Goal: Task Accomplishment & Management: Manage account settings

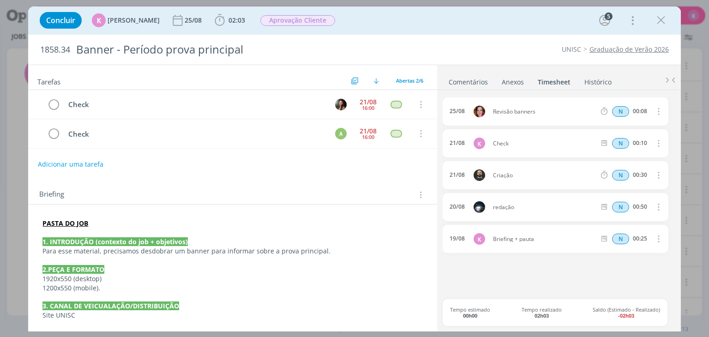
click at [473, 85] on link "Comentários" at bounding box center [468, 79] width 40 height 13
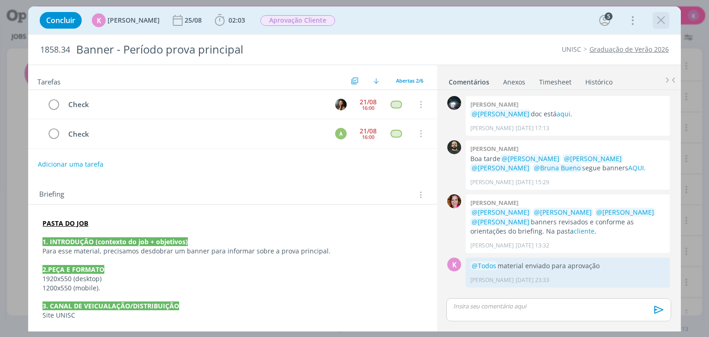
click at [667, 23] on icon "dialog" at bounding box center [661, 20] width 14 height 14
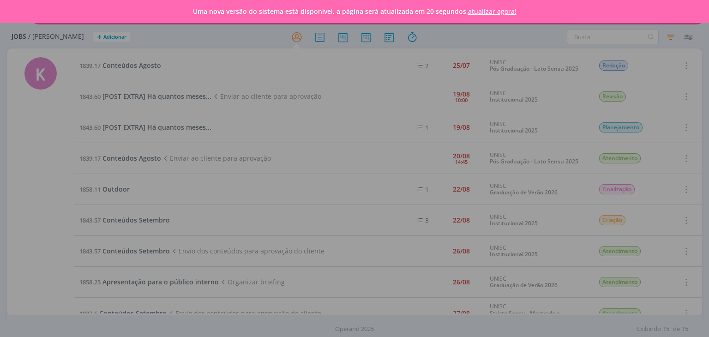
click at [49, 16] on div "Uma nova versão do sistema está disponível, a página será atualizada em 20 segu…" at bounding box center [354, 11] width 709 height 23
click at [500, 10] on link "atualizar agora!" at bounding box center [492, 11] width 48 height 9
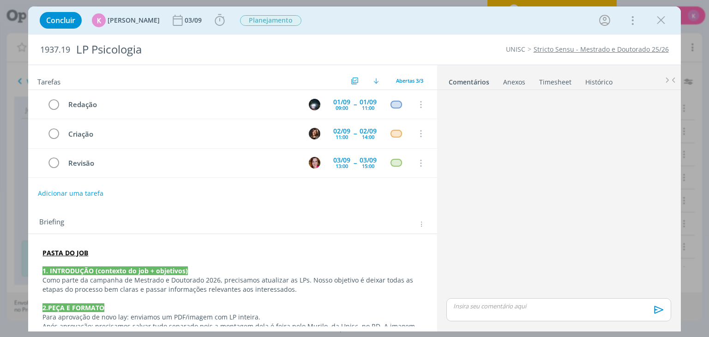
scroll to position [231, 0]
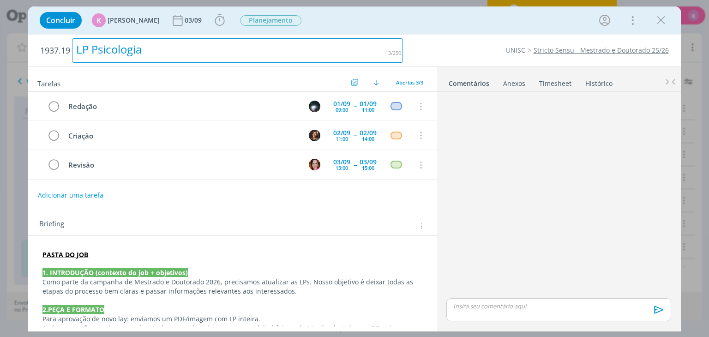
click at [286, 37] on h2 "1937.19 LP Psicologia" at bounding box center [221, 51] width 363 height 32
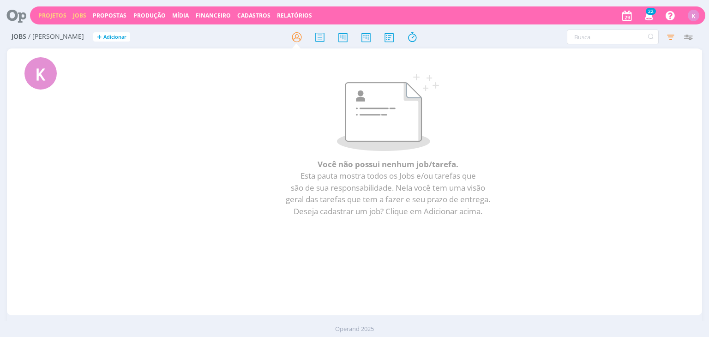
click at [44, 15] on link "Projetos" at bounding box center [52, 16] width 28 height 8
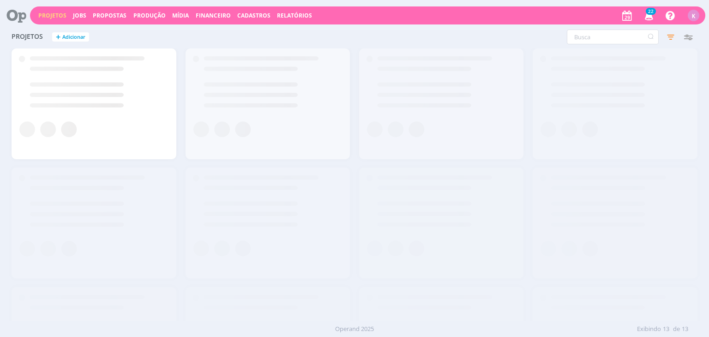
click at [18, 18] on icon at bounding box center [13, 15] width 19 height 18
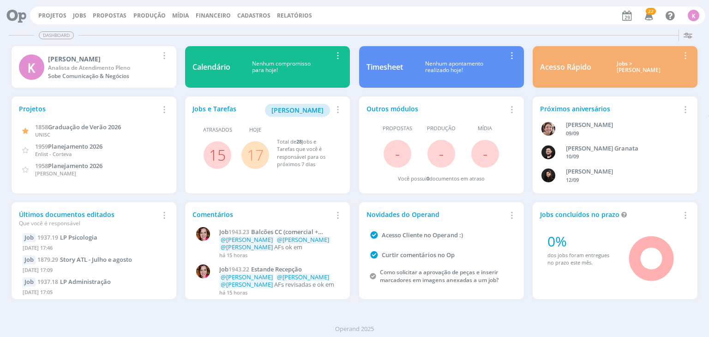
click at [263, 159] on link "17" at bounding box center [255, 155] width 17 height 20
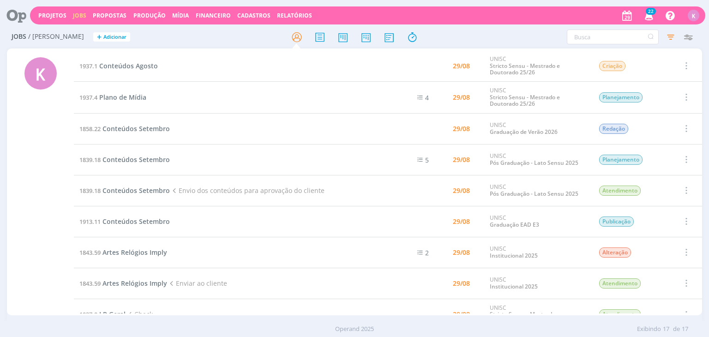
click at [144, 60] on td "1937.1 Conteúdos Agosto" at bounding box center [228, 65] width 309 height 31
click at [140, 63] on span "Conteúdos Agosto" at bounding box center [128, 65] width 59 height 9
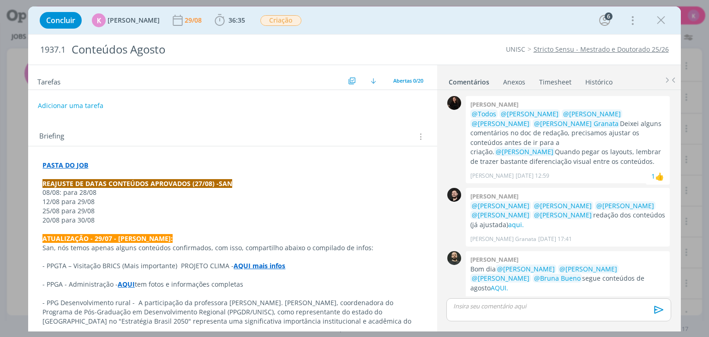
scroll to position [1608, 0]
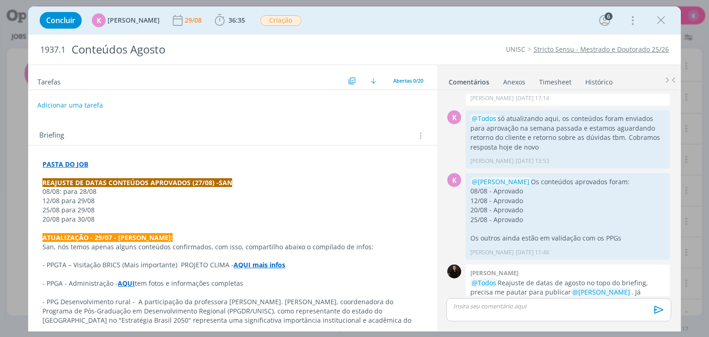
click at [64, 106] on button "Adicionar uma tarefa" at bounding box center [70, 105] width 66 height 16
click at [217, 104] on input "dialog" at bounding box center [171, 104] width 254 height 13
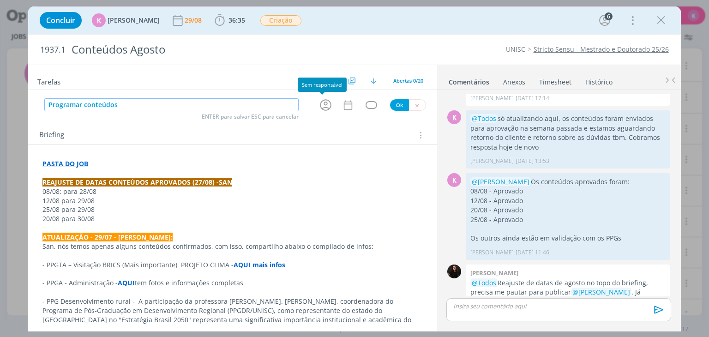
click at [325, 103] on icon "dialog" at bounding box center [326, 105] width 14 height 14
type input "Programar conteúdos"
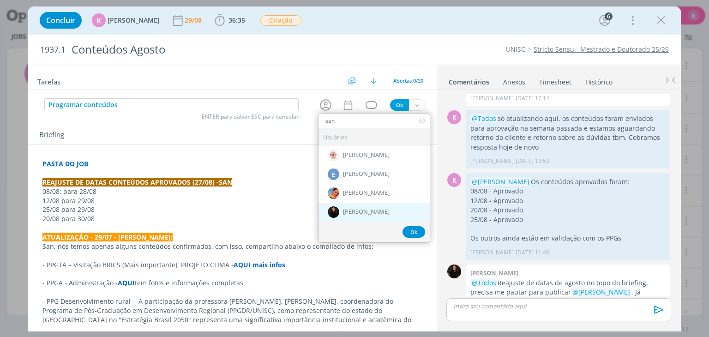
type input "san"
click at [347, 204] on div "[PERSON_NAME]" at bounding box center [374, 212] width 111 height 19
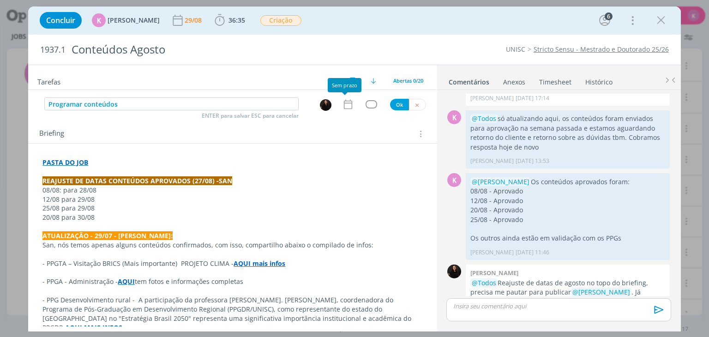
click at [344, 102] on icon "dialog" at bounding box center [348, 104] width 12 height 12
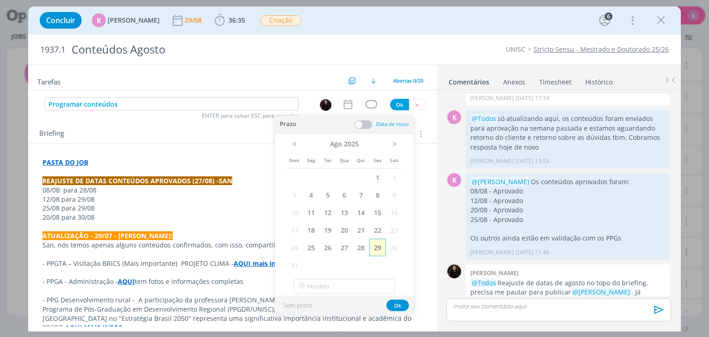
click at [378, 246] on span "29" at bounding box center [377, 248] width 17 height 18
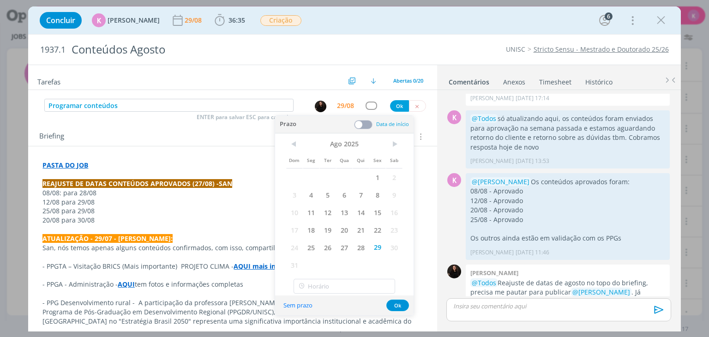
drag, startPoint x: 362, startPoint y: 126, endPoint x: 367, endPoint y: 128, distance: 5.6
click at [362, 125] on span at bounding box center [363, 124] width 18 height 9
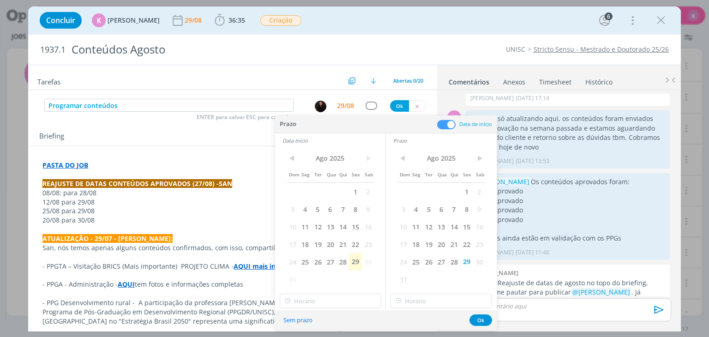
drag, startPoint x: 353, startPoint y: 261, endPoint x: 329, endPoint y: 287, distance: 35.3
click at [352, 261] on span "29" at bounding box center [355, 262] width 12 height 18
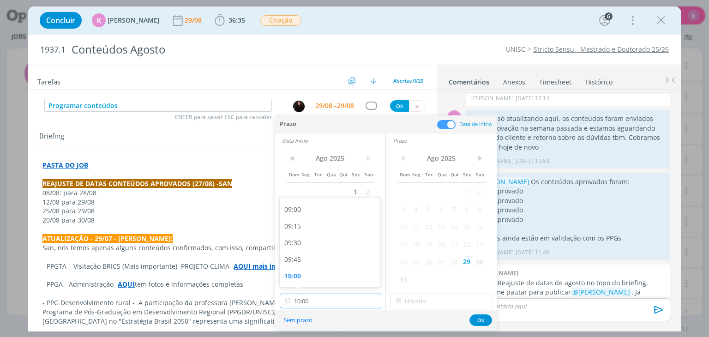
click at [316, 302] on input "10:00" at bounding box center [331, 301] width 102 height 15
click at [316, 245] on div "13:00" at bounding box center [331, 244] width 103 height 17
type input "13:00"
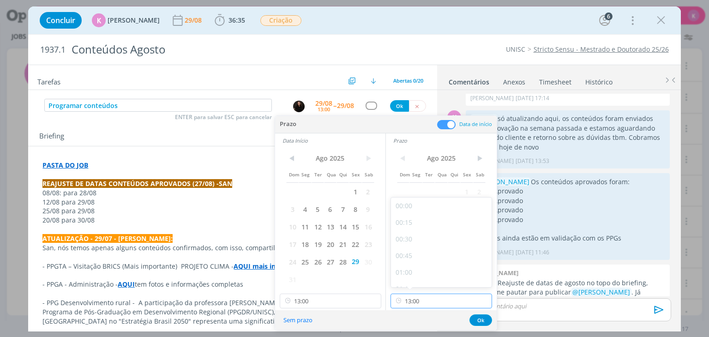
click at [423, 298] on input "13:00" at bounding box center [442, 301] width 102 height 15
click at [417, 252] on div "14:00" at bounding box center [442, 250] width 103 height 17
type input "14:00"
click at [476, 321] on button "Ok" at bounding box center [481, 320] width 23 height 12
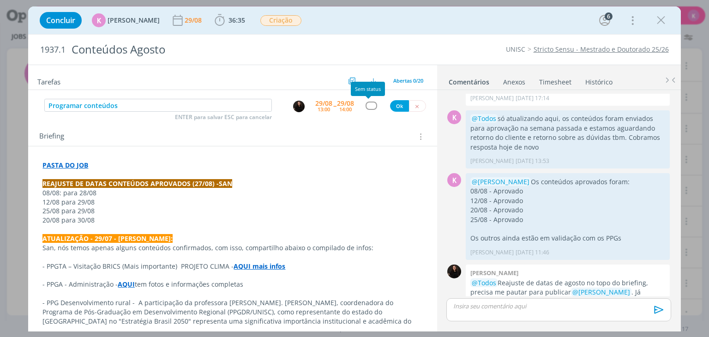
click at [369, 107] on div "dialog" at bounding box center [372, 106] width 12 height 8
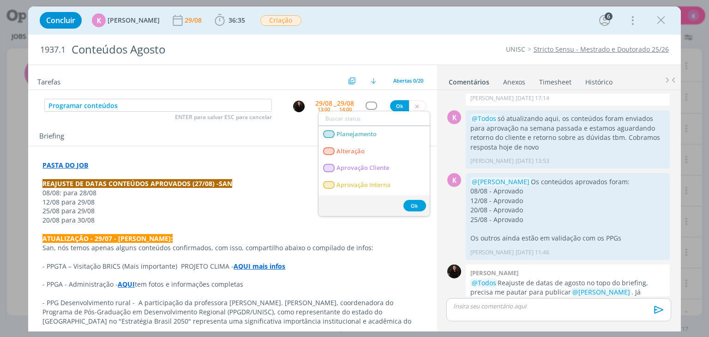
click at [365, 121] on input "dialog" at bounding box center [374, 118] width 111 height 13
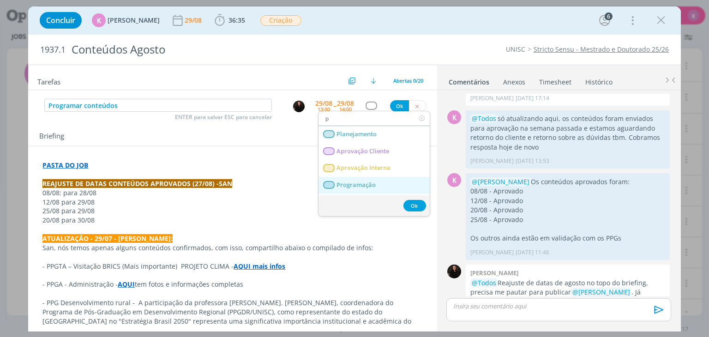
type input "p"
click at [349, 189] on link "Programação" at bounding box center [374, 185] width 111 height 17
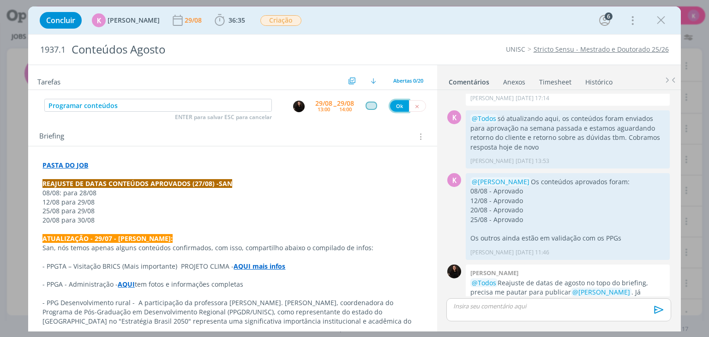
click at [391, 106] on button "Ok" at bounding box center [399, 106] width 19 height 12
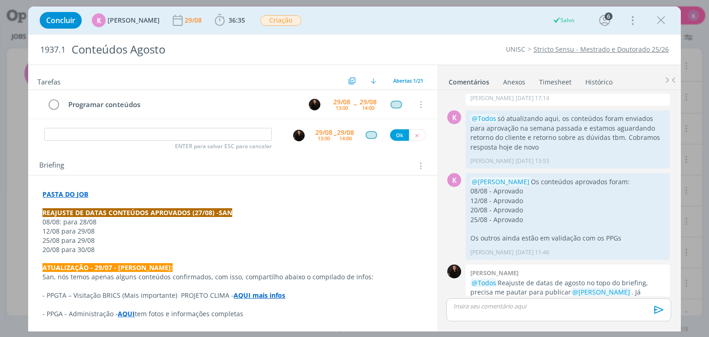
click at [63, 199] on p "dialog" at bounding box center [232, 203] width 380 height 9
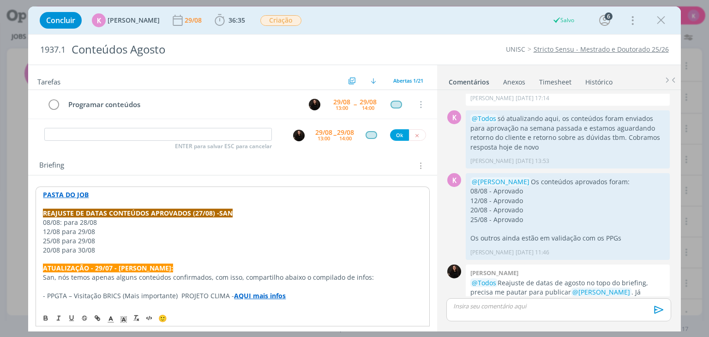
click at [65, 195] on strong "PASTA DO JOB" at bounding box center [66, 194] width 46 height 9
click at [84, 210] on link "https://sobeae.sharepoint.com/:f:/s/SOBEAE/EtGTzw1pXMVJirMABEINtqYBouqHuBWvfk3_…" at bounding box center [103, 212] width 70 height 12
click at [140, 135] on input "dialog" at bounding box center [158, 134] width 228 height 13
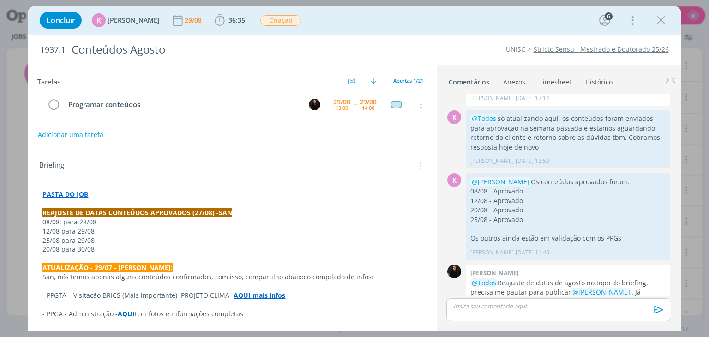
click at [66, 229] on p "12/08 para 29/08" at bounding box center [232, 231] width 380 height 9
drag, startPoint x: 451, startPoint y: 319, endPoint x: 459, endPoint y: 311, distance: 11.4
click at [457, 311] on div "dialog" at bounding box center [558, 309] width 224 height 23
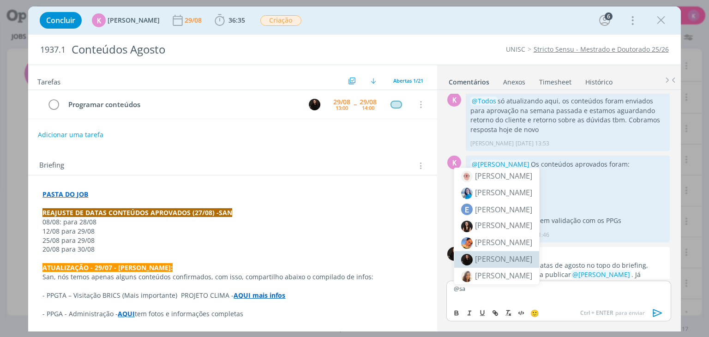
click at [487, 263] on body "Projetos Jobs Propostas Produção Mídia Financeiro Cadastros Relatórios 22 Notif…" at bounding box center [354, 168] width 709 height 337
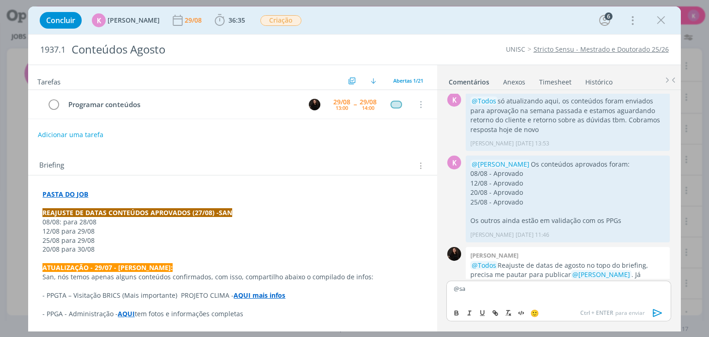
click at [476, 289] on p "@sa" at bounding box center [559, 288] width 210 height 8
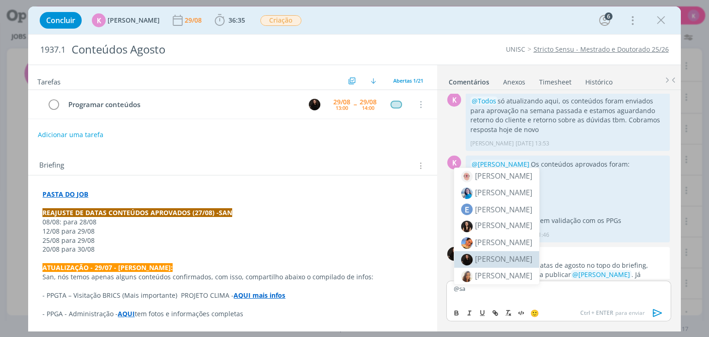
click at [501, 252] on li "[PERSON_NAME]" at bounding box center [496, 259] width 85 height 17
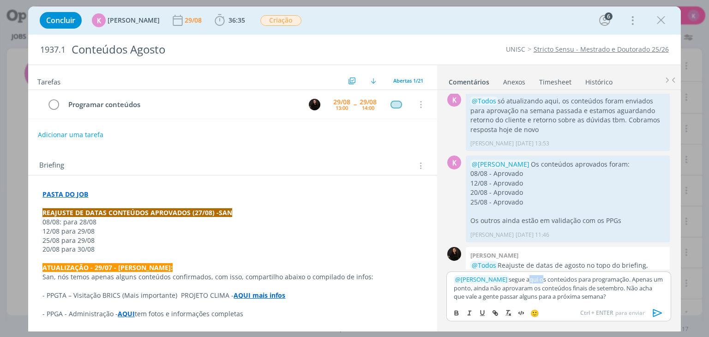
drag, startPoint x: 540, startPoint y: 279, endPoint x: 527, endPoint y: 279, distance: 12.9
click at [527, 279] on p "﻿ @ Sandriny Soares ﻿ segue aqui os conteúdos para programação. Apenas um ponto…" at bounding box center [559, 287] width 210 height 25
click at [495, 313] on icon "dialog" at bounding box center [496, 314] width 3 height 3
paste input "https://sobeae.sharepoint.com/:f:/s/SOBEAE/EkTozv92X8FOtrPNJVA3vYMBUM1l3nQoqr_J…"
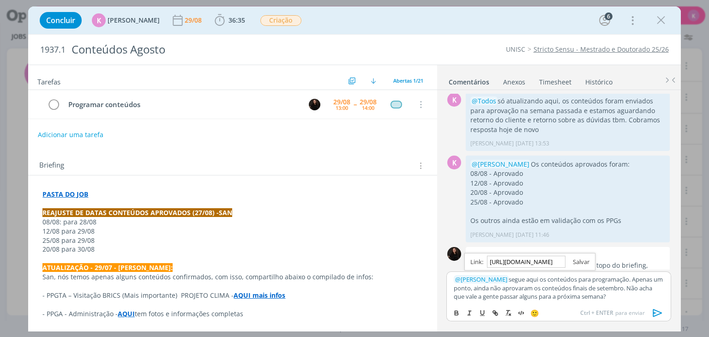
type input "https://sobeae.sharepoint.com/:f:/s/SOBEAE/EkTozv92X8FOtrPNJVA3vYMBUM1l3nQoqr_J…"
click at [578, 262] on link "dialog" at bounding box center [578, 262] width 24 height 8
click at [585, 294] on p "﻿ @ Sandriny Soares ﻿ segue aqui os conteúdos para programação. Apenas um ponto…" at bounding box center [559, 287] width 210 height 25
click at [653, 313] on icon "dialog" at bounding box center [657, 313] width 9 height 8
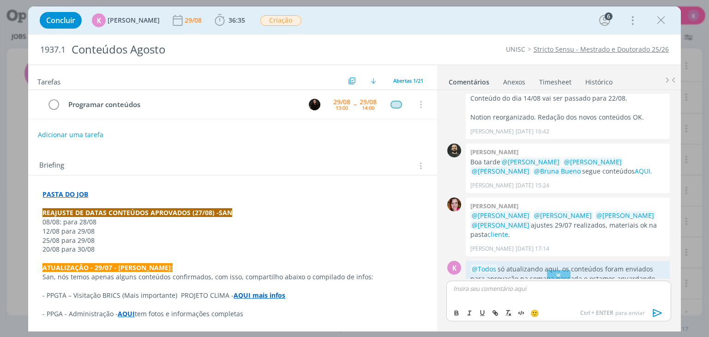
scroll to position [1688, 0]
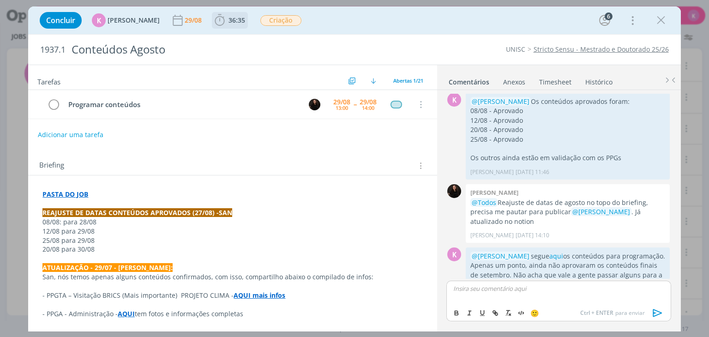
click at [225, 26] on span "36:35" at bounding box center [230, 20] width 34 height 14
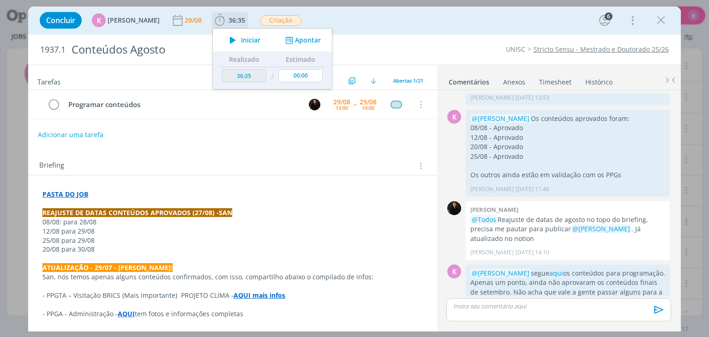
drag, startPoint x: 302, startPoint y: 44, endPoint x: 306, endPoint y: 41, distance: 4.9
click at [305, 42] on button "Apontar" at bounding box center [302, 41] width 38 height 10
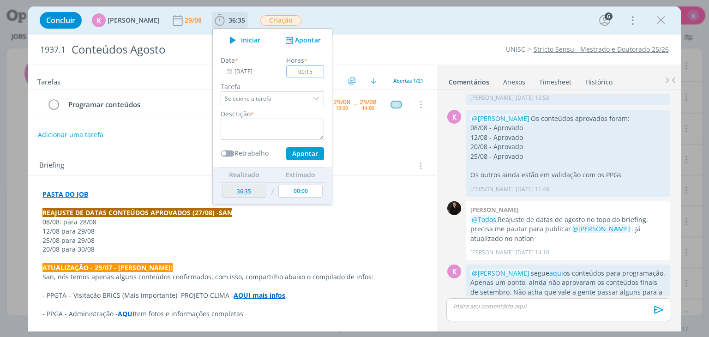
type input "00:15"
click at [279, 117] on div "Descrição *" at bounding box center [272, 124] width 113 height 31
click at [271, 127] on textarea "dialog" at bounding box center [272, 129] width 103 height 21
type textarea "Pauta de programação"
click at [313, 158] on button "Apontar" at bounding box center [305, 153] width 38 height 13
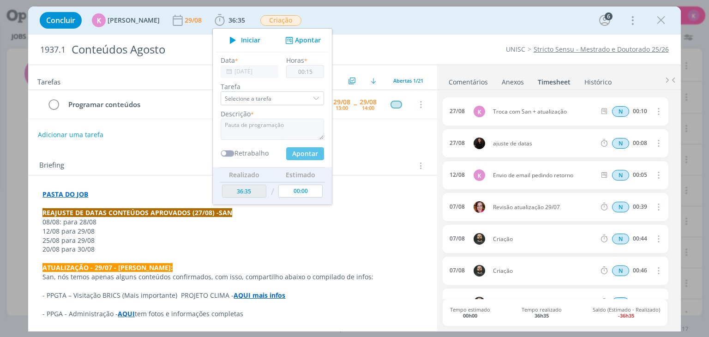
type input "36:50"
type input "00:00"
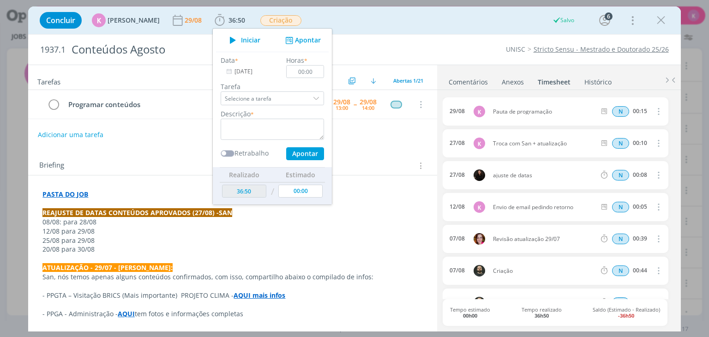
click at [356, 170] on div "Briefing Briefings Predefinidos Versões do Briefing Ver Briefing do Projeto" at bounding box center [233, 166] width 389 height 12
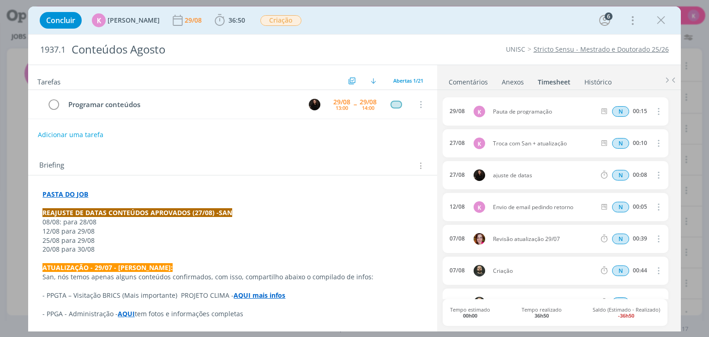
click at [461, 87] on ul "Comentários Anexos 0 Timesheet Histórico" at bounding box center [559, 77] width 244 height 25
click at [463, 82] on link "Comentários" at bounding box center [468, 79] width 40 height 13
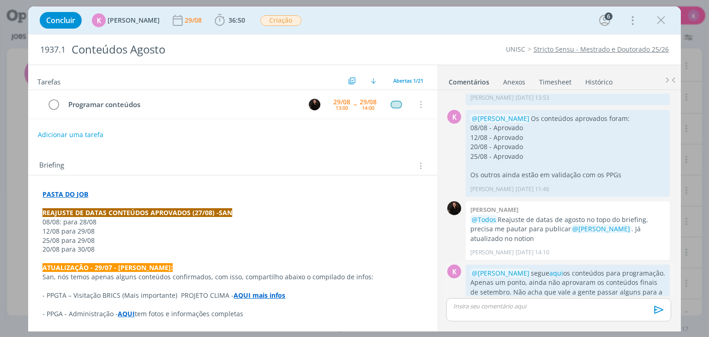
click at [658, 312] on icon "dialog" at bounding box center [659, 316] width 10 height 9
click at [638, 282] on link "Editar" at bounding box center [627, 289] width 73 height 15
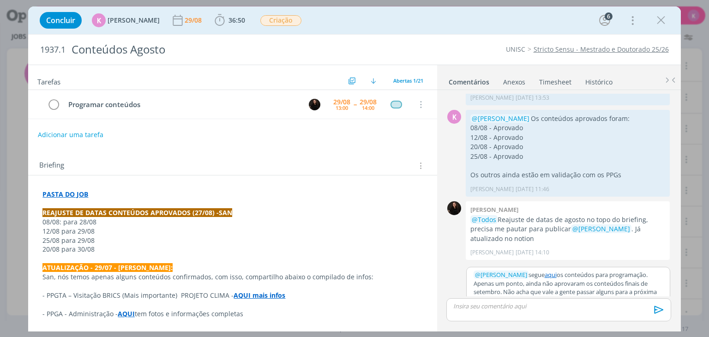
scroll to position [1653, 0]
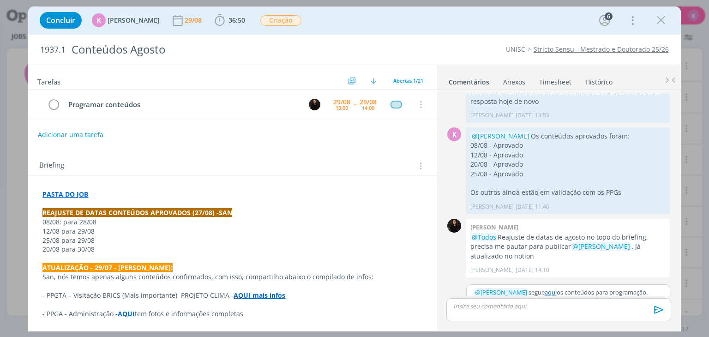
drag, startPoint x: 602, startPoint y: 283, endPoint x: 481, endPoint y: 274, distance: 121.3
click at [481, 288] on p "﻿ @ Sandriny Soares ﻿ segue aqui os conteúdos para programação. Apenas um ponto…" at bounding box center [568, 305] width 189 height 34
drag, startPoint x: 473, startPoint y: 272, endPoint x: 535, endPoint y: 285, distance: 63.2
click at [532, 290] on div "﻿ @ Sandriny Soares ﻿ segue aqui os conteúdos para programação. Apenas um ponto…" at bounding box center [568, 310] width 204 height 60
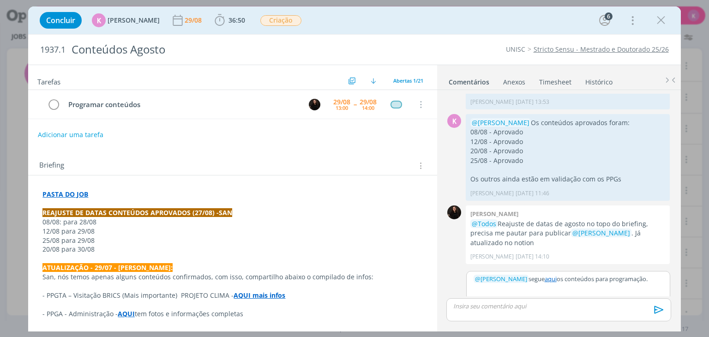
scroll to position [0, 0]
click at [646, 313] on button "Salvar" at bounding box center [655, 318] width 21 height 11
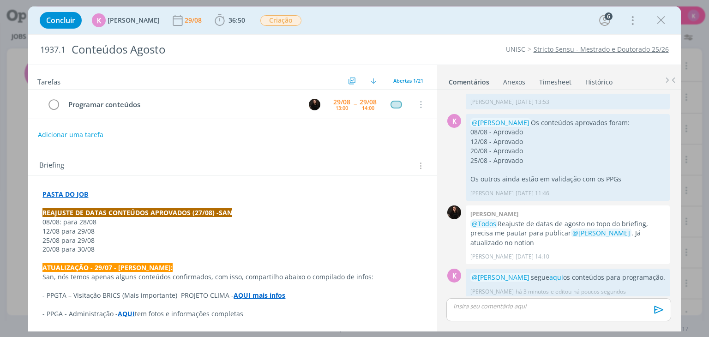
scroll to position [1652, 0]
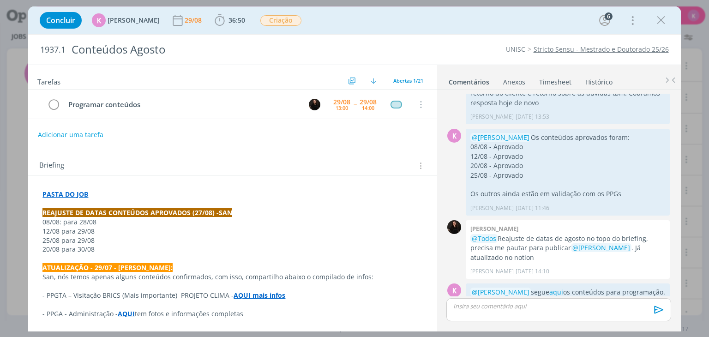
click at [46, 237] on p "25/08 para 29/08" at bounding box center [232, 240] width 380 height 9
click at [175, 145] on div "Tarefas Usar Job de template Criar template a partir deste job Visualizar Templ…" at bounding box center [232, 195] width 409 height 261
drag, startPoint x: 659, startPoint y: 17, endPoint x: 127, endPoint y: 202, distance: 563.8
click at [657, 17] on icon "dialog" at bounding box center [661, 20] width 14 height 14
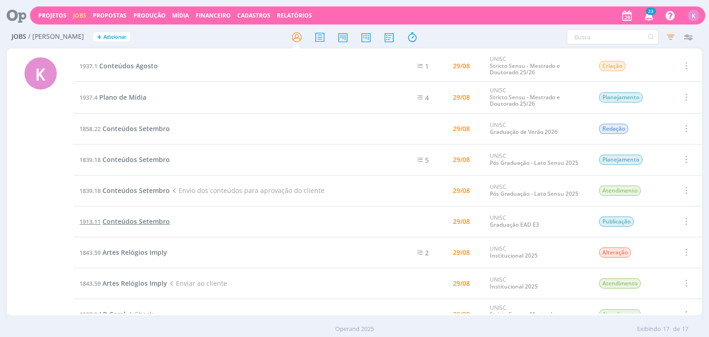
click at [131, 218] on span "Conteúdos Setembro" at bounding box center [136, 221] width 67 height 9
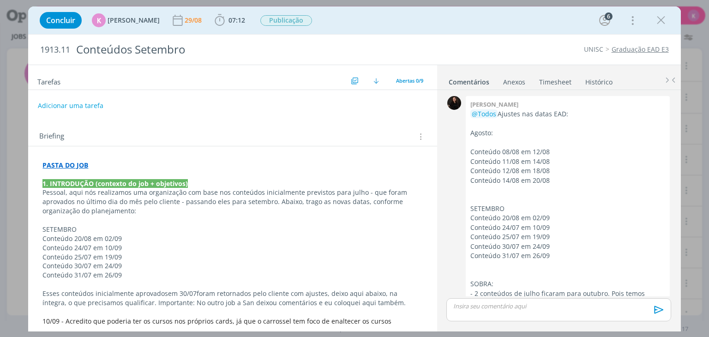
scroll to position [652, 0]
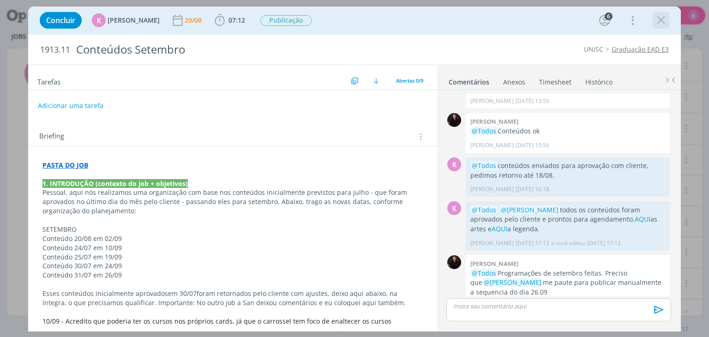
click at [655, 20] on icon "dialog" at bounding box center [661, 20] width 14 height 14
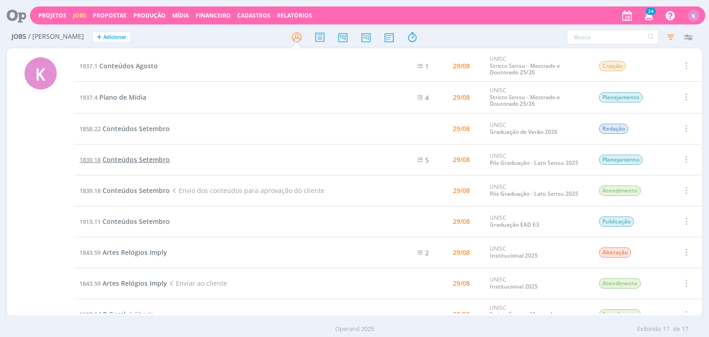
click at [127, 162] on span "Conteúdos Setembro" at bounding box center [136, 159] width 67 height 9
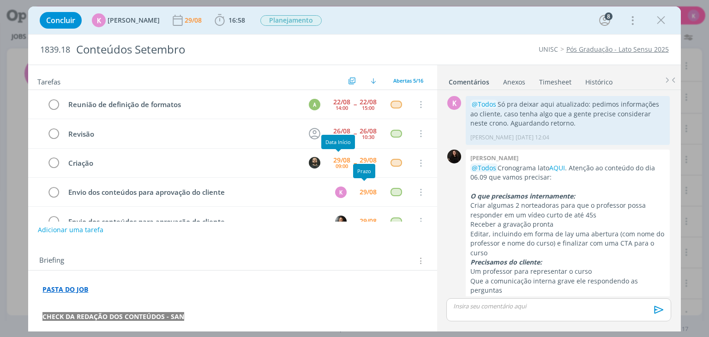
scroll to position [207, 0]
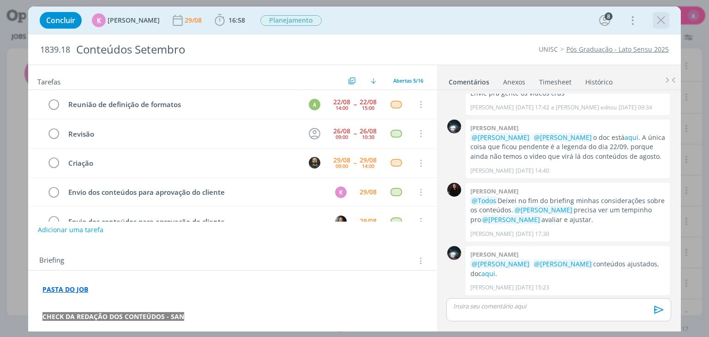
click at [658, 18] on icon "dialog" at bounding box center [661, 20] width 14 height 14
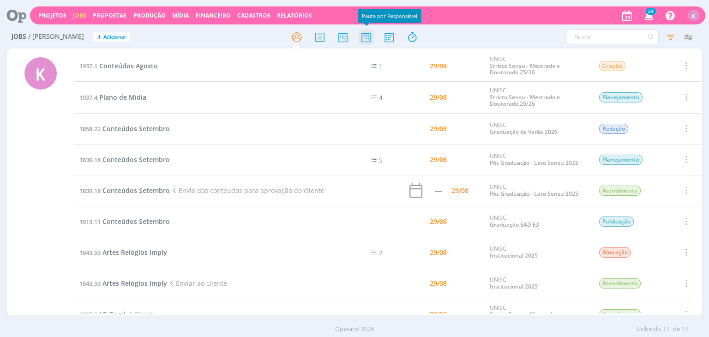
click at [366, 41] on icon at bounding box center [366, 37] width 17 height 18
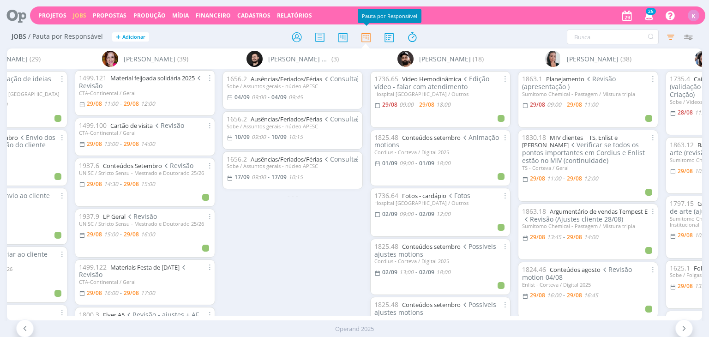
scroll to position [139, 0]
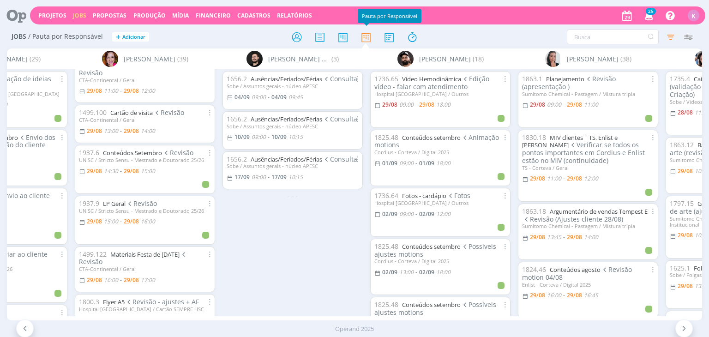
click at [223, 260] on div "1656.2 Ausências/Feriados/Férias Consulta Sobe / Assuntos gerais - núcleo APESC…" at bounding box center [293, 192] width 148 height 247
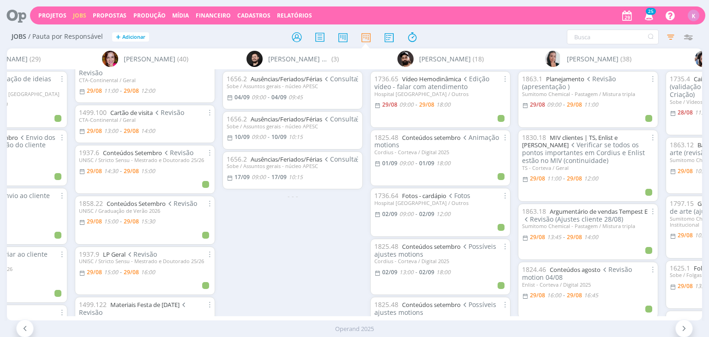
click at [112, 274] on span "15:00" at bounding box center [111, 272] width 14 height 8
type input "16:00"
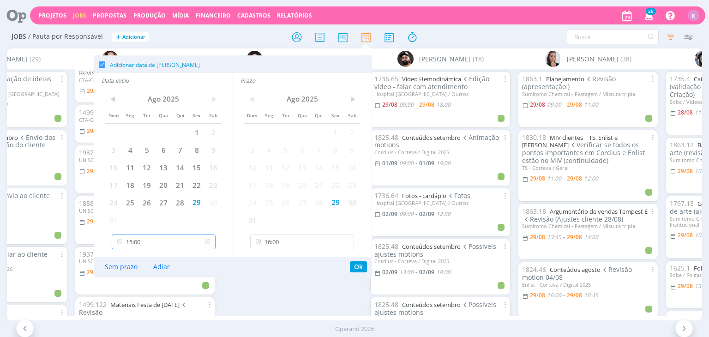
click at [152, 247] on input "15:00" at bounding box center [164, 242] width 104 height 15
type input "15:30"
click at [359, 270] on button "Ok" at bounding box center [358, 266] width 17 height 11
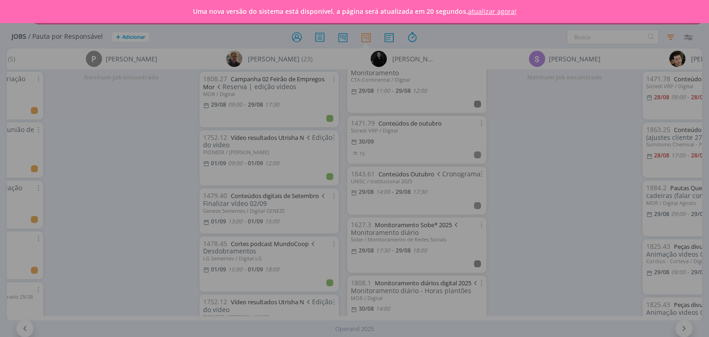
scroll to position [277, 0]
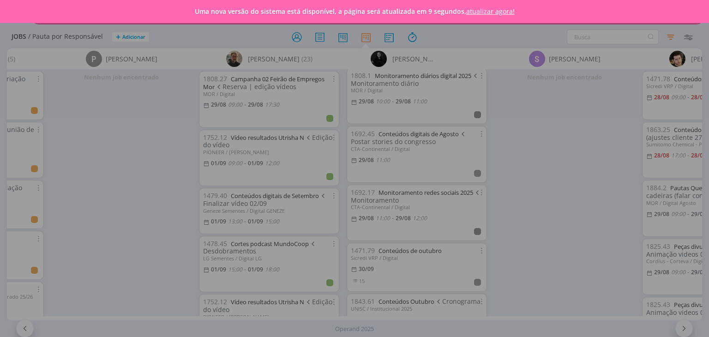
click at [475, 14] on link "atualizar agora!" at bounding box center [490, 11] width 48 height 9
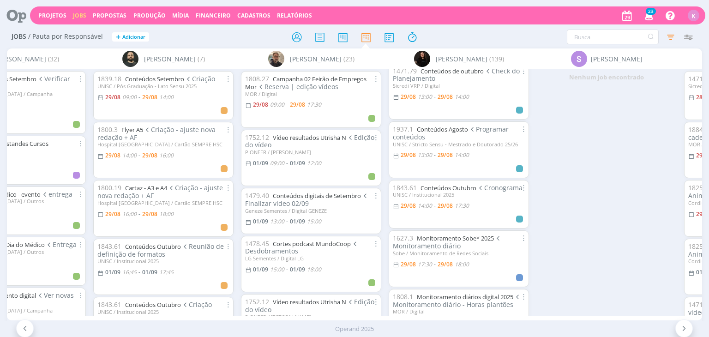
scroll to position [185, 0]
click at [428, 208] on span "14:00" at bounding box center [425, 204] width 14 height 8
type input "17:30"
type input "14:00"
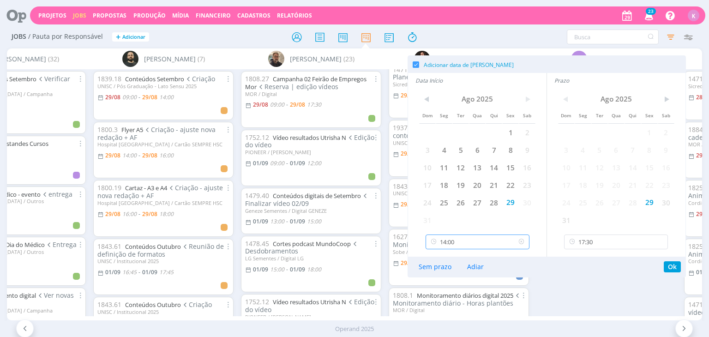
click at [467, 235] on input "14:00" at bounding box center [478, 242] width 104 height 15
click at [555, 277] on div "Adicionar data de Início Prazo < Ago 2025 > Dom Seg Ter Qua Qui Sex Sab 1 2 3 4…" at bounding box center [547, 166] width 278 height 222
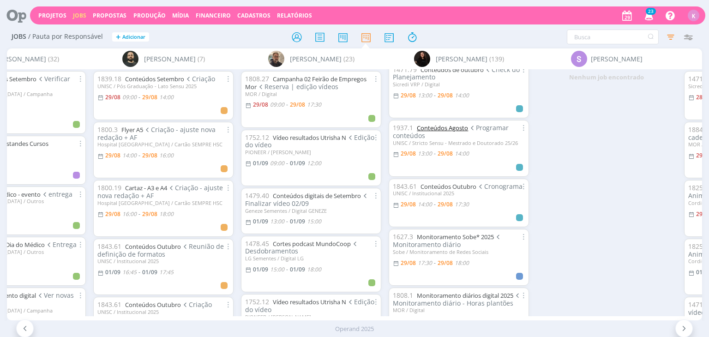
click at [449, 130] on link "Conteúdos Agosto" at bounding box center [442, 128] width 51 height 8
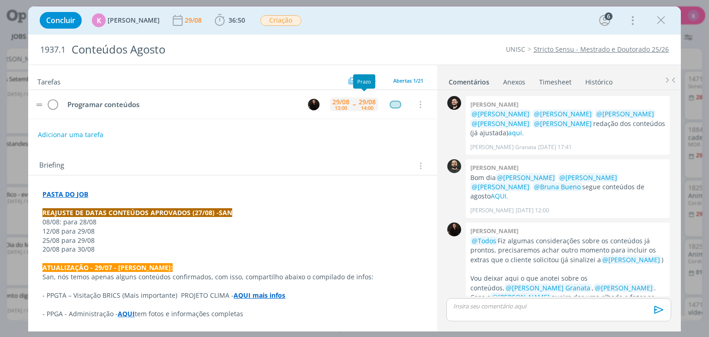
scroll to position [1570, 0]
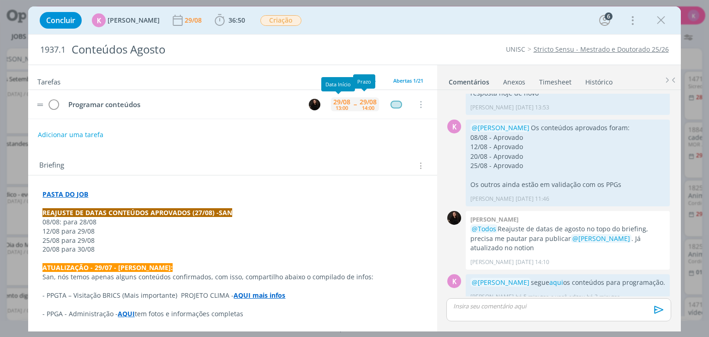
click at [334, 109] on div "29/08 13:00 -- 29/08 14:00" at bounding box center [355, 105] width 48 height 20
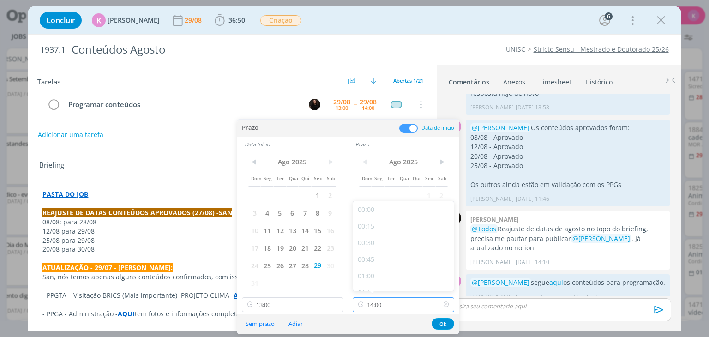
click at [383, 307] on input "14:00" at bounding box center [404, 304] width 102 height 15
drag, startPoint x: 378, startPoint y: 266, endPoint x: 304, endPoint y: 309, distance: 85.8
click at [378, 266] on div "14:30" at bounding box center [404, 267] width 103 height 17
type input "14:30"
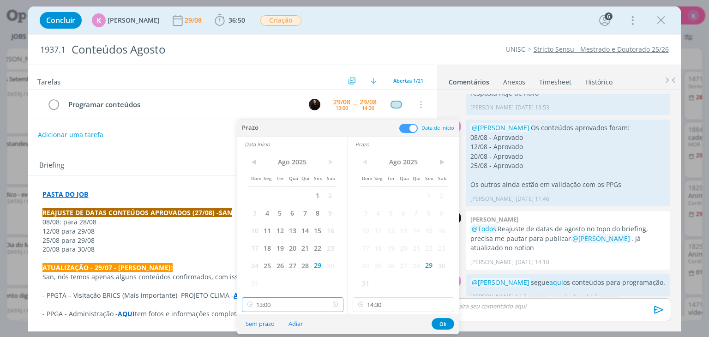
click at [275, 305] on input "13:00" at bounding box center [293, 304] width 102 height 15
click at [282, 253] on div "14:00" at bounding box center [293, 254] width 103 height 17
click at [434, 322] on button "Ok" at bounding box center [443, 324] width 23 height 12
click at [439, 322] on div "0 Bruno corralo granata @Luíza Santana @Beatriz Luchese @Karoline Arend @Sandri…" at bounding box center [559, 210] width 244 height 240
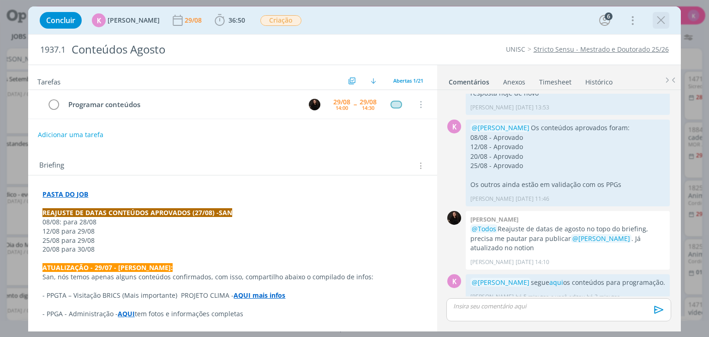
click at [666, 13] on icon "dialog" at bounding box center [661, 20] width 14 height 14
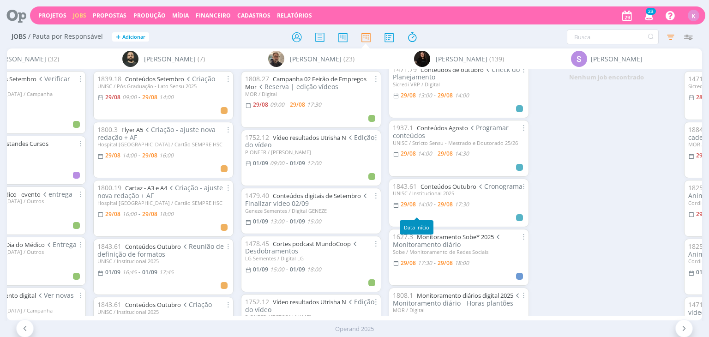
click at [425, 208] on span "14:00" at bounding box center [425, 204] width 14 height 8
type input "17:30"
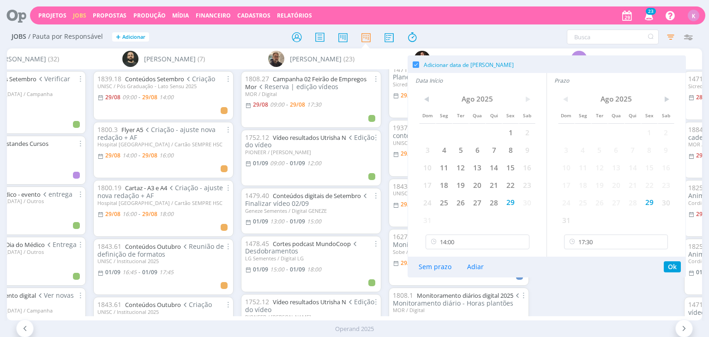
click at [463, 233] on div "< Ago 2025 > Dom Seg Ter Qua Qui Sex Sab 1 2 3 4 5 6 7 8 9 10 11 12 13 14 15 16…" at bounding box center [477, 173] width 139 height 168
click at [462, 238] on input "14:00" at bounding box center [478, 242] width 104 height 15
type input "14:30"
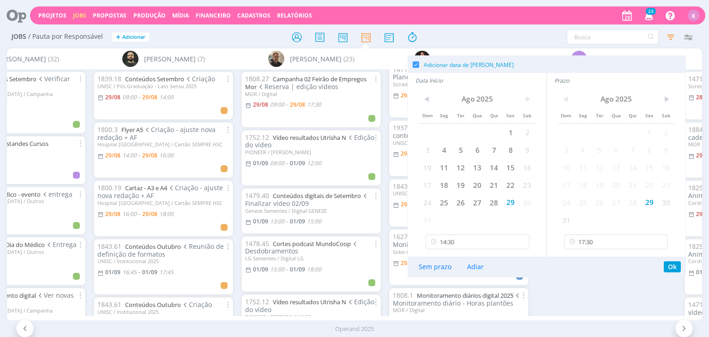
click at [639, 254] on div "< Ago 2025 > Dom Seg Ter Qua Qui Sex Sab 1 2 3 4 5 6 7 8 9 10 11 12 13 14 15 16…" at bounding box center [616, 173] width 139 height 168
click at [674, 266] on button "Ok" at bounding box center [672, 266] width 17 height 11
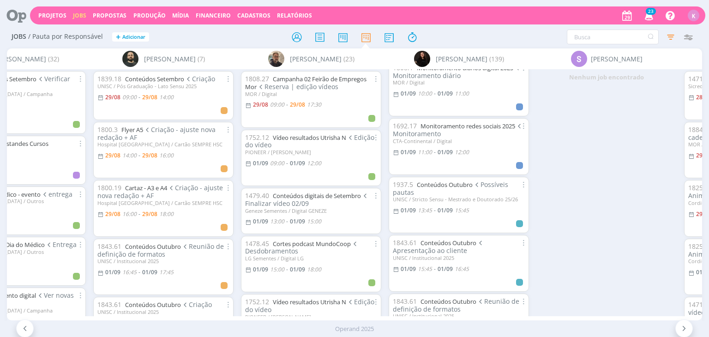
scroll to position [646, 0]
click at [431, 214] on span "13:45" at bounding box center [425, 210] width 14 height 8
type input "15:45"
type input "13:45"
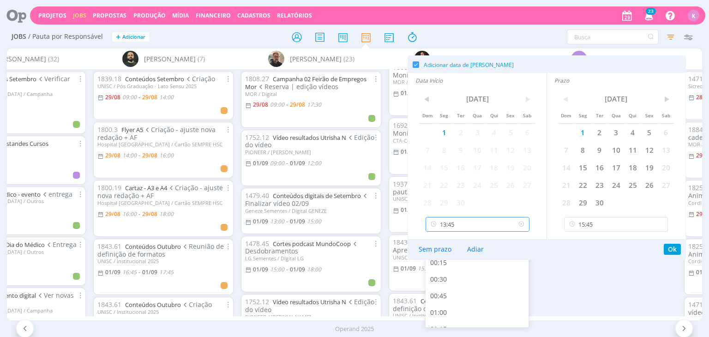
click at [474, 227] on input "13:45" at bounding box center [478, 224] width 104 height 15
click at [578, 276] on div "Nenhum job encontrado" at bounding box center [607, 192] width 148 height 247
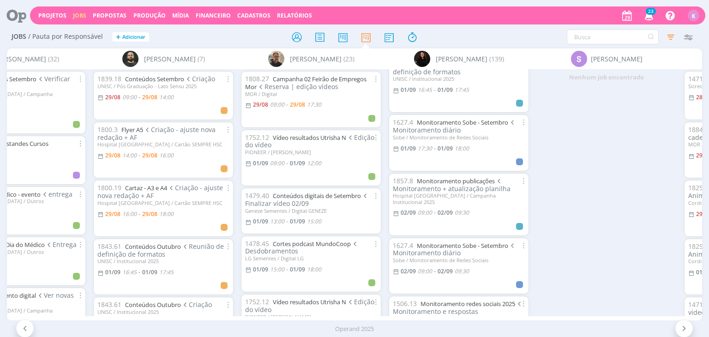
scroll to position [923, 0]
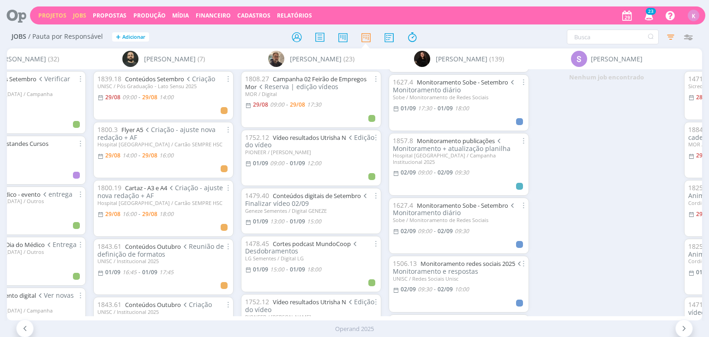
click at [50, 14] on link "Projetos" at bounding box center [52, 16] width 28 height 8
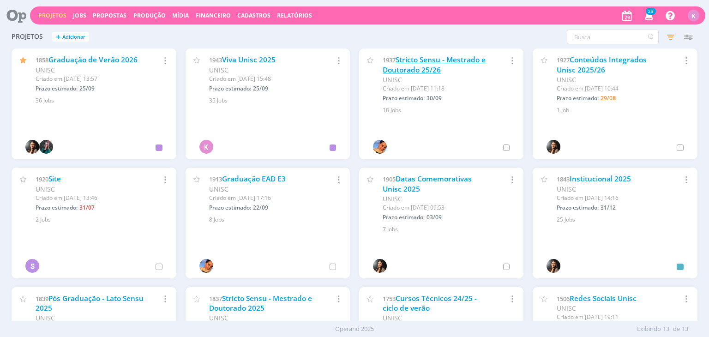
click at [440, 61] on link "Stricto Sensu - Mestrado e Doutorado 25/26" at bounding box center [434, 65] width 103 height 20
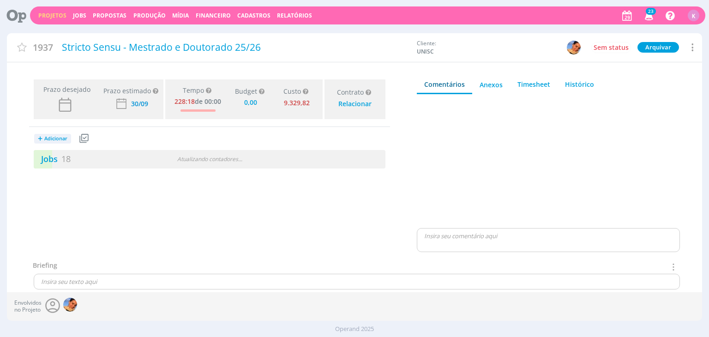
type input "0,00"
click at [60, 158] on link "Jobs 18" at bounding box center [52, 158] width 37 height 11
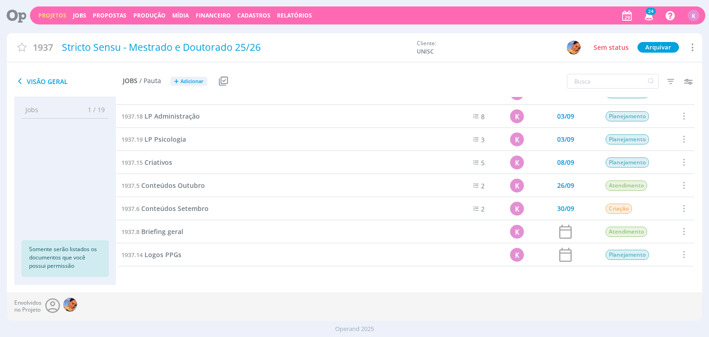
scroll to position [246, 0]
click at [183, 176] on div "1937.5 Conteúdos Outubro" at bounding box center [274, 186] width 316 height 23
click at [167, 211] on span "Conteúdos Setembro" at bounding box center [174, 209] width 67 height 9
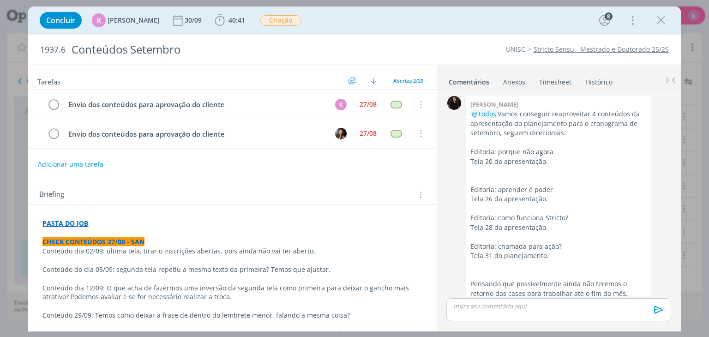
scroll to position [1311, 0]
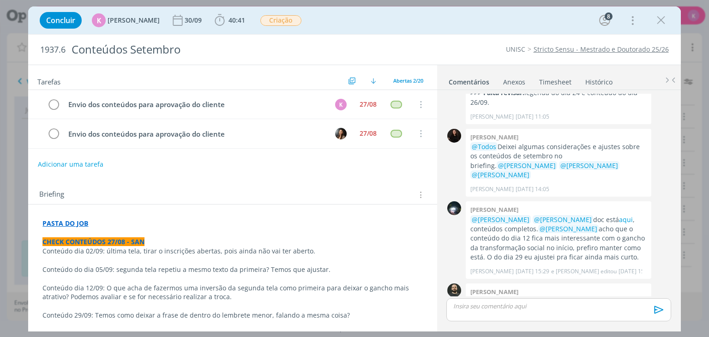
click at [521, 215] on p "@Karoline Arend @Patrick Freitas doc está aqui , conteúdos completos. @Sandriny…" at bounding box center [558, 238] width 176 height 47
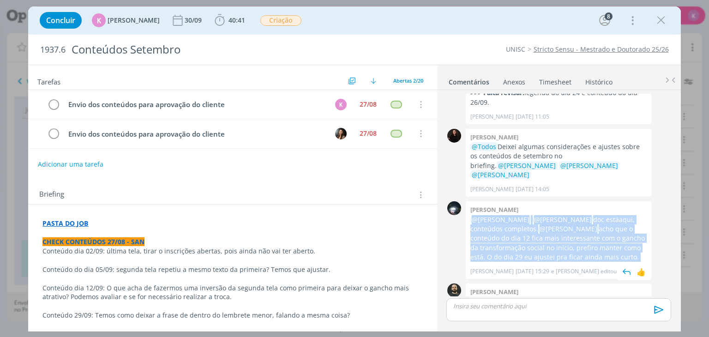
click at [521, 215] on p "@Karoline Arend @Patrick Freitas doc está aqui , conteúdos completos. @Sandriny…" at bounding box center [558, 238] width 176 height 47
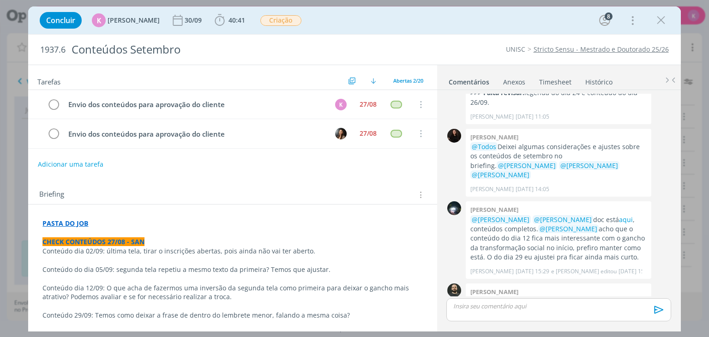
click at [398, 203] on div "Briefing Briefings Predefinidos Versões do Briefing Ver Briefing do Projeto" at bounding box center [232, 192] width 409 height 25
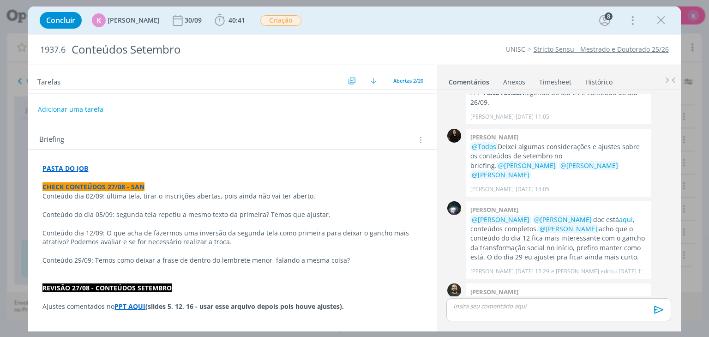
scroll to position [92, 0]
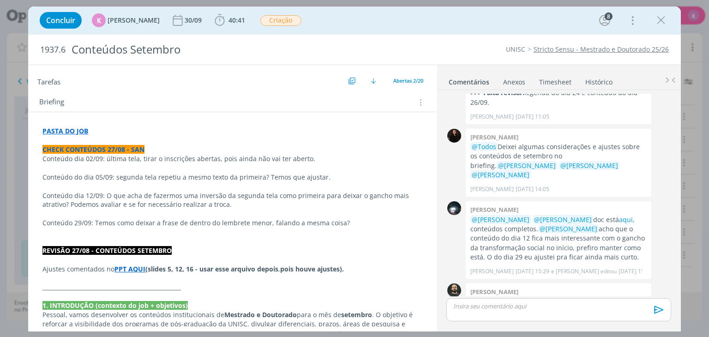
click at [515, 316] on link "AQUI." at bounding box center [506, 320] width 18 height 9
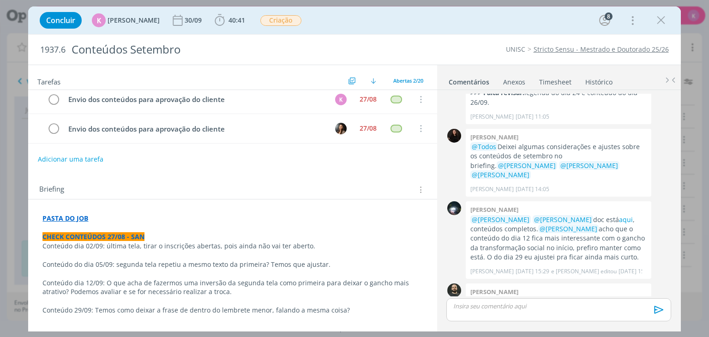
scroll to position [0, 0]
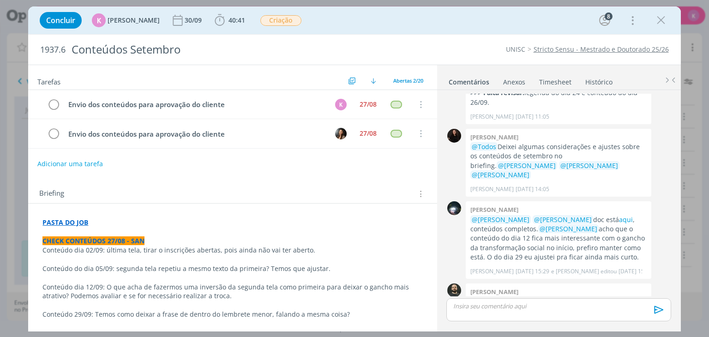
click at [76, 161] on button "Adicionar uma tarefa" at bounding box center [70, 164] width 66 height 16
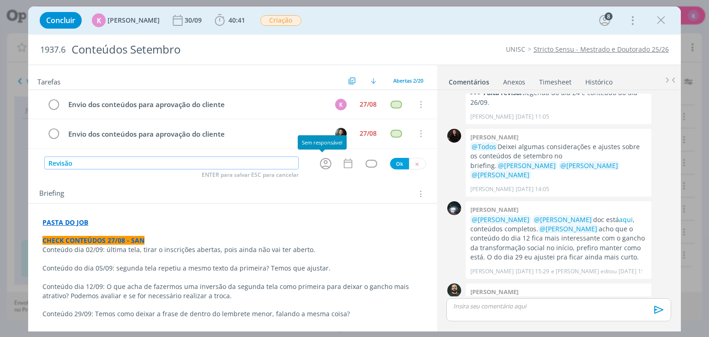
click at [320, 167] on icon "dialog" at bounding box center [326, 164] width 12 height 12
type input "Revisão"
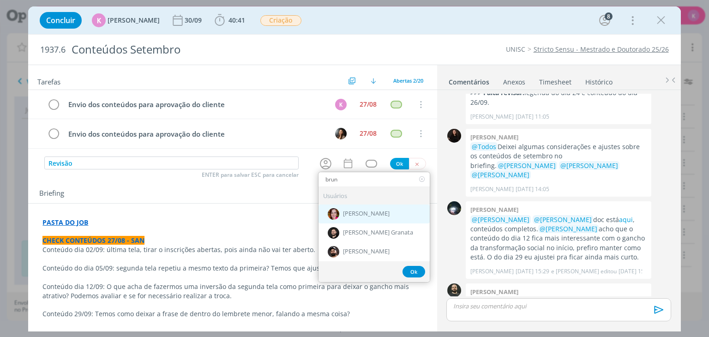
type input "brun"
click at [328, 212] on img "dialog" at bounding box center [334, 214] width 12 height 12
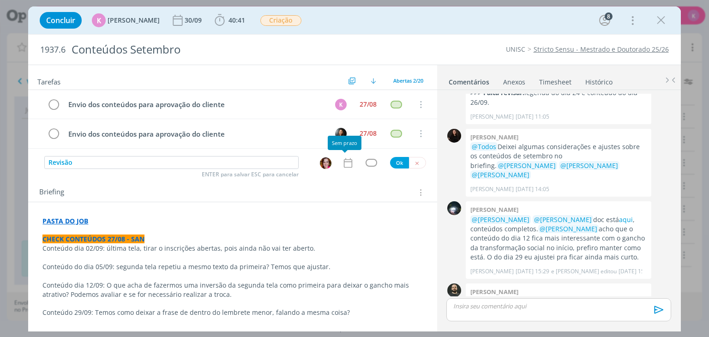
click at [345, 161] on icon "dialog" at bounding box center [348, 163] width 8 height 10
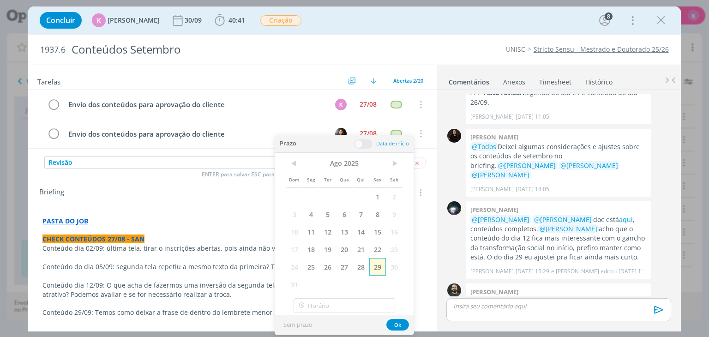
click at [373, 265] on span "29" at bounding box center [377, 267] width 17 height 18
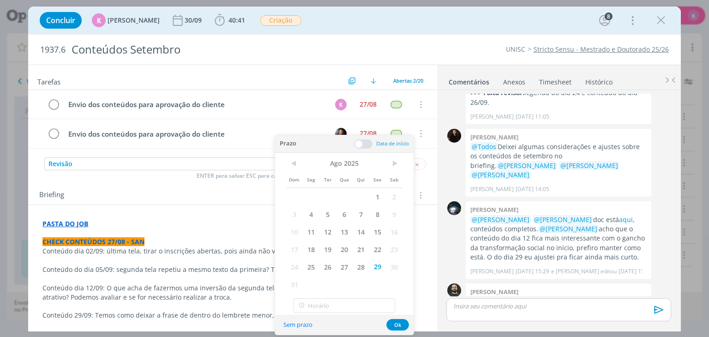
click at [362, 146] on span at bounding box center [363, 143] width 18 height 9
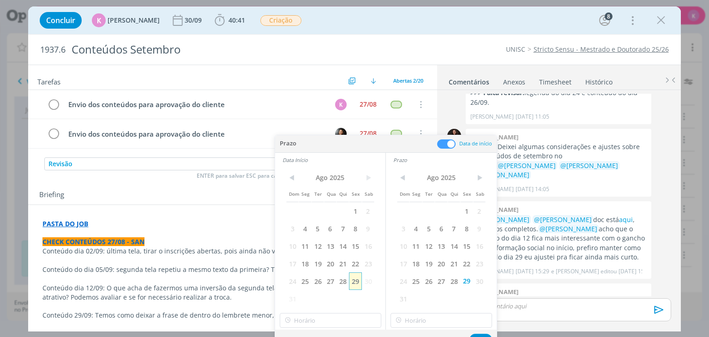
click at [358, 281] on span "29" at bounding box center [355, 281] width 12 height 18
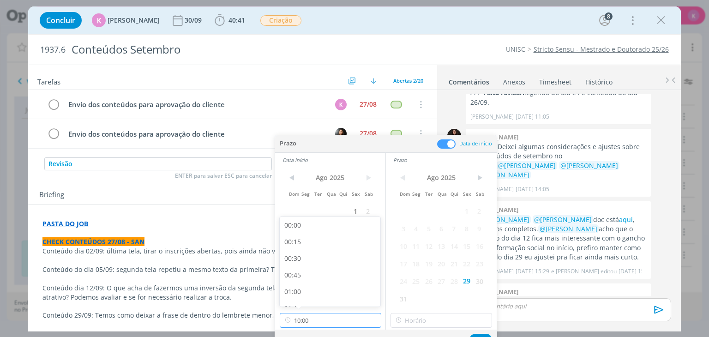
click at [322, 318] on input "10:00" at bounding box center [331, 320] width 102 height 15
click at [331, 270] on div "14:30" at bounding box center [331, 271] width 103 height 17
type input "14:30"
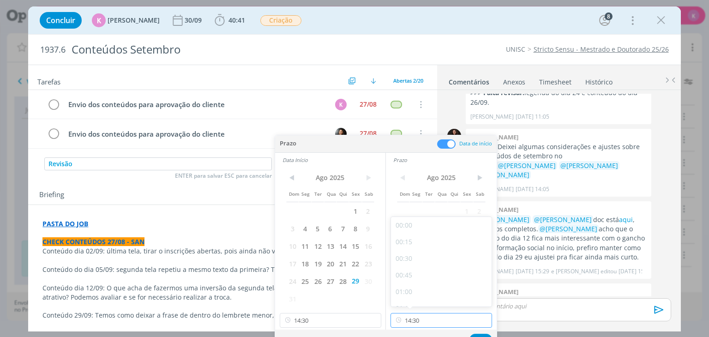
click at [416, 320] on input "14:30" at bounding box center [442, 320] width 102 height 15
click at [444, 282] on div "15:00" at bounding box center [442, 282] width 103 height 17
type input "15:00"
click at [476, 334] on button "Ok" at bounding box center [481, 340] width 23 height 12
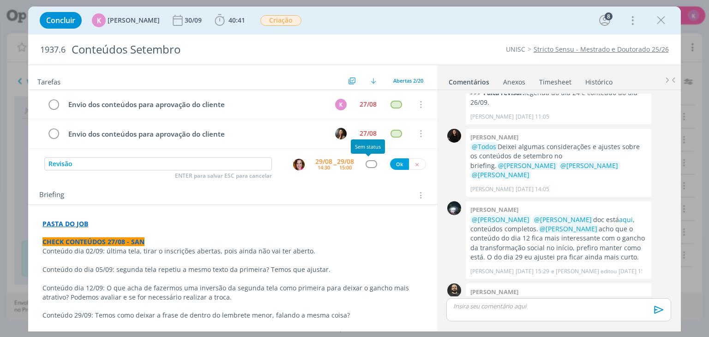
click at [369, 166] on div "dialog" at bounding box center [372, 164] width 12 height 8
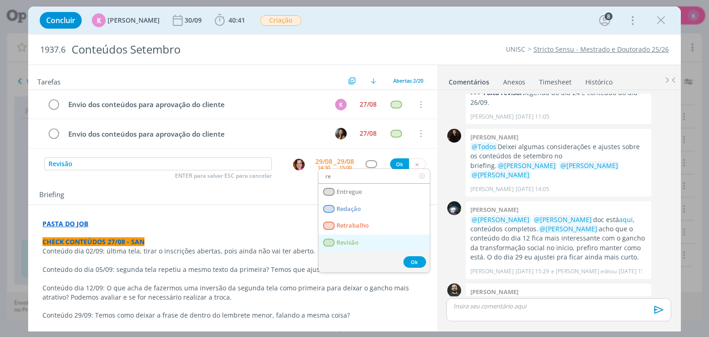
type input "re"
click at [349, 235] on link "Revisão" at bounding box center [374, 243] width 111 height 17
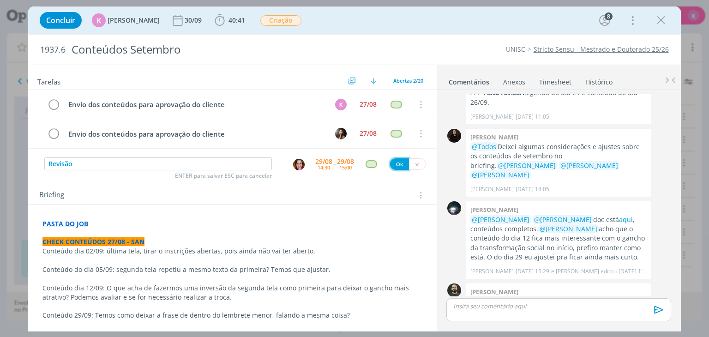
click at [390, 164] on button "Ok" at bounding box center [399, 164] width 19 height 12
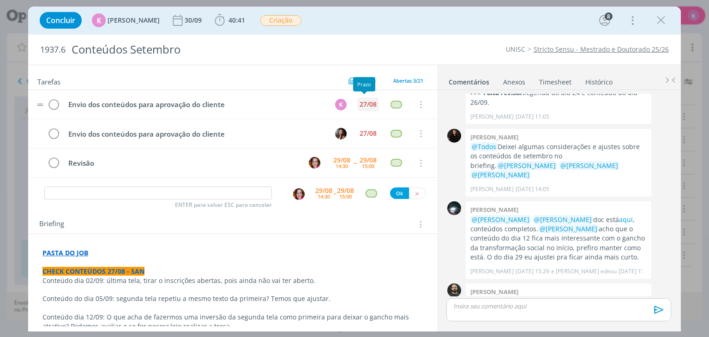
click at [368, 106] on div "27/08" at bounding box center [368, 104] width 17 height 6
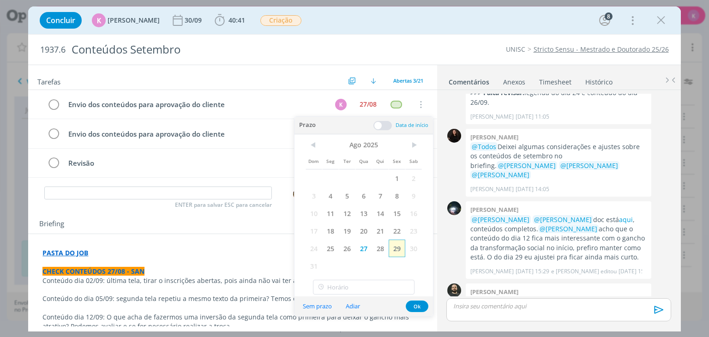
click at [394, 246] on span "29" at bounding box center [397, 249] width 17 height 18
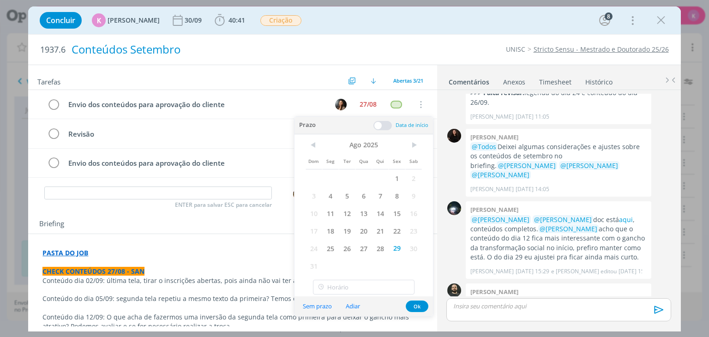
click at [390, 42] on div "Conteúdos Setembro" at bounding box center [235, 49] width 336 height 23
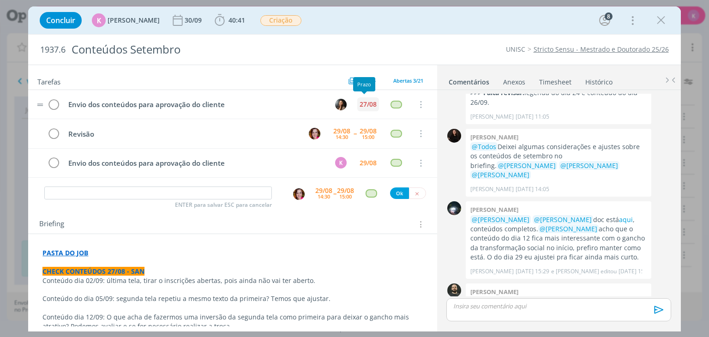
click at [367, 104] on div "27/08" at bounding box center [368, 104] width 17 height 6
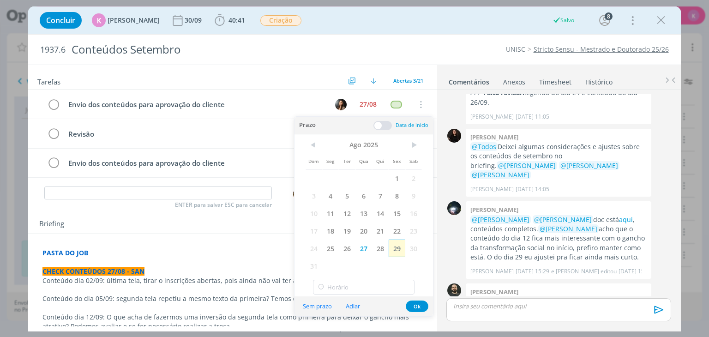
click at [397, 244] on span "29" at bounding box center [397, 249] width 17 height 18
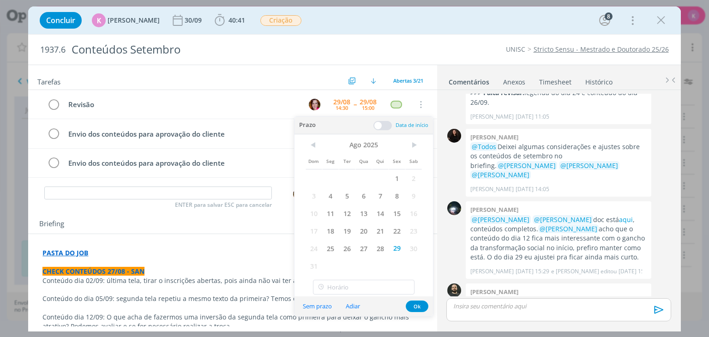
click at [223, 220] on div "Briefing Briefings Predefinidos Versões do Briefing Ver Briefing do Projeto" at bounding box center [233, 224] width 389 height 12
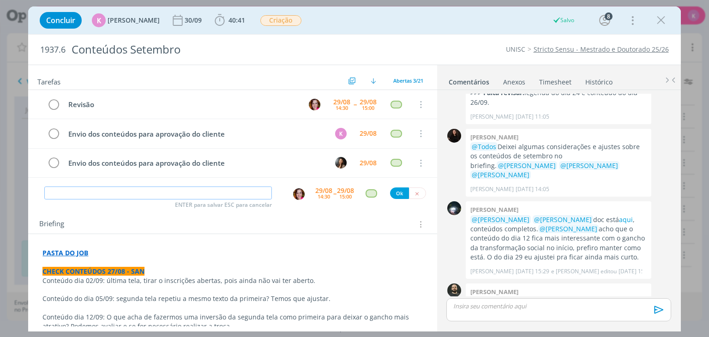
click at [214, 193] on input "dialog" at bounding box center [158, 193] width 228 height 13
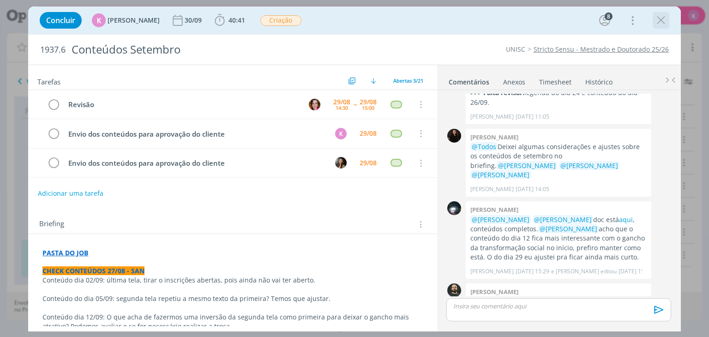
click at [661, 28] on div "dialog" at bounding box center [661, 20] width 17 height 17
click at [662, 24] on icon "dialog" at bounding box center [661, 20] width 14 height 14
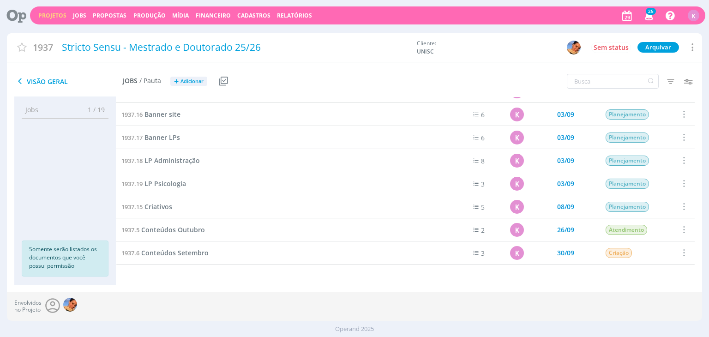
scroll to position [231, 0]
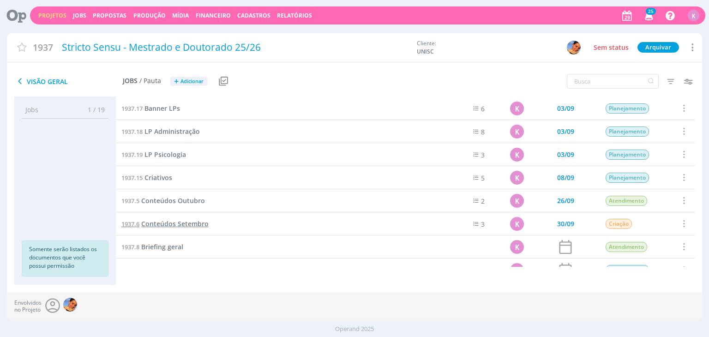
click at [189, 224] on span "Conteúdos Setembro" at bounding box center [174, 223] width 67 height 9
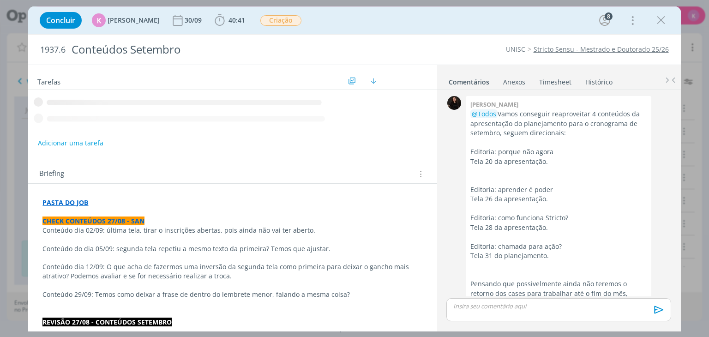
scroll to position [1311, 0]
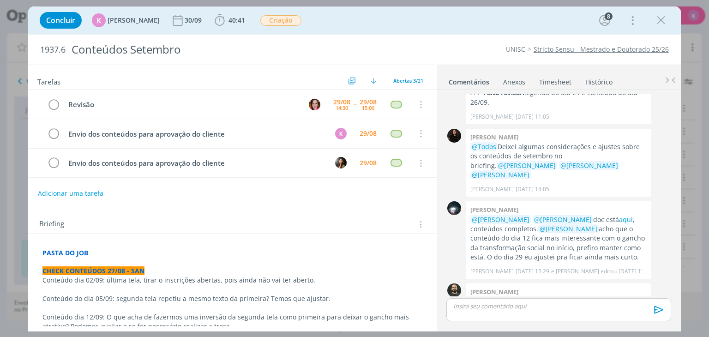
click at [543, 79] on link "Timesheet" at bounding box center [555, 79] width 33 height 13
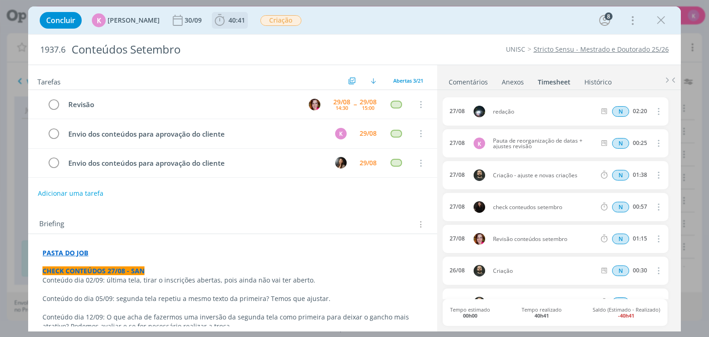
click at [229, 17] on span "40:41" at bounding box center [237, 20] width 17 height 9
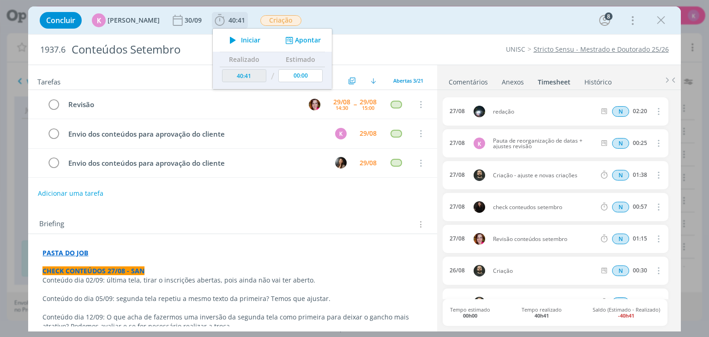
click at [304, 34] on div "Iniciar Apontar" at bounding box center [272, 40] width 119 height 23
drag, startPoint x: 305, startPoint y: 37, endPoint x: 318, endPoint y: 44, distance: 14.9
click at [305, 38] on button "Apontar" at bounding box center [302, 41] width 38 height 10
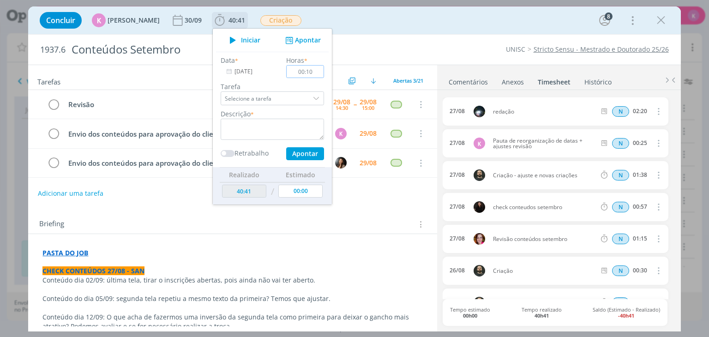
type input "00:10"
click at [276, 126] on textarea "dialog" at bounding box center [272, 129] width 103 height 21
type textarea "Pauta para revisão"
click at [305, 153] on button "Apontar" at bounding box center [305, 153] width 38 height 13
type input "00:00"
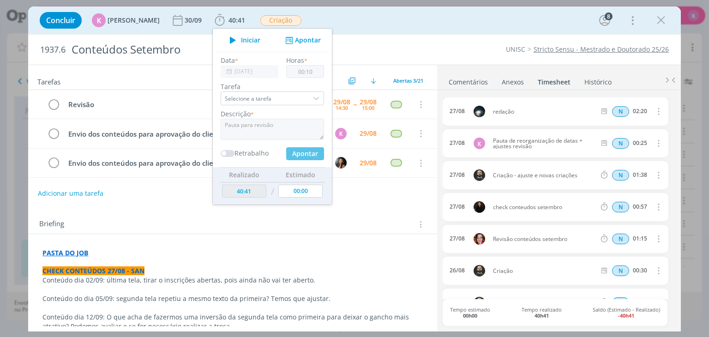
type input "40:51"
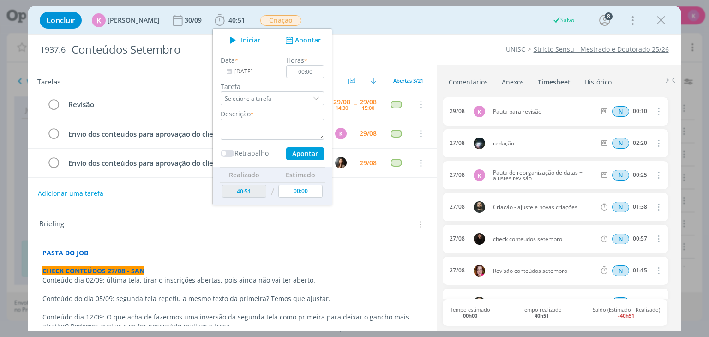
click at [340, 205] on div "Tarefas Usar Job de template Criar template a partir deste job Visualizar Templ…" at bounding box center [232, 195] width 409 height 261
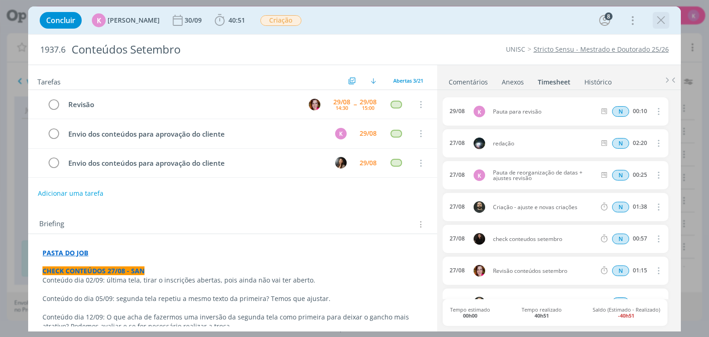
click at [664, 22] on icon "dialog" at bounding box center [661, 20] width 14 height 14
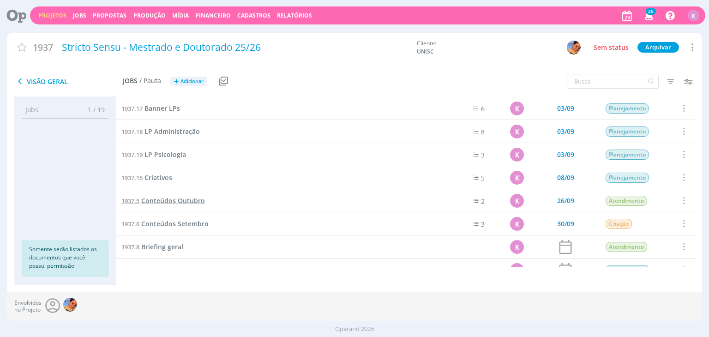
scroll to position [246, 0]
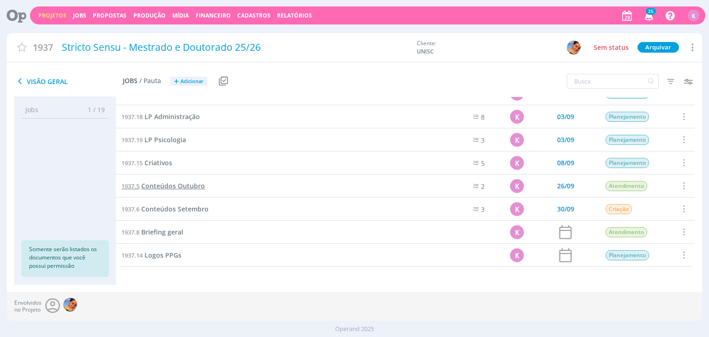
click at [191, 184] on span "Conteúdos Outubro" at bounding box center [173, 185] width 64 height 9
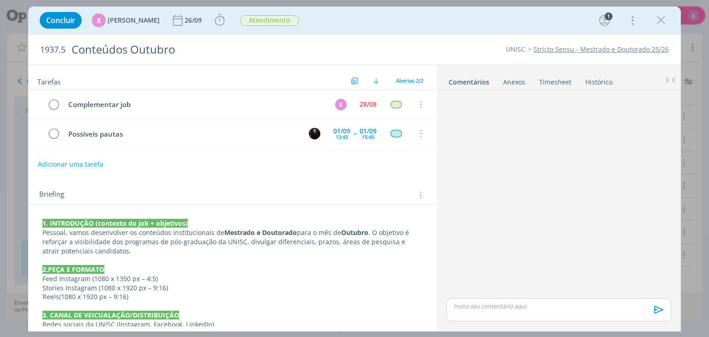
click at [529, 306] on p "dialog" at bounding box center [559, 306] width 210 height 8
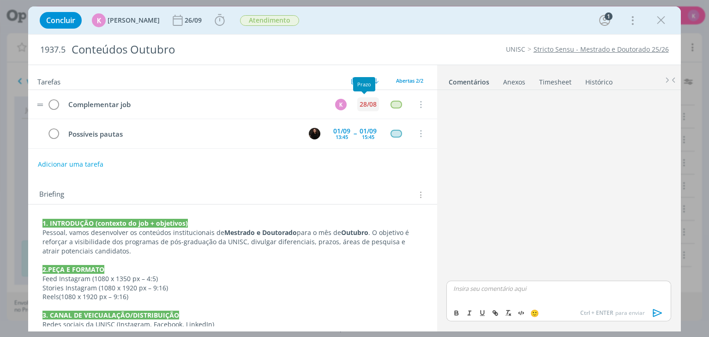
click at [360, 103] on div "28/08" at bounding box center [368, 104] width 17 height 6
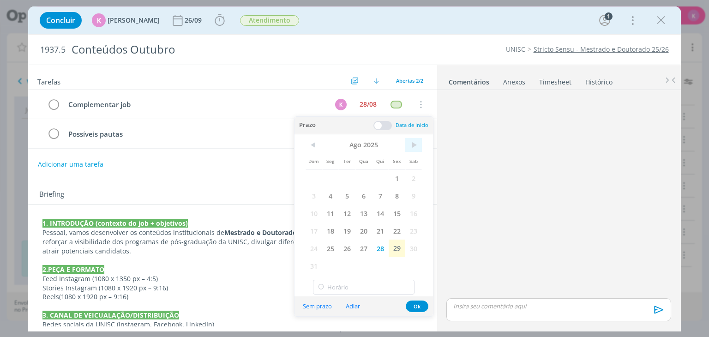
click at [411, 146] on span ">" at bounding box center [413, 145] width 17 height 14
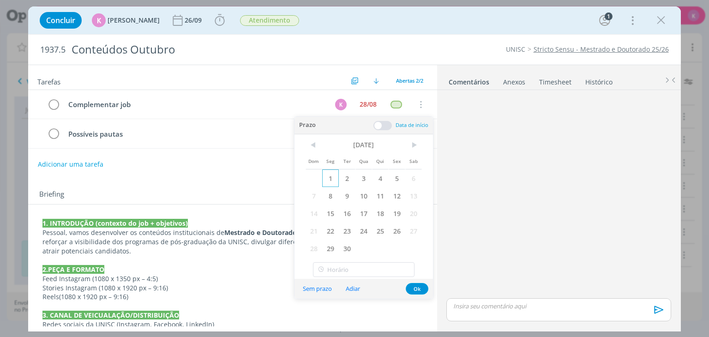
click at [326, 175] on span "1" at bounding box center [330, 178] width 17 height 18
click at [515, 309] on p "dialog" at bounding box center [559, 306] width 210 height 8
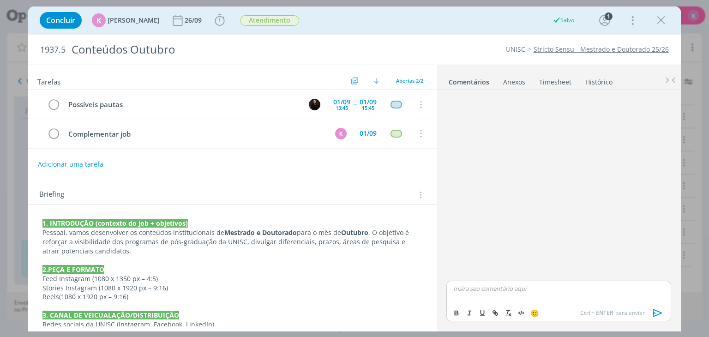
click at [514, 303] on div "dialog" at bounding box center [558, 292] width 224 height 23
click at [477, 300] on li "📣 Todos" at bounding box center [477, 302] width 47 height 16
click at [410, 19] on div "Concluir K Karoline Arend 26/09 Iniciar Apontar Data * 29/08/2025 Horas * 00:00…" at bounding box center [354, 20] width 639 height 22
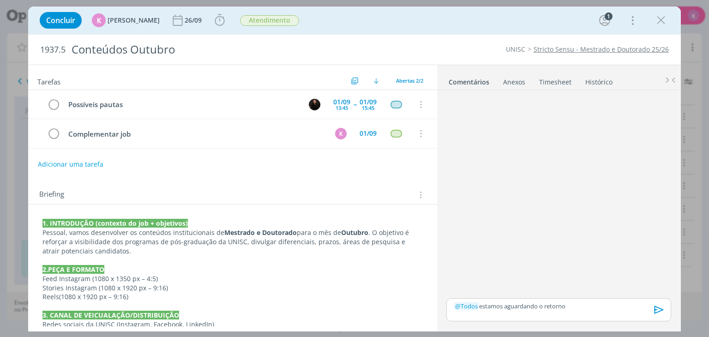
click at [579, 305] on p "﻿ @ Todos ﻿ estamos aguardando o retorno" at bounding box center [559, 306] width 210 height 8
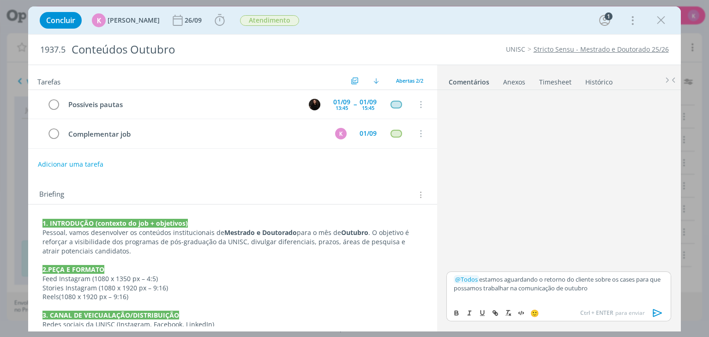
click at [656, 312] on icon "dialog" at bounding box center [658, 313] width 14 height 14
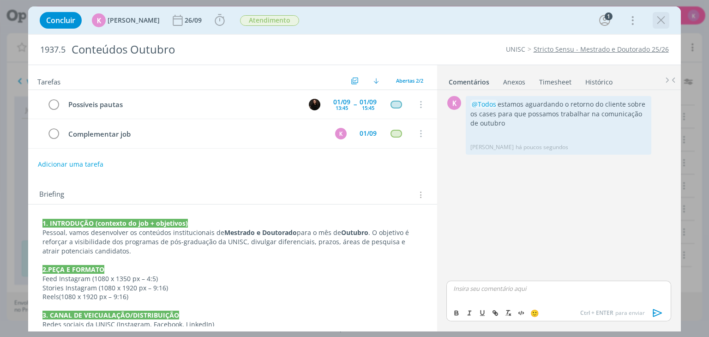
click at [659, 25] on icon "dialog" at bounding box center [661, 20] width 14 height 14
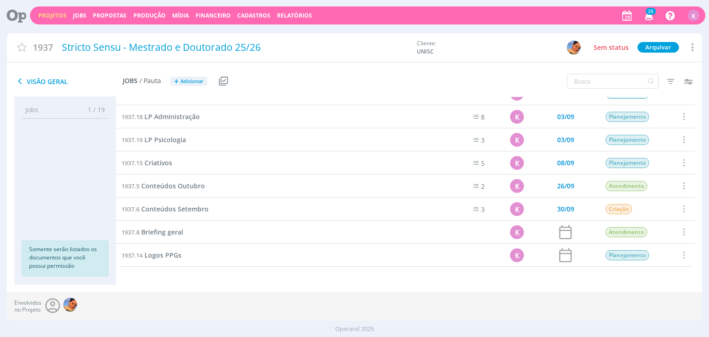
click at [54, 15] on link "Projetos" at bounding box center [52, 16] width 28 height 8
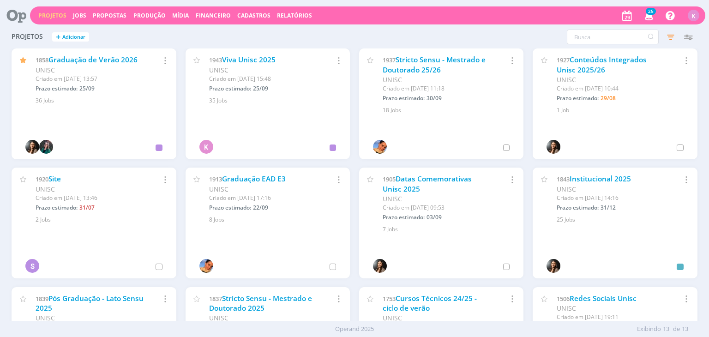
click at [119, 57] on link "Graduação de Verão 2026" at bounding box center [92, 60] width 89 height 10
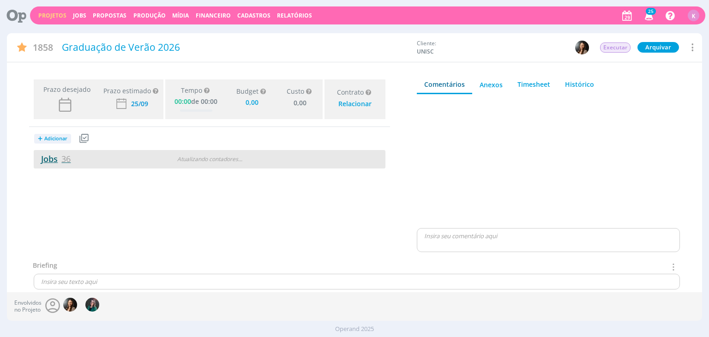
type input "0,00"
click at [55, 157] on link "Jobs 36" at bounding box center [52, 158] width 37 height 11
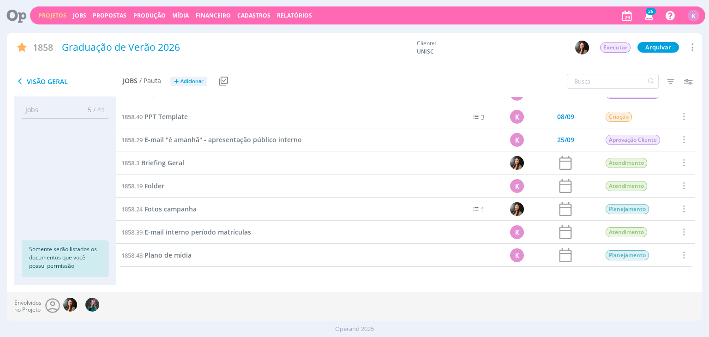
scroll to position [661, 0]
click at [590, 83] on input "text" at bounding box center [613, 81] width 92 height 15
type input "setembro"
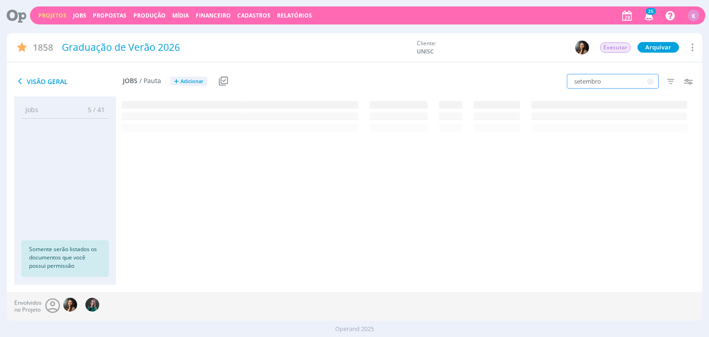
scroll to position [0, 0]
click at [199, 109] on span "Conteúdos Setembro" at bounding box center [178, 108] width 67 height 9
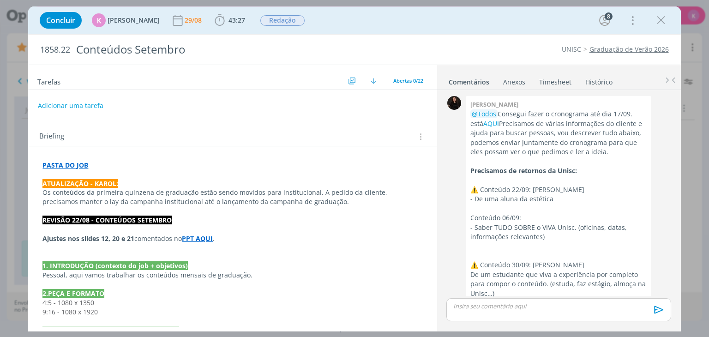
scroll to position [1435, 0]
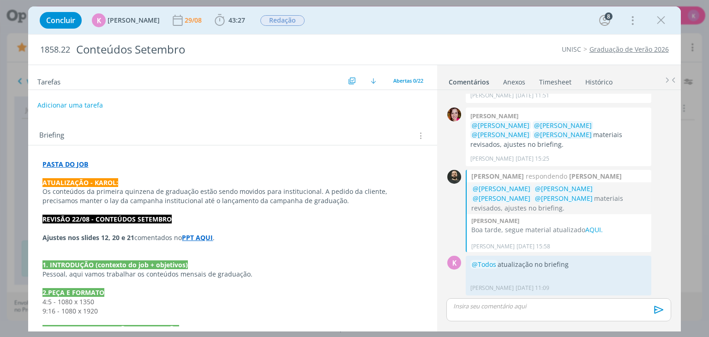
click at [90, 103] on button "Adicionar uma tarefa" at bounding box center [70, 105] width 66 height 16
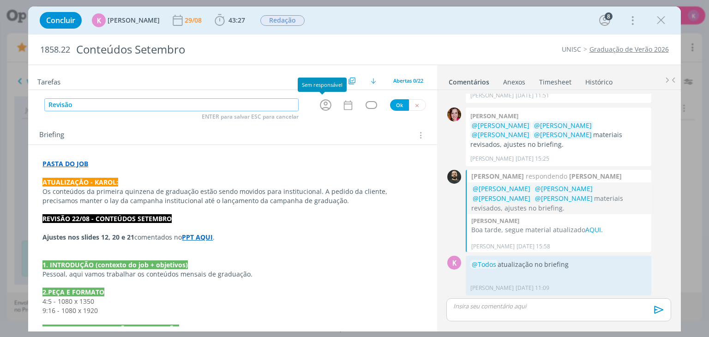
click at [321, 105] on icon "dialog" at bounding box center [326, 105] width 14 height 14
type input "Revisão"
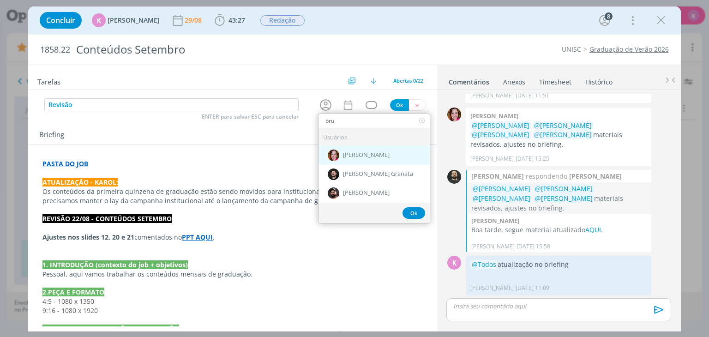
type input "bru"
click at [328, 150] on div "dialog" at bounding box center [334, 156] width 12 height 12
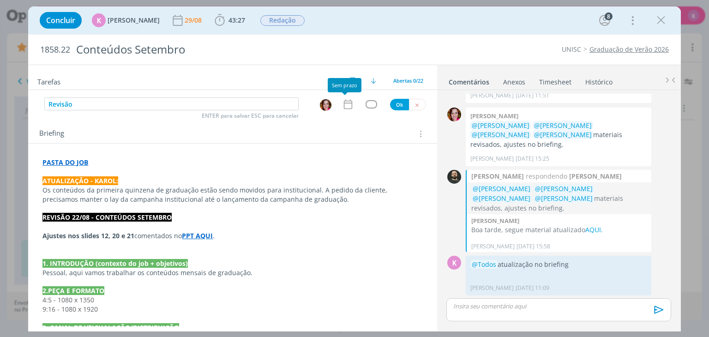
click at [344, 106] on icon "dialog" at bounding box center [348, 104] width 12 height 12
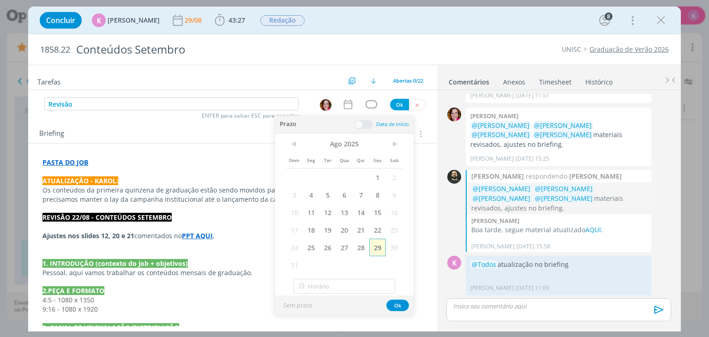
click at [379, 243] on span "29" at bounding box center [377, 248] width 17 height 18
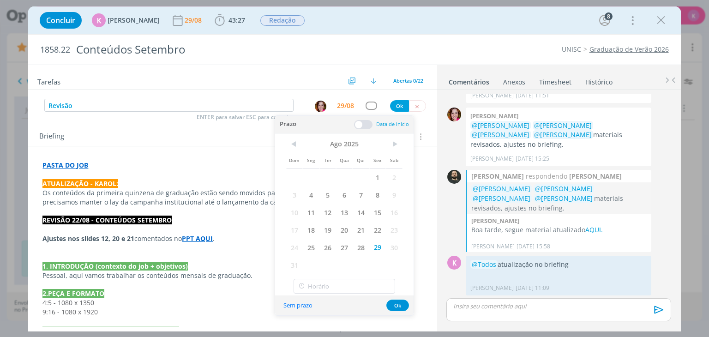
click at [365, 124] on span at bounding box center [363, 124] width 18 height 9
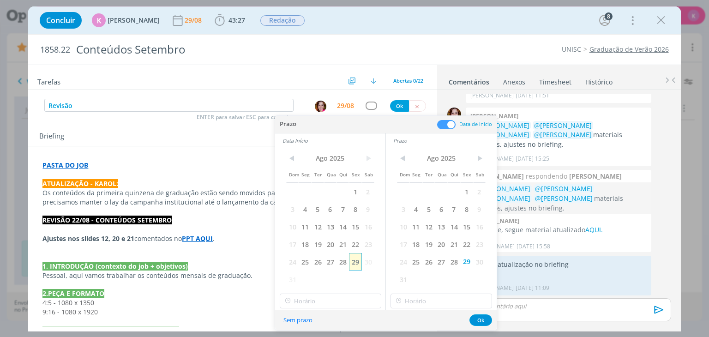
click at [361, 258] on span "29" at bounding box center [355, 262] width 12 height 18
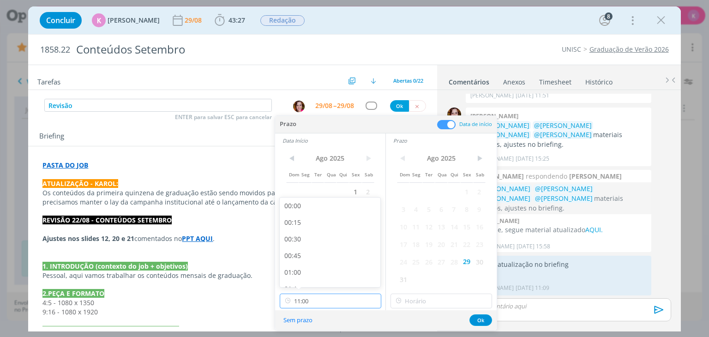
drag, startPoint x: 335, startPoint y: 299, endPoint x: 334, endPoint y: 287, distance: 12.5
click at [336, 299] on input "11:00" at bounding box center [331, 301] width 102 height 15
drag, startPoint x: 317, startPoint y: 261, endPoint x: 358, endPoint y: 275, distance: 43.7
click at [316, 261] on div "15:00" at bounding box center [331, 265] width 103 height 17
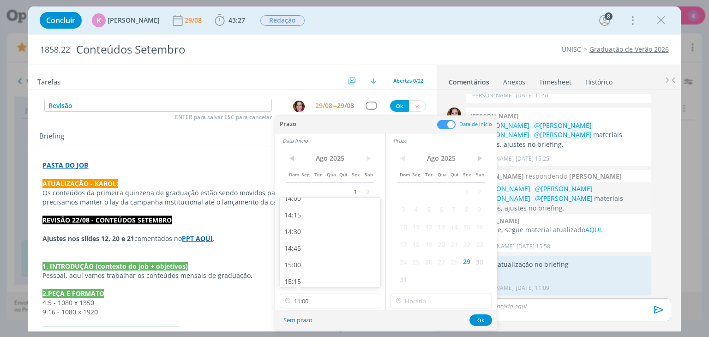
type input "15:00"
drag, startPoint x: 419, startPoint y: 303, endPoint x: 417, endPoint y: 293, distance: 10.3
click at [418, 299] on input "15:00" at bounding box center [442, 301] width 102 height 15
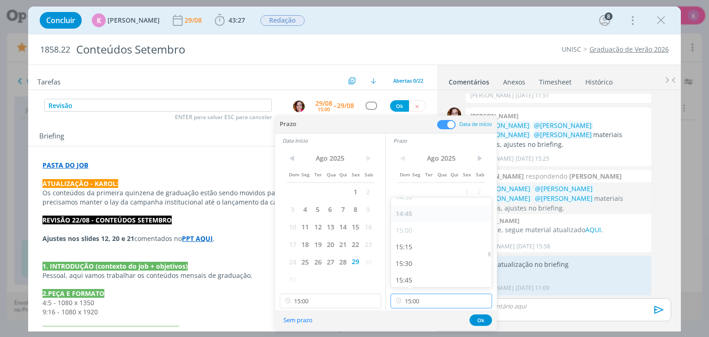
scroll to position [973, 0]
click at [421, 261] on div "15:30" at bounding box center [442, 263] width 103 height 17
type input "15:30"
click at [481, 316] on button "Ok" at bounding box center [481, 320] width 23 height 12
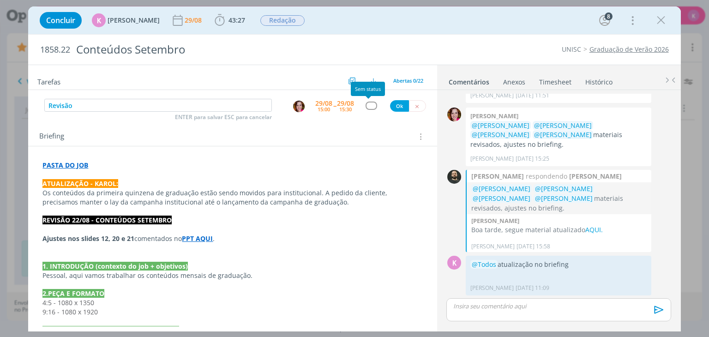
click at [366, 105] on div "dialog" at bounding box center [372, 106] width 12 height 8
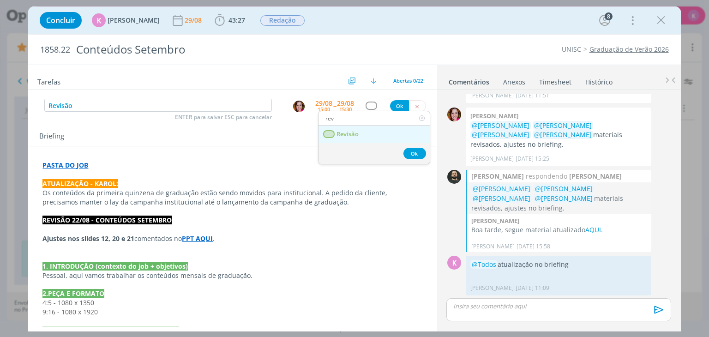
type input "rev"
drag, startPoint x: 372, startPoint y: 132, endPoint x: 380, endPoint y: 126, distance: 9.2
click at [372, 132] on link "Revisão" at bounding box center [374, 134] width 111 height 17
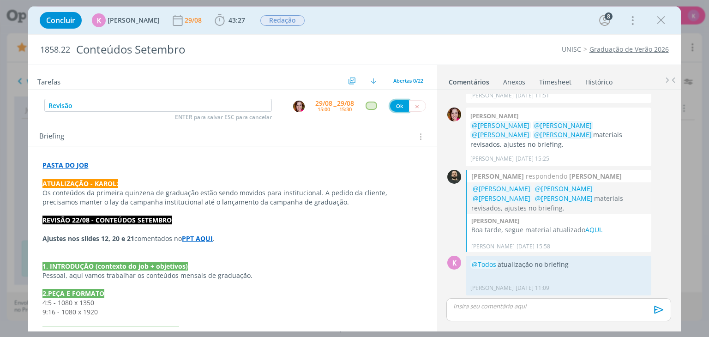
drag, startPoint x: 393, startPoint y: 106, endPoint x: 390, endPoint y: 112, distance: 7.2
click at [393, 106] on button "Ok" at bounding box center [399, 106] width 19 height 12
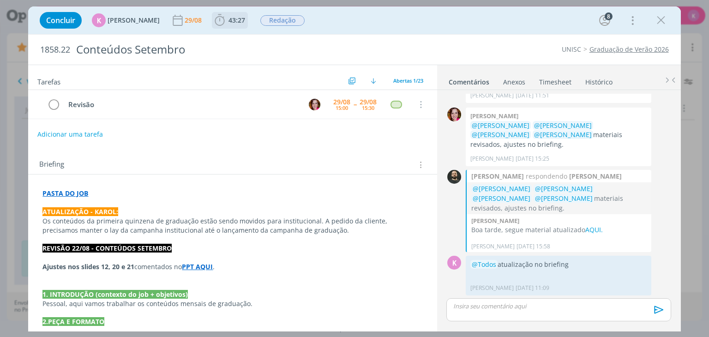
click at [235, 19] on span "43:27" at bounding box center [237, 20] width 17 height 9
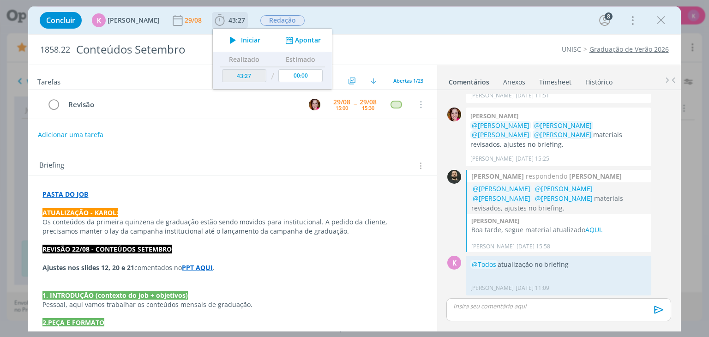
click at [305, 38] on button "Apontar" at bounding box center [302, 41] width 38 height 10
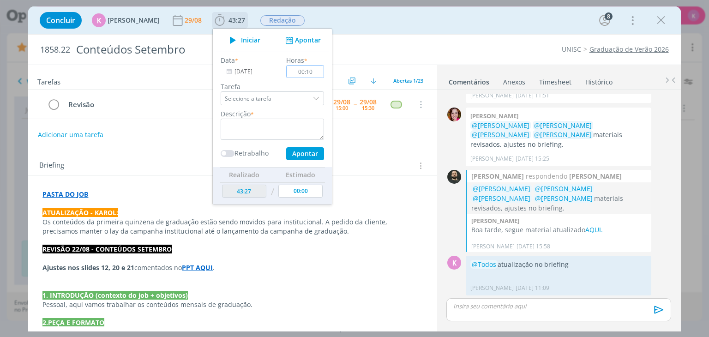
type input "00:10"
click at [294, 113] on div "Descrição *" at bounding box center [272, 124] width 113 height 31
click at [290, 125] on textarea "dialog" at bounding box center [272, 129] width 103 height 21
type textarea "Pauta revisão"
click at [305, 154] on button "Apontar" at bounding box center [305, 153] width 38 height 13
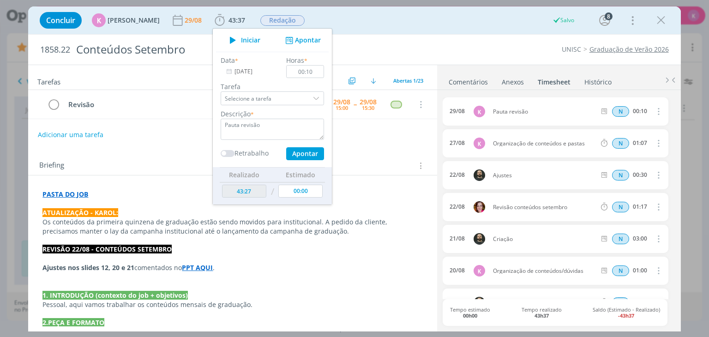
type input "00:00"
type input "43:37"
click at [352, 164] on div "Briefing Briefings Predefinidos Versões do Briefing Ver Briefing do Projeto" at bounding box center [233, 166] width 389 height 12
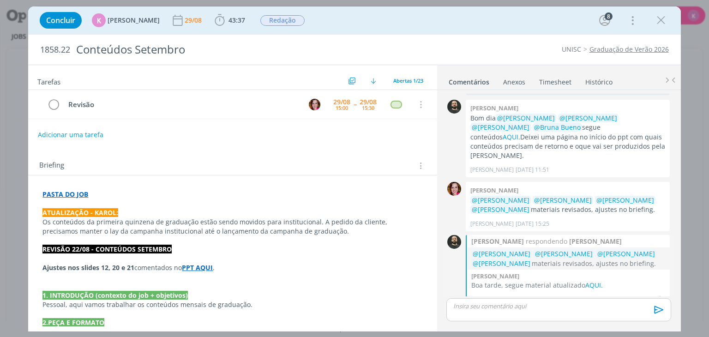
scroll to position [1359, 0]
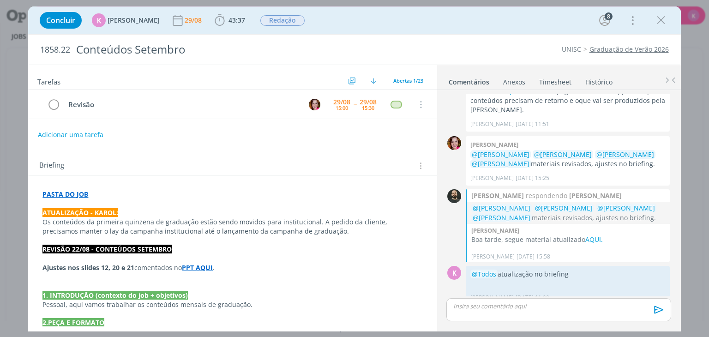
drag, startPoint x: 661, startPoint y: 26, endPoint x: 321, endPoint y: 112, distance: 350.8
click at [661, 26] on icon "dialog" at bounding box center [661, 20] width 14 height 14
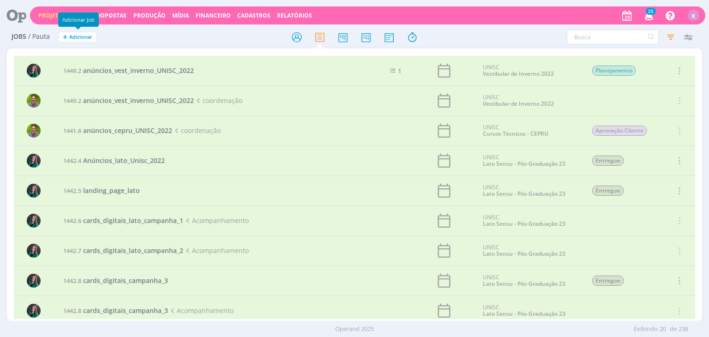
click at [42, 15] on link "Projetos" at bounding box center [52, 16] width 28 height 8
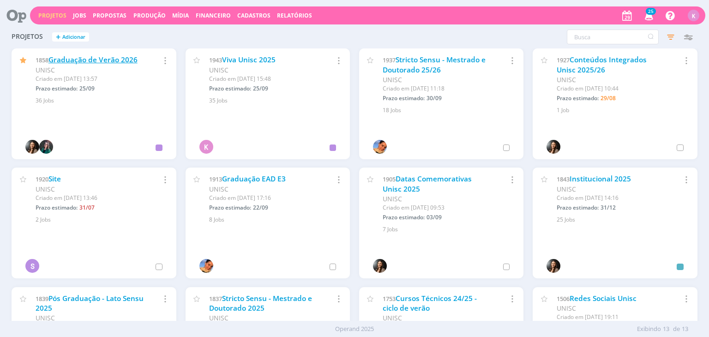
click at [105, 58] on link "Graduação de Verão 2026" at bounding box center [92, 60] width 89 height 10
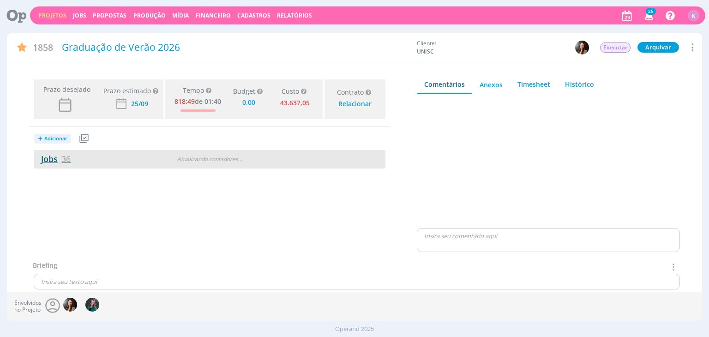
type input "0,00"
click at [67, 153] on span "36" at bounding box center [65, 158] width 9 height 11
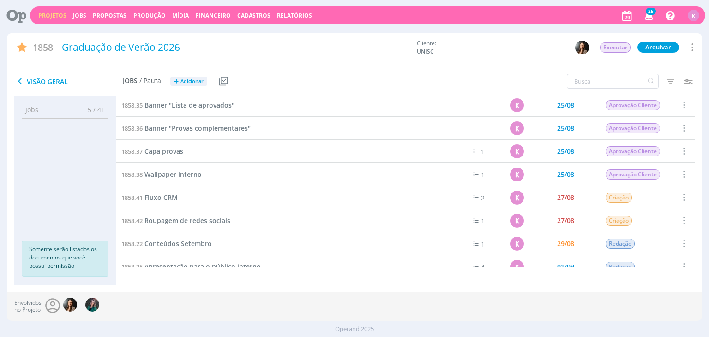
scroll to position [511, 0]
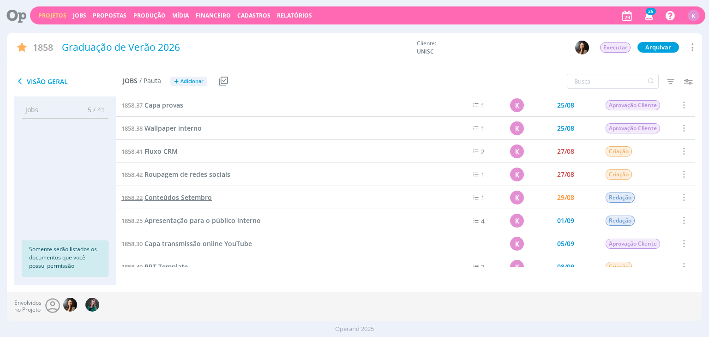
click at [196, 193] on span "Conteúdos Setembro" at bounding box center [178, 197] width 67 height 9
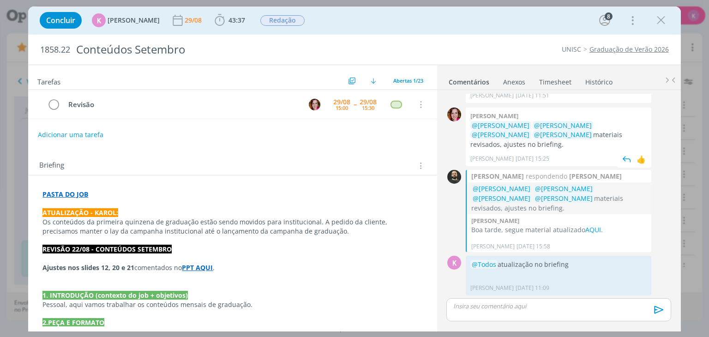
scroll to position [1435, 0]
click at [661, 23] on icon "dialog" at bounding box center [661, 20] width 14 height 14
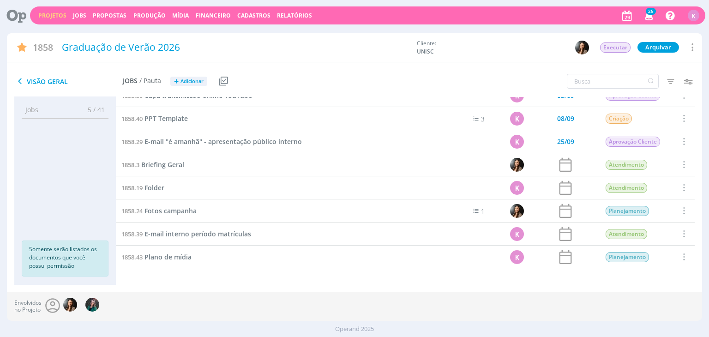
scroll to position [661, 0]
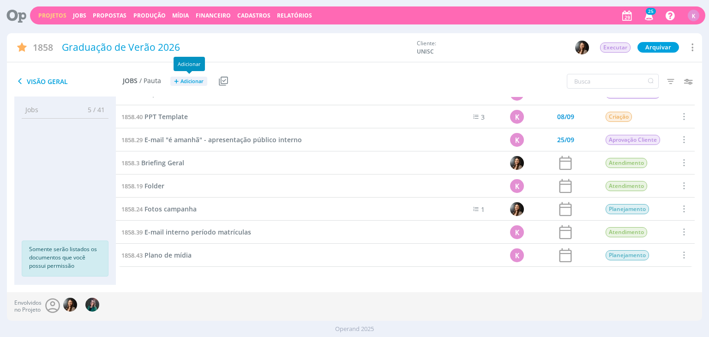
click at [187, 80] on span "Adicionar" at bounding box center [192, 81] width 23 height 6
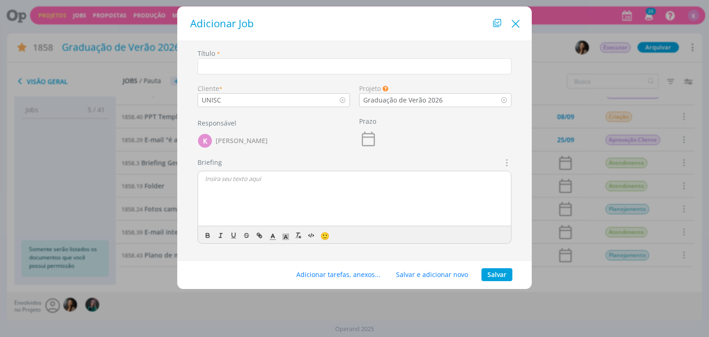
click at [517, 22] on icon "Close" at bounding box center [516, 24] width 14 height 14
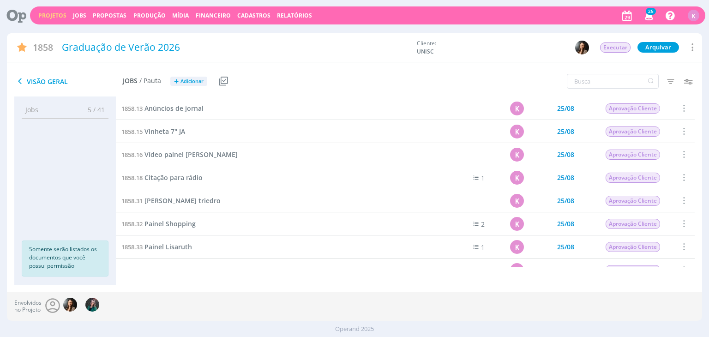
scroll to position [508, 0]
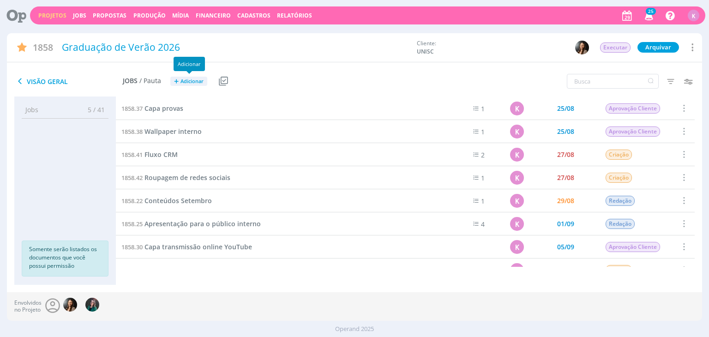
click at [189, 81] on span "Adicionar" at bounding box center [192, 81] width 23 height 6
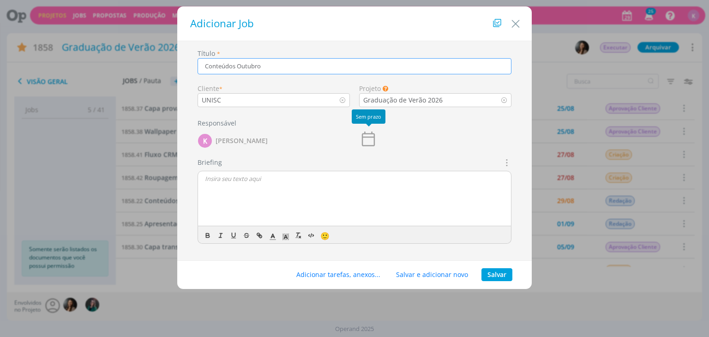
type input "Conteúdos Outubro"
click at [375, 136] on icon "dialog" at bounding box center [368, 139] width 13 height 15
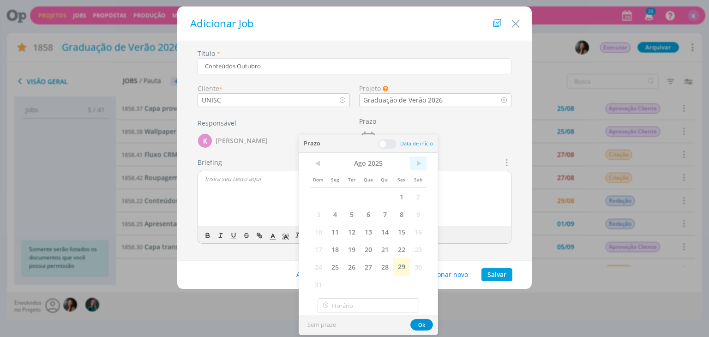
click at [416, 165] on span ">" at bounding box center [418, 164] width 17 height 14
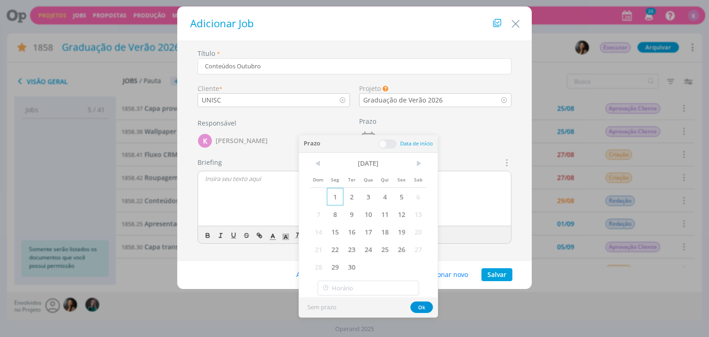
click at [335, 193] on span "1" at bounding box center [335, 197] width 17 height 18
click at [419, 306] on button "Ok" at bounding box center [421, 308] width 23 height 12
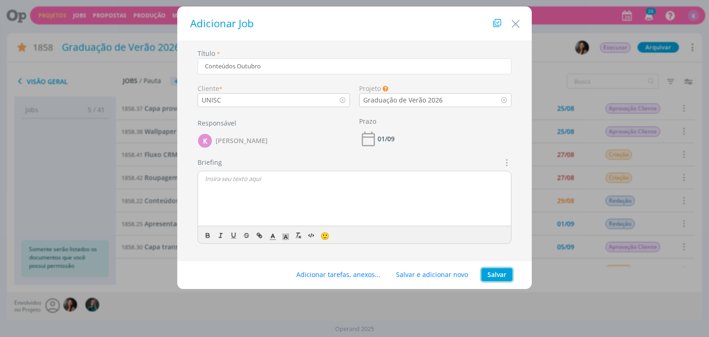
click at [494, 269] on button "Salvar" at bounding box center [497, 274] width 31 height 13
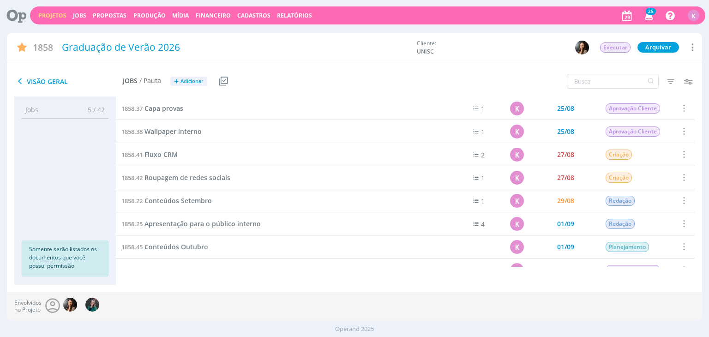
click at [184, 247] on span "Conteúdos Outubro" at bounding box center [177, 246] width 64 height 9
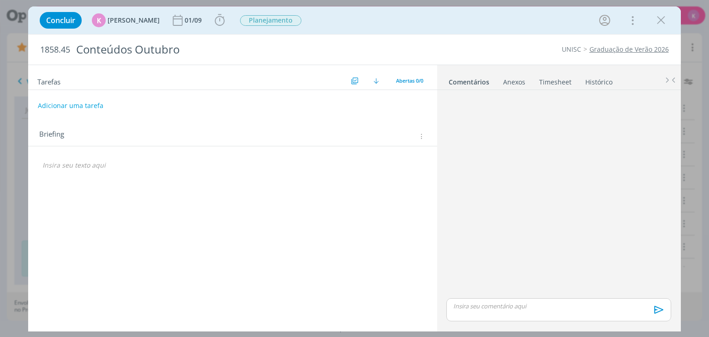
click at [59, 163] on p "dialog" at bounding box center [232, 165] width 380 height 9
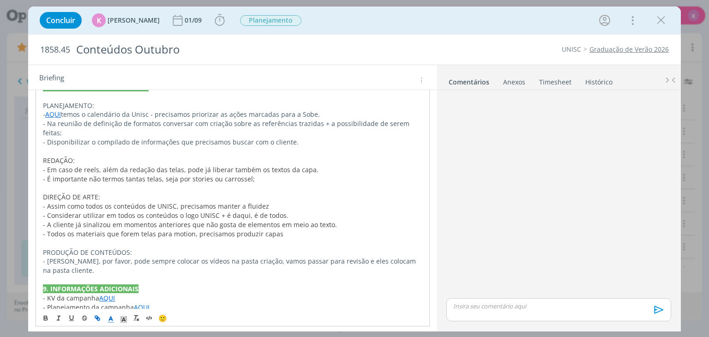
scroll to position [225, 0]
click at [157, 113] on span "temos o calendário da Unisc - precisamos priorizar as ações marcadas para a Sob…" at bounding box center [190, 114] width 259 height 9
click at [111, 138] on p "- Disponibilizar o compilado de informações que precisamos buscar com o cliente." at bounding box center [232, 142] width 379 height 9
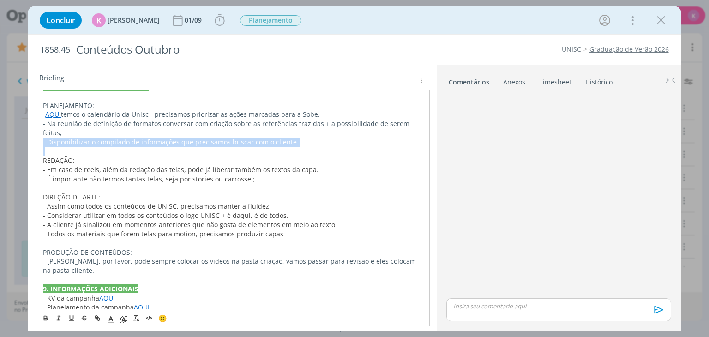
click at [111, 138] on p "- Disponibilizar o compilado de informações que precisamos buscar com o cliente." at bounding box center [232, 142] width 379 height 9
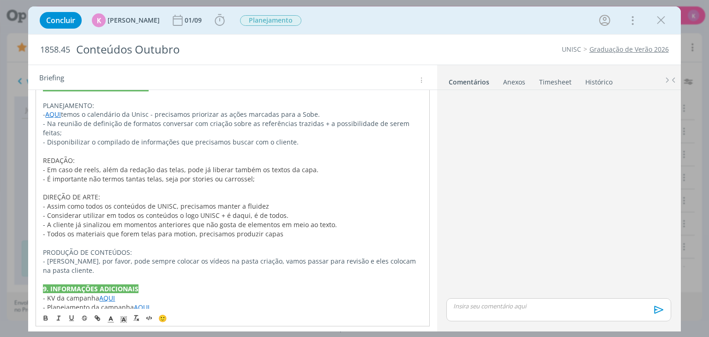
click at [115, 121] on p "- Na reunião de definição de formatos conversar com criação sobre as referência…" at bounding box center [232, 128] width 379 height 18
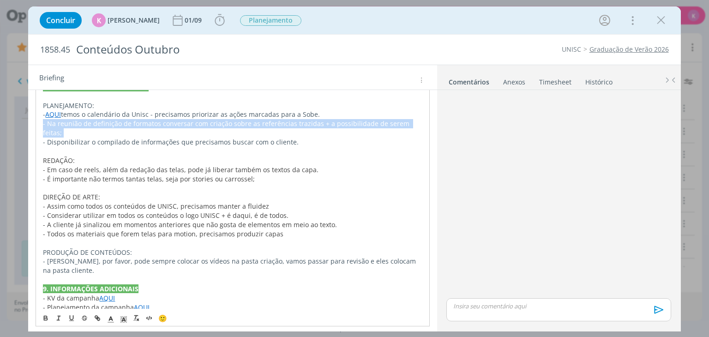
click at [115, 121] on p "- Na reunião de definição de formatos conversar com criação sobre as referência…" at bounding box center [232, 128] width 379 height 18
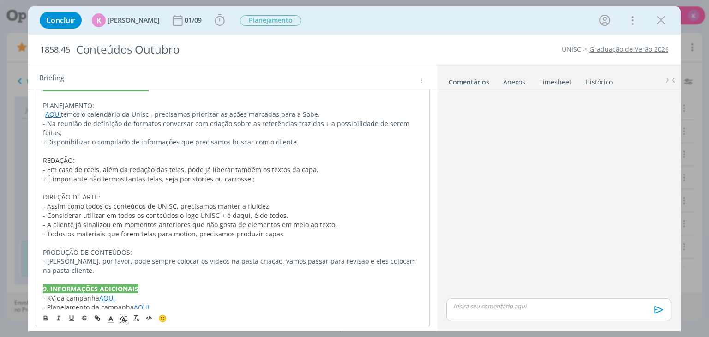
click at [107, 138] on p "- Disponibilizar o compilado de informações que precisamos buscar com o cliente." at bounding box center [232, 142] width 379 height 9
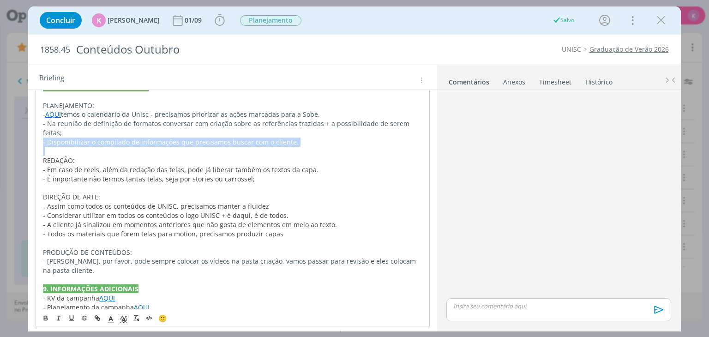
click at [107, 138] on p "- Disponibilizar o compilado de informações que precisamos buscar com o cliente." at bounding box center [232, 142] width 379 height 9
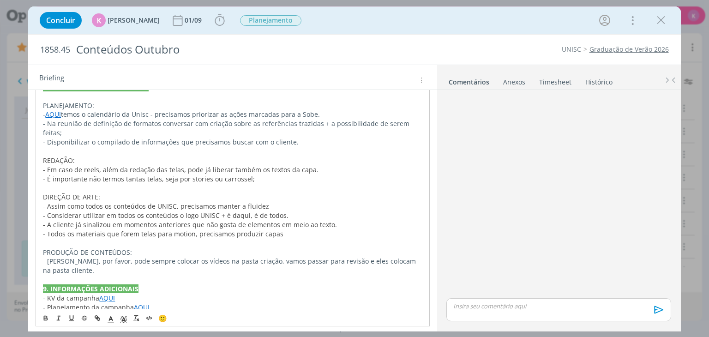
click at [91, 165] on span "- Em caso de reels, além da redação das telas, pode já liberar também os textos…" at bounding box center [181, 169] width 276 height 9
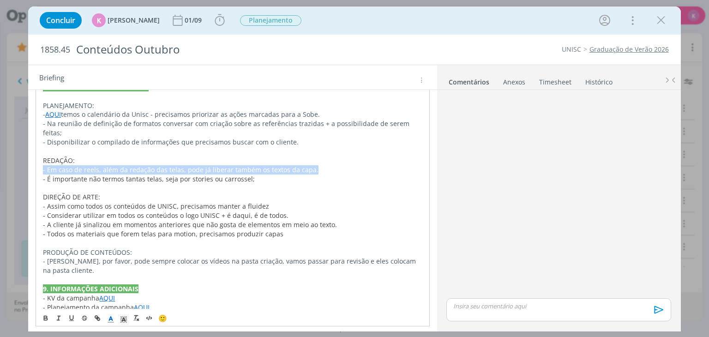
click at [91, 165] on span "- Em caso de reels, além da redação das telas, pode já liberar também os textos…" at bounding box center [181, 169] width 276 height 9
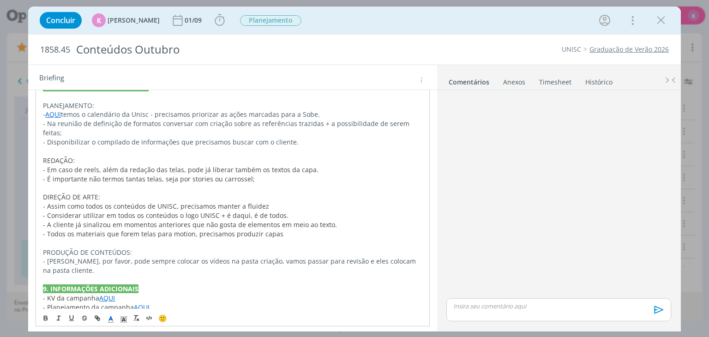
click at [86, 175] on span "- É importante n" at bounding box center [68, 179] width 50 height 9
click at [320, 138] on p "- Disponibilizar o compilado de informações que precisamos buscar com o cliente." at bounding box center [232, 142] width 379 height 9
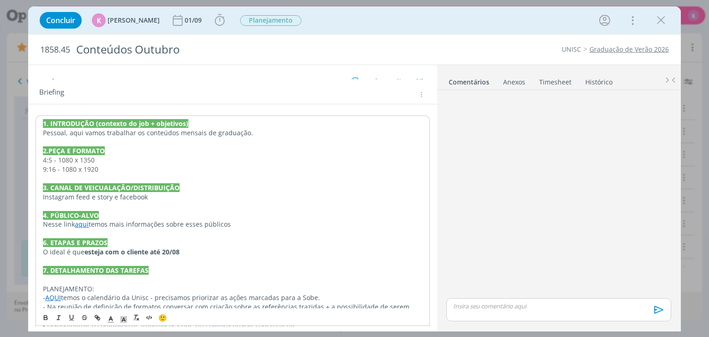
scroll to position [41, 0]
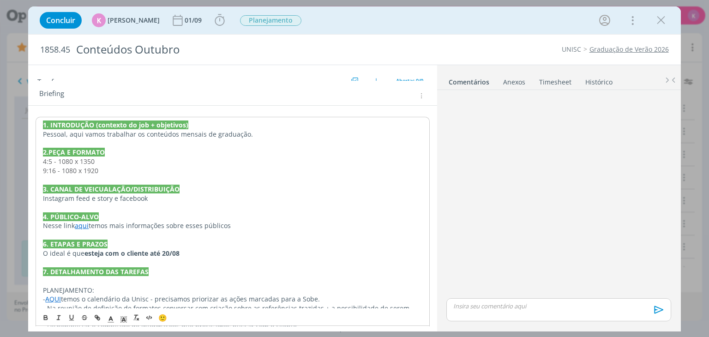
click at [179, 253] on strong "esteja com o cliente até 20/08" at bounding box center [131, 253] width 95 height 9
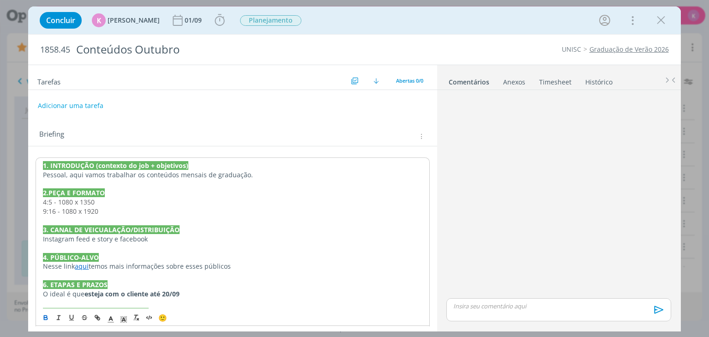
click at [44, 166] on strong "1. INTRODUÇÃO (contexto do job + objetivos)" at bounding box center [115, 165] width 145 height 9
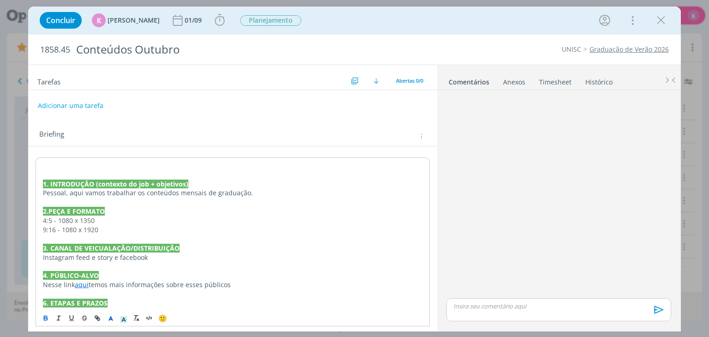
click at [44, 166] on p "dialog" at bounding box center [232, 165] width 379 height 9
click at [63, 48] on span "1858.45" at bounding box center [55, 50] width 30 height 10
copy span "1858.45"
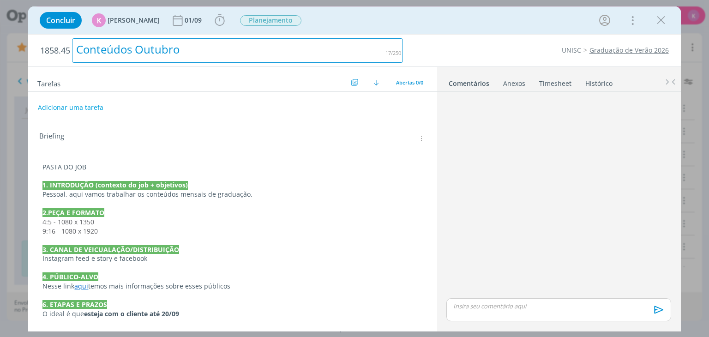
click at [127, 51] on div "Conteúdos Outubro" at bounding box center [237, 50] width 331 height 24
copy div "Conteúdos Outubro"
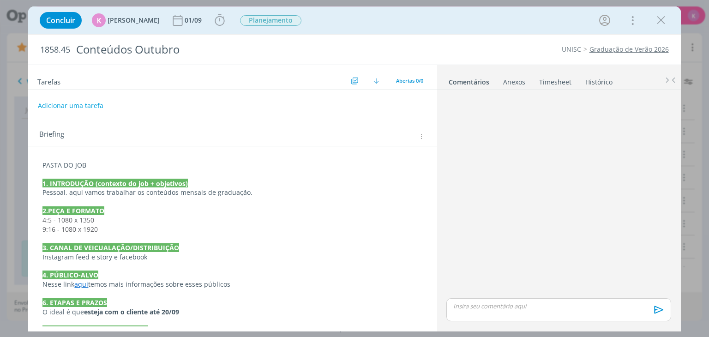
click at [322, 21] on div "Concluir K Karoline Arend 01/09 Iniciar Apontar Data * 29/08/2025 Horas * 00:00…" at bounding box center [354, 20] width 639 height 22
click at [68, 170] on p "dialog" at bounding box center [232, 174] width 380 height 9
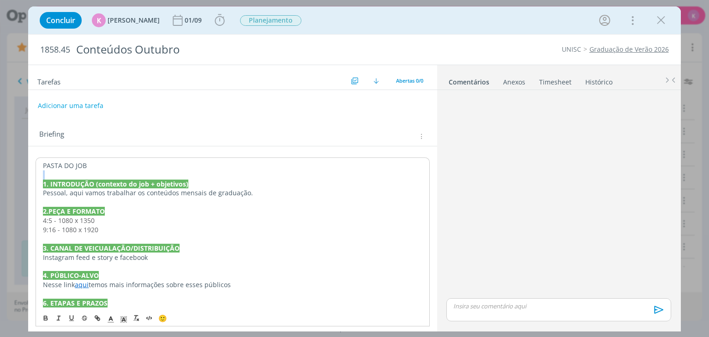
click at [68, 170] on p "dialog" at bounding box center [232, 174] width 379 height 9
click at [68, 161] on p "PASTA DO JOB" at bounding box center [232, 165] width 379 height 9
click at [98, 319] on icon "dialog" at bounding box center [97, 317] width 7 height 7
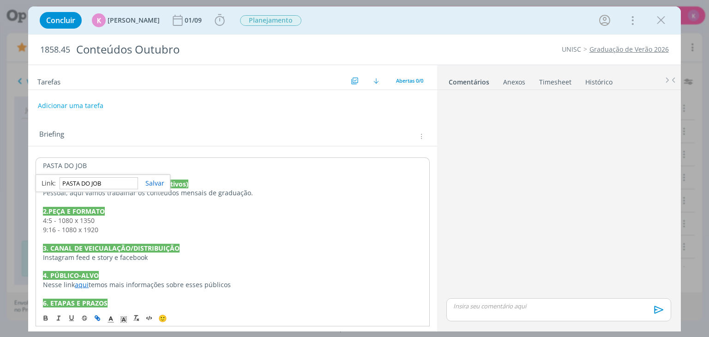
paste input "https://sobeae.sharepoint.com/:f:/s/SOBEAE/EuhPdrFcrlZOqwCzYYG9u7gBw8k8-BucsFXa…"
type input "https://sobeae.sharepoint.com/:f:/s/SOBEAE/EuhPdrFcrlZOqwCzYYG9u7gBw8k8-BucsFXa…"
click at [160, 183] on link "dialog" at bounding box center [151, 183] width 26 height 9
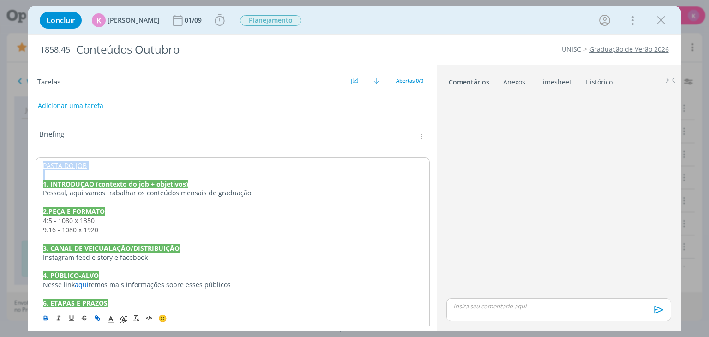
click at [47, 317] on icon "dialog" at bounding box center [45, 317] width 3 height 2
click at [221, 268] on p "dialog" at bounding box center [232, 266] width 379 height 9
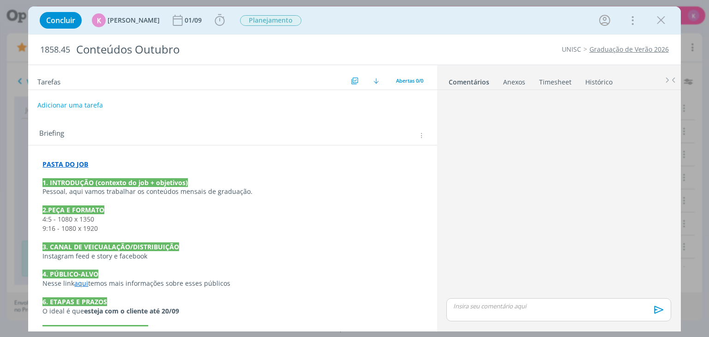
click at [88, 97] on button "Adicionar uma tarefa" at bounding box center [70, 105] width 66 height 16
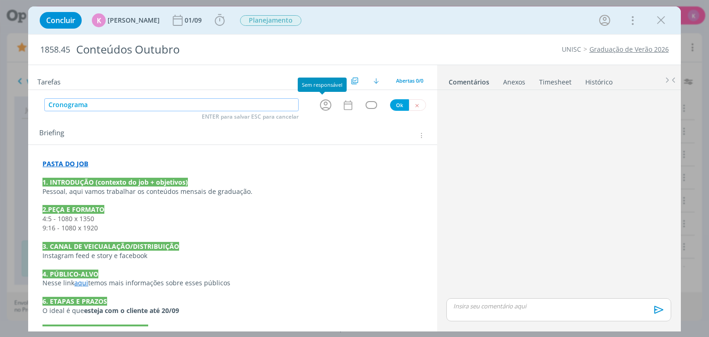
click at [321, 102] on icon "dialog" at bounding box center [326, 105] width 12 height 12
type input "Cronograma"
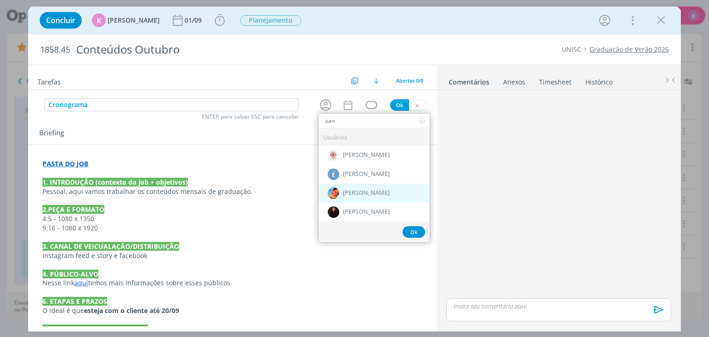
type input "san"
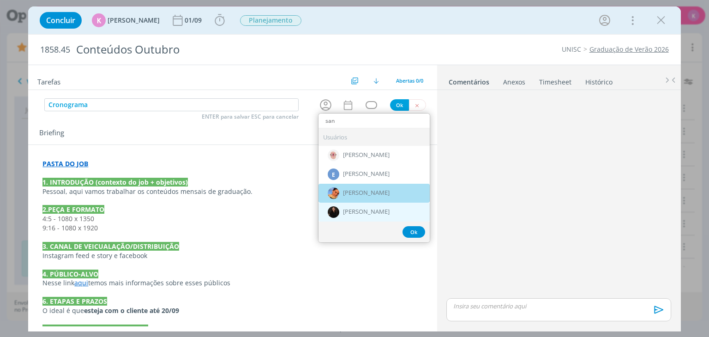
click at [378, 201] on div "Usuários Alessandro Mença E Elisângela Reis Luíza Santana Sandriny Soares" at bounding box center [374, 174] width 111 height 93
click at [377, 209] on span "[PERSON_NAME]" at bounding box center [366, 212] width 47 height 7
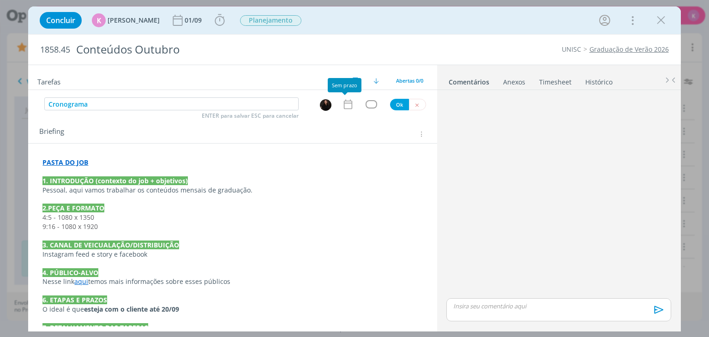
click at [343, 109] on icon "dialog" at bounding box center [348, 104] width 12 height 12
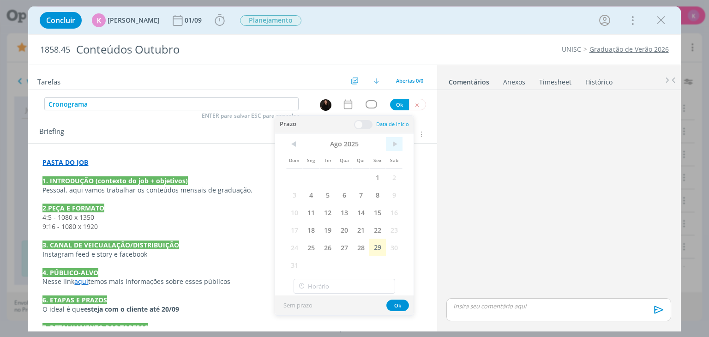
click at [396, 142] on span ">" at bounding box center [394, 144] width 17 height 14
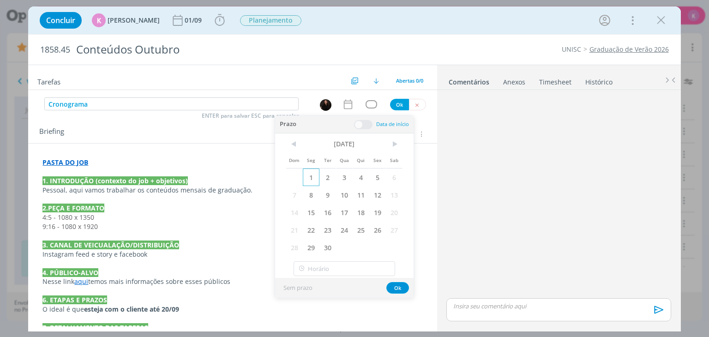
click at [311, 172] on span "1" at bounding box center [311, 178] width 17 height 18
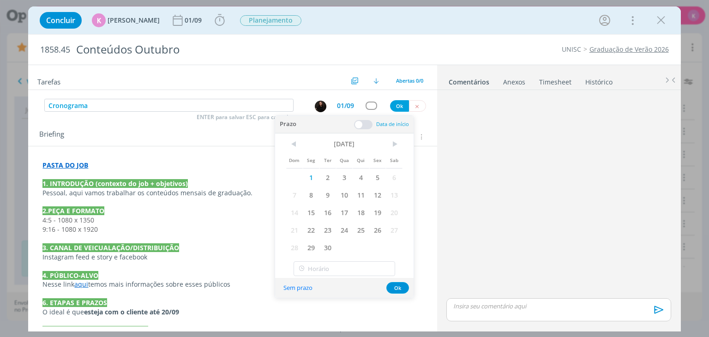
click at [358, 127] on span at bounding box center [363, 124] width 18 height 9
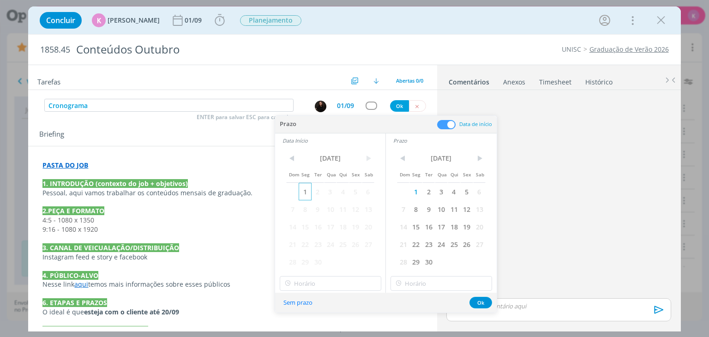
click at [302, 187] on span "1" at bounding box center [305, 192] width 12 height 18
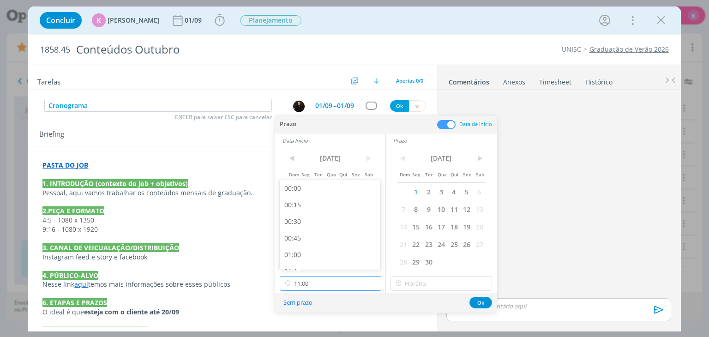
click at [305, 280] on input "11:00" at bounding box center [331, 283] width 102 height 15
drag, startPoint x: 310, startPoint y: 248, endPoint x: 318, endPoint y: 250, distance: 8.1
click at [310, 249] on div "13:00" at bounding box center [331, 253] width 103 height 17
type input "13:00"
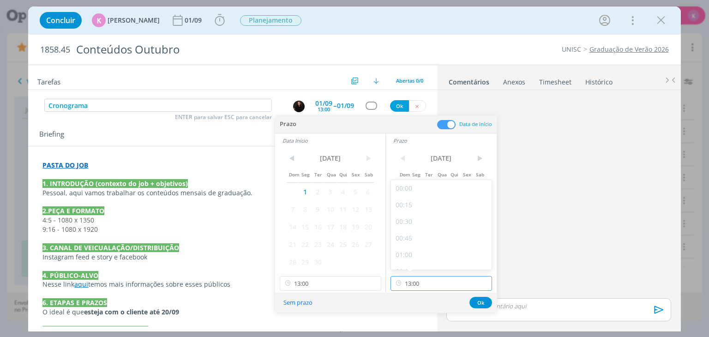
click at [412, 283] on input "13:00" at bounding box center [442, 283] width 102 height 15
click at [416, 252] on div "15:45" at bounding box center [442, 256] width 103 height 17
type input "15:45"
click at [478, 302] on button "Ok" at bounding box center [481, 303] width 23 height 12
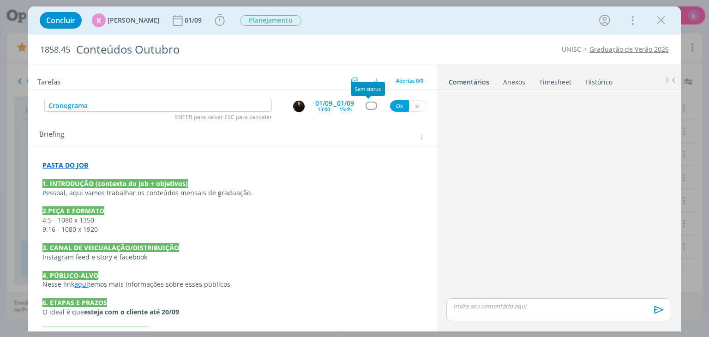
click at [369, 107] on div "dialog" at bounding box center [372, 106] width 12 height 8
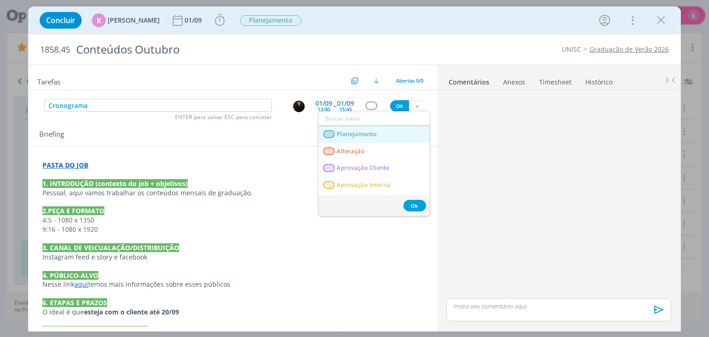
drag, startPoint x: 368, startPoint y: 133, endPoint x: 372, endPoint y: 128, distance: 7.2
click at [368, 133] on span "Planejamento" at bounding box center [357, 134] width 40 height 7
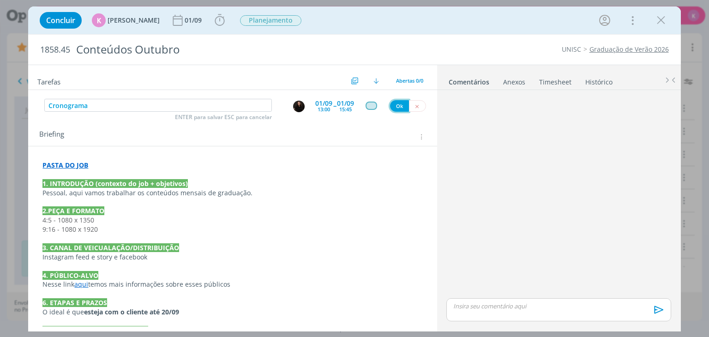
click at [393, 106] on button "Ok" at bounding box center [399, 106] width 19 height 12
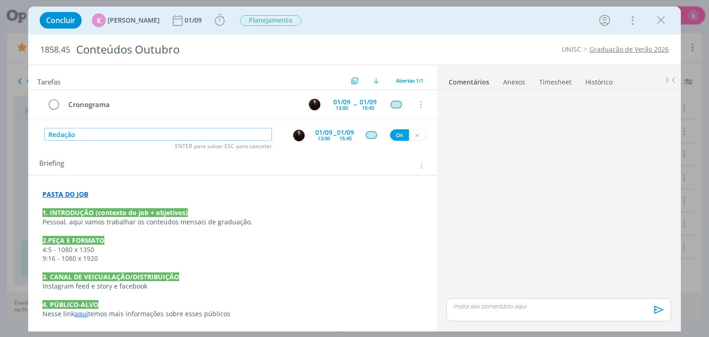
click at [297, 134] on img "dialog" at bounding box center [299, 136] width 12 height 12
type input "Redação"
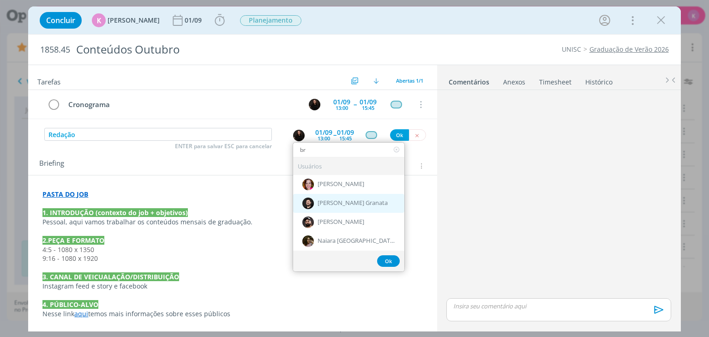
type input "br"
click at [334, 206] on div "[PERSON_NAME] Granata" at bounding box center [348, 203] width 111 height 19
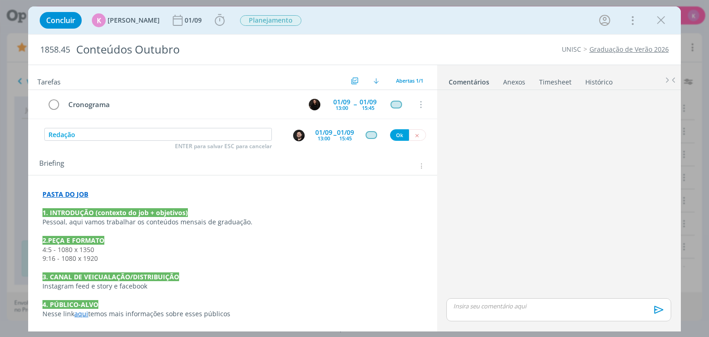
click at [323, 136] on div "13:00" at bounding box center [324, 138] width 12 height 5
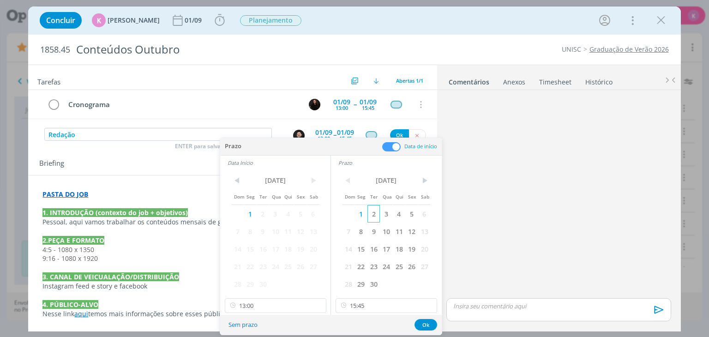
click at [373, 212] on span "2" at bounding box center [374, 214] width 12 height 18
click at [262, 212] on span "2" at bounding box center [263, 214] width 12 height 18
click at [262, 303] on input "13:00" at bounding box center [276, 305] width 102 height 15
click at [383, 219] on span "3" at bounding box center [386, 214] width 12 height 18
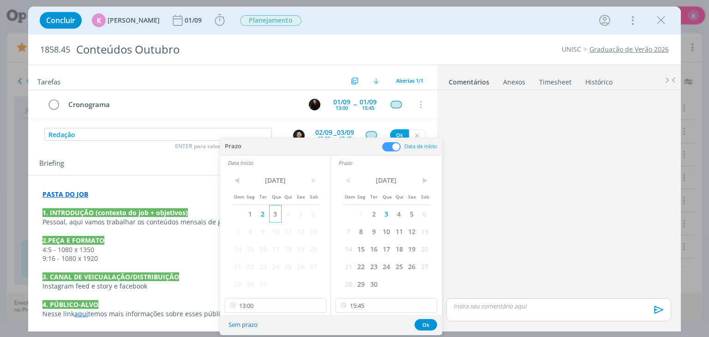
click at [274, 212] on span "3" at bounding box center [275, 214] width 12 height 18
click at [273, 308] on input "13:00" at bounding box center [276, 305] width 102 height 15
click at [270, 244] on div "09:00" at bounding box center [276, 245] width 103 height 17
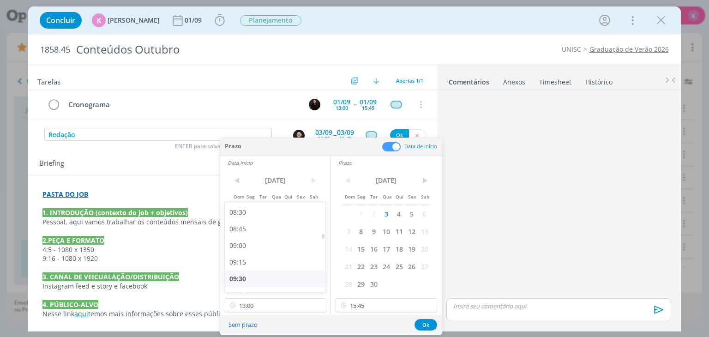
type input "09:00"
click at [375, 305] on input "15:45" at bounding box center [387, 305] width 102 height 15
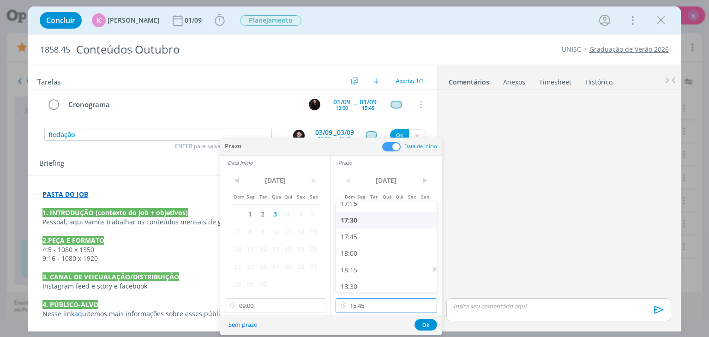
scroll to position [1162, 0]
drag, startPoint x: 356, startPoint y: 248, endPoint x: 362, endPoint y: 250, distance: 6.6
click at [356, 248] on div "18:00" at bounding box center [387, 245] width 103 height 17
type input "18:00"
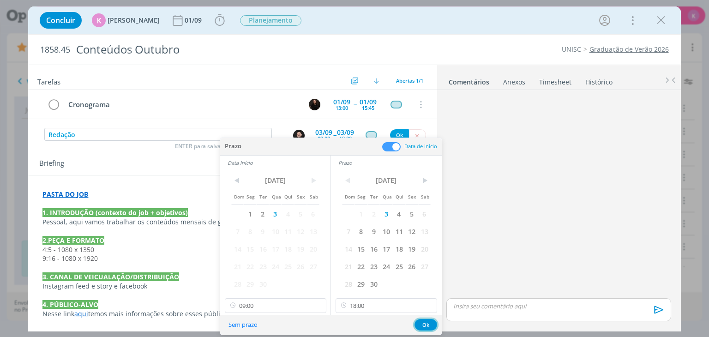
click at [426, 322] on button "Ok" at bounding box center [426, 325] width 23 height 12
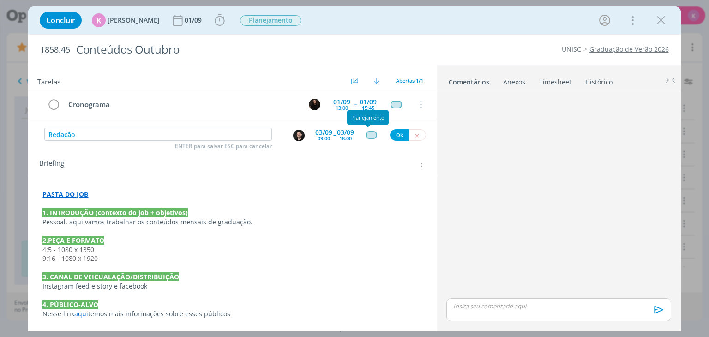
click at [366, 133] on div "dialog" at bounding box center [372, 135] width 12 height 8
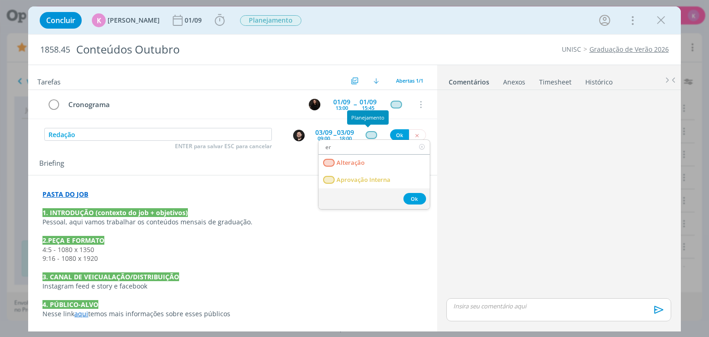
type input "e"
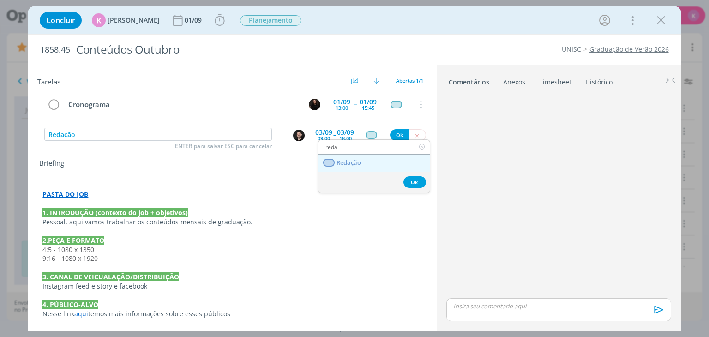
type input "reda"
click at [347, 163] on span "Redação" at bounding box center [349, 162] width 24 height 7
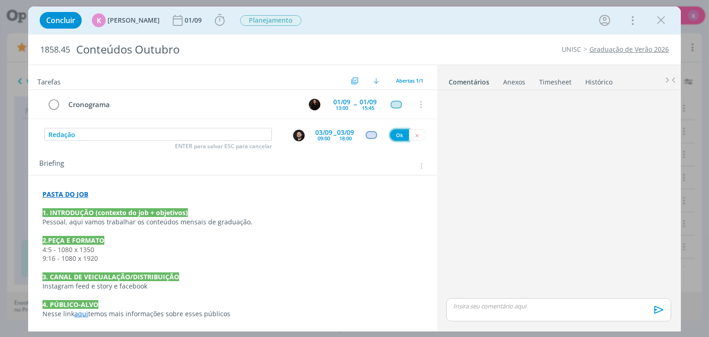
click at [392, 135] on button "Ok" at bounding box center [399, 135] width 19 height 12
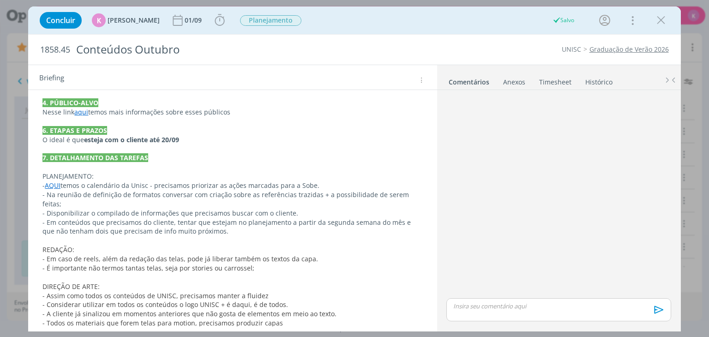
scroll to position [293, 0]
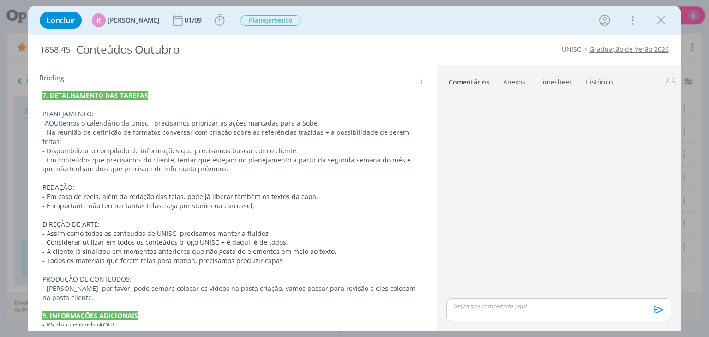
click at [153, 238] on span "- Considerar utilizar em todos os conteúdos o logo UNISC + é daqui, é de todos." at bounding box center [165, 242] width 246 height 9
click at [153, 238] on span "- Considerar utilizar em todos os conteúdos o logo UNISC + é daqui, é de todos." at bounding box center [166, 242] width 246 height 9
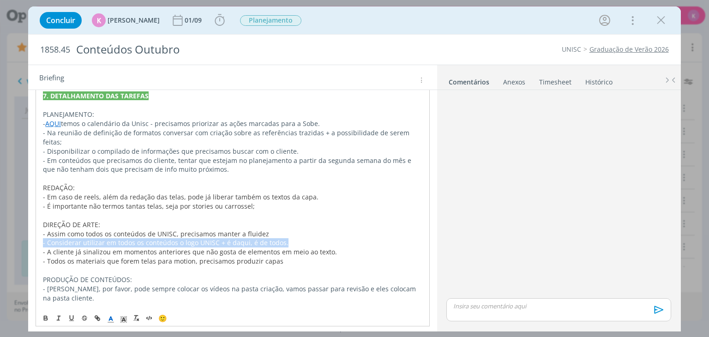
click at [153, 238] on span "- Considerar utilizar em todos os conteúdos o logo UNISC + é daqui, é de todos." at bounding box center [166, 242] width 246 height 9
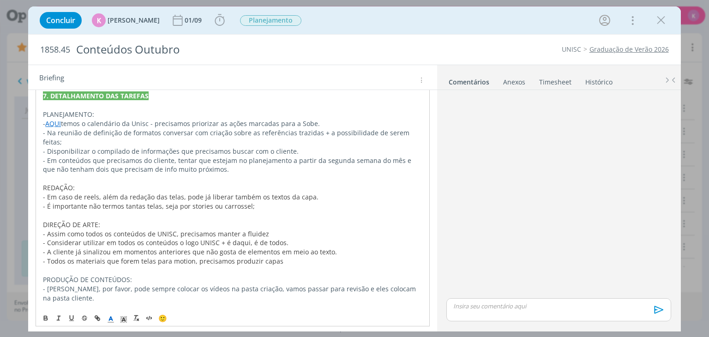
click at [144, 247] on span "- A cliente já sinalizou em momentos anteriores que não gosta de elementos em m…" at bounding box center [190, 251] width 294 height 9
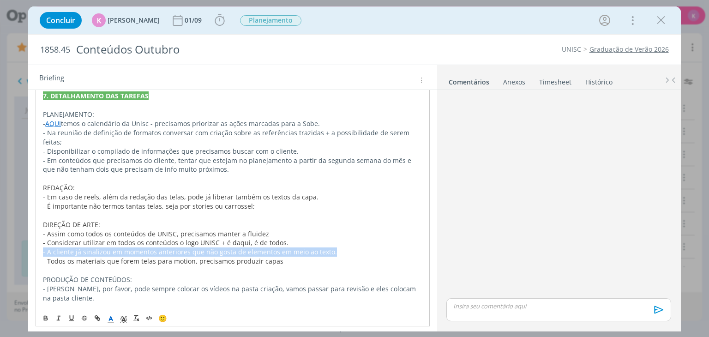
click at [144, 247] on span "- A cliente já sinalizou em momentos anteriores que não gosta de elementos em m…" at bounding box center [190, 251] width 294 height 9
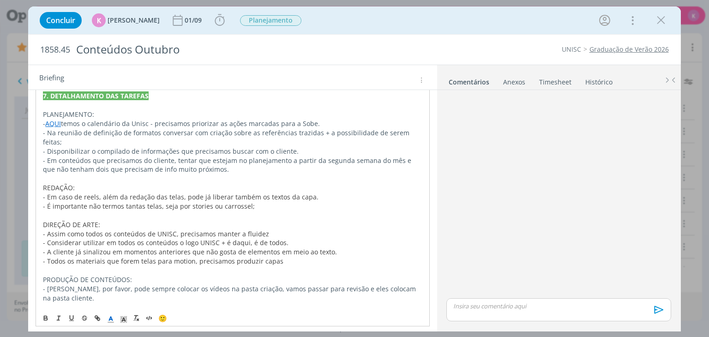
click at [140, 257] on span "- Todos os materiais que forem telas para motion, precisamos produzir capas" at bounding box center [163, 261] width 241 height 9
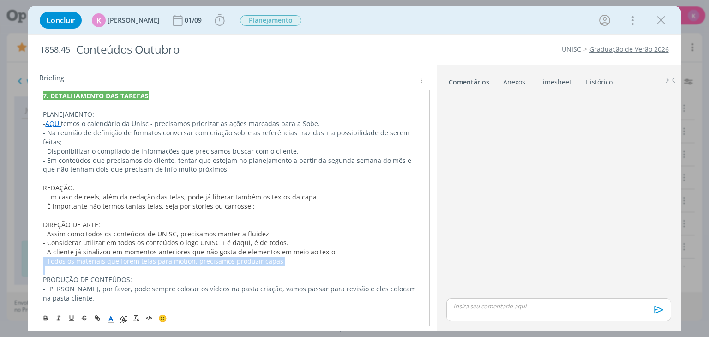
click at [140, 257] on span "- Todos os materiais que forem telas para motion, precisamos produzir capas" at bounding box center [163, 261] width 241 height 9
click at [288, 257] on p "- Todos os materiais que forem telas para motion, precisamos produzir capas" at bounding box center [232, 261] width 379 height 9
drag, startPoint x: 289, startPoint y: 255, endPoint x: 193, endPoint y: 253, distance: 95.6
click at [193, 253] on div "PASTA DO JOB 1. INTRODUÇÃO (contexto do job + objetivos) Pessoal, aqui vamos tr…" at bounding box center [233, 133] width 394 height 420
click at [45, 320] on icon "dialog" at bounding box center [45, 319] width 3 height 2
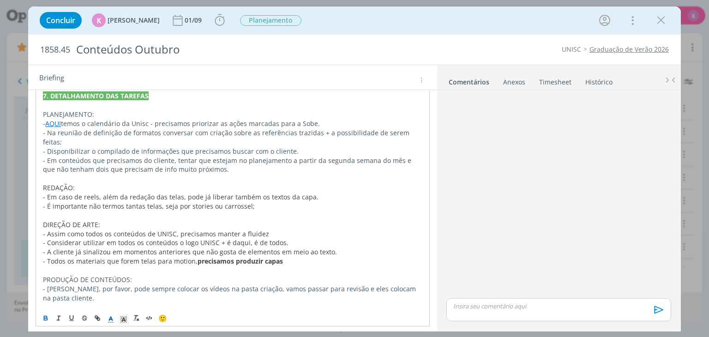
click at [219, 202] on span "ão termos tantas telas, seja por stories ou carrossel;" at bounding box center [174, 206] width 162 height 9
drag, startPoint x: 310, startPoint y: 188, endPoint x: 262, endPoint y: 185, distance: 48.6
click at [262, 193] on p "- Em caso de reels, além da redação das telas, pode já liberar também os textos…" at bounding box center [232, 197] width 379 height 9
click at [46, 316] on icon "dialog" at bounding box center [45, 317] width 3 height 2
click at [130, 202] on span "ão termos tantas telas, seja por stories ou carrossel;" at bounding box center [174, 206] width 162 height 9
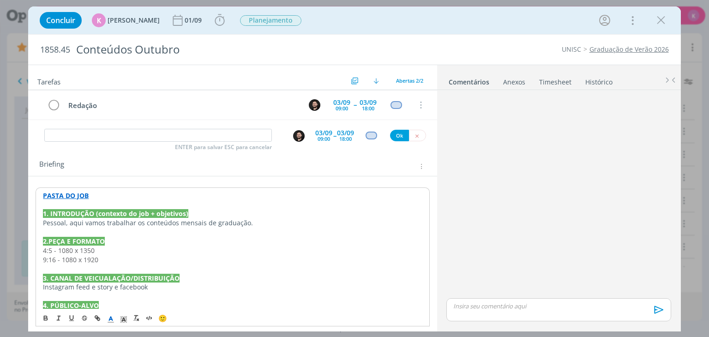
scroll to position [0, 0]
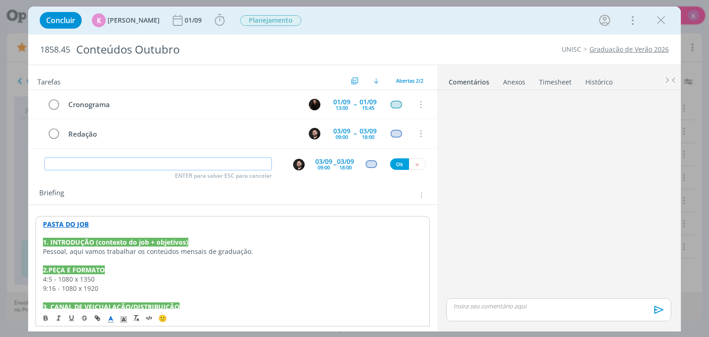
click at [140, 166] on input "dialog" at bounding box center [158, 163] width 228 height 13
click at [295, 161] on img "dialog" at bounding box center [299, 165] width 12 height 12
type input "Criação"
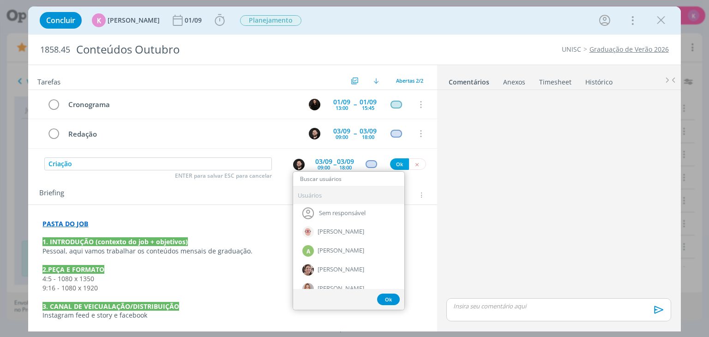
type input "a"
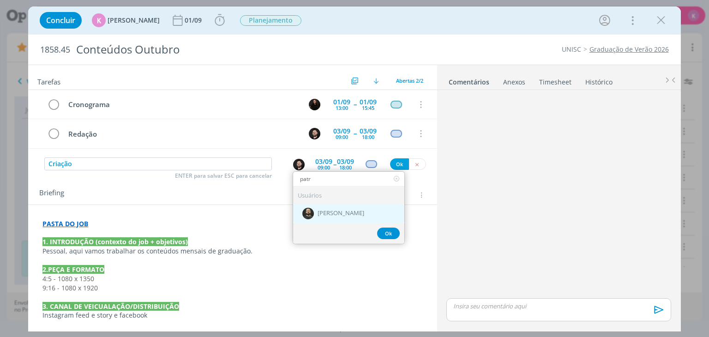
type input "patr"
click at [359, 213] on div "[PERSON_NAME]" at bounding box center [348, 213] width 111 height 19
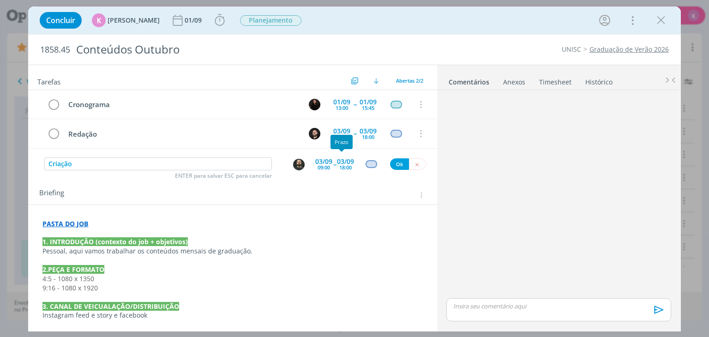
click at [337, 160] on div "03/09" at bounding box center [345, 161] width 17 height 6
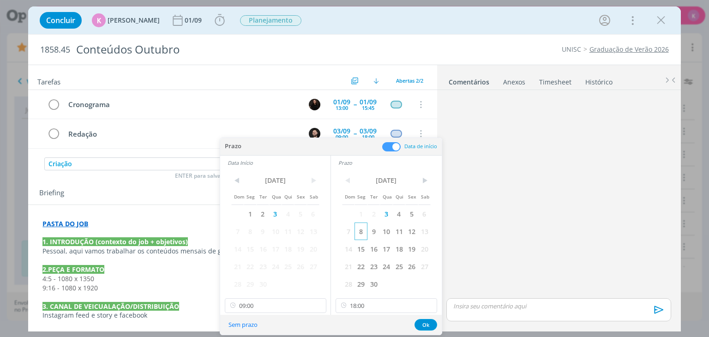
click at [365, 232] on span "8" at bounding box center [361, 232] width 12 height 18
click at [251, 232] on span "8" at bounding box center [250, 232] width 12 height 18
click at [428, 322] on button "Ok" at bounding box center [426, 325] width 23 height 12
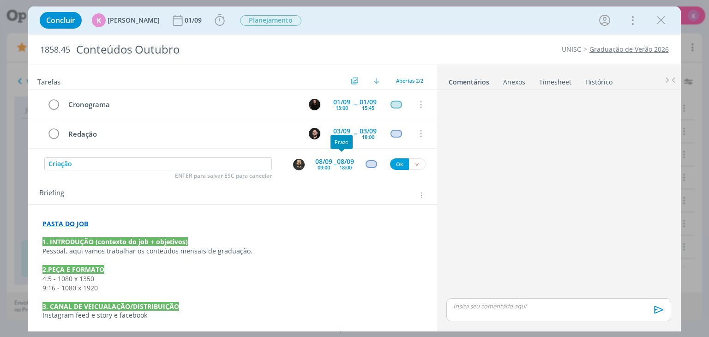
click at [316, 161] on div "08/09" at bounding box center [323, 161] width 17 height 6
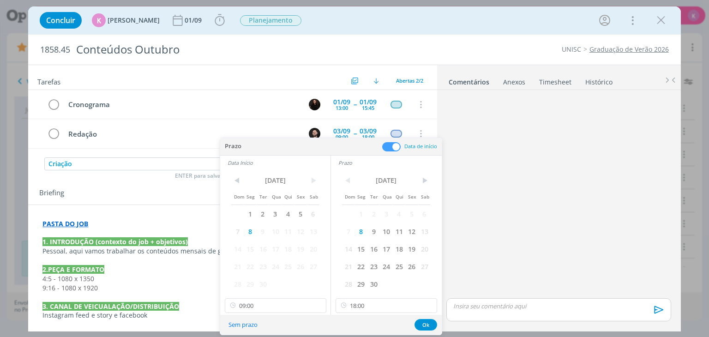
drag, startPoint x: 196, startPoint y: 192, endPoint x: 350, endPoint y: 159, distance: 157.7
click at [200, 190] on div "Briefing Briefings Predefinidos Versões do Briefing Ver Briefing do Projeto" at bounding box center [233, 195] width 389 height 12
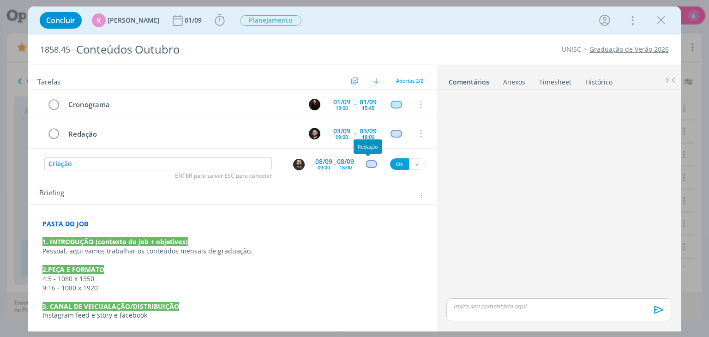
click at [366, 165] on div "dialog" at bounding box center [372, 164] width 12 height 8
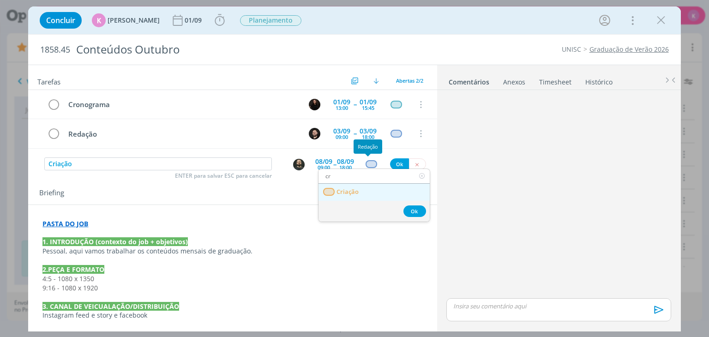
type input "cr"
click at [347, 190] on span "Criação" at bounding box center [348, 191] width 22 height 7
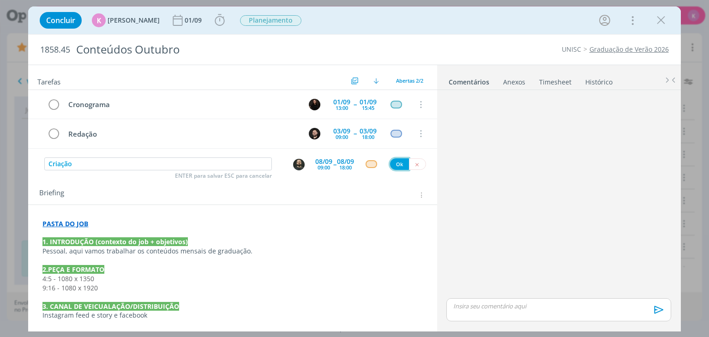
click at [398, 163] on button "Ok" at bounding box center [399, 164] width 19 height 12
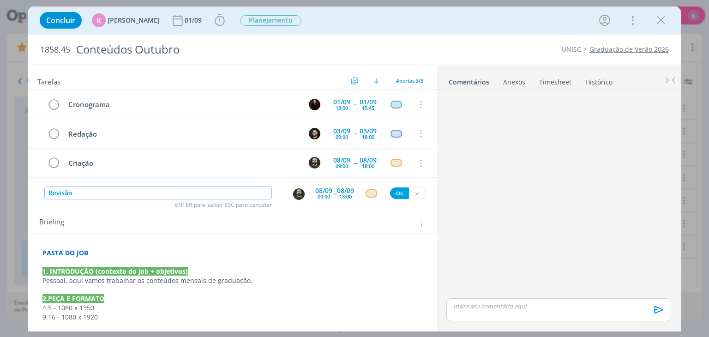
click at [296, 191] on img "dialog" at bounding box center [299, 194] width 12 height 12
type input "Revisão"
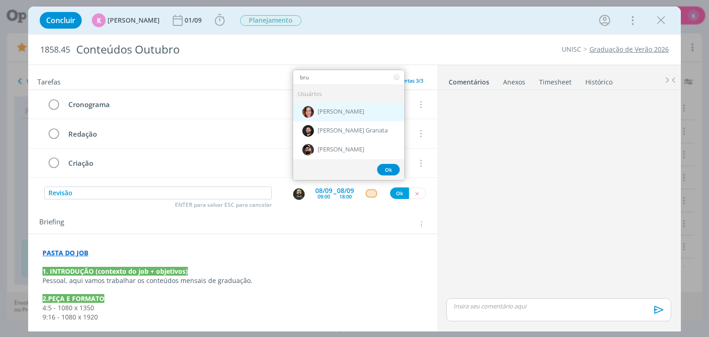
type input "bru"
click at [336, 112] on span "[PERSON_NAME]" at bounding box center [341, 111] width 47 height 7
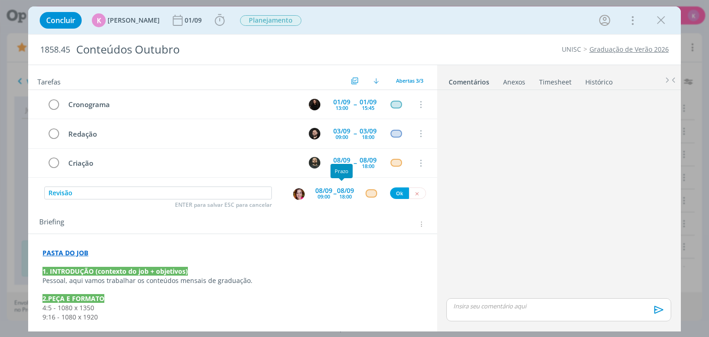
click at [333, 189] on span "--" at bounding box center [334, 193] width 3 height 9
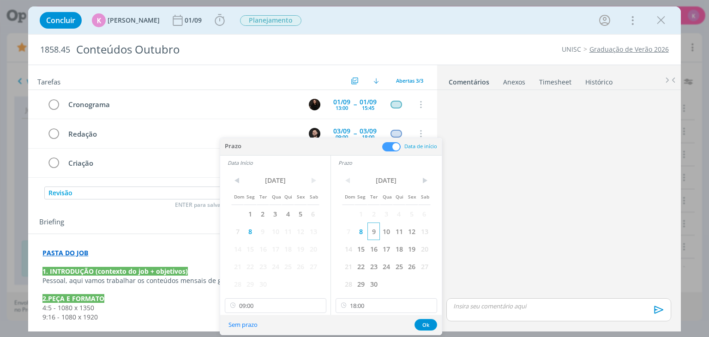
click at [368, 230] on span "9" at bounding box center [374, 232] width 12 height 18
click at [269, 229] on span "10" at bounding box center [275, 232] width 12 height 18
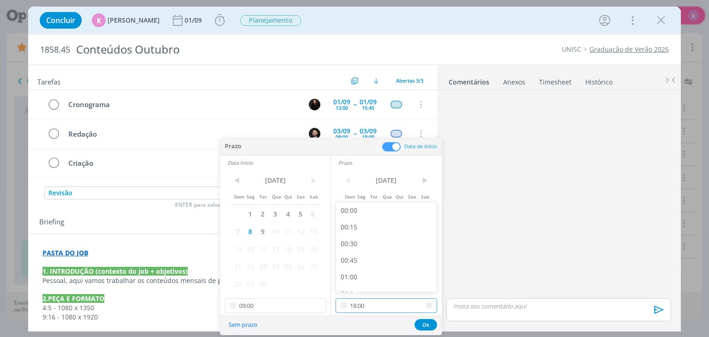
click at [362, 300] on input "18:00" at bounding box center [387, 305] width 102 height 15
click at [362, 214] on div "10:00" at bounding box center [387, 210] width 103 height 17
type input "10:00"
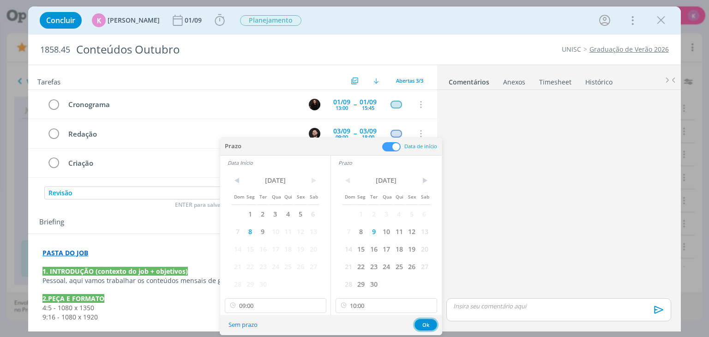
click at [422, 326] on button "Ok" at bounding box center [426, 325] width 23 height 12
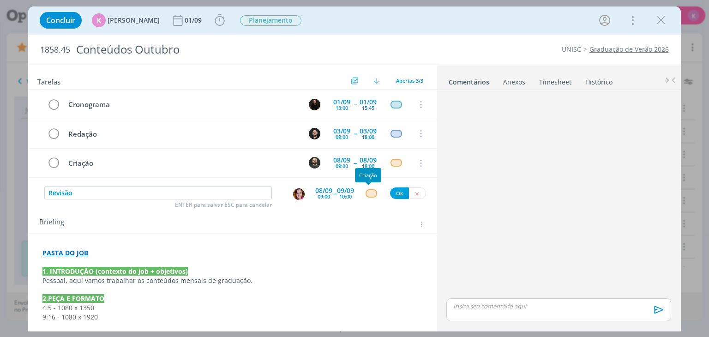
click at [369, 195] on div "dialog" at bounding box center [372, 193] width 12 height 8
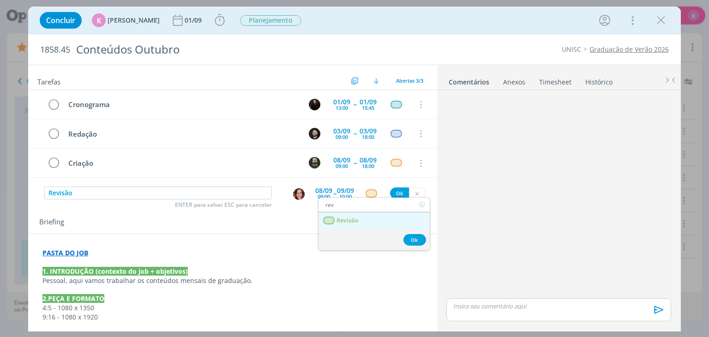
type input "rev"
click at [364, 217] on link "Revisão" at bounding box center [374, 220] width 111 height 17
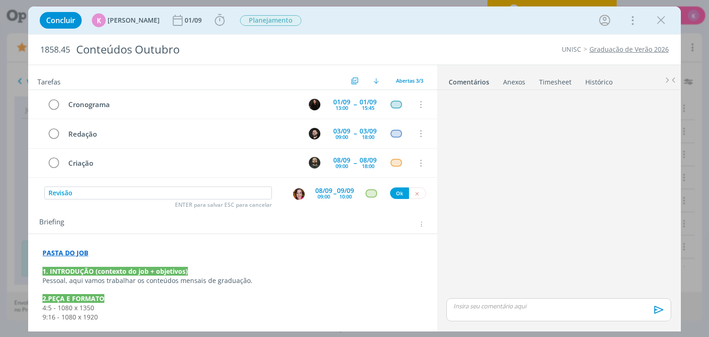
click at [323, 198] on div "09:00" at bounding box center [324, 196] width 12 height 5
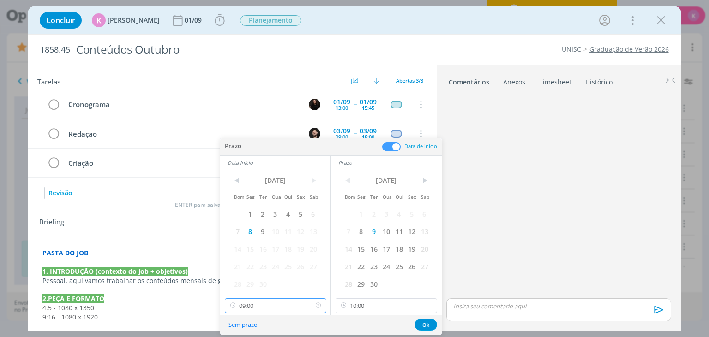
click at [276, 300] on input "09:00" at bounding box center [276, 305] width 102 height 15
click at [245, 119] on tr "Redação 03/09 09:00 -- 03/09 18:00 Cancelar" at bounding box center [232, 133] width 409 height 29
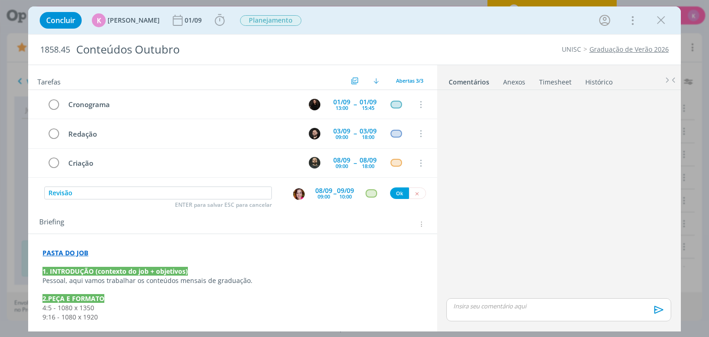
click at [318, 196] on div "09:00" at bounding box center [324, 196] width 12 height 5
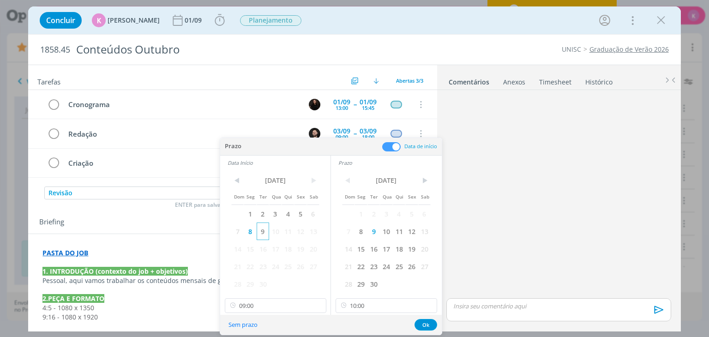
click at [262, 228] on span "9" at bounding box center [263, 232] width 12 height 18
click at [373, 307] on input "10:00" at bounding box center [387, 305] width 102 height 15
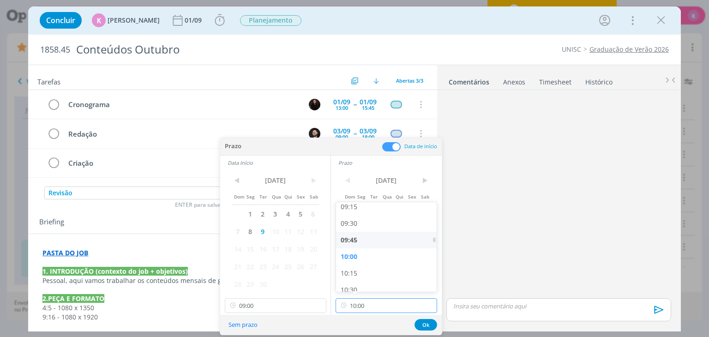
scroll to position [641, 0]
click at [375, 264] on div "10:30" at bounding box center [387, 267] width 103 height 17
type input "10:30"
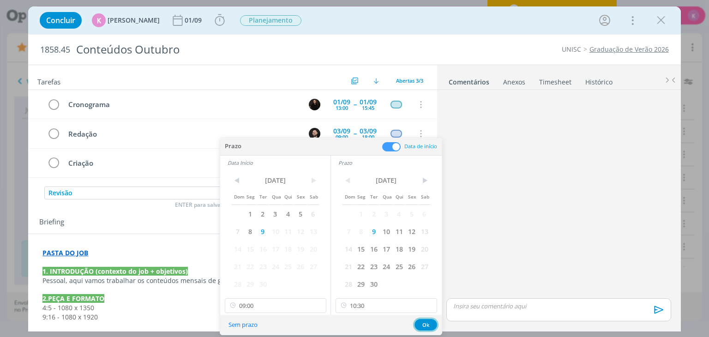
click at [429, 322] on button "Ok" at bounding box center [426, 325] width 23 height 12
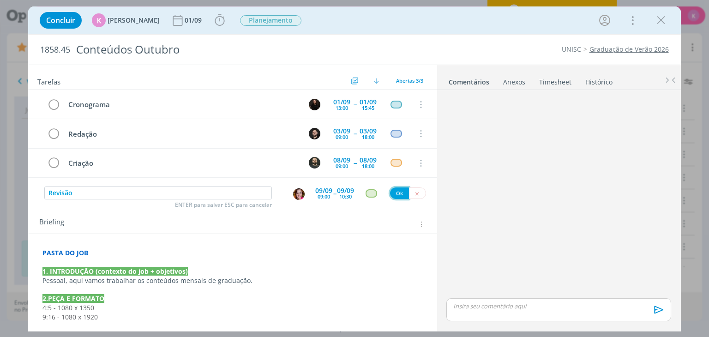
click at [399, 187] on button "Ok" at bounding box center [399, 193] width 19 height 12
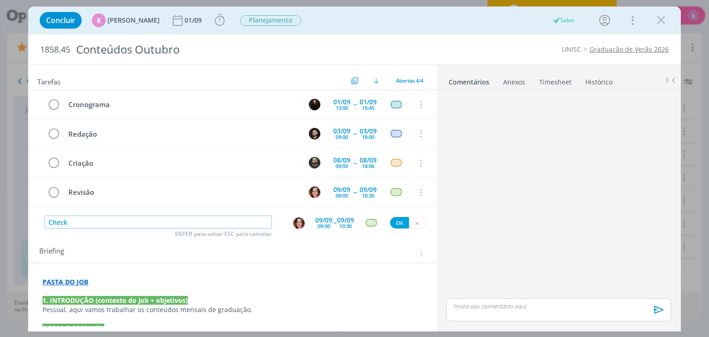
click at [297, 221] on img "dialog" at bounding box center [299, 223] width 12 height 12
type input "Check"
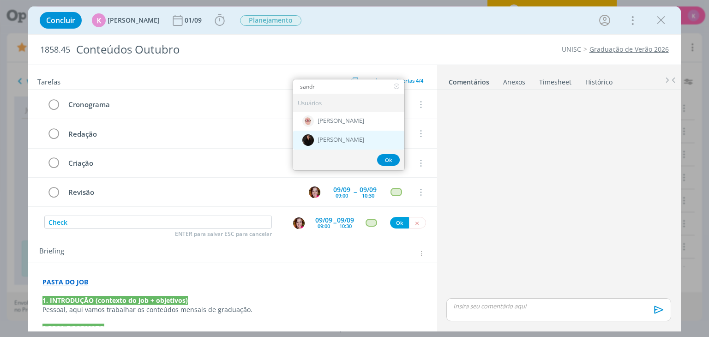
type input "sandr"
click at [319, 133] on div "[PERSON_NAME]" at bounding box center [348, 140] width 111 height 19
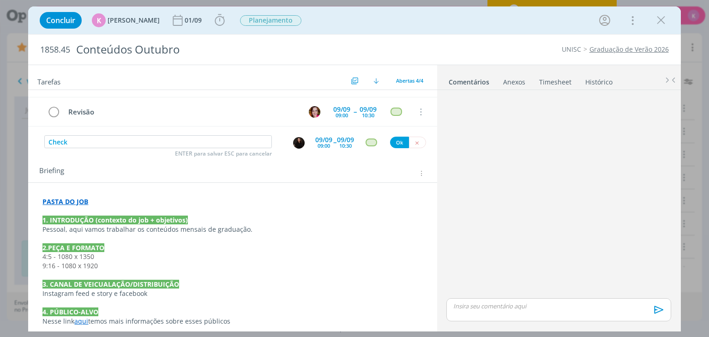
scroll to position [92, 0]
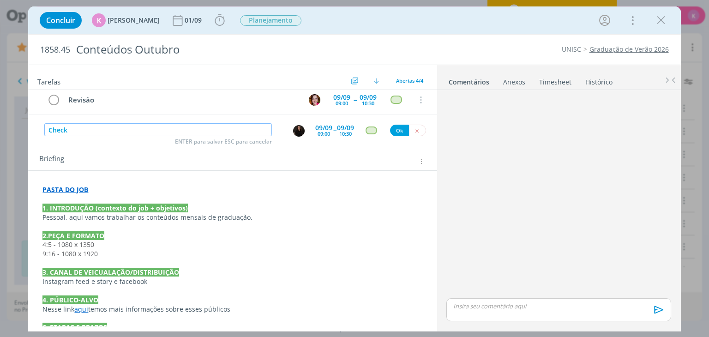
click at [107, 128] on input "Check" at bounding box center [158, 129] width 228 height 13
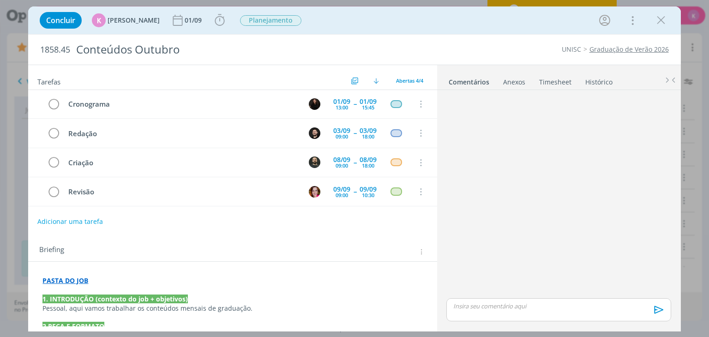
scroll to position [0, 0]
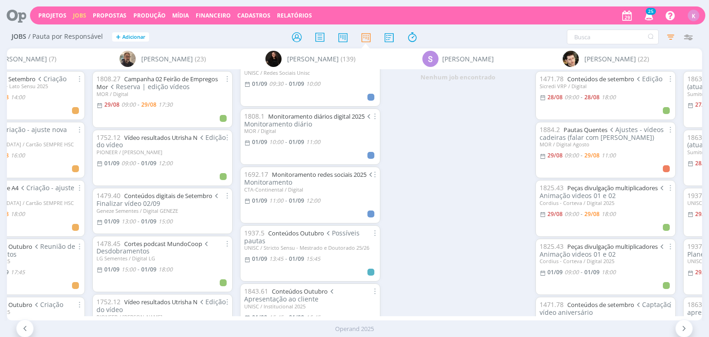
scroll to position [600, 0]
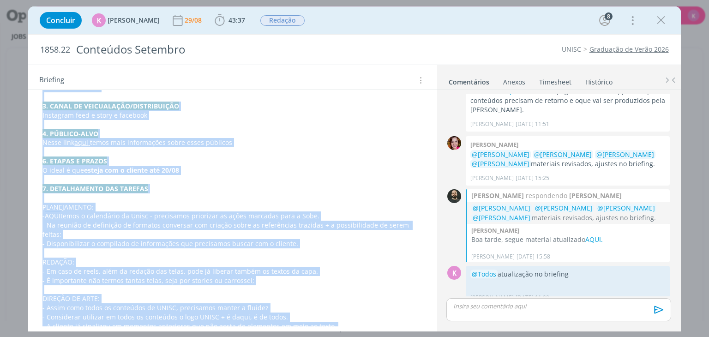
scroll to position [328, 0]
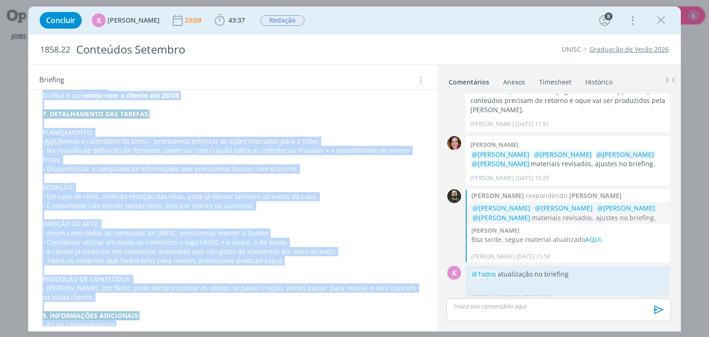
drag, startPoint x: 42, startPoint y: 156, endPoint x: 178, endPoint y: 335, distance: 224.1
click at [178, 335] on div "Concluir K [PERSON_NAME] 29/08 43:37 Iniciar Apontar Data * [DATE] Horas * 00:0…" at bounding box center [354, 168] width 709 height 337
copy div "7. LOREMIPSUM (dolorsit am con + adipiscin) Elitsed, doei tempo incididun ut la…"
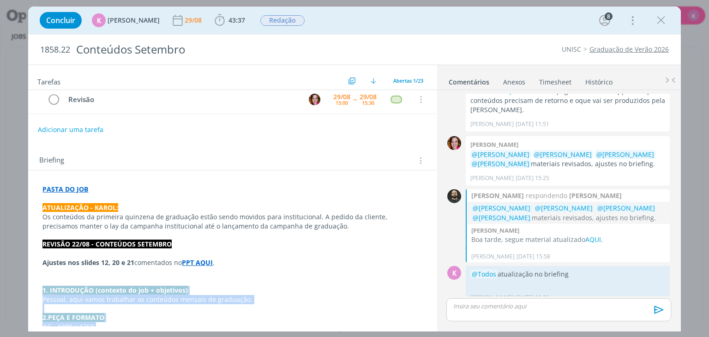
scroll to position [0, 0]
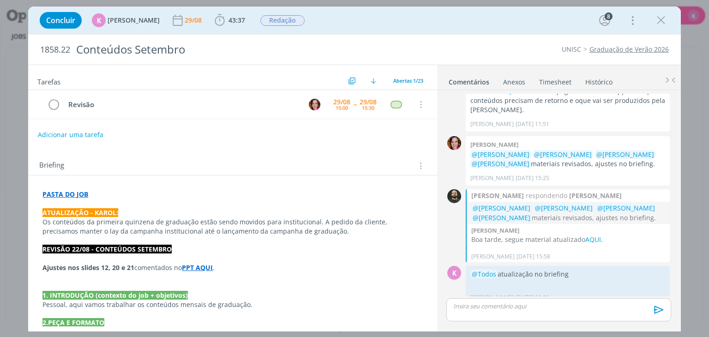
click at [74, 193] on strong "PASTA DO JOB" at bounding box center [65, 194] width 46 height 9
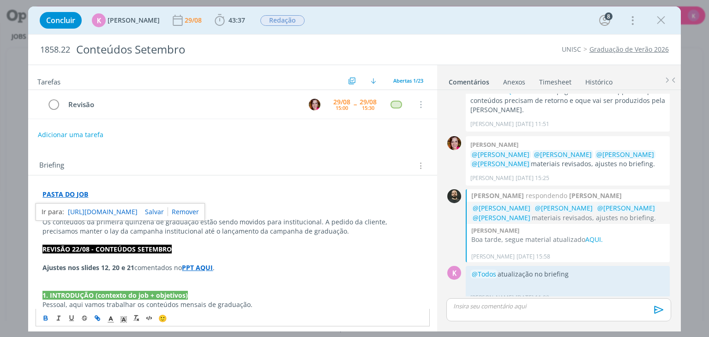
click at [89, 209] on link "[URL][DOMAIN_NAME]" at bounding box center [103, 212] width 70 height 12
click at [340, 99] on div "29/08" at bounding box center [341, 102] width 17 height 6
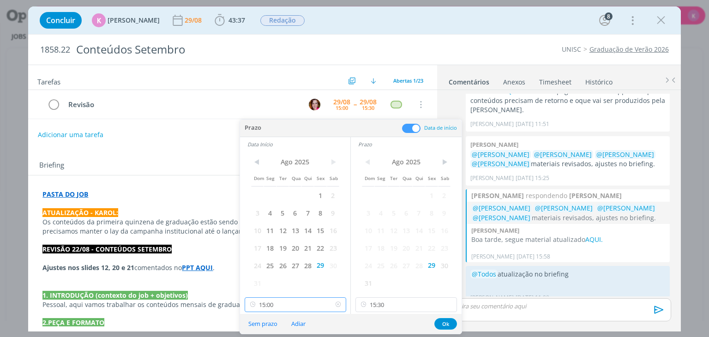
click at [282, 297] on input "15:00" at bounding box center [296, 304] width 102 height 15
click at [303, 215] on div "10:30" at bounding box center [296, 211] width 103 height 17
type input "10:30"
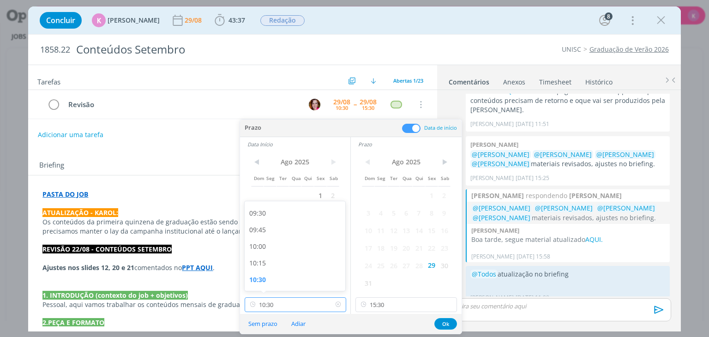
click at [320, 307] on input "10:30" at bounding box center [296, 304] width 102 height 15
click at [382, 302] on input "15:30" at bounding box center [407, 304] width 102 height 15
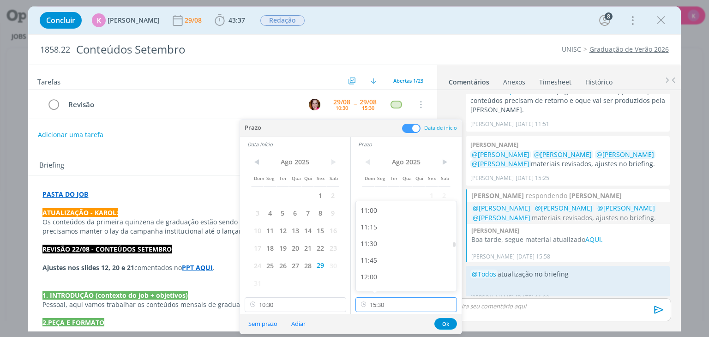
scroll to position [730, 0]
click at [384, 209] on div "11:00" at bounding box center [407, 211] width 103 height 17
type input "11:00"
click at [451, 321] on button "Ok" at bounding box center [445, 324] width 23 height 12
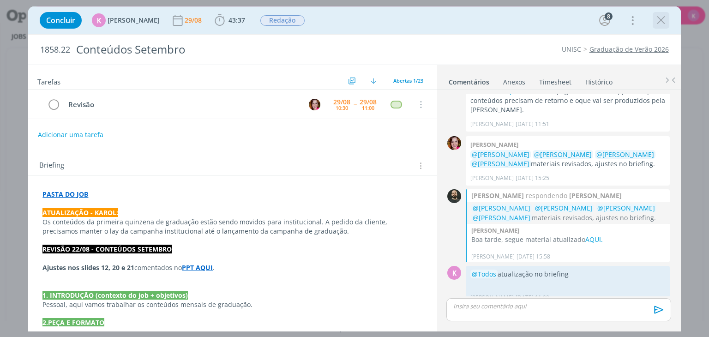
click at [659, 25] on icon "dialog" at bounding box center [661, 20] width 14 height 14
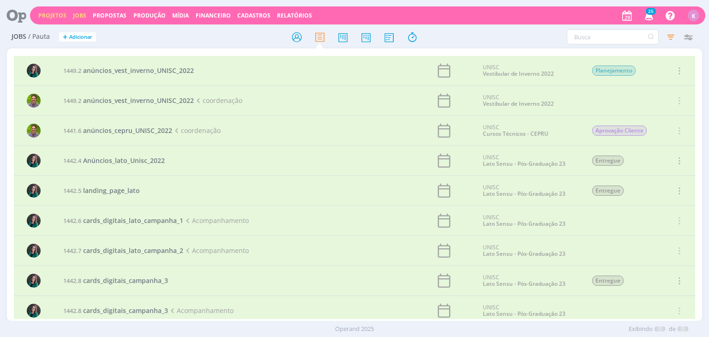
click at [46, 13] on link "Projetos" at bounding box center [52, 16] width 28 height 8
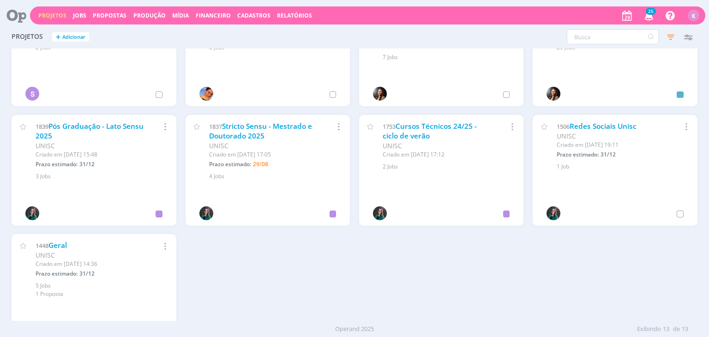
scroll to position [185, 0]
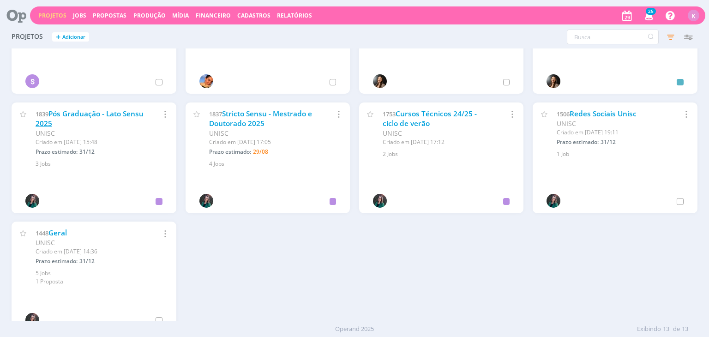
click at [109, 110] on link "Pós Graduação - Lato Sensu 2025" at bounding box center [90, 119] width 108 height 20
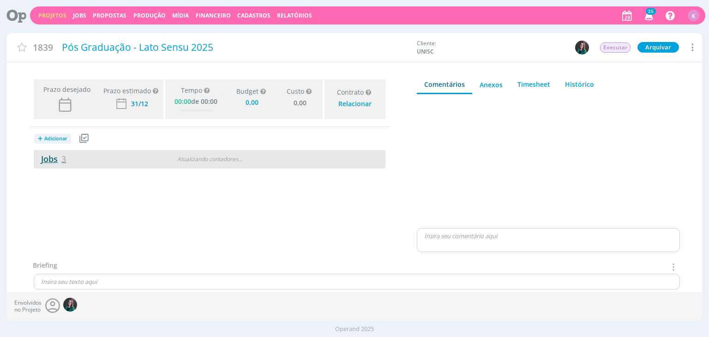
type input "0,00"
click at [65, 156] on span "3" at bounding box center [63, 158] width 5 height 11
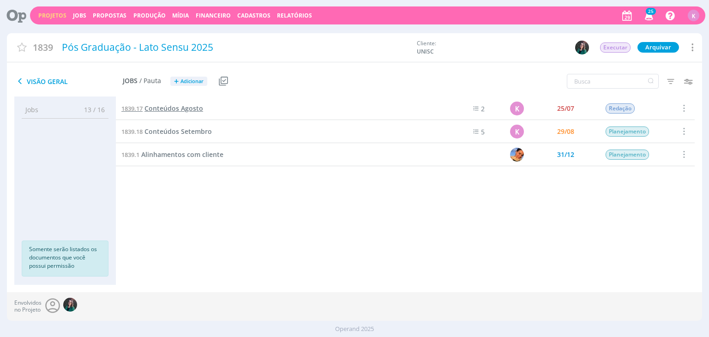
click at [186, 109] on span "Conteúdos Agosto" at bounding box center [174, 108] width 59 height 9
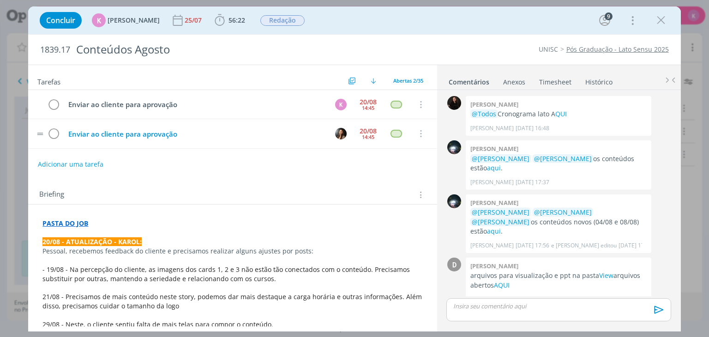
scroll to position [1363, 0]
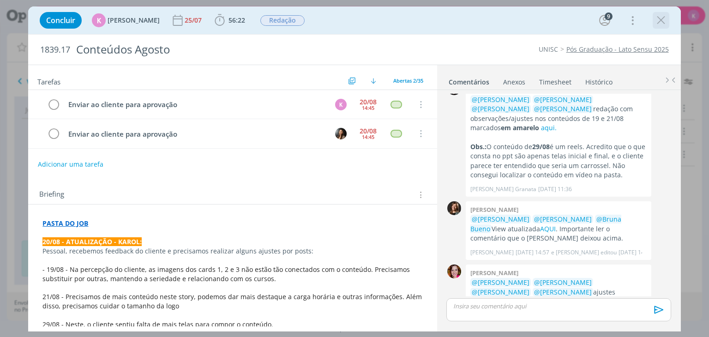
click at [658, 19] on icon "dialog" at bounding box center [661, 20] width 14 height 14
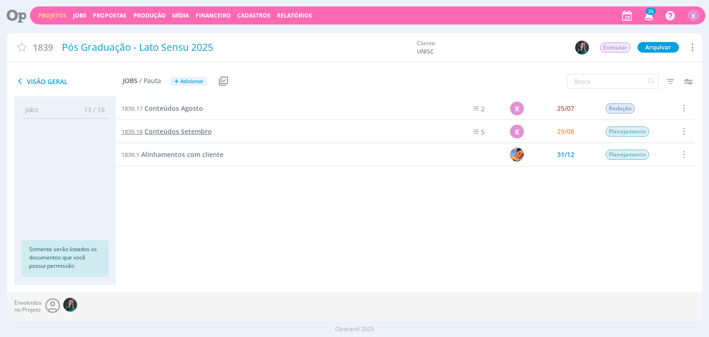
click at [158, 133] on span "Conteúdos Setembro" at bounding box center [178, 131] width 67 height 9
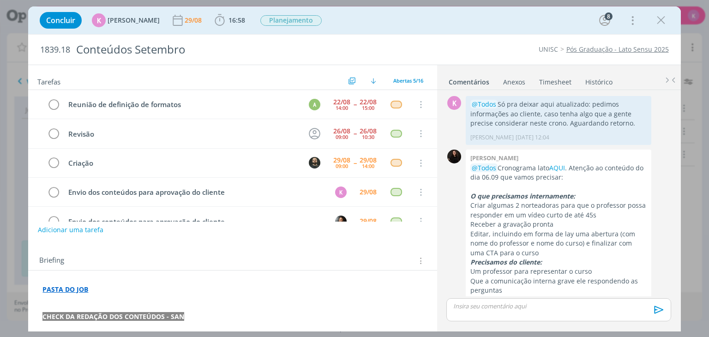
scroll to position [217, 0]
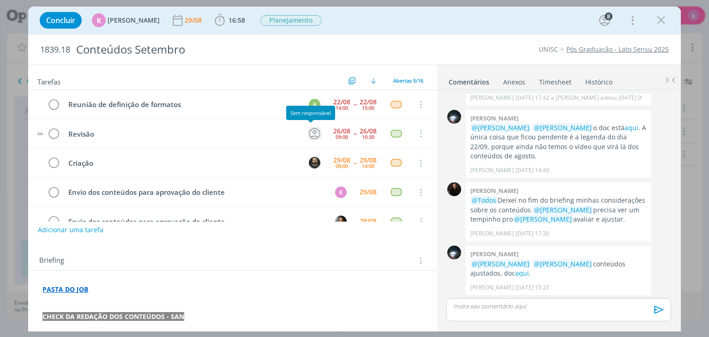
click at [315, 131] on icon "dialog" at bounding box center [315, 134] width 12 height 12
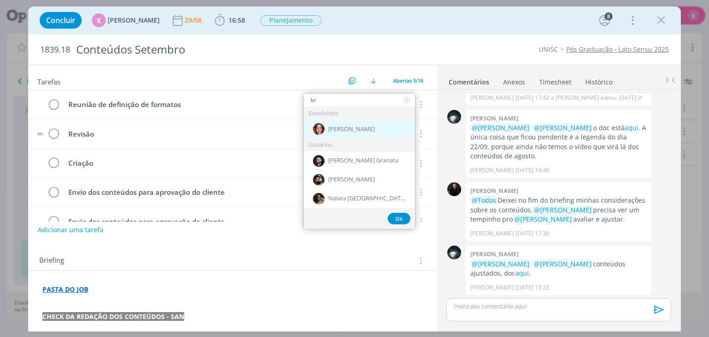
type input "br"
click at [340, 130] on span "[PERSON_NAME]" at bounding box center [351, 129] width 47 height 7
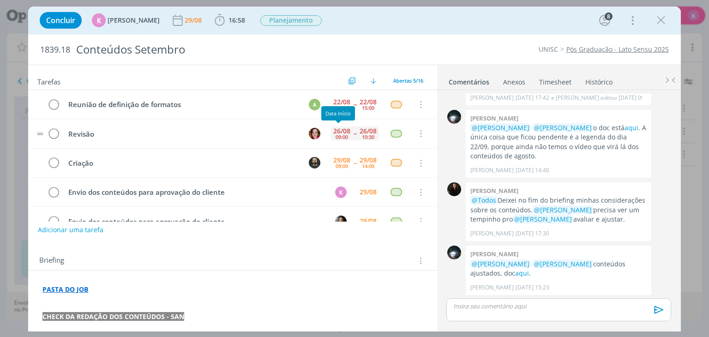
click at [341, 130] on div "26/08" at bounding box center [341, 131] width 17 height 6
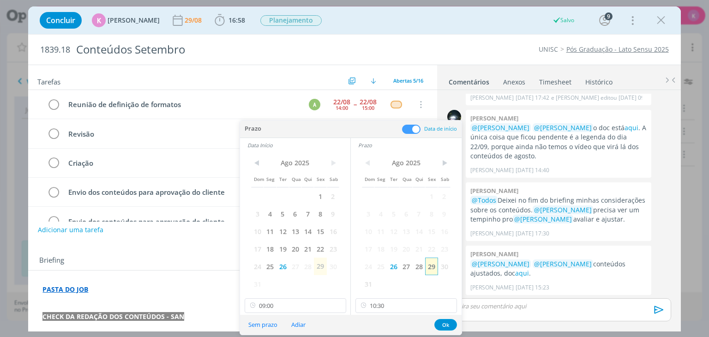
click at [437, 266] on span "29" at bounding box center [431, 267] width 12 height 18
click at [320, 265] on span "29" at bounding box center [320, 267] width 12 height 18
click at [284, 310] on input "09:00" at bounding box center [296, 305] width 102 height 15
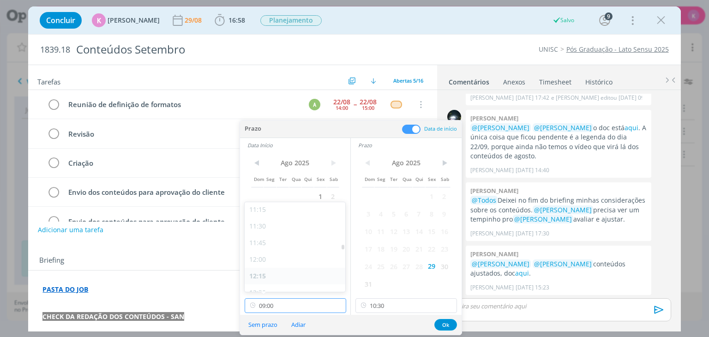
scroll to position [759, 0]
drag, startPoint x: 398, startPoint y: 305, endPoint x: 388, endPoint y: 271, distance: 35.2
click at [398, 305] on input "10:30" at bounding box center [407, 305] width 102 height 15
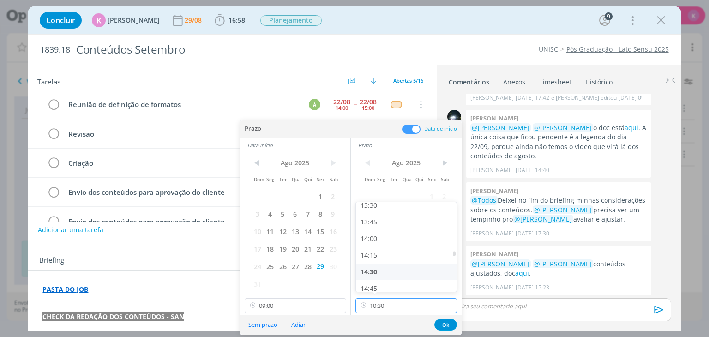
scroll to position [905, 0]
click at [380, 267] on div "14:30" at bounding box center [407, 269] width 103 height 17
type input "14:30"
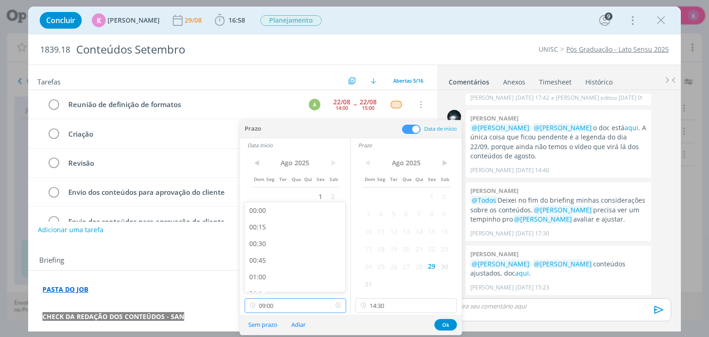
click at [291, 303] on input "09:00" at bounding box center [296, 305] width 102 height 15
click at [305, 250] on div "14:00" at bounding box center [296, 243] width 103 height 17
type input "14:00"
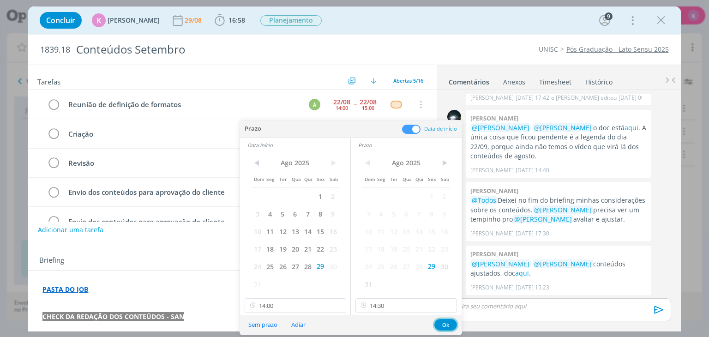
click at [453, 324] on button "Ok" at bounding box center [445, 325] width 23 height 12
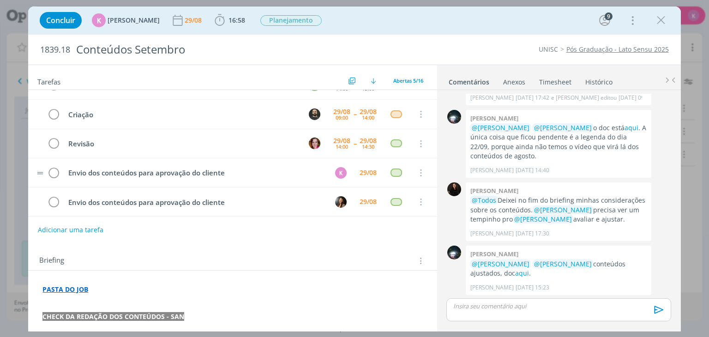
scroll to position [216, 0]
click at [664, 23] on icon "dialog" at bounding box center [661, 20] width 14 height 14
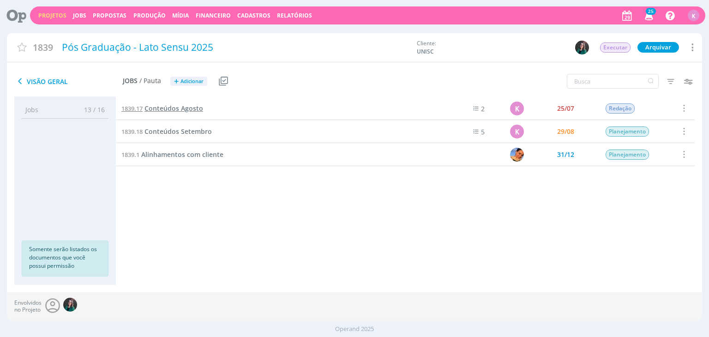
click at [192, 105] on span "Conteúdos Agosto" at bounding box center [174, 108] width 59 height 9
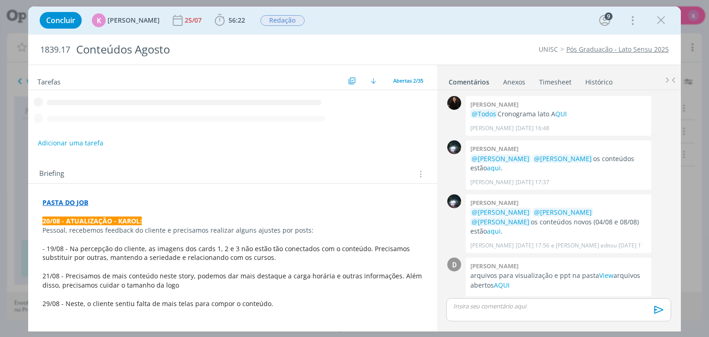
scroll to position [1363, 0]
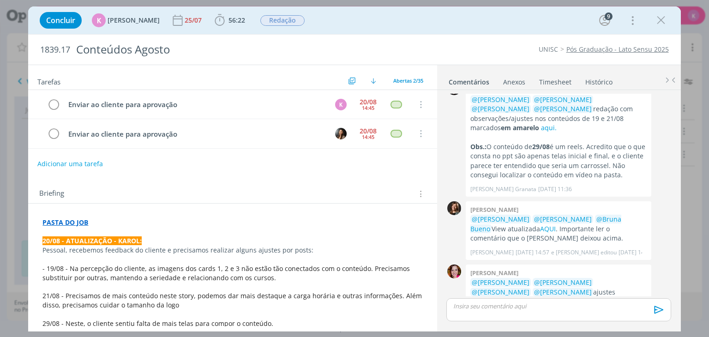
click at [94, 160] on button "Adicionar uma tarefa" at bounding box center [70, 164] width 66 height 16
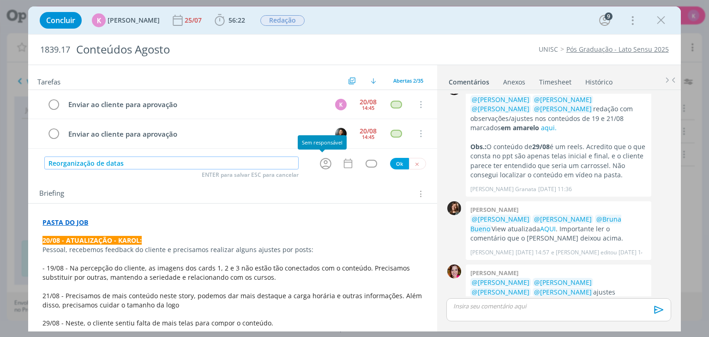
click at [328, 162] on icon "dialog" at bounding box center [326, 164] width 14 height 14
type input "Reorganização de datas"
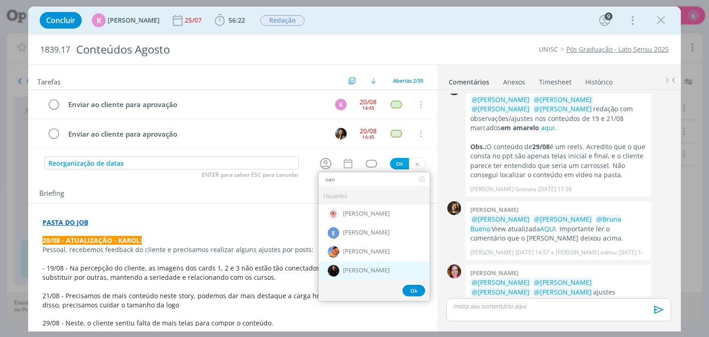
type input "san"
drag, startPoint x: 368, startPoint y: 272, endPoint x: 368, endPoint y: 265, distance: 7.4
click at [368, 270] on span "[PERSON_NAME]" at bounding box center [366, 270] width 47 height 7
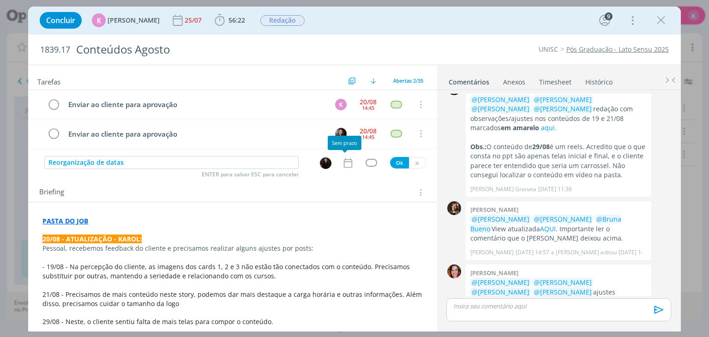
click at [345, 163] on icon "dialog" at bounding box center [348, 163] width 12 height 12
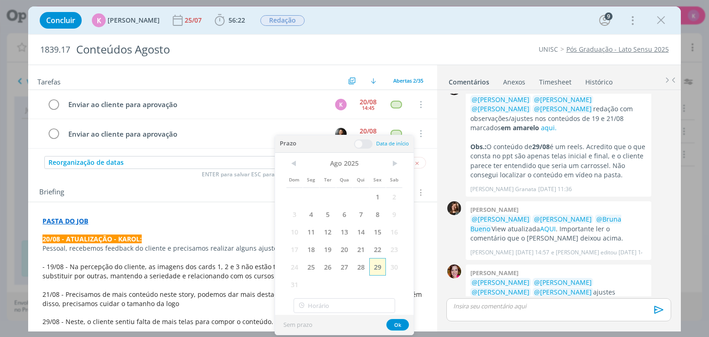
click at [377, 262] on span "29" at bounding box center [377, 267] width 17 height 18
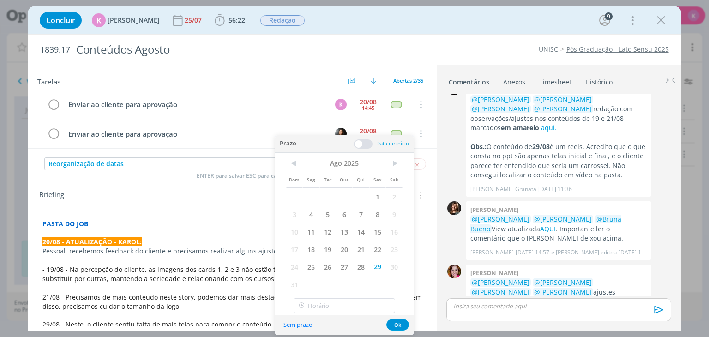
click at [366, 142] on span at bounding box center [363, 143] width 18 height 9
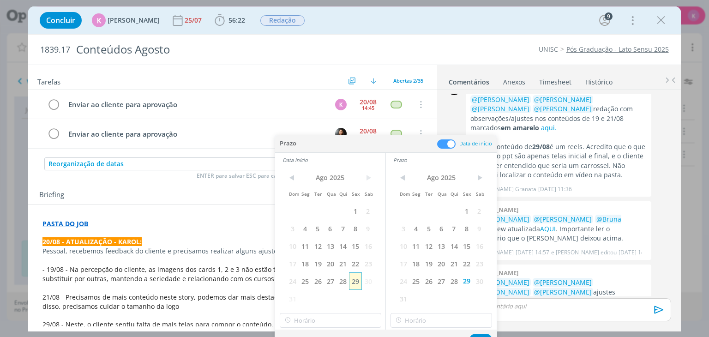
click at [359, 281] on span "29" at bounding box center [355, 281] width 12 height 18
click at [318, 323] on input "11:00" at bounding box center [331, 320] width 102 height 15
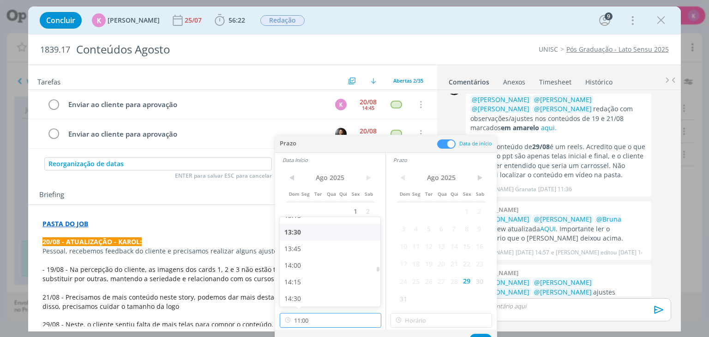
scroll to position [892, 0]
click at [301, 292] on div "14:30" at bounding box center [331, 297] width 103 height 17
type input "14:30"
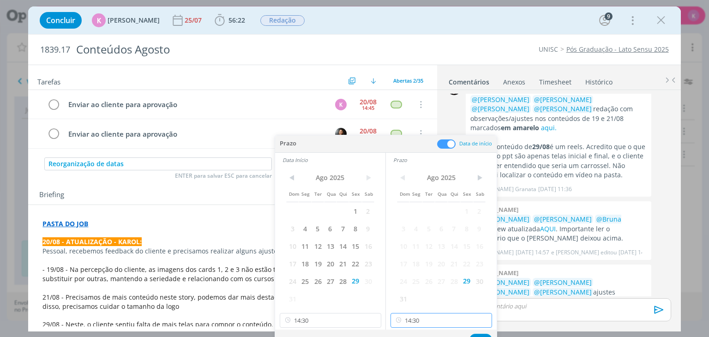
click at [417, 318] on input "14:30" at bounding box center [442, 320] width 102 height 15
click at [404, 266] on div "14:45" at bounding box center [442, 266] width 103 height 17
type input "14:45"
click at [480, 334] on button "Ok" at bounding box center [481, 340] width 23 height 12
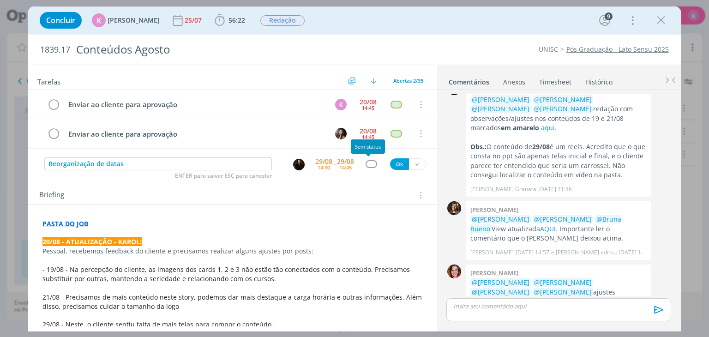
click at [369, 165] on div "dialog" at bounding box center [372, 164] width 12 height 8
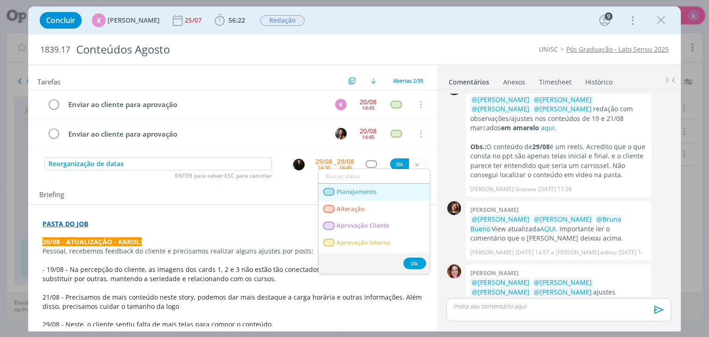
click at [360, 188] on span "Planejamento" at bounding box center [357, 191] width 40 height 7
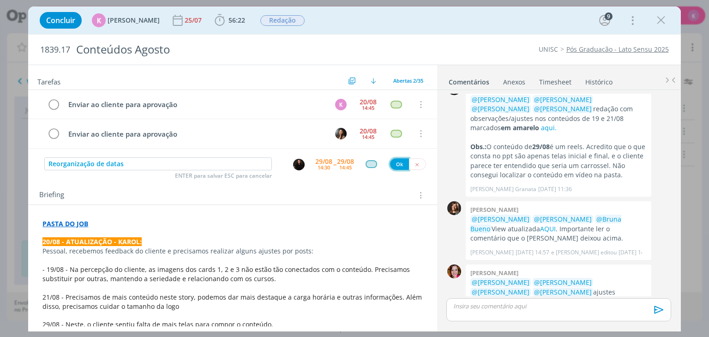
click at [390, 163] on button "Ok" at bounding box center [399, 164] width 19 height 12
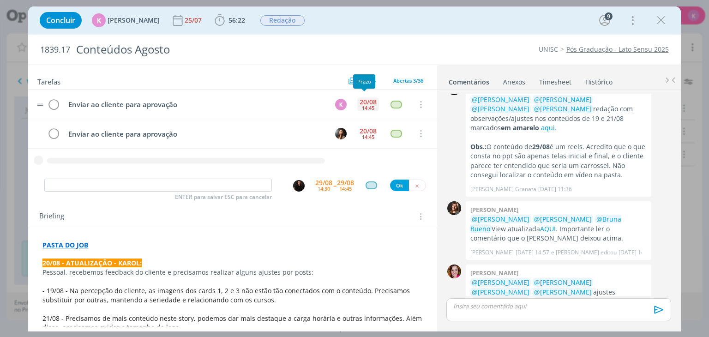
click at [360, 100] on div "20/08" at bounding box center [368, 102] width 17 height 6
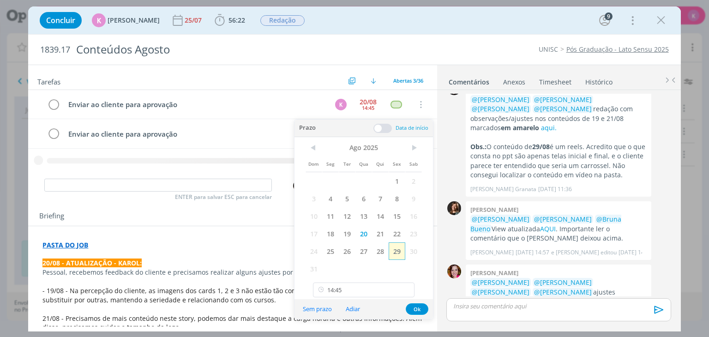
click at [395, 255] on span "29" at bounding box center [397, 251] width 17 height 18
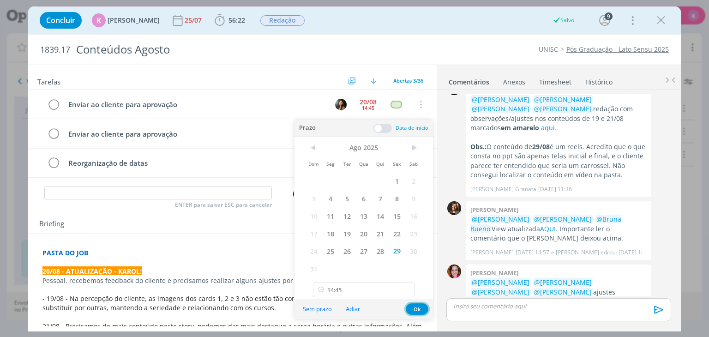
drag, startPoint x: 420, startPoint y: 311, endPoint x: 414, endPoint y: 305, distance: 8.5
click at [420, 312] on button "Ok" at bounding box center [417, 309] width 23 height 12
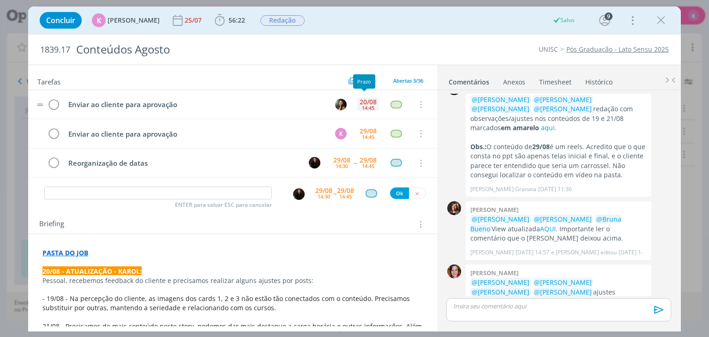
click at [368, 102] on div "20/08" at bounding box center [368, 102] width 17 height 6
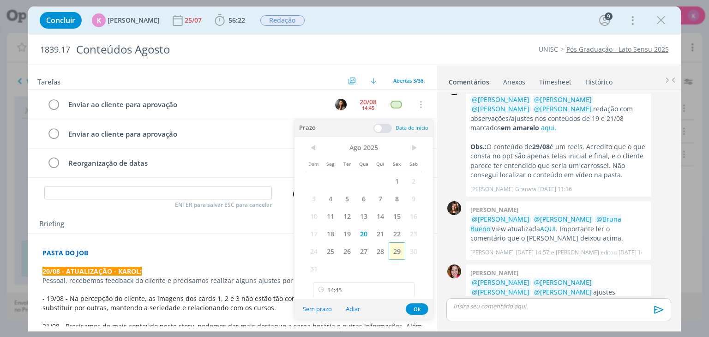
click at [392, 250] on span "29" at bounding box center [397, 251] width 17 height 18
click at [421, 303] on button "Ok" at bounding box center [417, 309] width 23 height 12
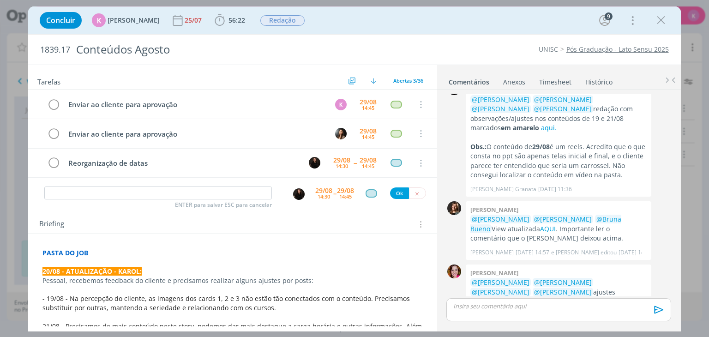
click at [251, 198] on div "ENTER para salvar ESC para cancelar" at bounding box center [158, 194] width 228 height 14
click at [241, 196] on input "dialog" at bounding box center [158, 193] width 228 height 13
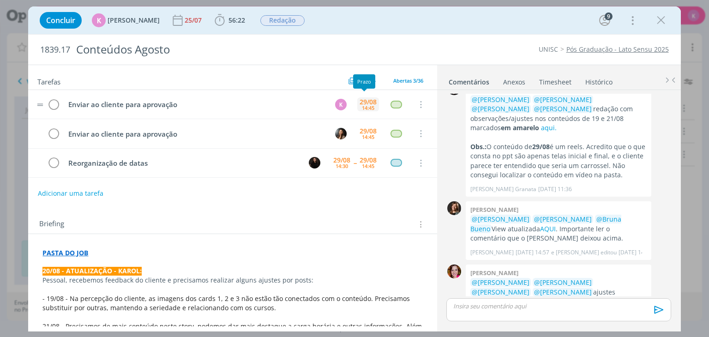
click at [360, 99] on div "29/08" at bounding box center [368, 102] width 17 height 6
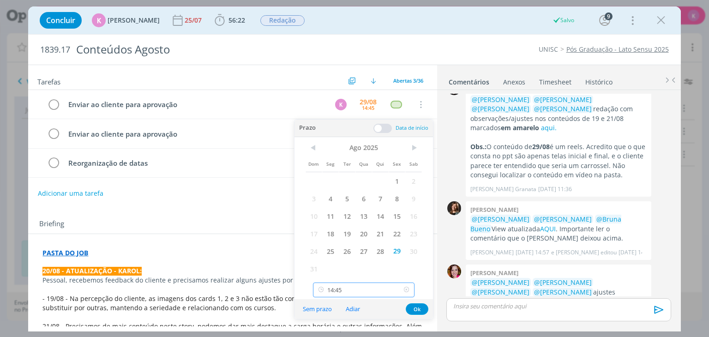
click at [358, 283] on input "14:45" at bounding box center [364, 290] width 102 height 15
click at [286, 206] on div "Tarefas Usar Job de template Criar template a partir deste job Visualizar Templ…" at bounding box center [232, 195] width 409 height 261
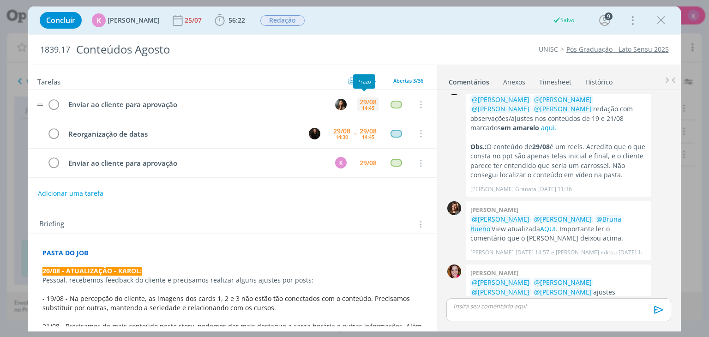
click at [362, 105] on div "14:45" at bounding box center [368, 107] width 12 height 5
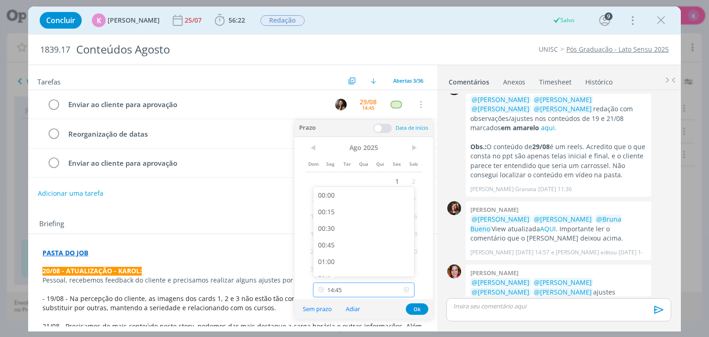
click at [331, 292] on input "14:45" at bounding box center [364, 290] width 102 height 15
click at [331, 291] on input "14:45" at bounding box center [364, 290] width 102 height 15
click at [247, 215] on div "Briefing Briefings Predefinidos Versões do Briefing Ver Briefing do Projeto" at bounding box center [232, 221] width 409 height 25
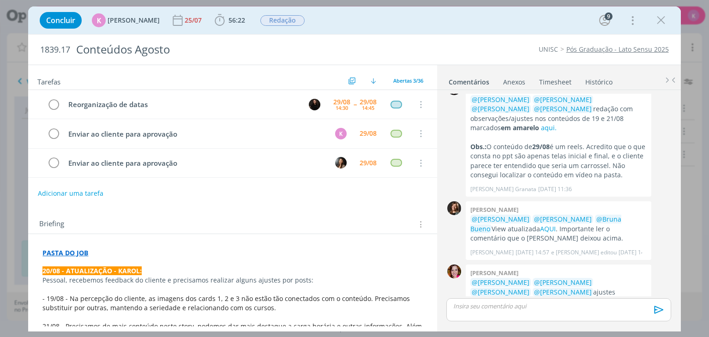
click at [508, 307] on link "cliente" at bounding box center [498, 311] width 21 height 9
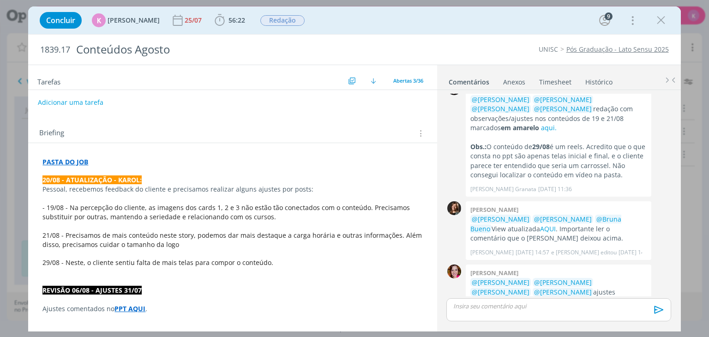
scroll to position [92, 0]
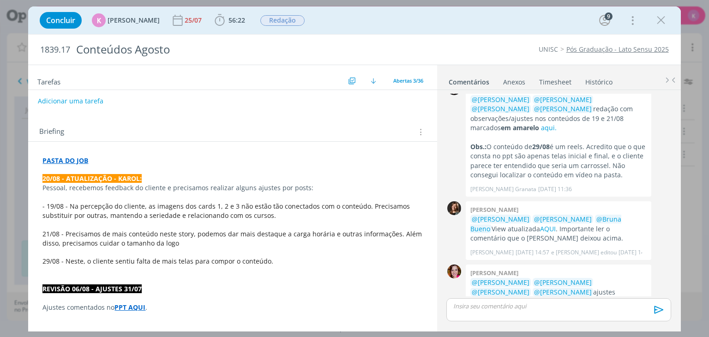
drag, startPoint x: 275, startPoint y: 263, endPoint x: 59, endPoint y: 206, distance: 223.5
click at [483, 302] on p "dialog" at bounding box center [559, 306] width 210 height 8
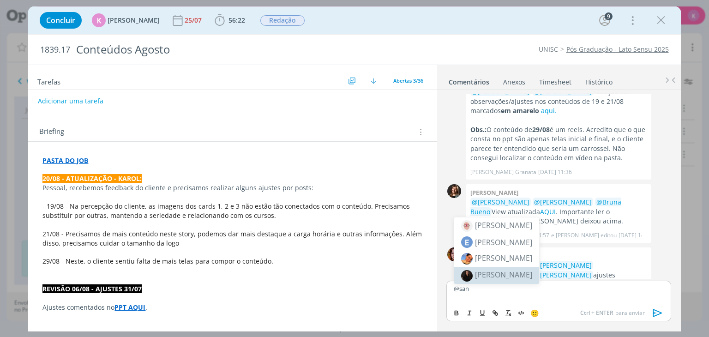
click at [506, 271] on span "[PERSON_NAME]" at bounding box center [503, 275] width 57 height 10
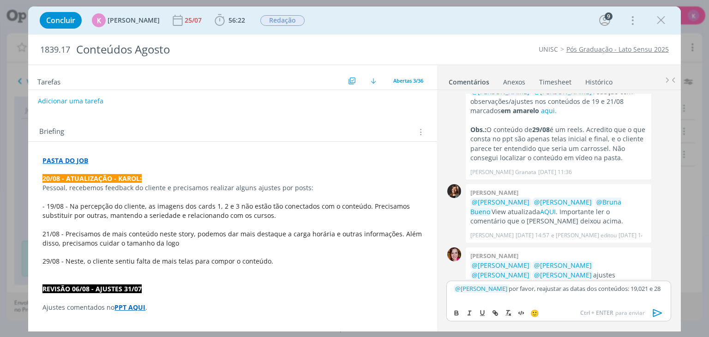
click at [645, 288] on p "﻿ @ Sandriny Soares ﻿ por favor, reajustar as datas dos conteúdos: 19,021 e 28" at bounding box center [559, 288] width 210 height 8
click at [659, 314] on icon "dialog" at bounding box center [657, 313] width 9 height 8
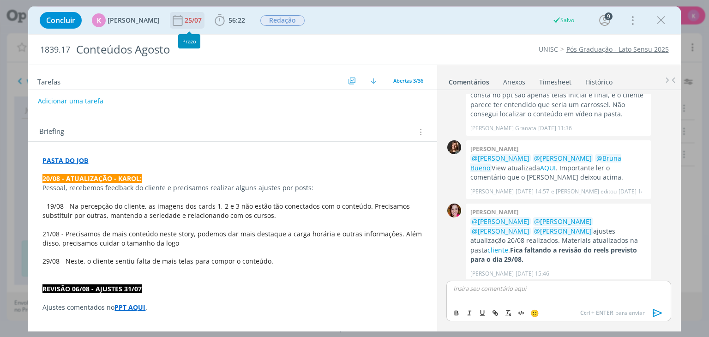
click at [192, 19] on div "25/07" at bounding box center [194, 20] width 19 height 6
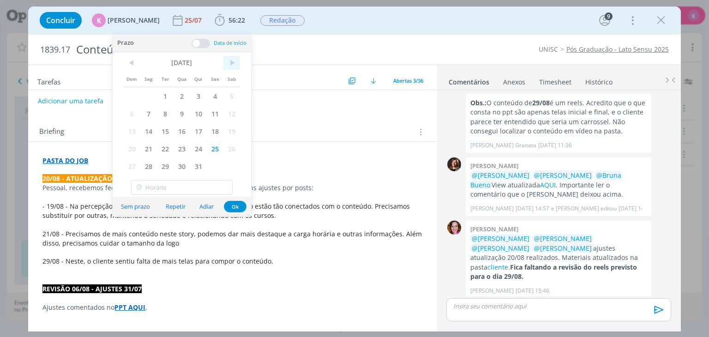
click at [234, 64] on span ">" at bounding box center [231, 63] width 17 height 14
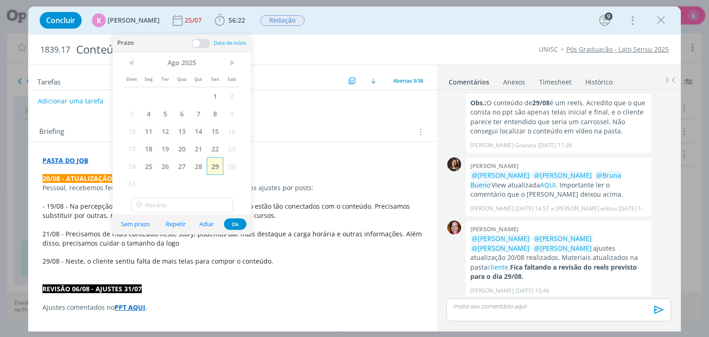
click at [216, 165] on span "29" at bounding box center [215, 166] width 17 height 18
click at [237, 224] on button "Ok" at bounding box center [235, 224] width 23 height 12
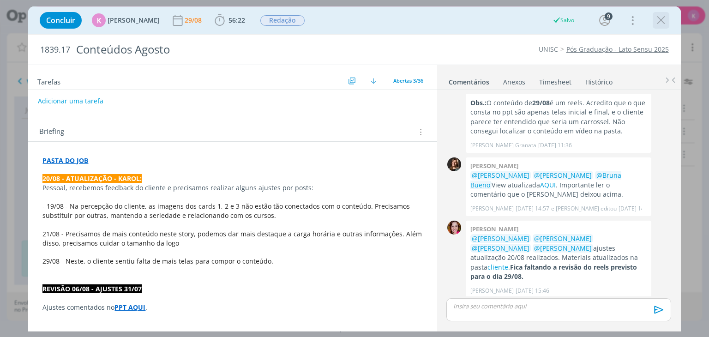
click at [658, 18] on icon "dialog" at bounding box center [661, 20] width 14 height 14
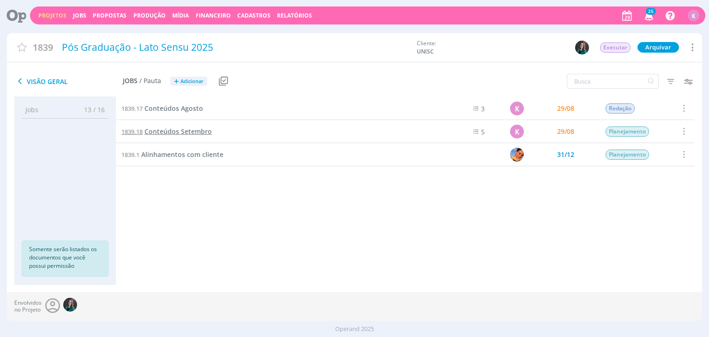
click at [166, 128] on span "Conteúdos Setembro" at bounding box center [178, 131] width 67 height 9
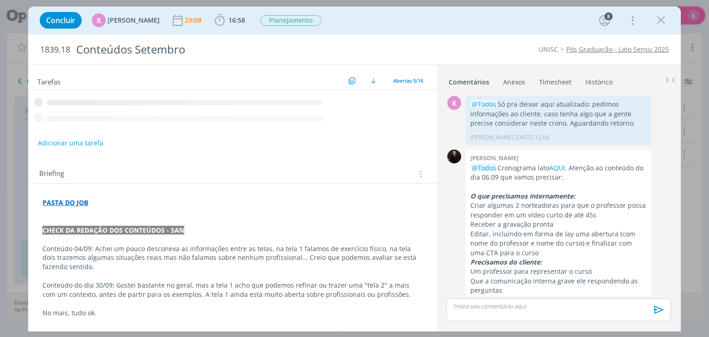
scroll to position [217, 0]
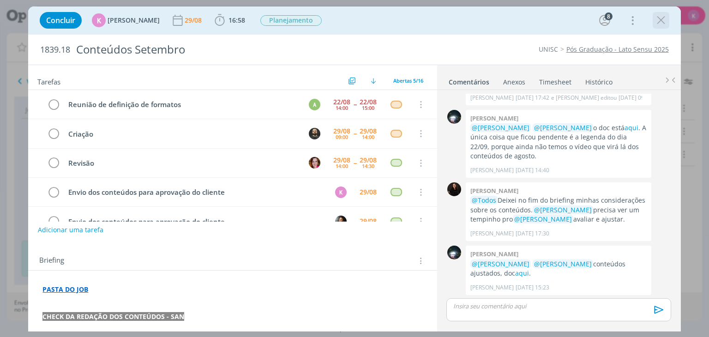
click at [660, 23] on icon "dialog" at bounding box center [661, 20] width 14 height 14
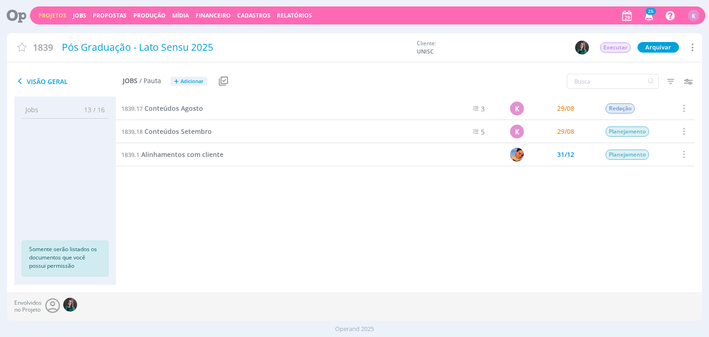
click at [389, 310] on div "Envolvidos no Projeto" at bounding box center [354, 306] width 695 height 29
click at [175, 83] on span "+" at bounding box center [176, 82] width 5 height 10
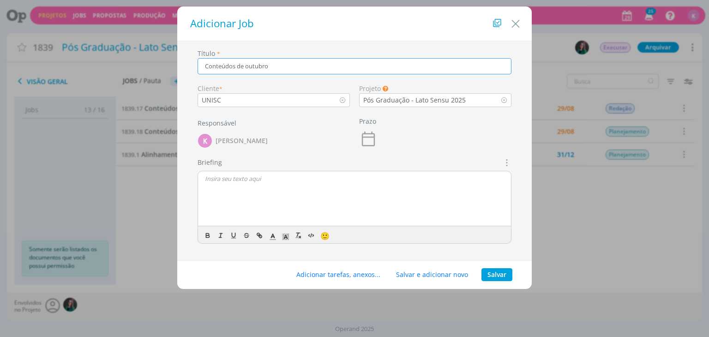
type input "Conteúdos de outubro"
click at [502, 270] on button "Salvar" at bounding box center [497, 274] width 31 height 13
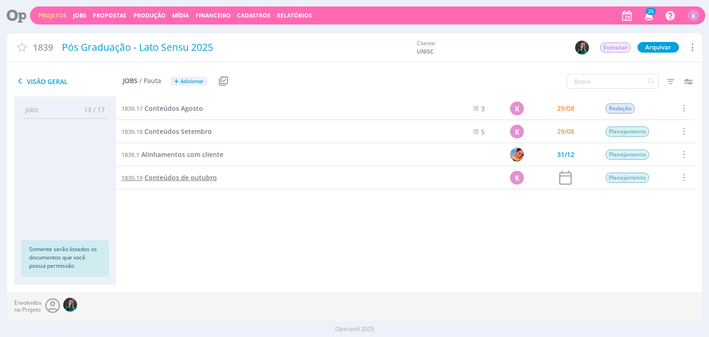
click at [186, 175] on span "Conteúdos de outubro" at bounding box center [181, 177] width 72 height 9
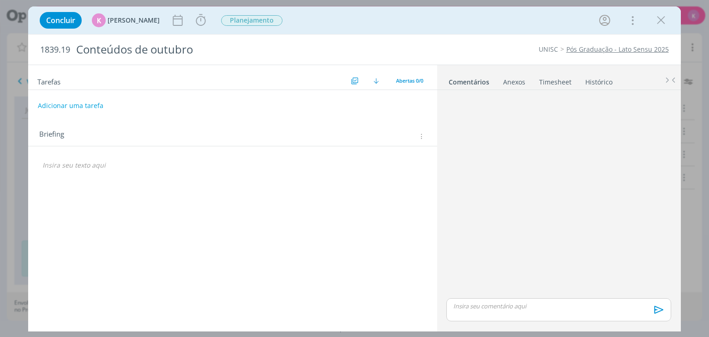
click at [421, 137] on icon "dialog" at bounding box center [420, 137] width 7 height 8
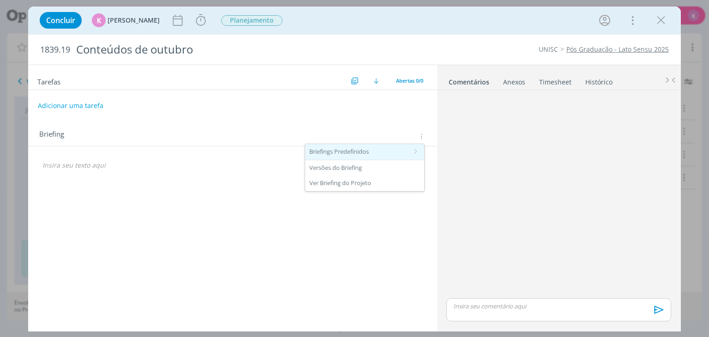
click at [410, 149] on div "Briefings Predefinidos" at bounding box center [364, 152] width 119 height 16
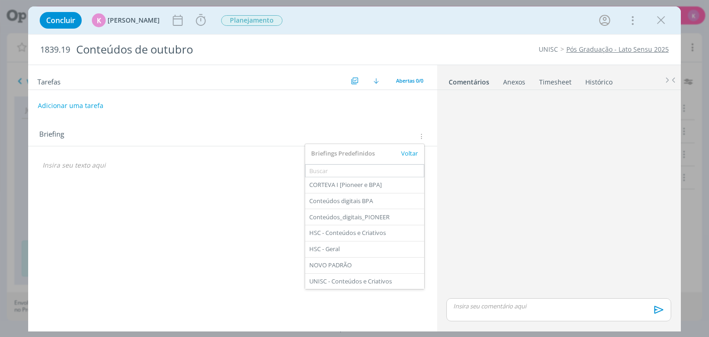
click at [234, 132] on div "Briefing" at bounding box center [233, 137] width 389 height 12
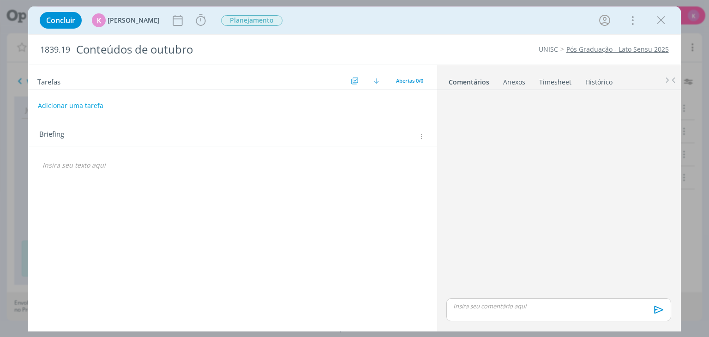
click at [87, 163] on p "dialog" at bounding box center [232, 165] width 380 height 9
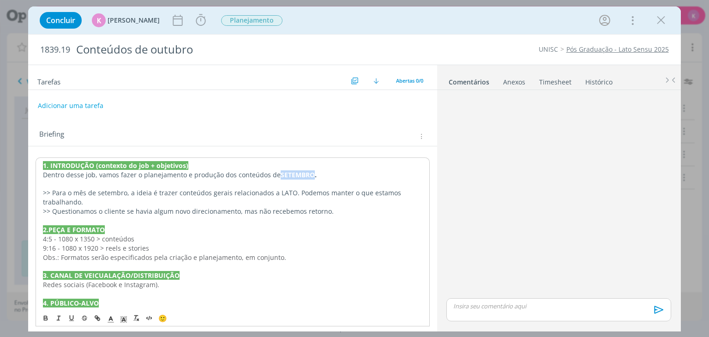
drag, startPoint x: 276, startPoint y: 175, endPoint x: 309, endPoint y: 176, distance: 33.3
click at [309, 176] on strong "SETEMBRO." at bounding box center [299, 174] width 36 height 9
click at [122, 194] on p ">> Para o mês de setembro, a ideia é trazer conteúdos gerais relacionados a LAT…" at bounding box center [232, 197] width 379 height 18
drag, startPoint x: 125, startPoint y: 196, endPoint x: 97, endPoint y: 192, distance: 28.5
click at [97, 192] on p ">> Para o mês de setembro, a ideia é trazer conteúdos gerais relacionados a LAT…" at bounding box center [232, 197] width 379 height 18
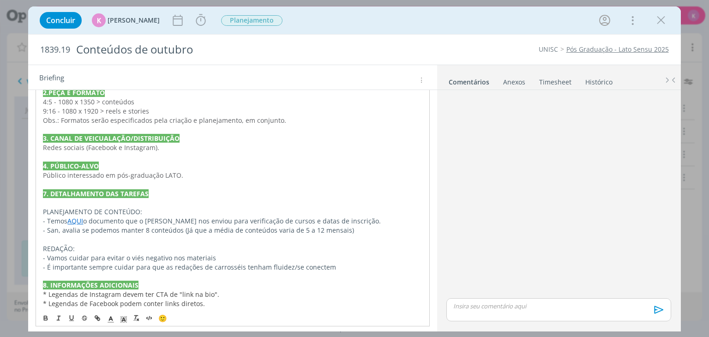
scroll to position [139, 0]
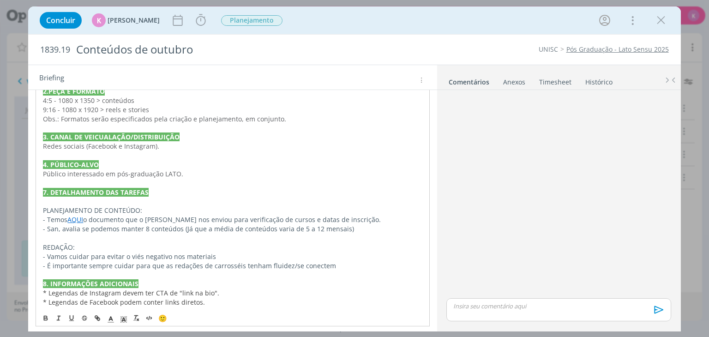
click at [111, 228] on p "- San, avalia se podemos manter 8 conteúdos (Já que a média de conteúdos varia …" at bounding box center [232, 228] width 379 height 9
click at [173, 220] on p "- Temos AQUI o documento que o Diego nos enviou para verificação de cursos e da…" at bounding box center [232, 219] width 379 height 9
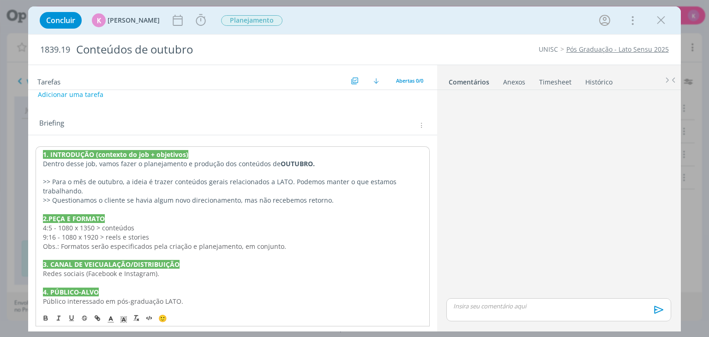
scroll to position [0, 0]
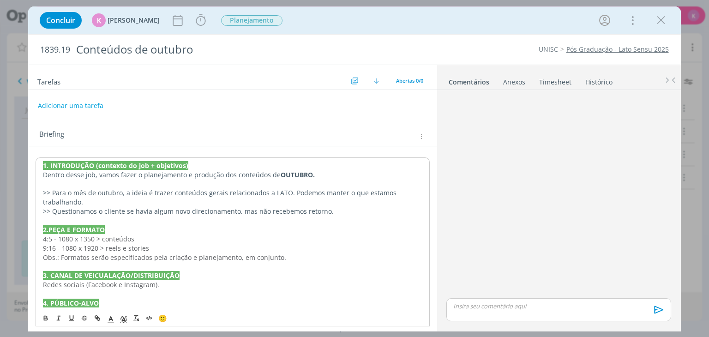
click at [41, 162] on div "1. INTRODUÇÃO (contexto do job + objetivos) Dentro desse job, vamos fazer o pla…" at bounding box center [233, 339] width 394 height 365
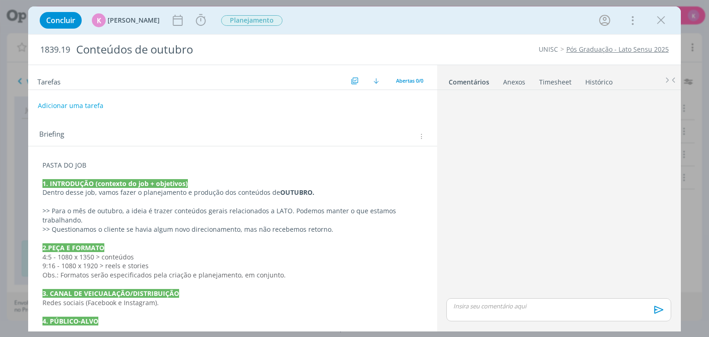
click at [62, 45] on span "1839.19" at bounding box center [55, 50] width 30 height 10
click at [63, 45] on span "1839.19" at bounding box center [55, 50] width 30 height 10
copy span "1839.19"
click at [158, 42] on div "Sem prazo" at bounding box center [173, 40] width 34 height 14
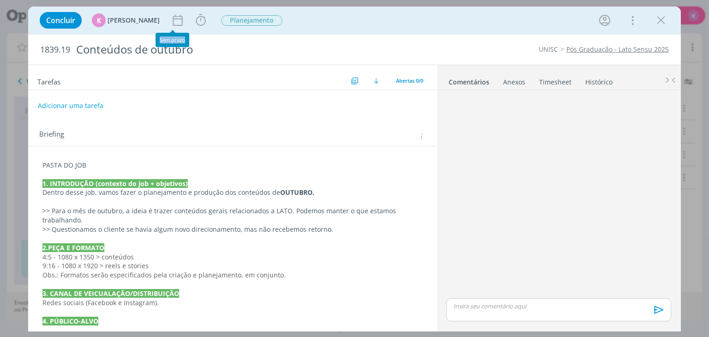
click at [158, 42] on div "Sem prazo" at bounding box center [173, 40] width 34 height 14
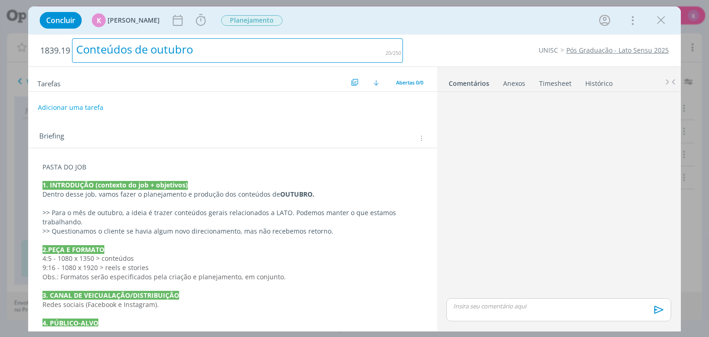
click at [144, 53] on div "Conteúdos de outubro" at bounding box center [237, 50] width 331 height 24
copy div "Conteúdos de outubro"
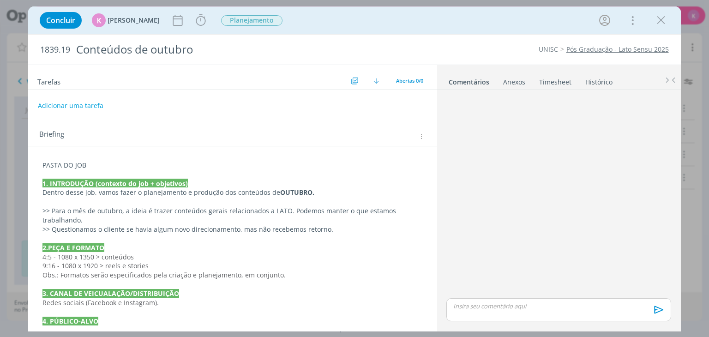
click at [79, 167] on p "PASTA DO JOB" at bounding box center [232, 165] width 380 height 9
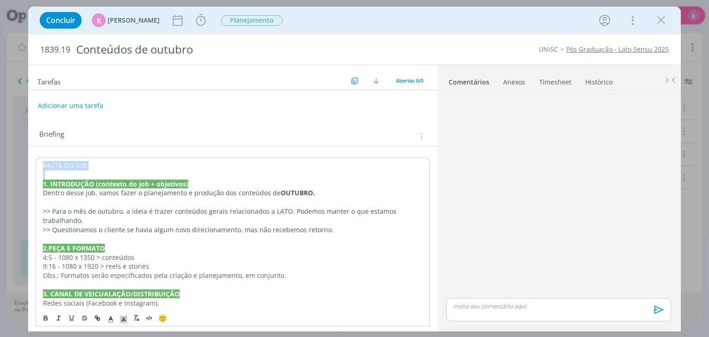
click at [79, 167] on p "PASTA DO JOB" at bounding box center [232, 165] width 379 height 9
click at [99, 315] on icon "dialog" at bounding box center [97, 317] width 7 height 7
paste input "https://sobeae.sharepoint.com/:f:/s/SOBEAE/EvzzoeFu2rNEhLwvM4YEd88BIbL8QTE2_N_U…"
type input "https://sobeae.sharepoint.com/:f:/s/SOBEAE/EvzzoeFu2rNEhLwvM4YEd88BIbL8QTE2_N_U…"
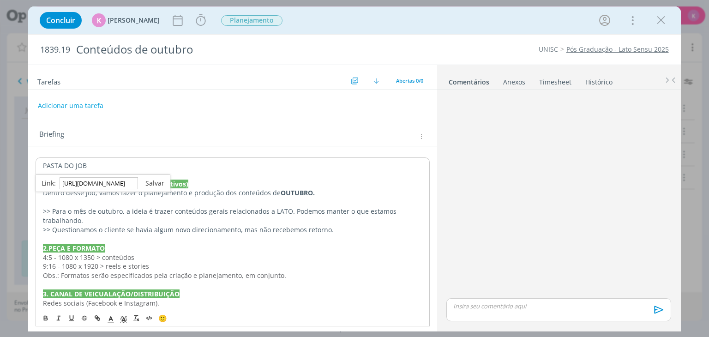
scroll to position [0, 0]
click at [149, 184] on link "dialog" at bounding box center [151, 183] width 26 height 9
click at [48, 315] on icon "dialog" at bounding box center [45, 317] width 7 height 7
click at [104, 161] on p "PASTA DO JOB" at bounding box center [232, 165] width 379 height 9
click at [103, 163] on p "PASTA DO JOB" at bounding box center [232, 165] width 379 height 9
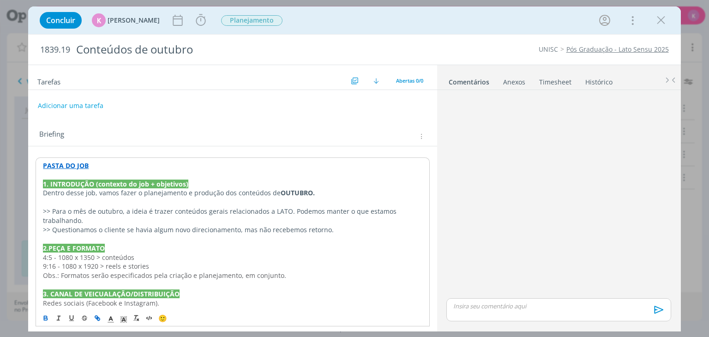
click at [103, 163] on p "PASTA DO JOB" at bounding box center [232, 165] width 379 height 9
click at [92, 185] on strong "1. INTRODUÇÃO (contexto do job + objetivos)" at bounding box center [115, 184] width 145 height 9
click at [111, 138] on div "Briefing" at bounding box center [233, 137] width 389 height 12
click at [200, 22] on icon "dialog" at bounding box center [201, 20] width 14 height 14
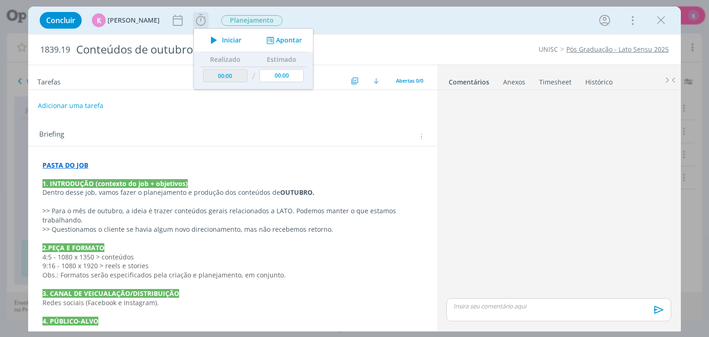
click at [282, 41] on button "Apontar" at bounding box center [283, 41] width 38 height 10
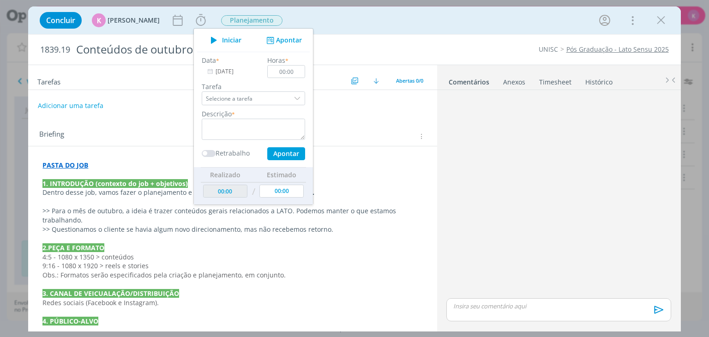
click at [336, 30] on div "Concluir K Karoline Arend Iniciar Apontar Data * 29/08/2025 Horas * 00:00 Taref…" at bounding box center [354, 20] width 639 height 22
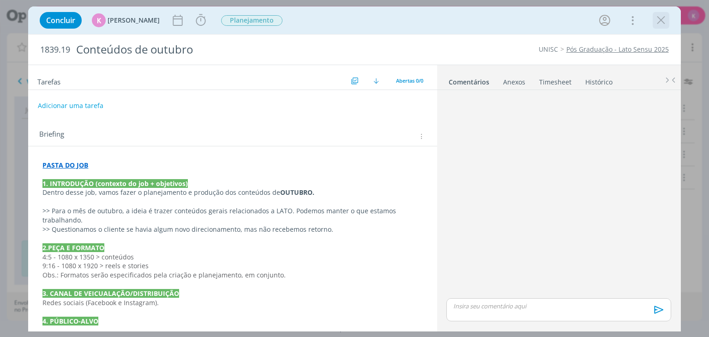
click at [663, 15] on icon "dialog" at bounding box center [661, 20] width 14 height 14
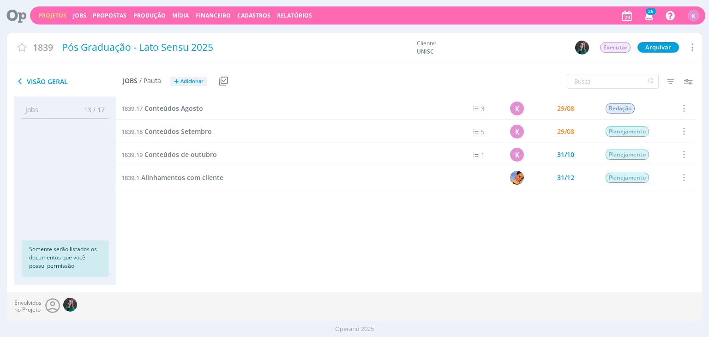
click at [62, 13] on link "Projetos" at bounding box center [52, 16] width 28 height 8
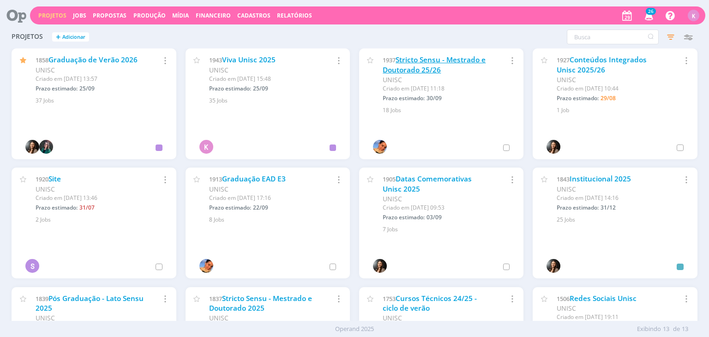
click at [456, 56] on link "Stricto Sensu - Mestrado e Doutorado 25/26" at bounding box center [434, 65] width 103 height 20
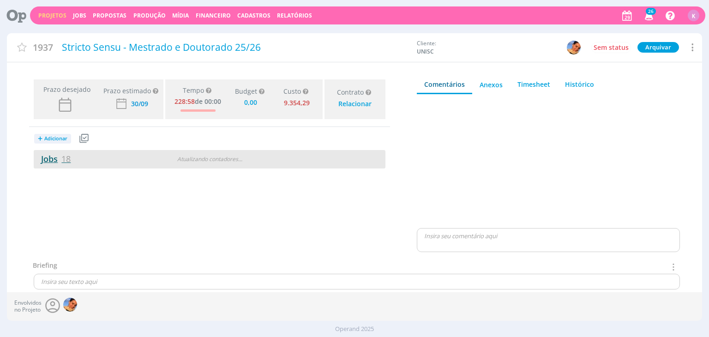
type input "0,00"
click at [52, 164] on link "Jobs 18" at bounding box center [52, 158] width 37 height 11
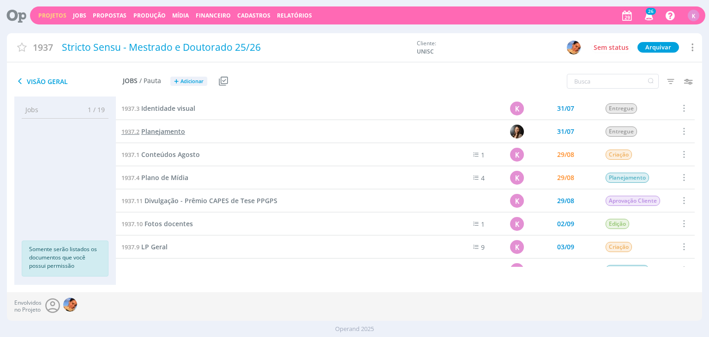
click at [177, 132] on span "Planejamento" at bounding box center [163, 131] width 44 height 9
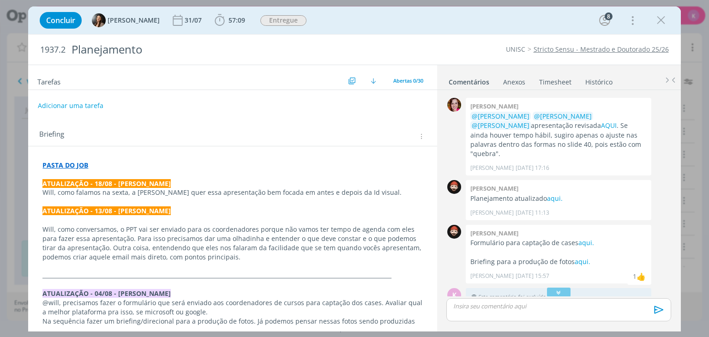
scroll to position [41, 0]
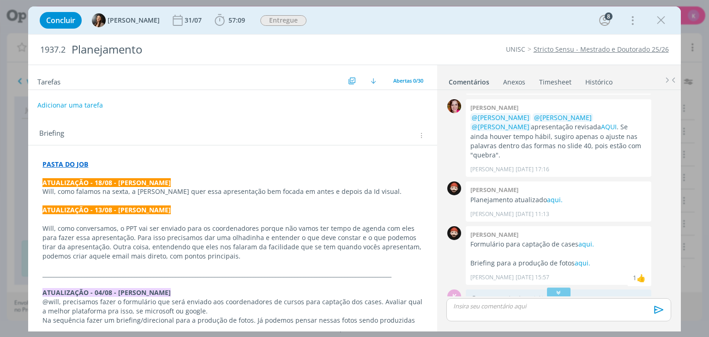
click at [72, 106] on button "Adicionar uma tarefa" at bounding box center [70, 105] width 66 height 16
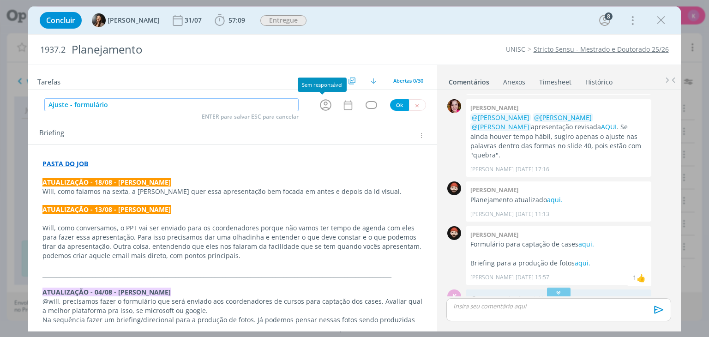
click at [326, 99] on icon "dialog" at bounding box center [326, 105] width 14 height 14
type input "Ajuste - formulário"
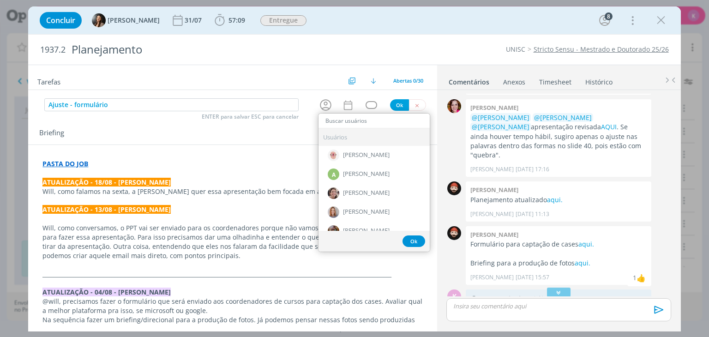
type input "g"
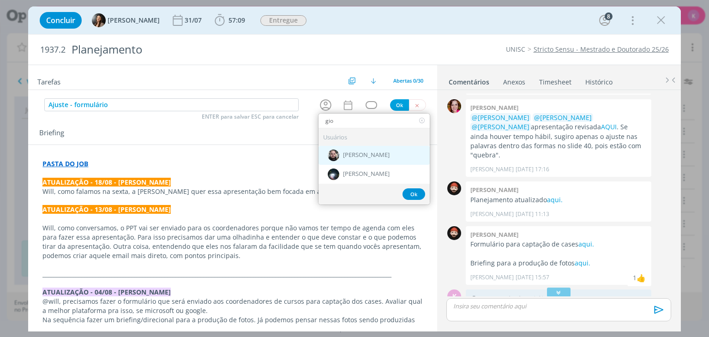
type input "gio"
click at [353, 157] on span "[PERSON_NAME]" at bounding box center [366, 155] width 47 height 7
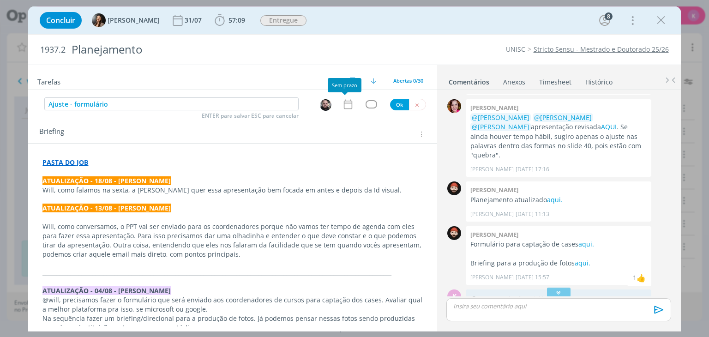
drag, startPoint x: 347, startPoint y: 105, endPoint x: 366, endPoint y: 110, distance: 19.6
click at [350, 102] on icon "dialog" at bounding box center [348, 104] width 12 height 12
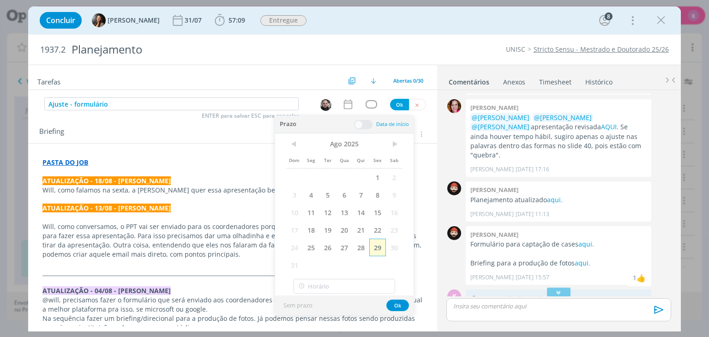
click at [378, 247] on span "29" at bounding box center [377, 248] width 17 height 18
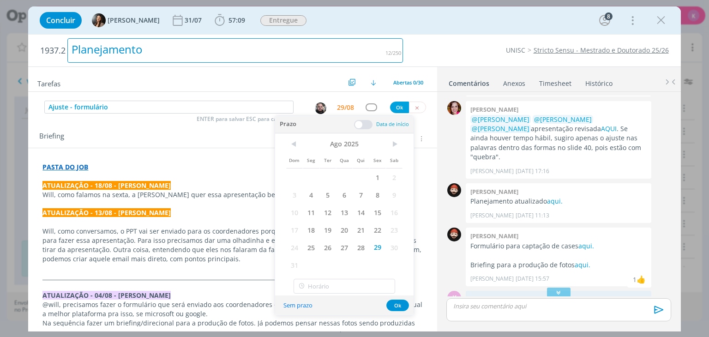
click at [332, 51] on div "Planejamento" at bounding box center [235, 50] width 336 height 24
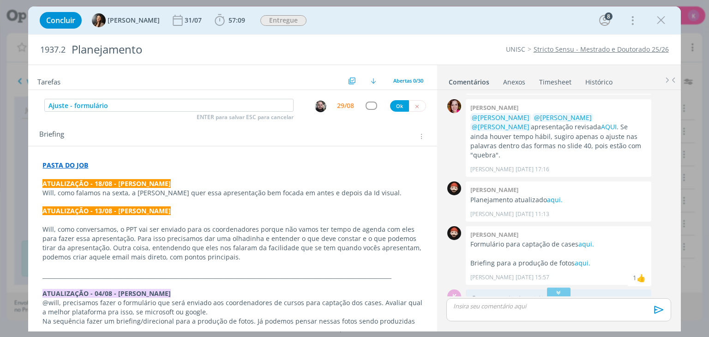
click at [294, 75] on div "Tarefas Usar Job de template Criar template a partir deste job Visualizar Templ…" at bounding box center [232, 77] width 409 height 25
click at [368, 109] on div "dialog" at bounding box center [372, 106] width 12 height 8
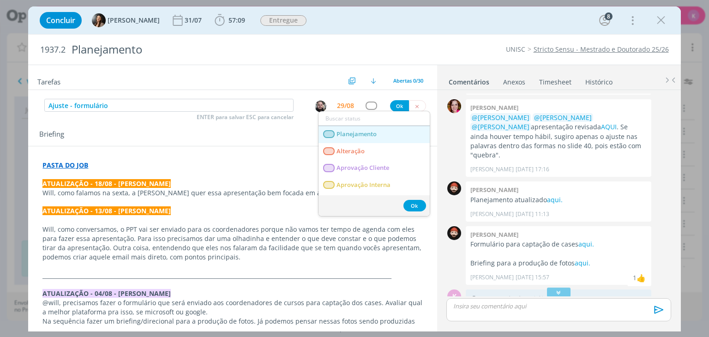
click at [362, 132] on span "Planejamento" at bounding box center [357, 134] width 40 height 7
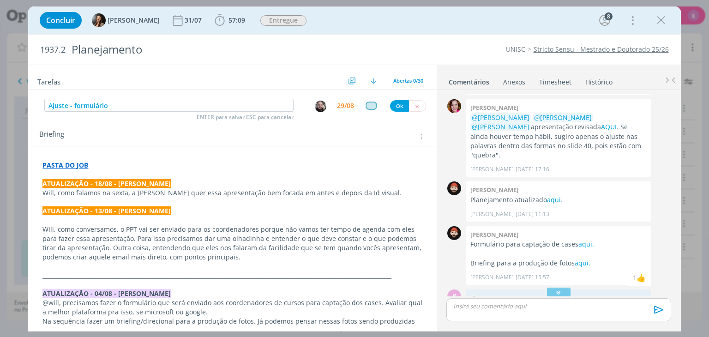
click at [344, 106] on div "29/08" at bounding box center [345, 106] width 17 height 6
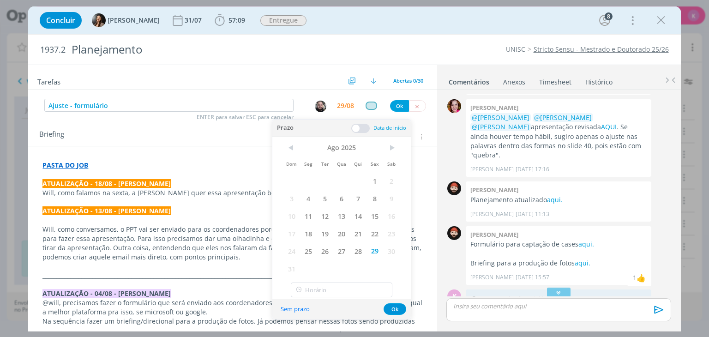
click at [362, 129] on span at bounding box center [360, 128] width 18 height 9
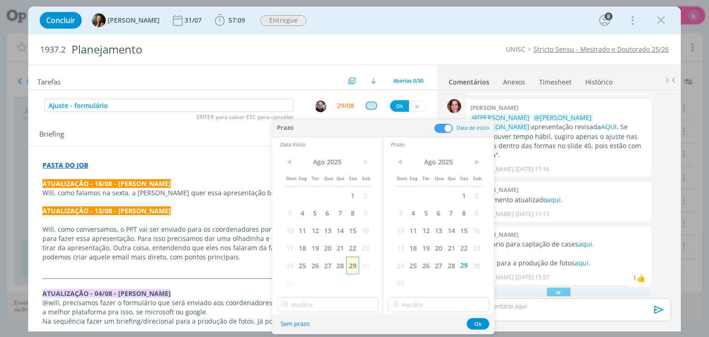
click at [351, 272] on span "29" at bounding box center [352, 266] width 12 height 18
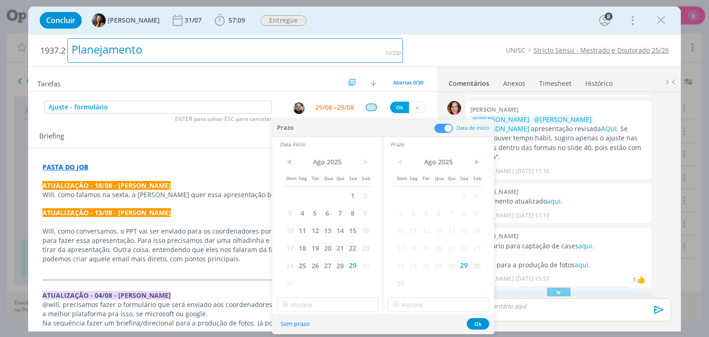
drag, startPoint x: 286, startPoint y: 60, endPoint x: 327, endPoint y: 102, distance: 58.8
click at [286, 60] on div "Planejamento" at bounding box center [235, 50] width 336 height 24
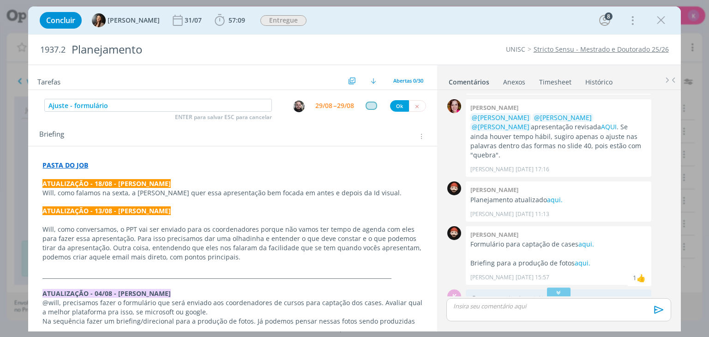
click at [329, 107] on div "29/08 -- 29/08" at bounding box center [334, 105] width 39 height 17
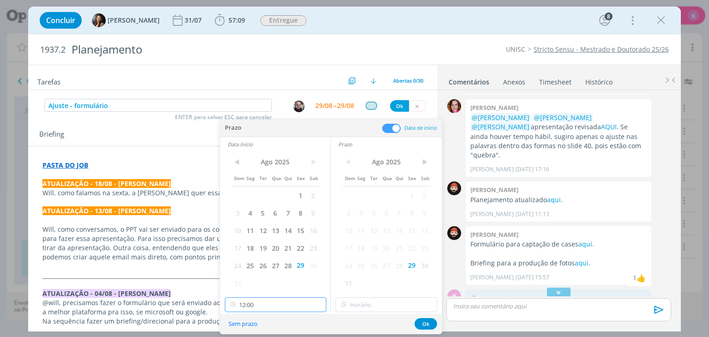
click at [274, 307] on input "12:00" at bounding box center [276, 304] width 102 height 15
click at [259, 221] on div "16:00" at bounding box center [276, 222] width 103 height 17
type input "16:00"
drag, startPoint x: 360, startPoint y: 304, endPoint x: 358, endPoint y: 294, distance: 10.3
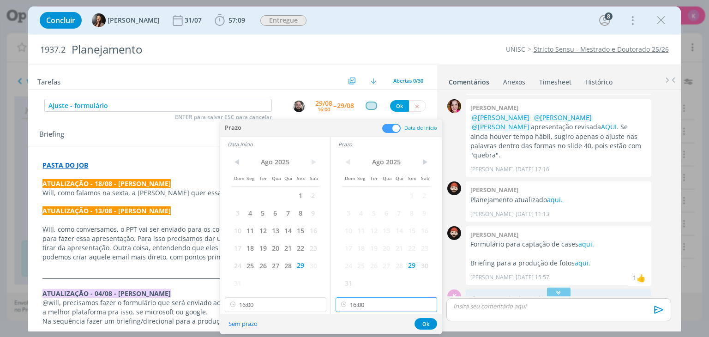
click at [359, 304] on input "16:00" at bounding box center [387, 304] width 102 height 15
click at [354, 223] on div "16:30" at bounding box center [387, 220] width 103 height 17
type input "16:30"
click at [427, 322] on button "Ok" at bounding box center [426, 324] width 23 height 12
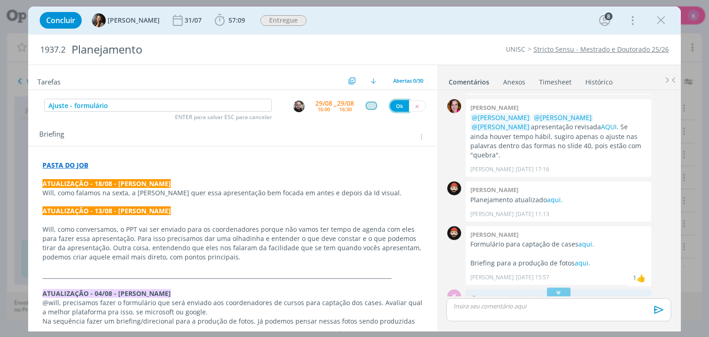
click at [395, 105] on button "Ok" at bounding box center [399, 106] width 19 height 12
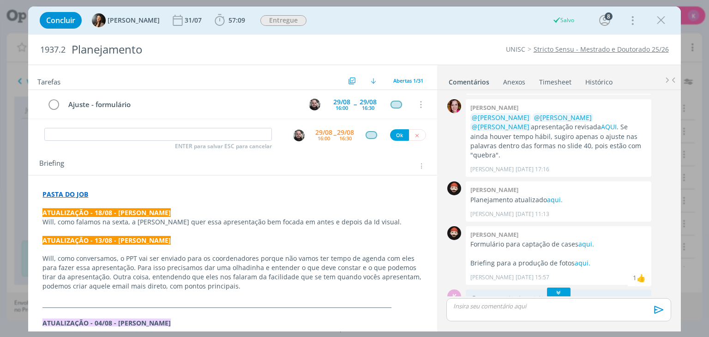
drag, startPoint x: 553, startPoint y: 292, endPoint x: 161, endPoint y: 203, distance: 402.4
click at [554, 291] on icon "dialog" at bounding box center [559, 291] width 10 height 9
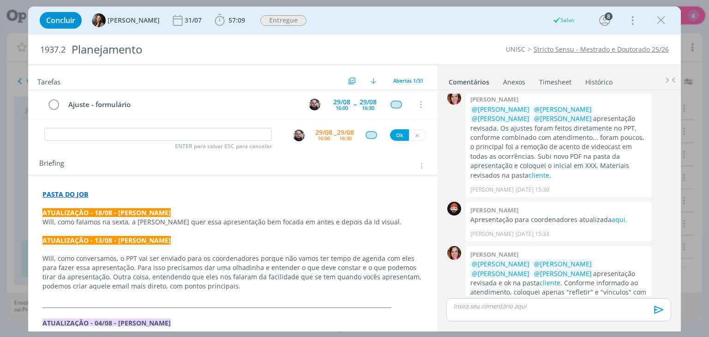
click at [112, 211] on strong "ATUALIZAÇÃO - 18/08 - KAROL" at bounding box center [106, 212] width 128 height 9
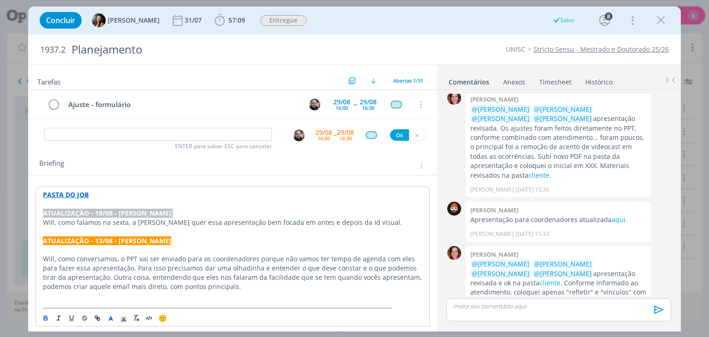
click at [112, 211] on strong "ATUALIZAÇÃO - 18/08 - KAROL" at bounding box center [107, 213] width 128 height 9
copy strong "ATUALIZAÇÃO - 18/08 - KAROL"
click at [119, 200] on p "dialog" at bounding box center [232, 203] width 379 height 9
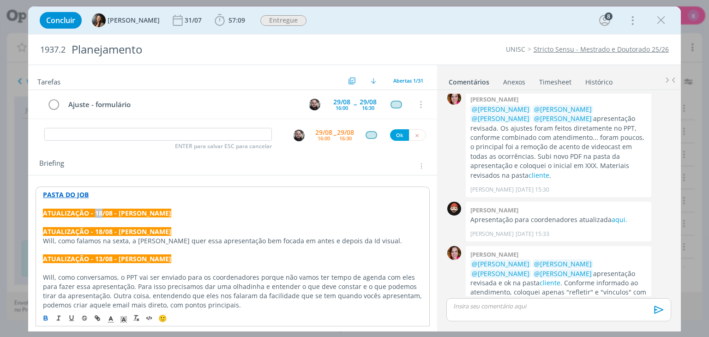
drag, startPoint x: 102, startPoint y: 213, endPoint x: 94, endPoint y: 208, distance: 9.0
drag, startPoint x: 94, startPoint y: 208, endPoint x: 224, endPoint y: 226, distance: 131.0
drag, startPoint x: 101, startPoint y: 215, endPoint x: 94, endPoint y: 213, distance: 7.6
click at [94, 213] on strong "ATUALIZAÇÃO - 18/08 - KAROL" at bounding box center [107, 213] width 128 height 9
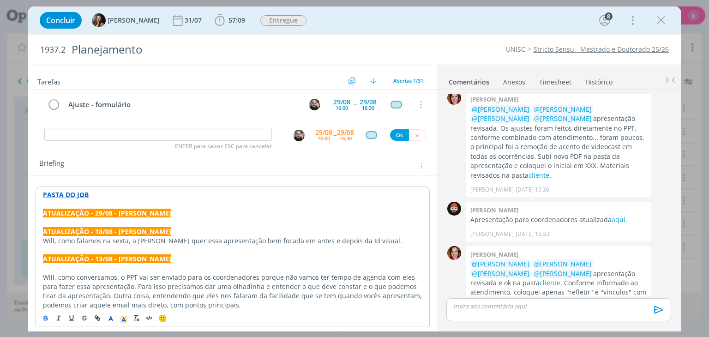
click at [147, 214] on p "ATUALIZAÇÃO - 29/08 - KAROL" at bounding box center [232, 213] width 379 height 9
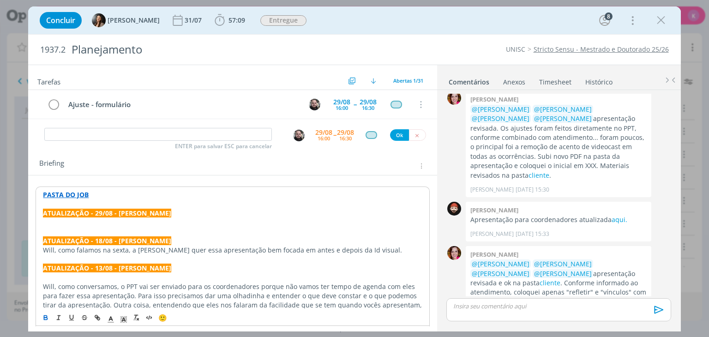
click at [102, 223] on p "﻿" at bounding box center [232, 222] width 379 height 9
click at [88, 225] on p "Gio," at bounding box center [232, 221] width 380 height 9
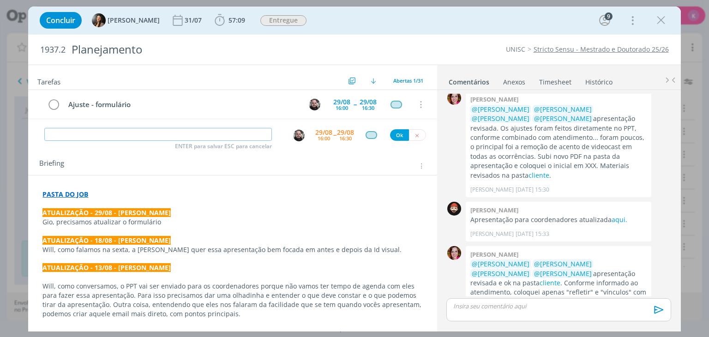
click at [211, 137] on input "dialog" at bounding box center [158, 134] width 228 height 13
click at [172, 221] on p "Gio, precisamos atualizar o formulário" at bounding box center [232, 221] width 380 height 9
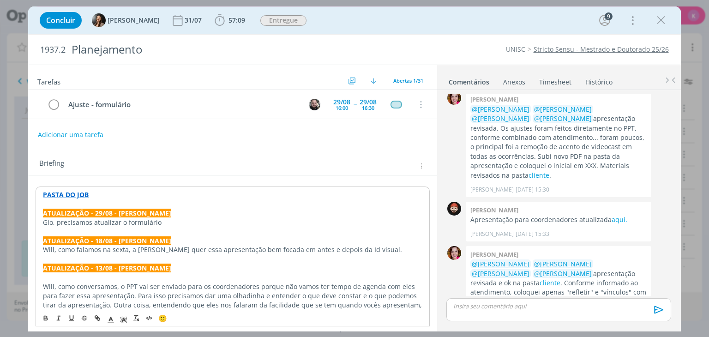
drag, startPoint x: 166, startPoint y: 227, endPoint x: 166, endPoint y: 221, distance: 5.5
click at [167, 220] on p "Gio, precisamos atualizar o formulário" at bounding box center [232, 222] width 379 height 9
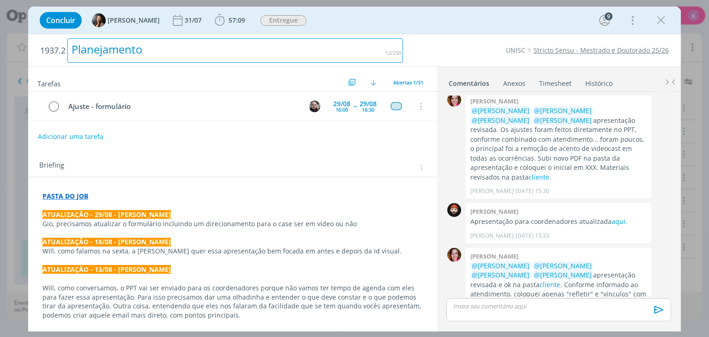
click at [366, 47] on div "Planejamento" at bounding box center [235, 50] width 336 height 24
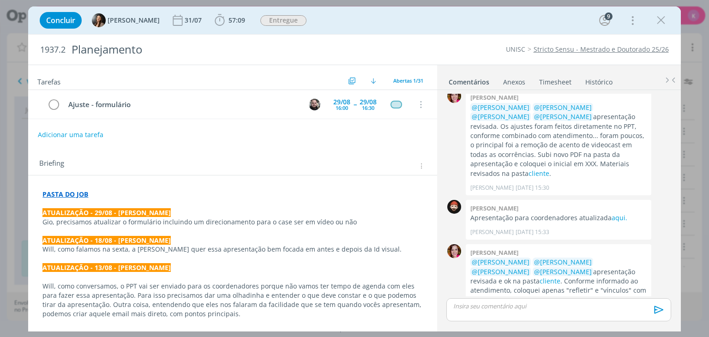
click at [400, 29] on div "Concluir Beatriz Luchese 31/07 57:09 Iniciar Apontar Data * 29/08/2025 Horas * …" at bounding box center [354, 20] width 639 height 22
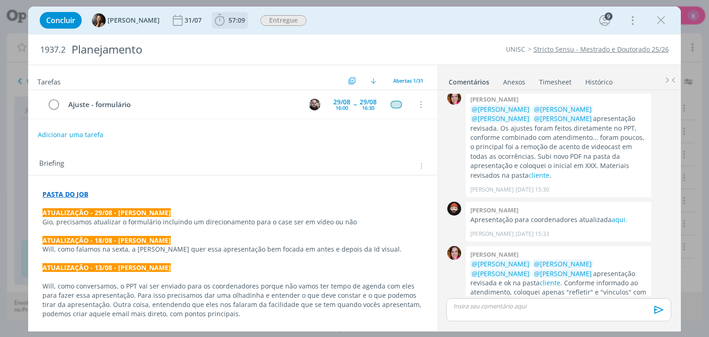
click at [236, 14] on span "57:09" at bounding box center [230, 20] width 34 height 14
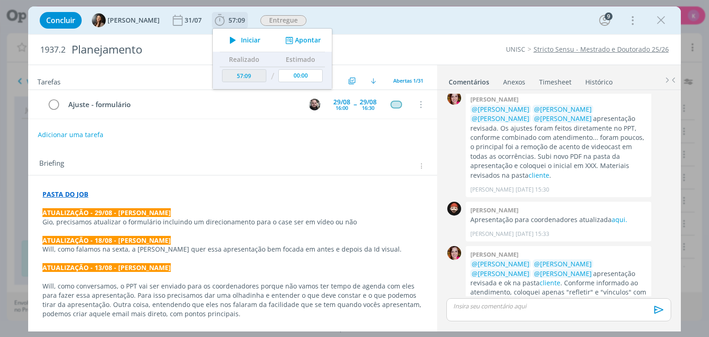
click at [308, 39] on button "Apontar" at bounding box center [302, 41] width 38 height 10
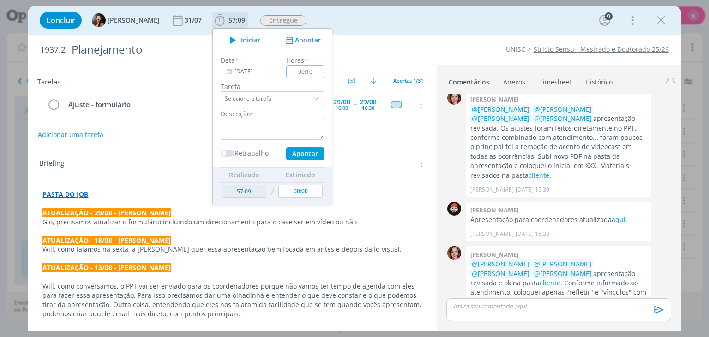
type input "00:10"
drag, startPoint x: 308, startPoint y: 39, endPoint x: 288, endPoint y: 23, distance: 25.9
drag, startPoint x: 288, startPoint y: 23, endPoint x: 278, endPoint y: 126, distance: 103.8
click at [278, 126] on textarea "dialog" at bounding box center [272, 129] width 103 height 21
type textarea "Pauta de ajuste"
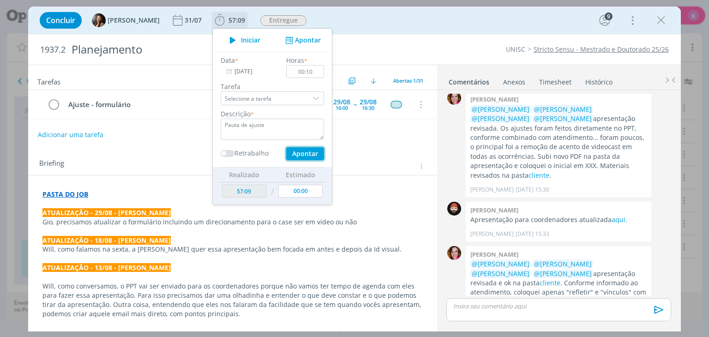
click at [303, 155] on button "Apontar" at bounding box center [305, 153] width 38 height 13
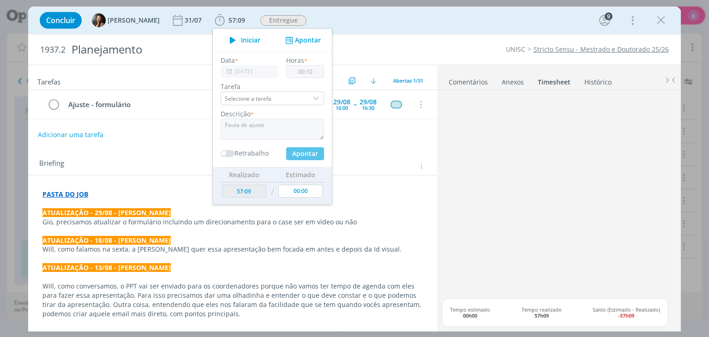
click at [395, 162] on div "Briefing Briefings Predefinidos Versões do Briefing Ver Briefing do Projeto" at bounding box center [233, 166] width 389 height 12
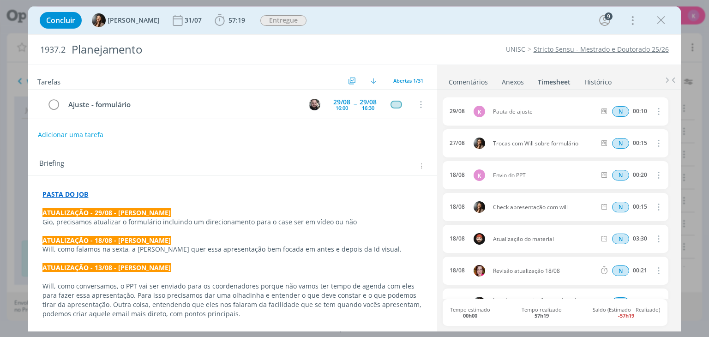
drag, startPoint x: 662, startPoint y: 25, endPoint x: 611, endPoint y: 1, distance: 55.8
click at [662, 24] on icon "dialog" at bounding box center [661, 20] width 14 height 14
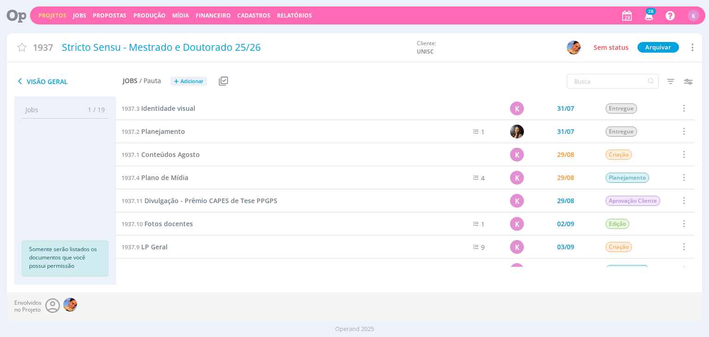
click at [49, 13] on link "Projetos" at bounding box center [52, 16] width 28 height 8
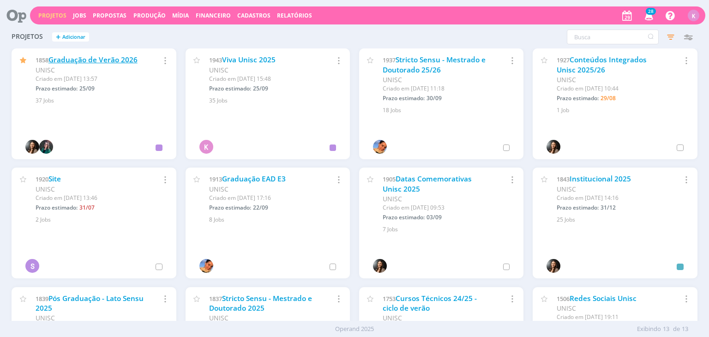
click at [116, 59] on link "Graduação de Verão 2026" at bounding box center [92, 60] width 89 height 10
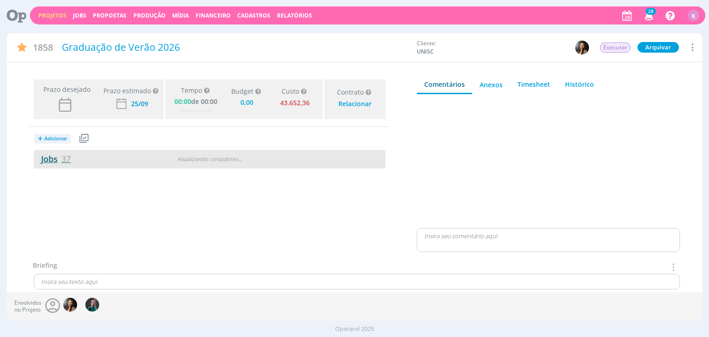
click at [46, 160] on link "Jobs 37" at bounding box center [52, 158] width 37 height 11
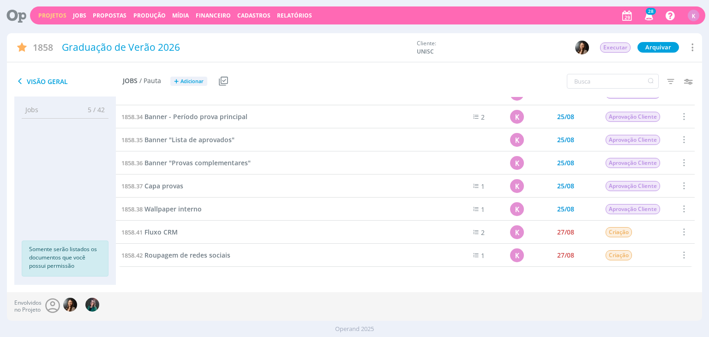
scroll to position [476, 0]
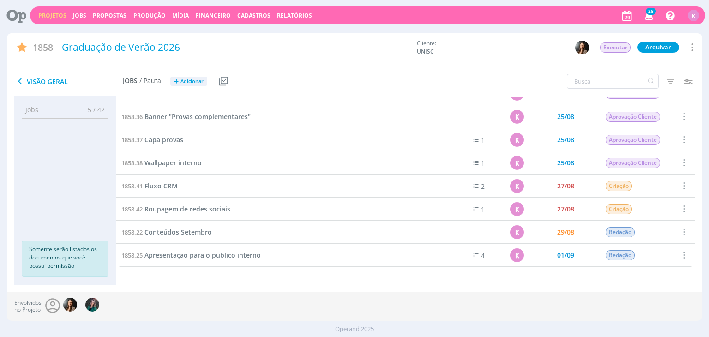
click at [163, 229] on span "Conteúdos Setembro" at bounding box center [178, 232] width 67 height 9
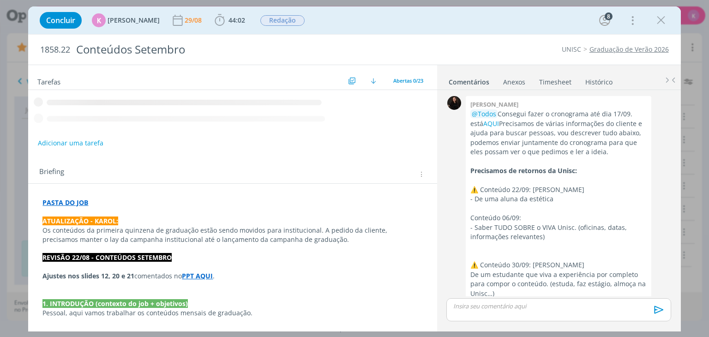
scroll to position [1499, 0]
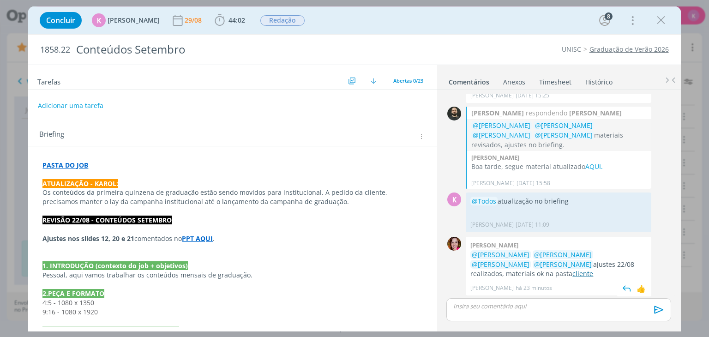
click at [573, 274] on link "cliente" at bounding box center [583, 273] width 21 height 9
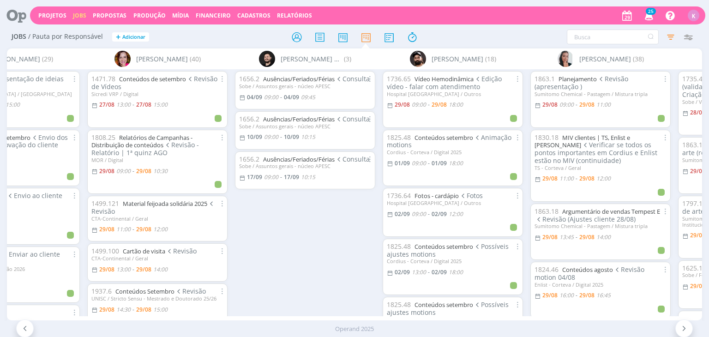
scroll to position [0, 221]
drag, startPoint x: 69, startPoint y: 318, endPoint x: 292, endPoint y: 279, distance: 226.9
click at [293, 279] on div "1656.2 Ausências/Feriados/Férias Consulta Sobe / Assuntos gerais - núcleo APESC…" at bounding box center [307, 192] width 148 height 247
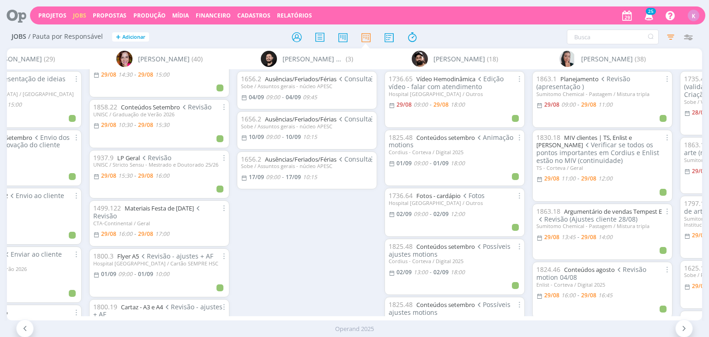
scroll to position [237, 0]
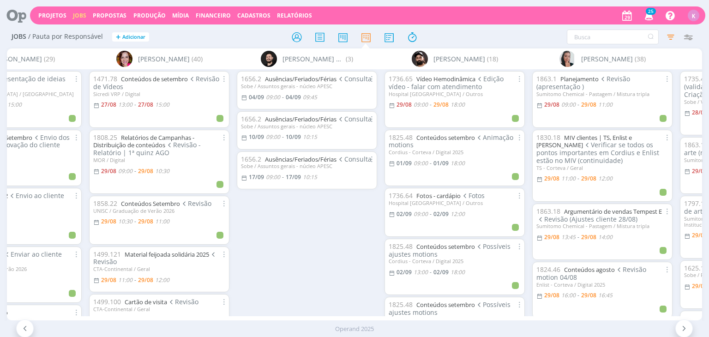
click at [283, 234] on div "1656.2 Ausências/Feriados/Férias Consulta Sobe / Assuntos gerais - núcleo APESC…" at bounding box center [307, 192] width 148 height 247
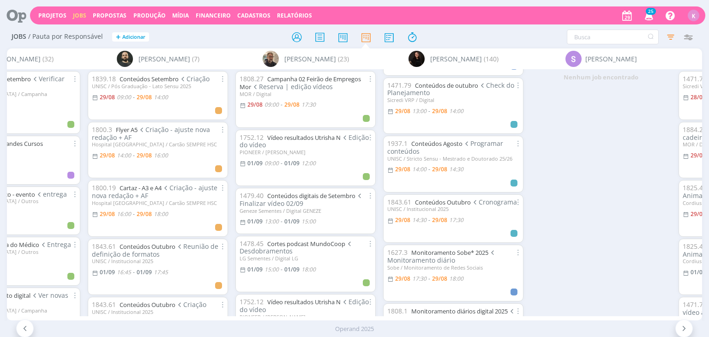
scroll to position [185, 0]
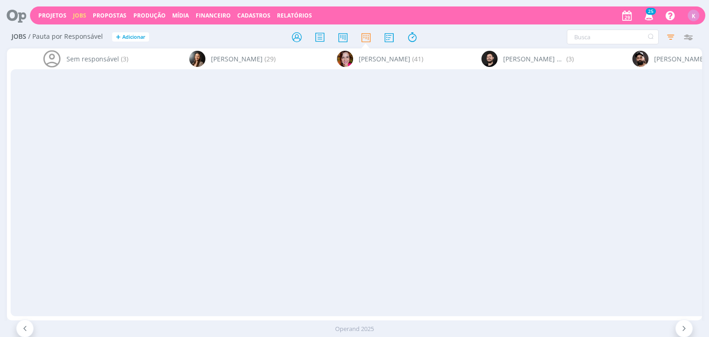
scroll to position [185, 0]
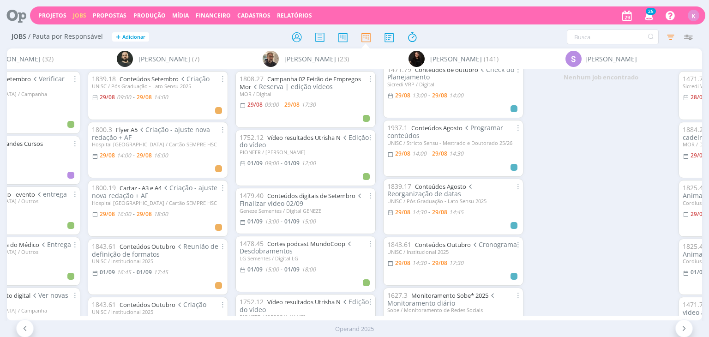
click at [421, 267] on div "[DATE] 14:30 - [DATE] 17:30" at bounding box center [425, 263] width 76 height 9
click at [421, 267] on span "14:30" at bounding box center [419, 263] width 14 height 8
type input "17:30"
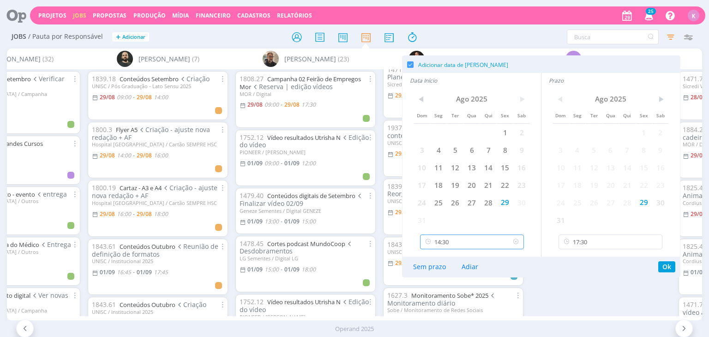
scroll to position [894, 0]
drag, startPoint x: 452, startPoint y: 241, endPoint x: 444, endPoint y: 241, distance: 7.9
click at [444, 241] on input "14:30" at bounding box center [472, 242] width 104 height 15
click at [502, 223] on div "Dom Seg Ter Qua Qui Sex Sab 1 2 3 4 5 6 7 8 9 10 11 12 13 14 15 16 17 18 19 20 …" at bounding box center [472, 160] width 116 height 137
click at [473, 244] on input "14:30" at bounding box center [472, 242] width 104 height 15
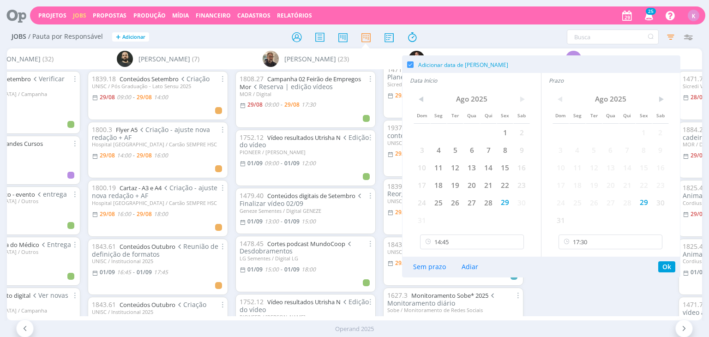
click at [505, 215] on div "Dom Seg Ter Qua Qui Sex Sab 1 2 3 4 5 6 7 8 9 10 11 12 13 14 15 16 17 18 19 20 …" at bounding box center [472, 160] width 116 height 137
click at [489, 235] on div "< [DATE] > Dom Seg Ter Qua Qui Sex Sab 1 2 3 4 5 6 7 8 9 10 11 12 13 14 15 16 1…" at bounding box center [472, 173] width 139 height 168
click at [484, 240] on input "14:30" at bounding box center [472, 242] width 104 height 15
type input "14:45"
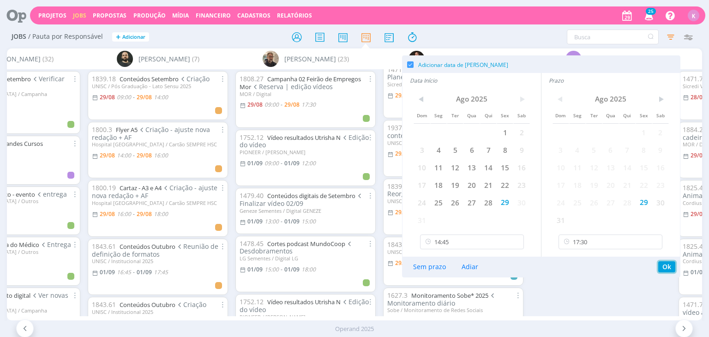
click at [663, 269] on button "Ok" at bounding box center [666, 266] width 17 height 11
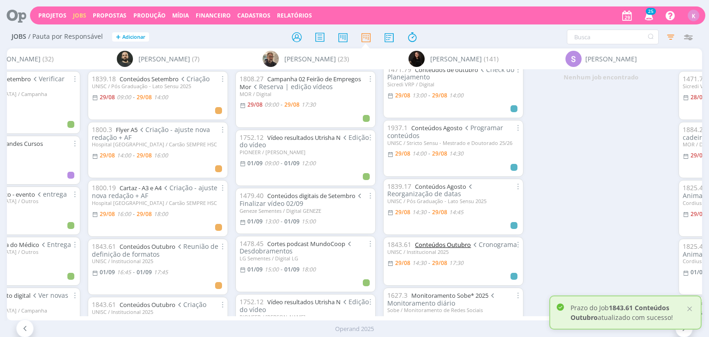
click at [463, 249] on div "1843.61 Conteúdos Outubro Cronograma" at bounding box center [453, 245] width 132 height 8
click at [464, 247] on link "Conteúdos Outubro" at bounding box center [443, 245] width 56 height 8
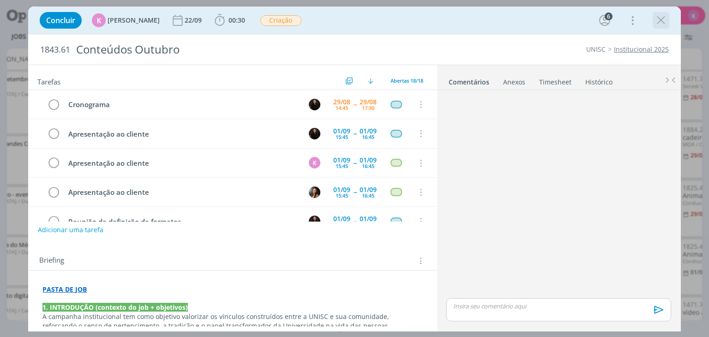
click at [665, 22] on icon "dialog" at bounding box center [661, 20] width 14 height 14
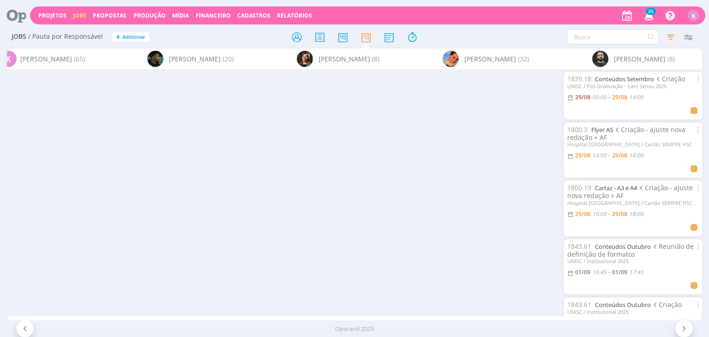
scroll to position [0, 2370]
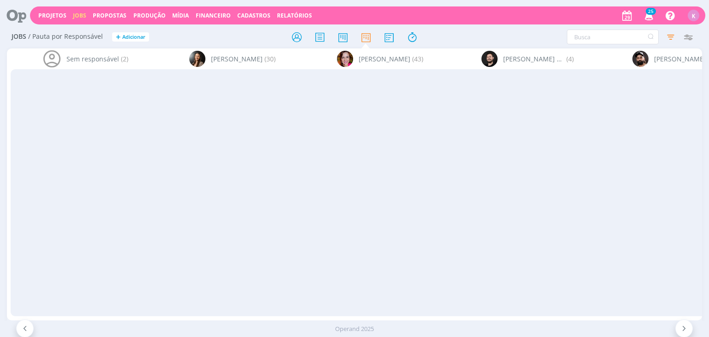
scroll to position [0, 2370]
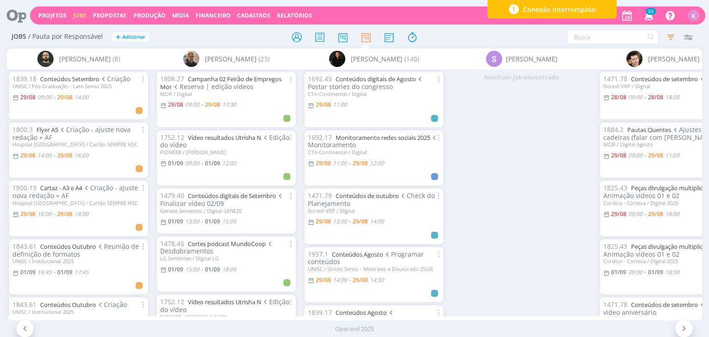
click at [512, 137] on div "Nenhum job encontrado" at bounding box center [522, 192] width 148 height 247
click at [477, 33] on div "Filtrar Filtrar [GEOGRAPHIC_DATA] Tipo Jobs e Tarefas Data Personalizado [DATE]…" at bounding box center [586, 37] width 223 height 15
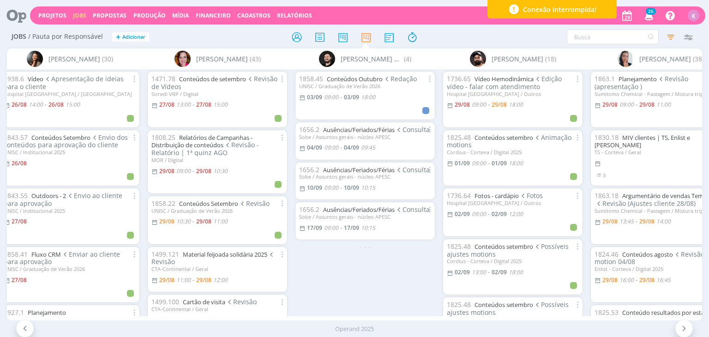
scroll to position [0, 183]
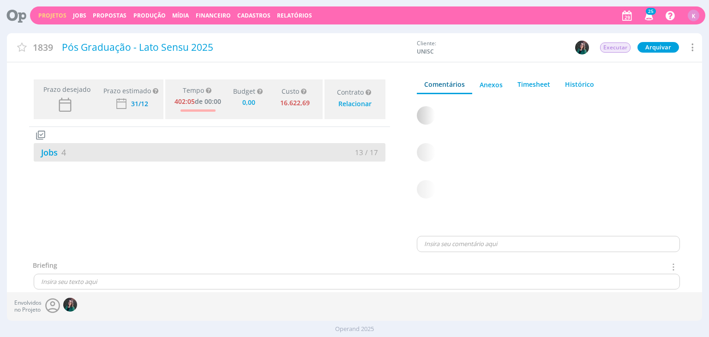
type input "0,00"
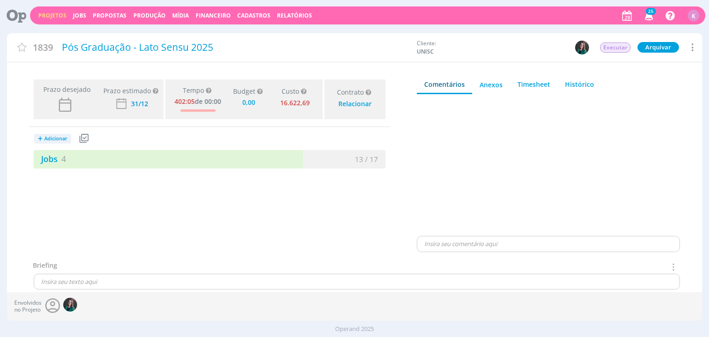
click at [56, 146] on div "+ Adicionar Projetos Jobs Propostas Produção Mídia Receitas Despesas Jobs 4 13 …" at bounding box center [209, 148] width 361 height 42
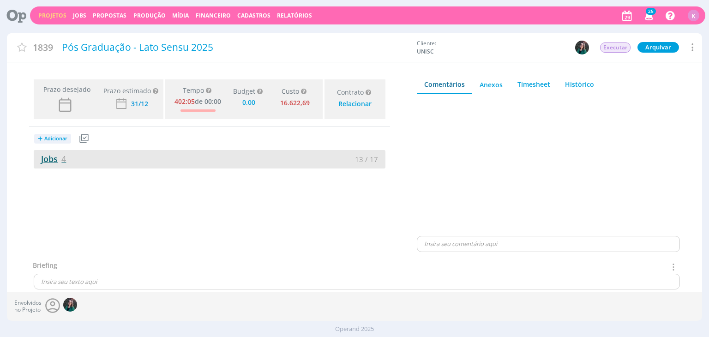
click at [57, 159] on link "Jobs 4" at bounding box center [50, 158] width 32 height 11
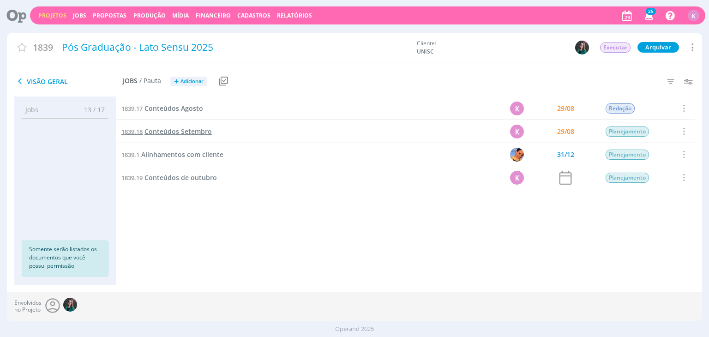
click at [182, 128] on span "Conteúdos Setembro" at bounding box center [178, 131] width 67 height 9
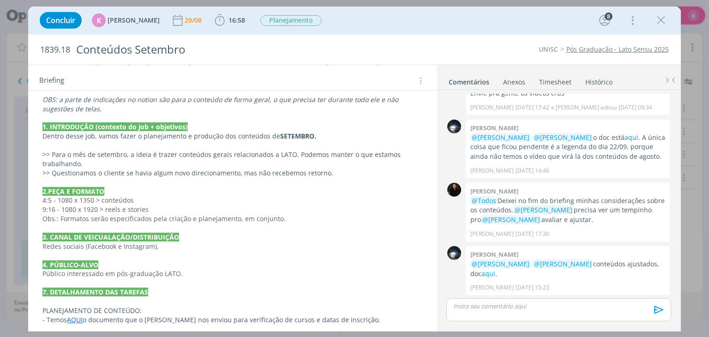
scroll to position [323, 0]
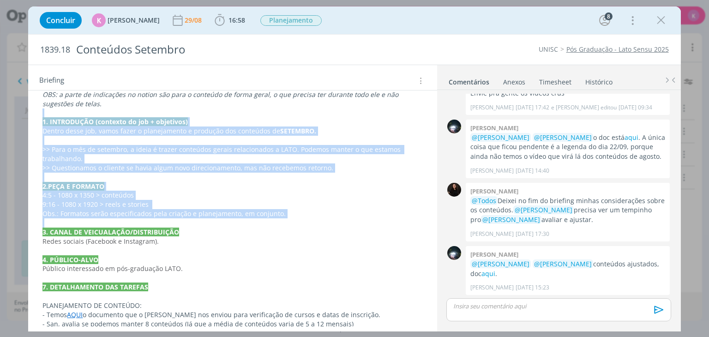
drag, startPoint x: 42, startPoint y: 116, endPoint x: 115, endPoint y: 224, distance: 130.4
click at [115, 224] on div "PASTA DO JOB CHECK DA REDAÇÃO DOS CONTEÚDOS - SAN Conteúdo 04/09: Achei um pouc…" at bounding box center [233, 218] width 394 height 520
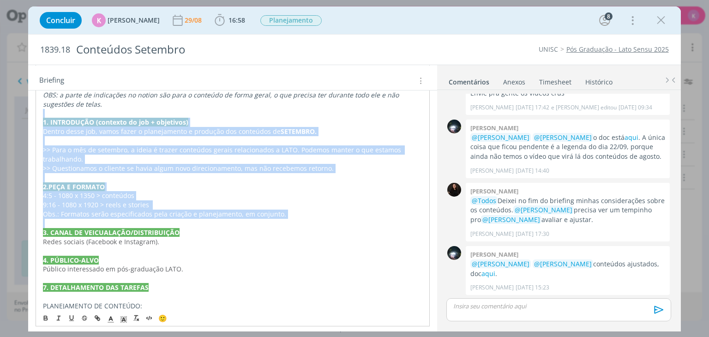
click at [70, 119] on strong "1. INTRODUÇÃO (contexto do job + objetivos)" at bounding box center [115, 122] width 145 height 9
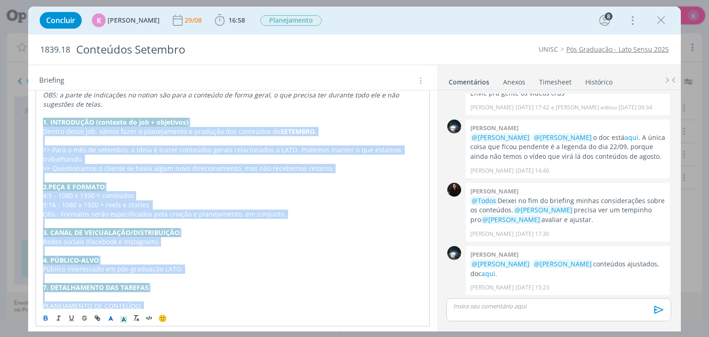
scroll to position [496, 0]
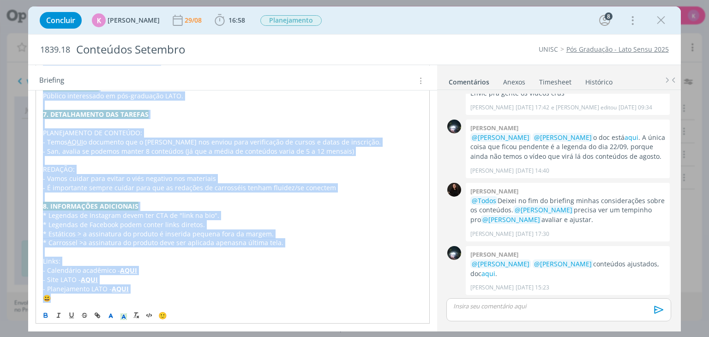
drag, startPoint x: 41, startPoint y: 120, endPoint x: 128, endPoint y: 341, distance: 237.8
click at [128, 337] on html "Projetos Jobs Propostas Produção Mídia Financeiro Cadastros Relatórios 25 Notif…" at bounding box center [354, 168] width 709 height 337
copy div "1. INTRODUÇÃO (contexto do job + objetivos) Dentro desse job, vamos fazer o pla…"
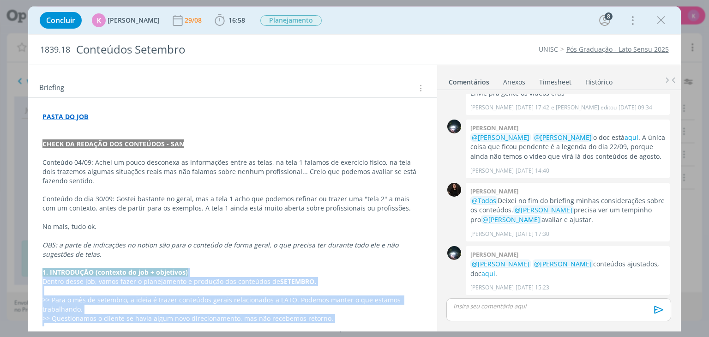
scroll to position [0, 0]
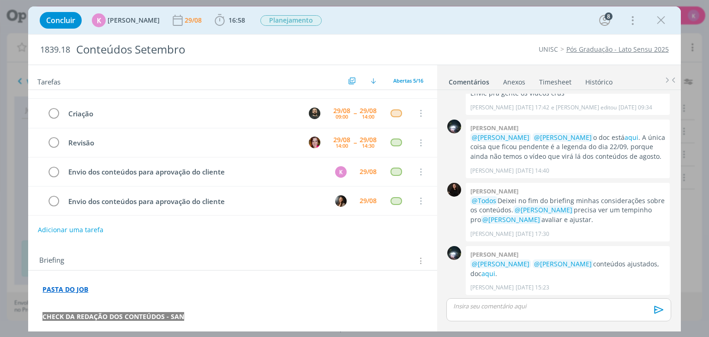
click at [281, 72] on div "Tarefas Usar Job de template Criar template a partir deste job Visualizar Templ…" at bounding box center [232, 77] width 409 height 25
click at [621, 52] on link "Pós Graduação - Lato Sensu 2025" at bounding box center [618, 49] width 103 height 9
click at [550, 80] on link "Timesheet" at bounding box center [555, 79] width 33 height 13
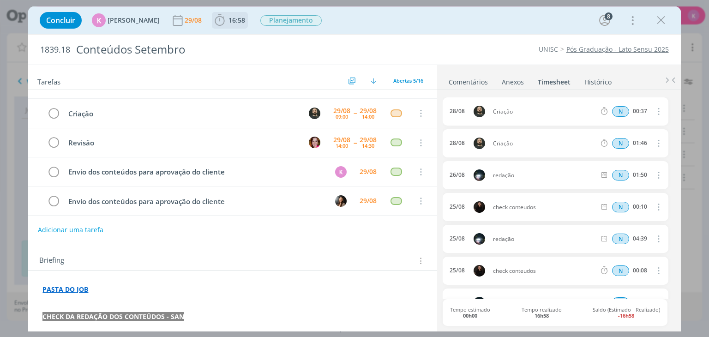
click at [229, 13] on button "16:58" at bounding box center [229, 20] width 35 height 15
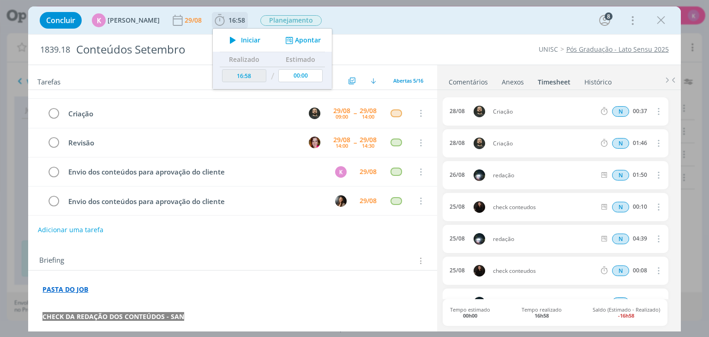
click at [307, 39] on button "Apontar" at bounding box center [302, 41] width 38 height 10
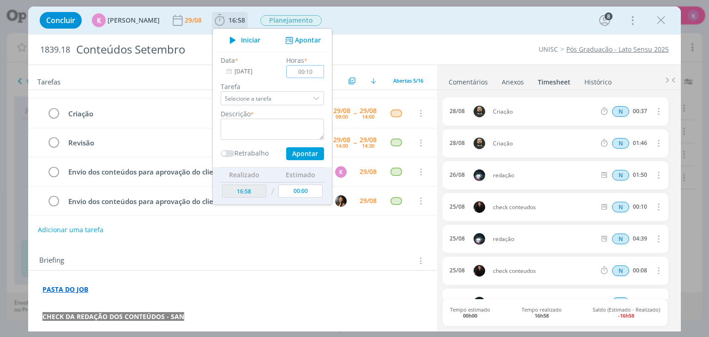
type input "00:10"
click at [293, 124] on textarea "dialog" at bounding box center [272, 129] width 103 height 21
type textarea "Pauta de revisão"
click at [299, 153] on button "Apontar" at bounding box center [305, 153] width 38 height 13
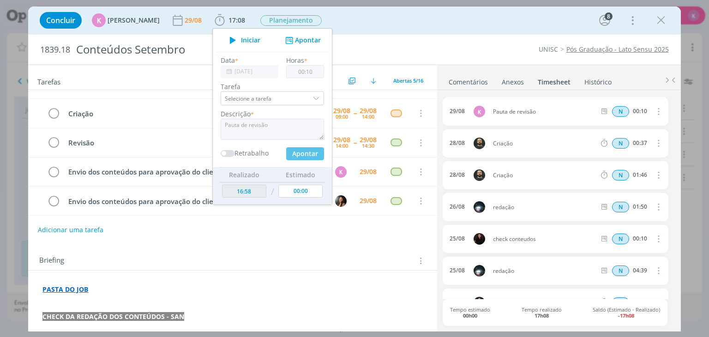
type input "17:08"
type input "00:00"
click at [336, 246] on div "Briefing Briefings Predefinidos Versões do Briefing Ver Briefing do Projeto" at bounding box center [232, 258] width 409 height 25
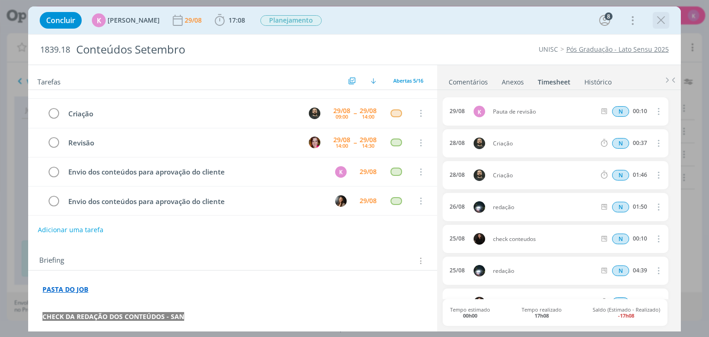
click at [660, 21] on icon "dialog" at bounding box center [661, 20] width 14 height 14
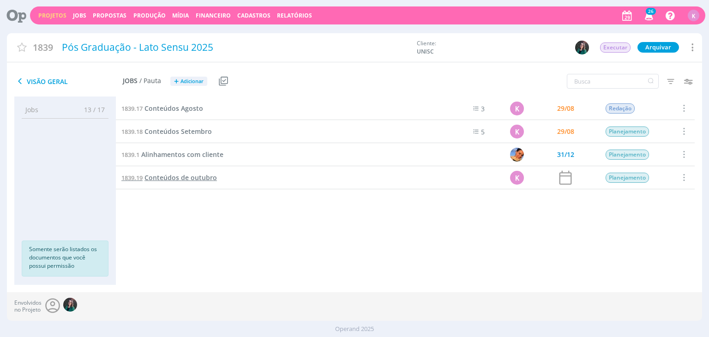
click at [199, 175] on span "Conteúdos de outubro" at bounding box center [181, 177] width 72 height 9
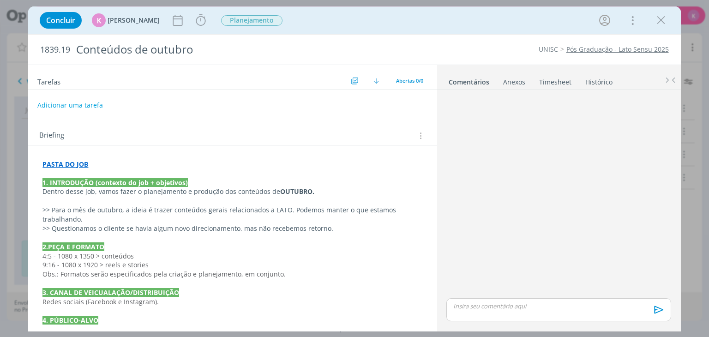
click at [96, 104] on button "Adicionar uma tarefa" at bounding box center [70, 105] width 66 height 16
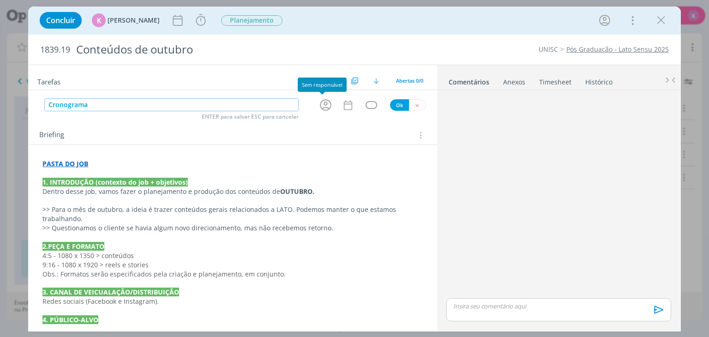
click at [322, 105] on icon "dialog" at bounding box center [326, 105] width 12 height 12
type input "Cronograma"
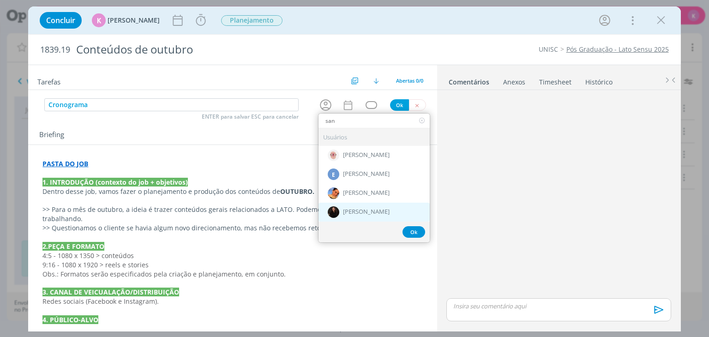
type input "san"
click at [362, 210] on span "[PERSON_NAME]" at bounding box center [366, 212] width 47 height 7
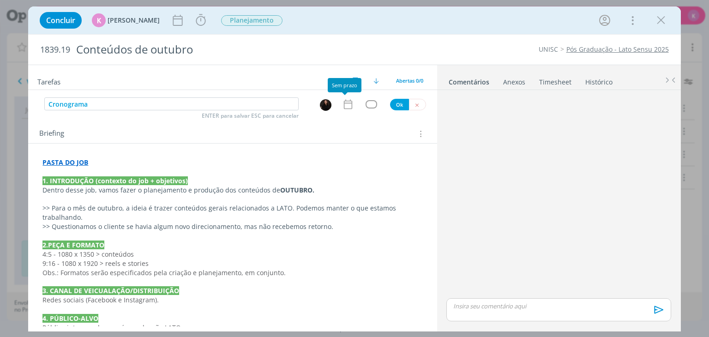
click at [342, 106] on icon "dialog" at bounding box center [348, 104] width 12 height 12
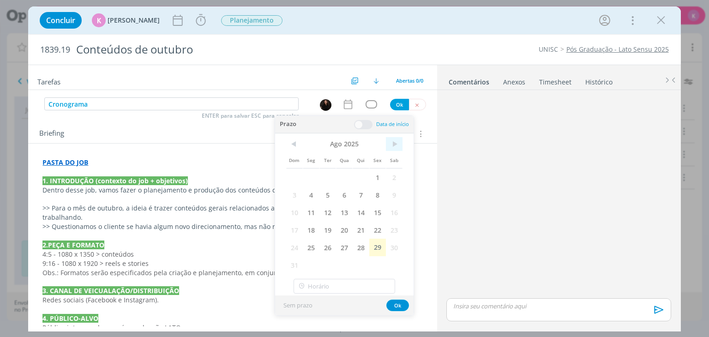
click at [399, 144] on span ">" at bounding box center [394, 144] width 17 height 14
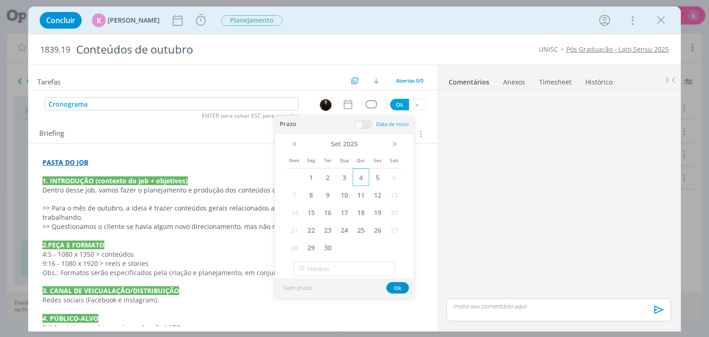
click at [362, 179] on span "4" at bounding box center [361, 178] width 17 height 18
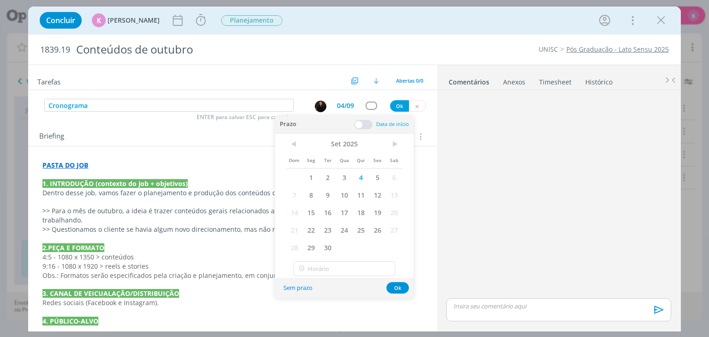
click at [363, 125] on span at bounding box center [363, 124] width 18 height 9
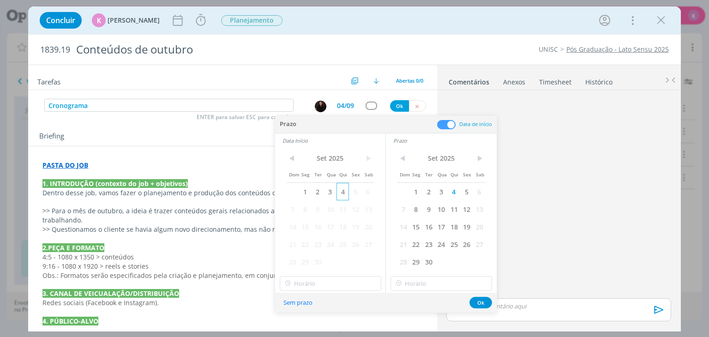
click at [340, 190] on span "4" at bounding box center [343, 192] width 12 height 18
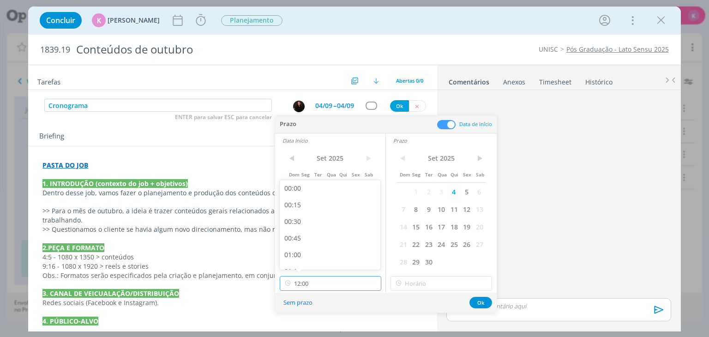
click at [329, 285] on input "12:00" at bounding box center [331, 283] width 102 height 15
drag, startPoint x: 318, startPoint y: 226, endPoint x: 377, endPoint y: 253, distance: 65.3
click at [318, 225] on div "15:00" at bounding box center [331, 227] width 103 height 17
type input "15:00"
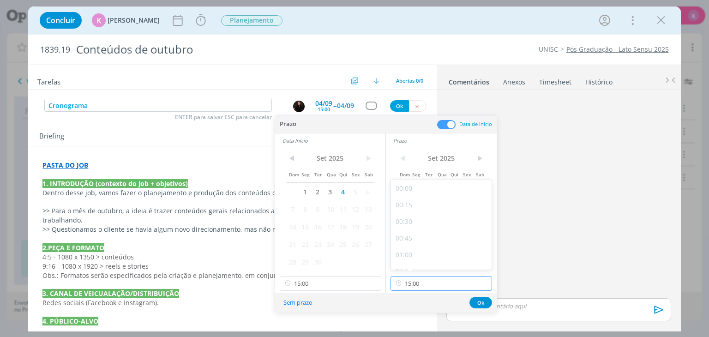
click at [424, 281] on input "15:00" at bounding box center [442, 283] width 102 height 15
click at [418, 232] on div "18:00" at bounding box center [442, 227] width 103 height 17
type input "18:00"
click at [489, 300] on button "Ok" at bounding box center [481, 303] width 23 height 12
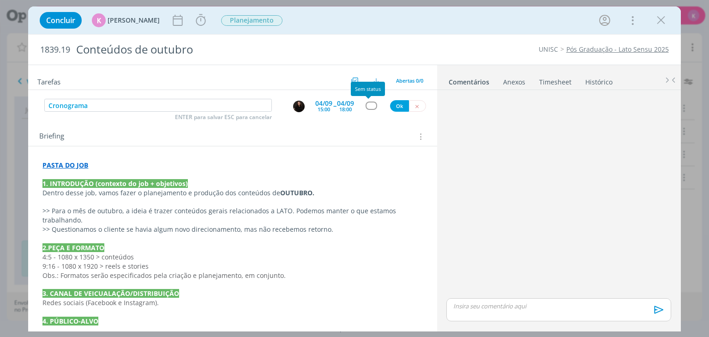
click at [368, 107] on div "dialog" at bounding box center [372, 106] width 12 height 8
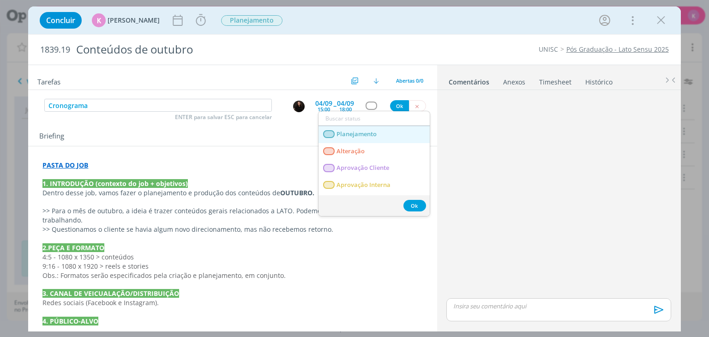
click at [355, 131] on span "Planejamento" at bounding box center [357, 134] width 40 height 7
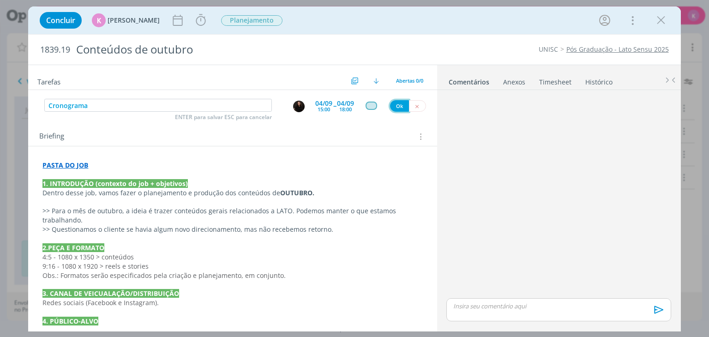
click at [395, 102] on button "Ok" at bounding box center [399, 106] width 19 height 12
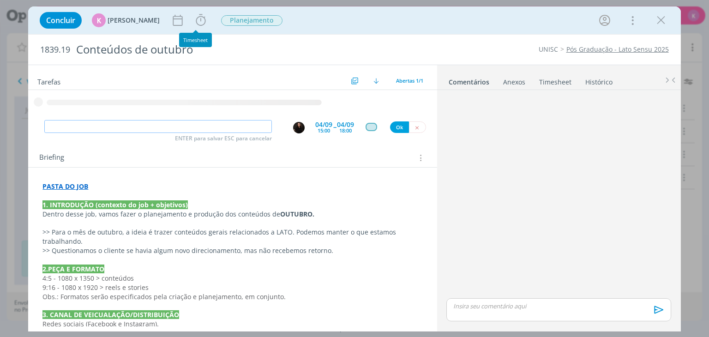
click at [196, 20] on icon "dialog" at bounding box center [201, 20] width 10 height 12
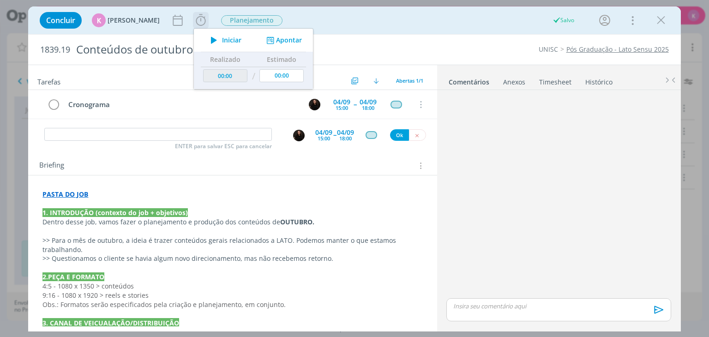
click at [278, 38] on button "Apontar" at bounding box center [283, 41] width 38 height 10
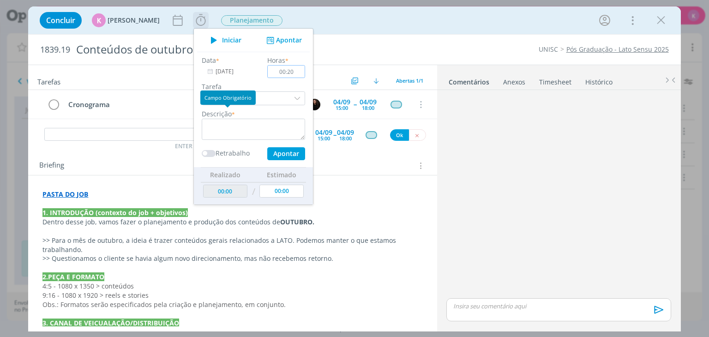
type input "00:20"
click at [224, 128] on textarea "dialog" at bounding box center [253, 129] width 103 height 21
type textarea "Briefing + pauta"
click at [294, 152] on button "Apontar" at bounding box center [286, 153] width 38 height 13
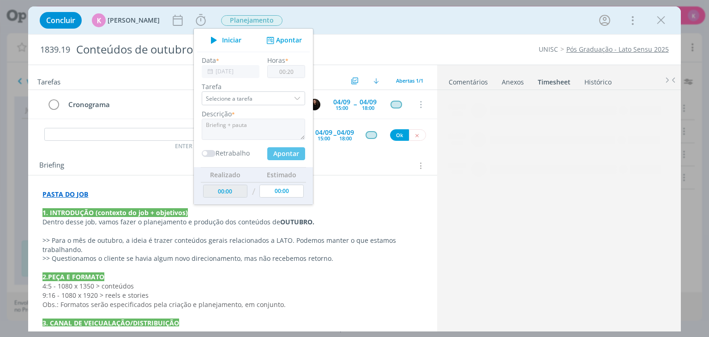
type input "00:00"
type input "00:20"
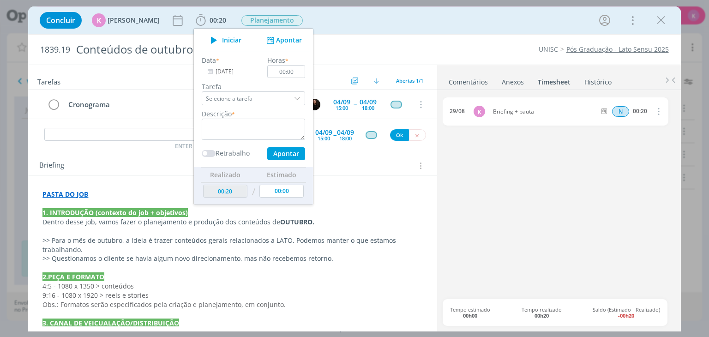
drag, startPoint x: 663, startPoint y: 19, endPoint x: 109, endPoint y: 11, distance: 555.0
click at [663, 19] on icon "dialog" at bounding box center [661, 20] width 14 height 14
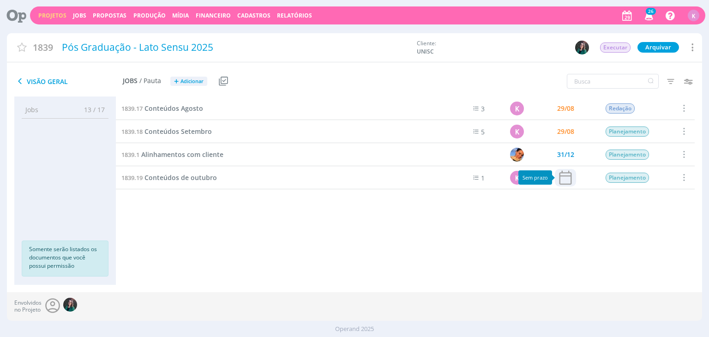
click at [568, 183] on icon at bounding box center [566, 177] width 12 height 14
click at [568, 178] on icon at bounding box center [566, 178] width 18 height 18
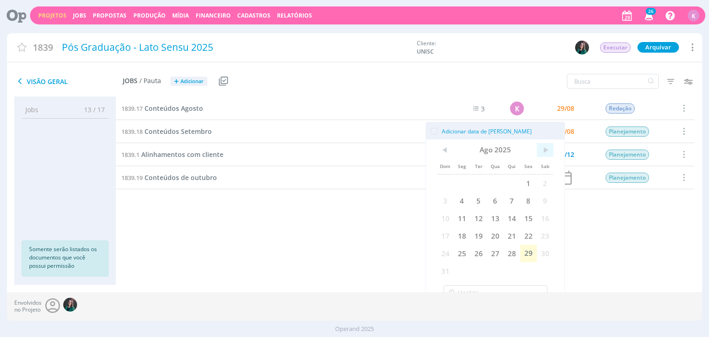
click at [546, 152] on span ">" at bounding box center [545, 150] width 17 height 14
click at [532, 256] on span "31" at bounding box center [528, 254] width 17 height 18
click at [575, 249] on div "1839.17 Conteúdos Agosto 3 K 29/08 Redação Selecionar Concluir Cancelar Iniciar…" at bounding box center [405, 181] width 579 height 169
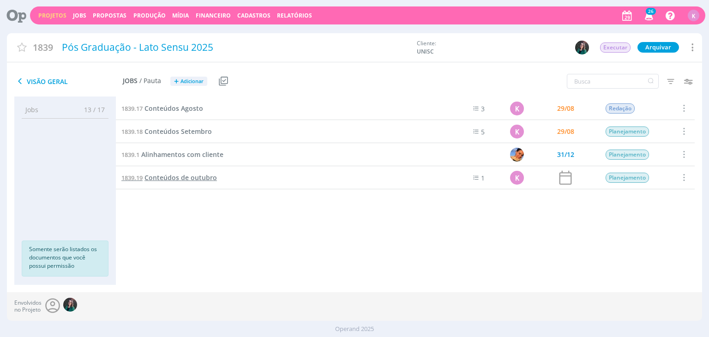
click at [165, 177] on span "Conteúdos de outubro" at bounding box center [181, 177] width 72 height 9
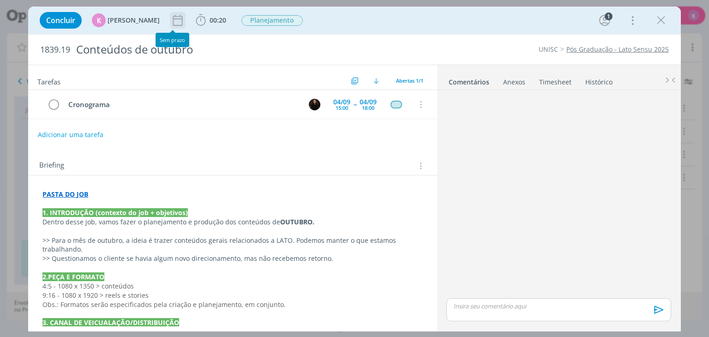
click at [173, 26] on icon "dialog" at bounding box center [178, 20] width 14 height 14
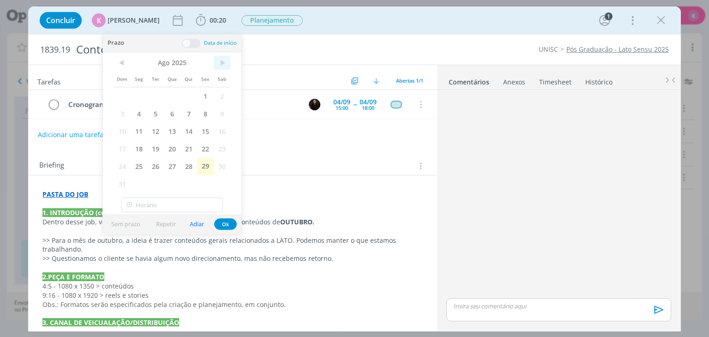
click at [225, 63] on span ">" at bounding box center [222, 63] width 17 height 14
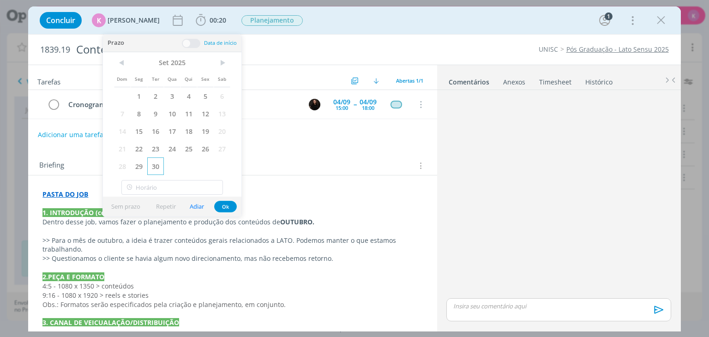
click at [158, 165] on span "30" at bounding box center [155, 166] width 17 height 18
click at [225, 203] on button "Ok" at bounding box center [225, 207] width 23 height 12
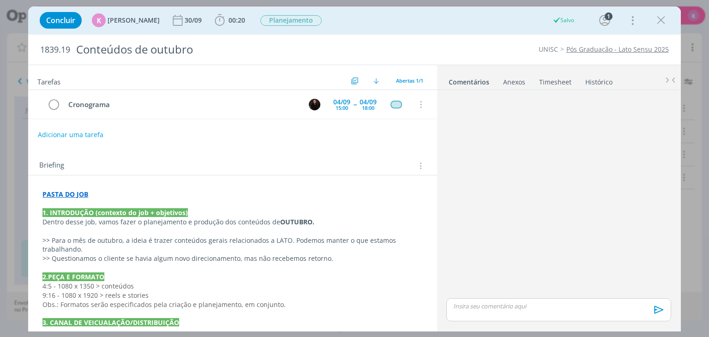
click at [185, 24] on div "30/09" at bounding box center [194, 20] width 19 height 17
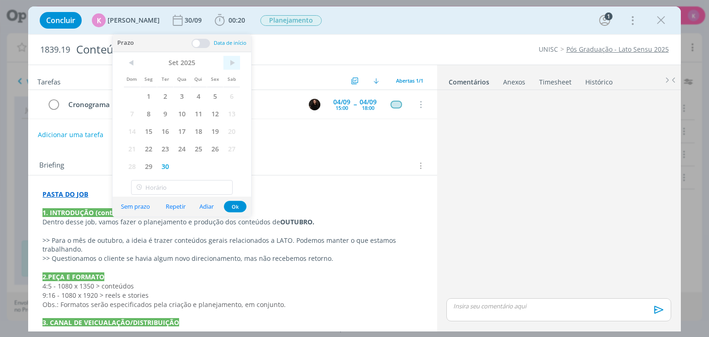
click at [233, 60] on span ">" at bounding box center [231, 63] width 17 height 14
click at [214, 167] on span "31" at bounding box center [215, 166] width 17 height 18
click at [270, 151] on div "Briefing Briefings Predefinidos Versões do Briefing Ver Briefing do Projeto" at bounding box center [232, 163] width 409 height 25
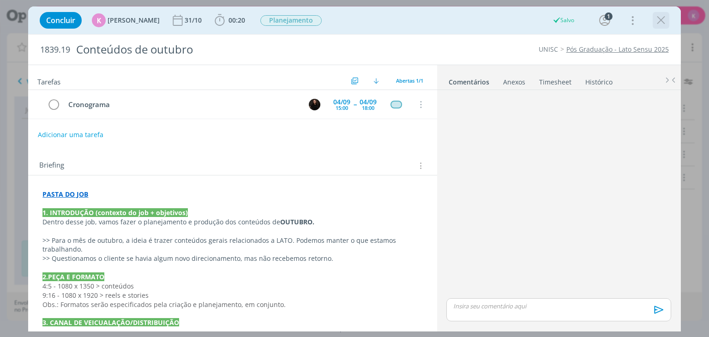
click at [660, 24] on icon "dialog" at bounding box center [661, 20] width 14 height 14
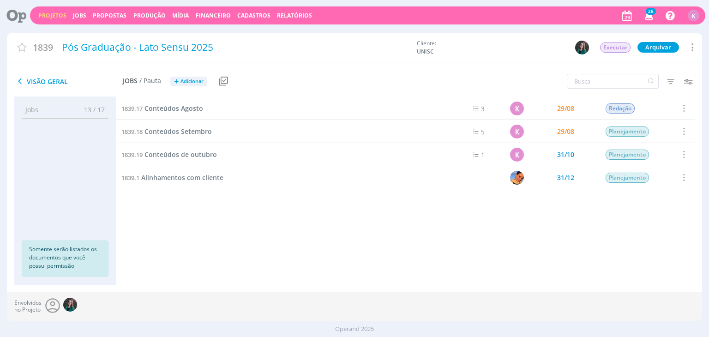
click at [42, 13] on link "Projetos" at bounding box center [52, 16] width 28 height 8
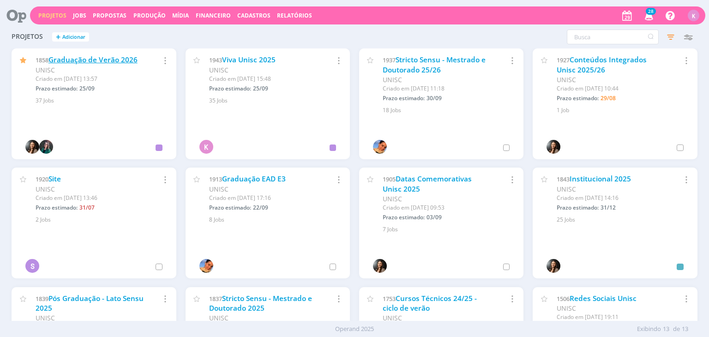
click at [107, 55] on link "Graduação de Verão 2026" at bounding box center [92, 60] width 89 height 10
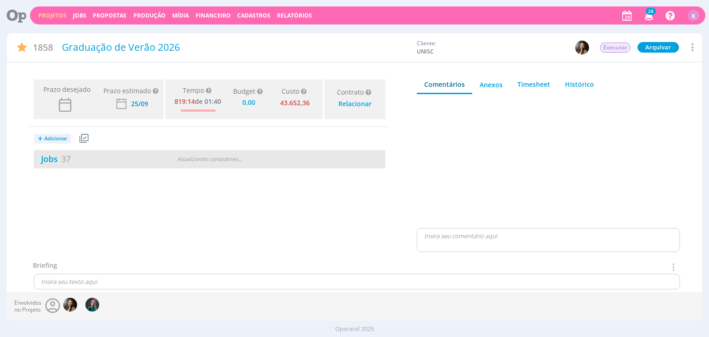
type input "0,00"
click at [68, 165] on div "Jobs 37 4 atrasados 5 / 42" at bounding box center [210, 159] width 352 height 18
click at [67, 158] on span "37" at bounding box center [65, 158] width 9 height 11
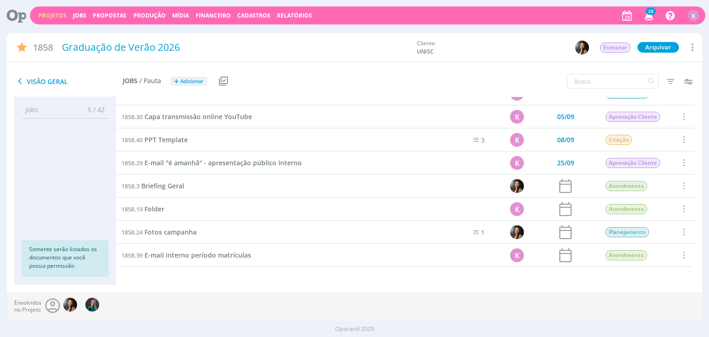
scroll to position [500, 0]
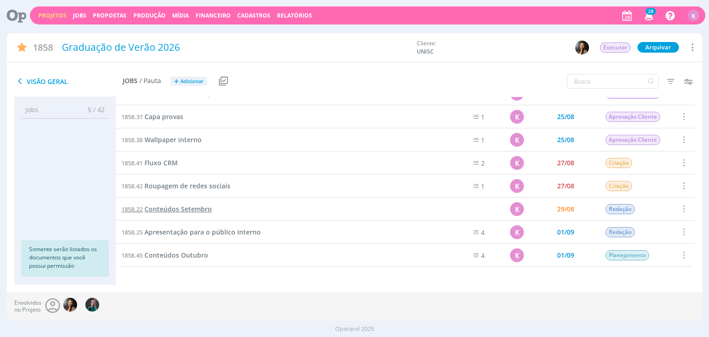
click at [203, 208] on span "Conteúdos Setembro" at bounding box center [178, 209] width 67 height 9
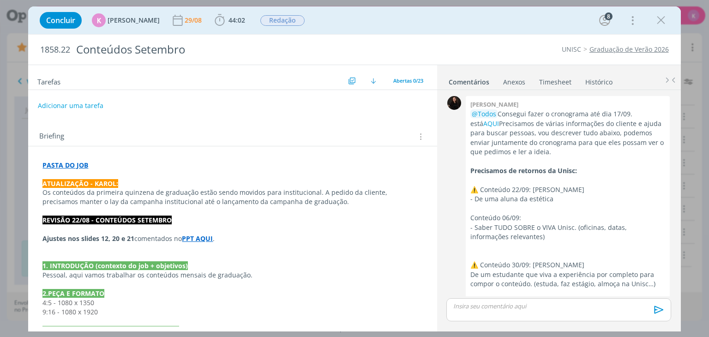
scroll to position [1423, 0]
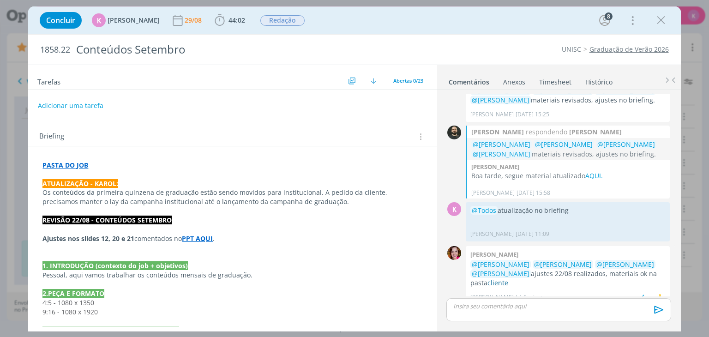
click at [504, 278] on link "cliente" at bounding box center [498, 282] width 21 height 9
click at [663, 17] on icon "dialog" at bounding box center [661, 20] width 14 height 14
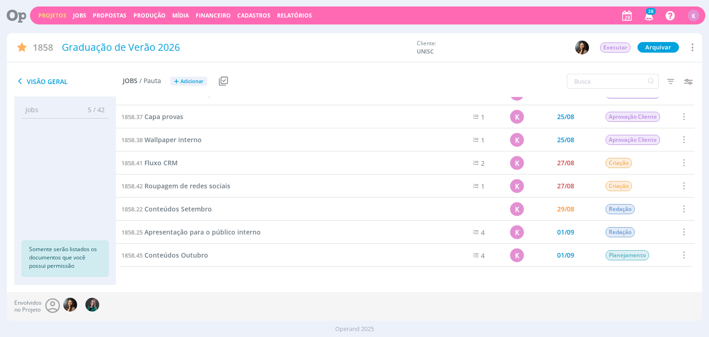
click at [54, 10] on div "Projetos Jobs Propostas Produção Mídia Financeiro Cadastros Relatórios 28 Notif…" at bounding box center [368, 15] width 676 height 18
click at [52, 19] on div "Projetos Jobs Propostas Produção Mídia Financeiro Cadastros Relatórios 28 Notif…" at bounding box center [368, 15] width 676 height 18
click at [51, 15] on link "Projetos" at bounding box center [52, 16] width 28 height 8
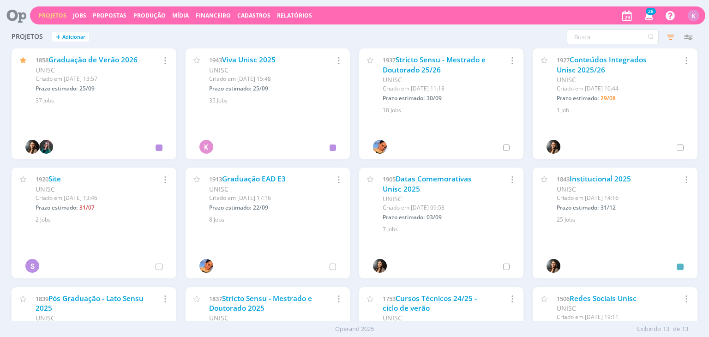
scroll to position [92, 0]
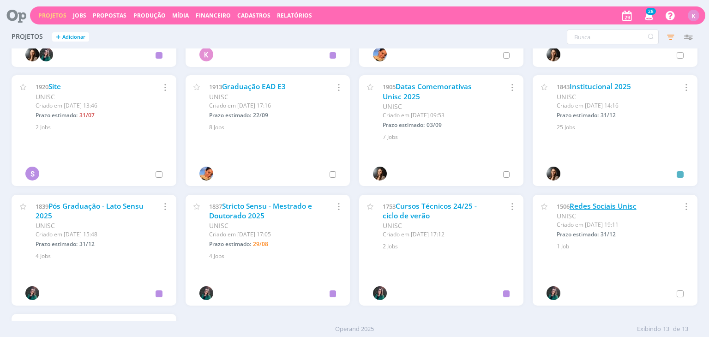
click at [604, 207] on link "Redes Sociais Unisc" at bounding box center [603, 206] width 67 height 10
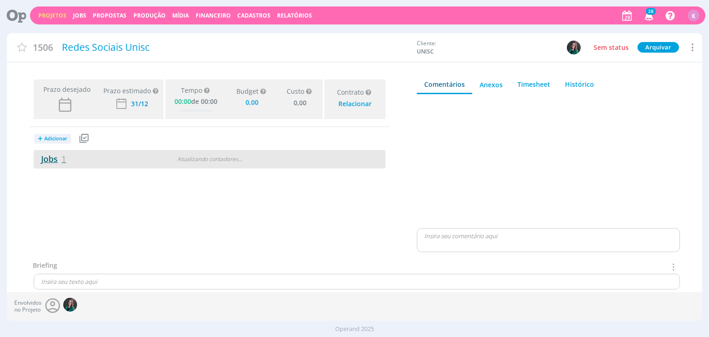
type input "0,00"
click at [41, 156] on link "Jobs 1" at bounding box center [50, 158] width 32 height 11
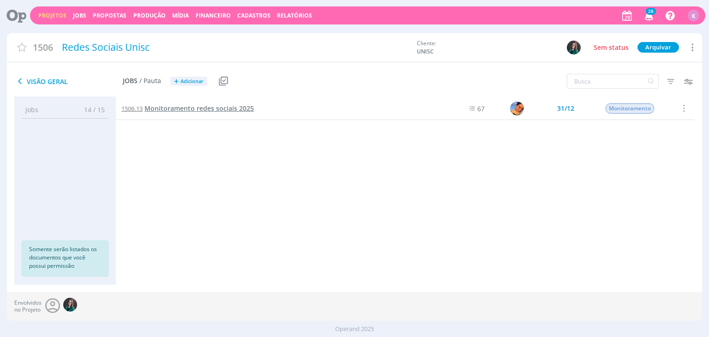
click at [156, 110] on span "Monitoramento redes sociais 2025" at bounding box center [199, 108] width 109 height 9
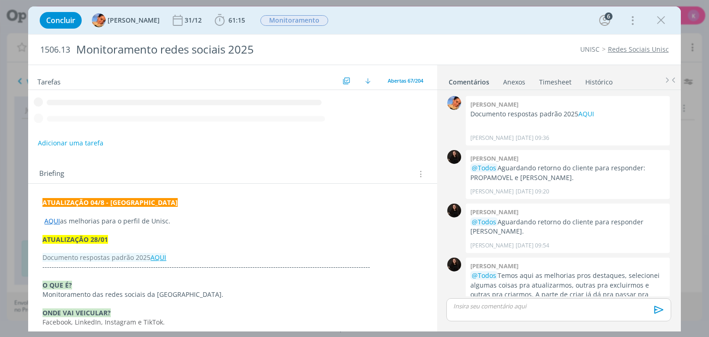
scroll to position [68, 0]
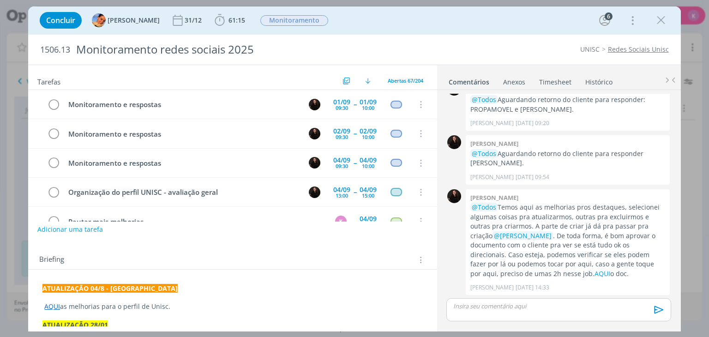
click at [61, 225] on button "Adicionar uma tarefa" at bounding box center [70, 230] width 66 height 16
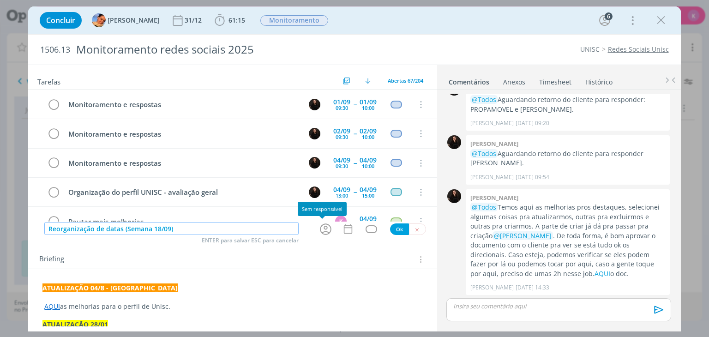
click at [321, 228] on icon "dialog" at bounding box center [326, 229] width 12 height 12
type input "Reorganização de datas (Semana 18/09)"
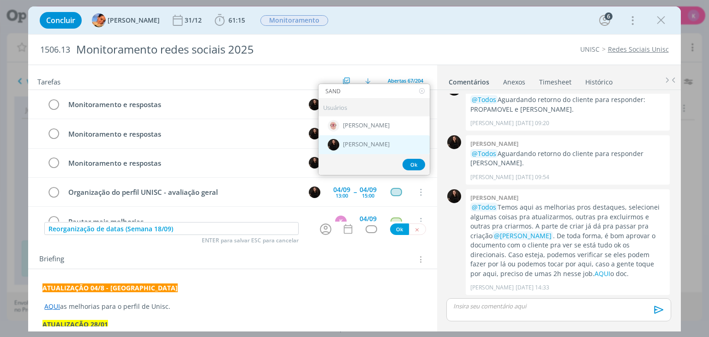
type input "SAND"
click at [383, 141] on span "[PERSON_NAME]" at bounding box center [366, 144] width 47 height 7
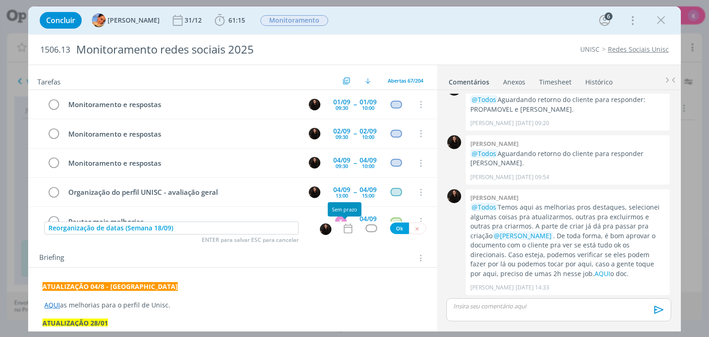
click at [347, 228] on icon "dialog" at bounding box center [348, 229] width 12 height 12
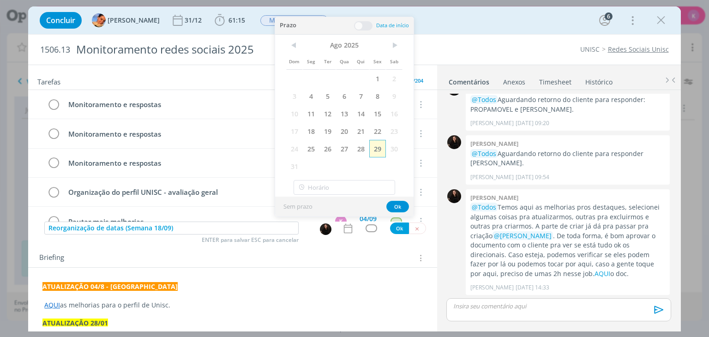
click at [380, 150] on span "29" at bounding box center [377, 149] width 17 height 18
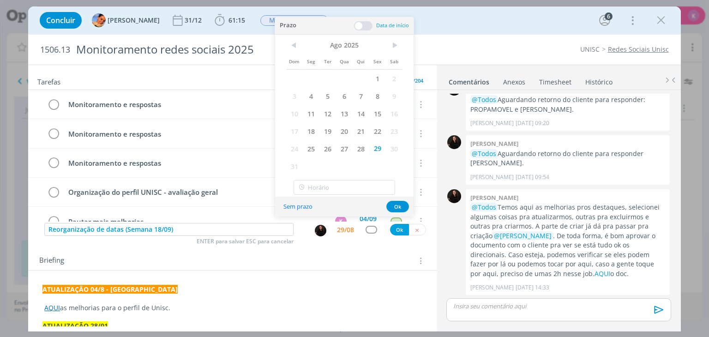
click at [363, 23] on span at bounding box center [363, 25] width 18 height 9
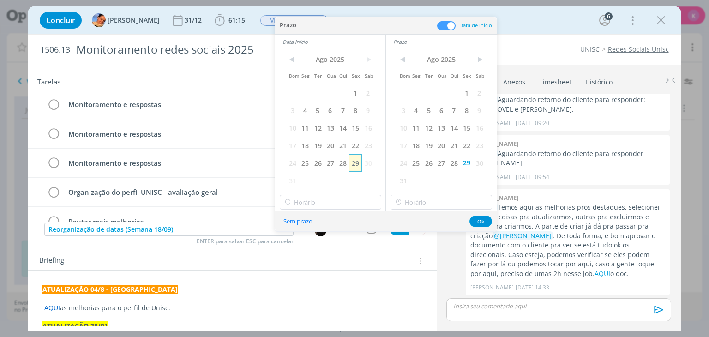
click at [353, 162] on span "29" at bounding box center [355, 163] width 12 height 18
click at [337, 204] on input "text" at bounding box center [331, 202] width 102 height 15
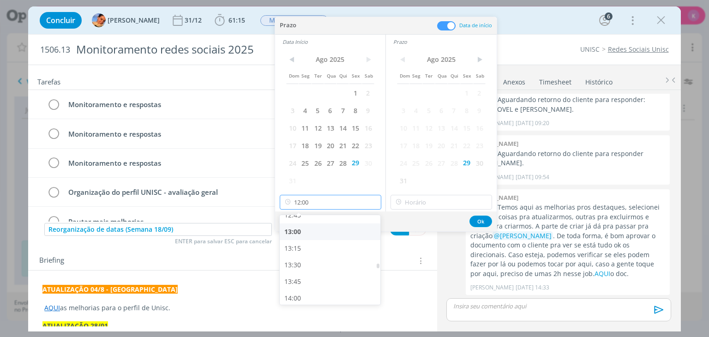
scroll to position [866, 0]
click at [313, 285] on div "14:00" at bounding box center [331, 288] width 103 height 17
type input "14:00"
click at [424, 199] on input "14:00" at bounding box center [442, 202] width 102 height 15
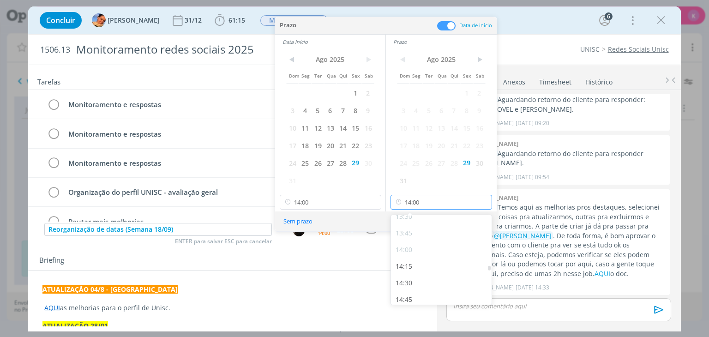
scroll to position [907, 0]
click at [430, 276] on div "14:30" at bounding box center [442, 280] width 103 height 17
type input "14:30"
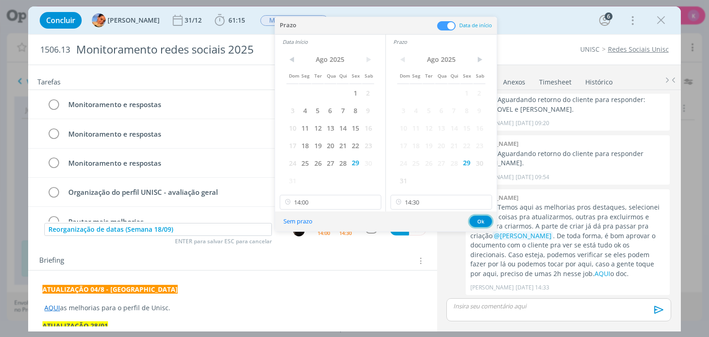
click at [477, 219] on button "Ok" at bounding box center [481, 222] width 23 height 12
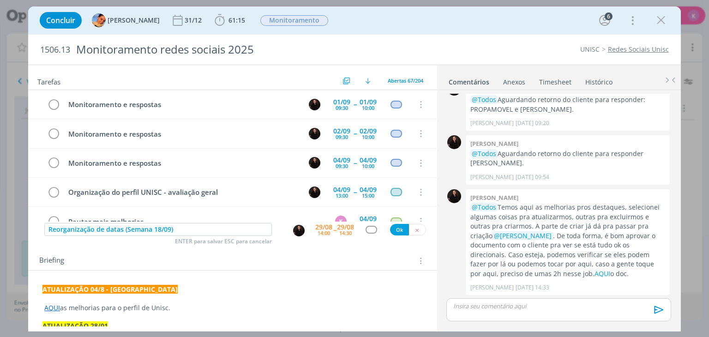
drag, startPoint x: 377, startPoint y: 231, endPoint x: 372, endPoint y: 231, distance: 5.1
click at [373, 231] on div "dialog" at bounding box center [372, 230] width 28 height 8
click at [366, 227] on div "dialog" at bounding box center [372, 230] width 12 height 8
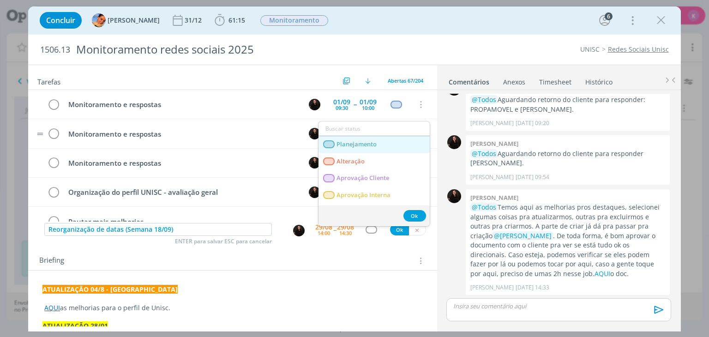
click at [360, 141] on span "Planejamento" at bounding box center [357, 144] width 40 height 7
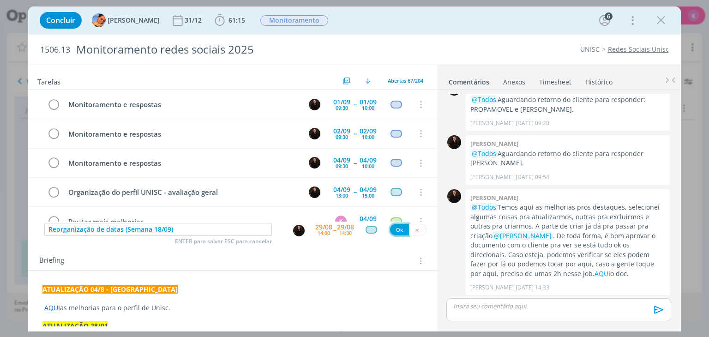
drag, startPoint x: 390, startPoint y: 228, endPoint x: 251, endPoint y: 245, distance: 139.6
click at [390, 228] on button "Ok" at bounding box center [399, 230] width 19 height 12
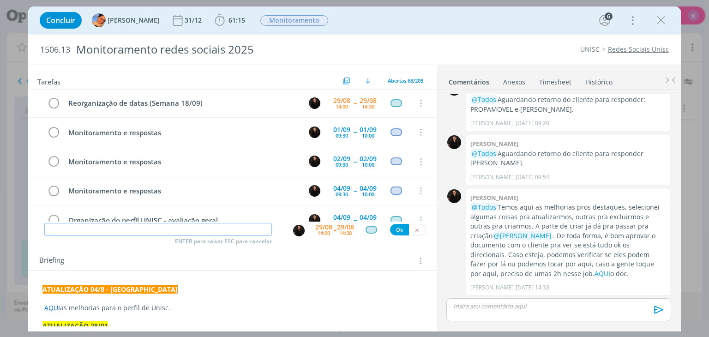
scroll to position [0, 0]
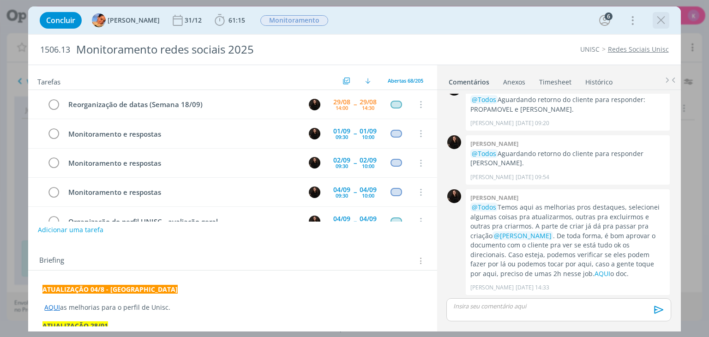
click at [661, 21] on icon "dialog" at bounding box center [661, 20] width 14 height 14
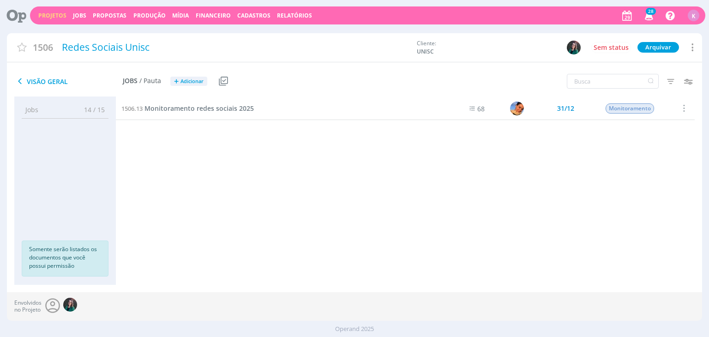
click at [54, 12] on link "Projetos" at bounding box center [52, 16] width 28 height 8
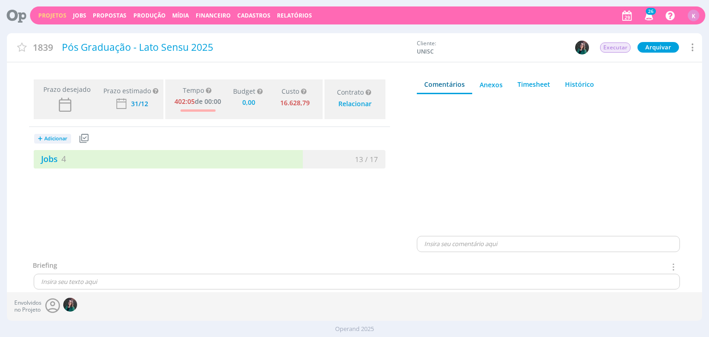
type input "0,00"
click at [56, 12] on link "Projetos" at bounding box center [52, 16] width 28 height 8
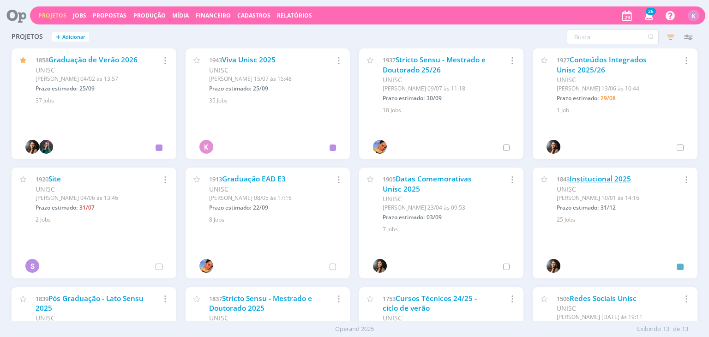
click at [595, 176] on link "Institucional 2025" at bounding box center [600, 179] width 61 height 10
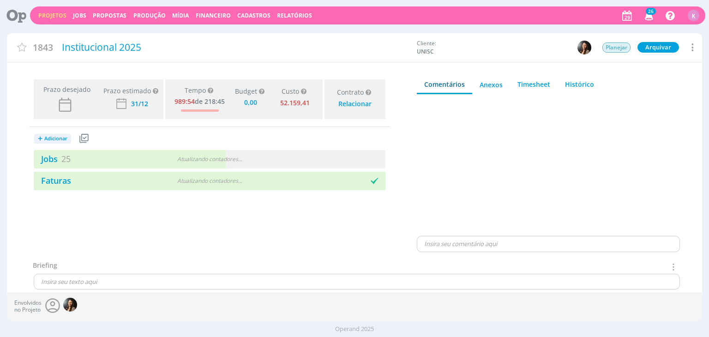
type input "0,00"
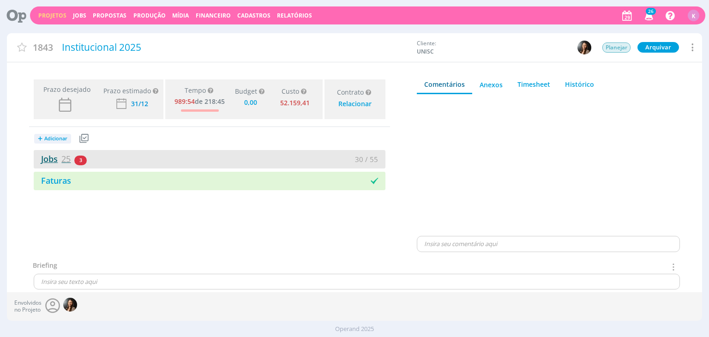
click at [52, 156] on link "Jobs 25" at bounding box center [52, 158] width 37 height 11
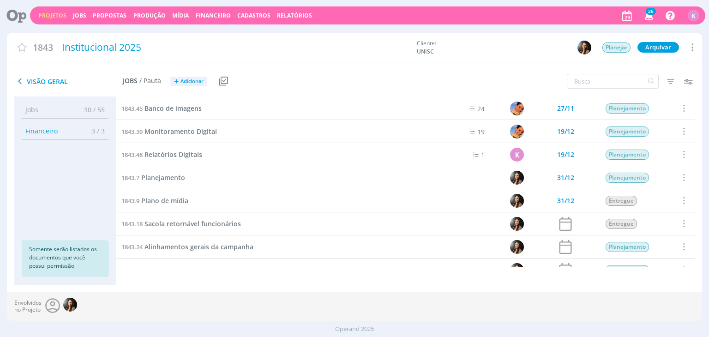
scroll to position [231, 0]
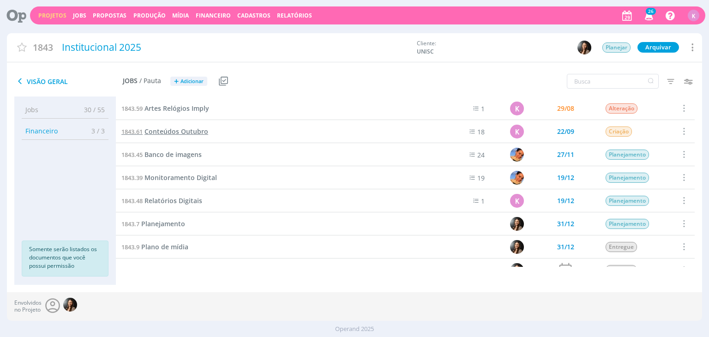
click at [195, 132] on span "Conteúdos Outubro" at bounding box center [177, 131] width 64 height 9
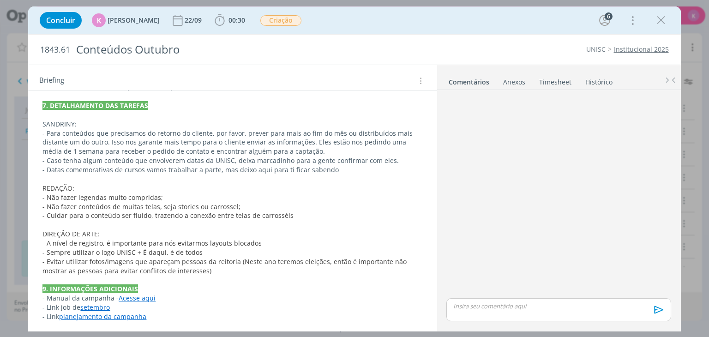
scroll to position [377, 0]
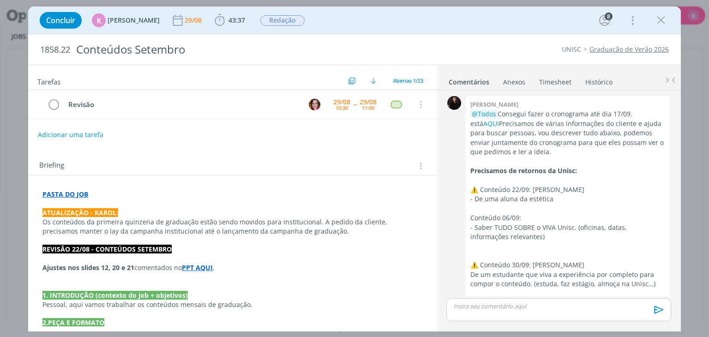
scroll to position [1360, 0]
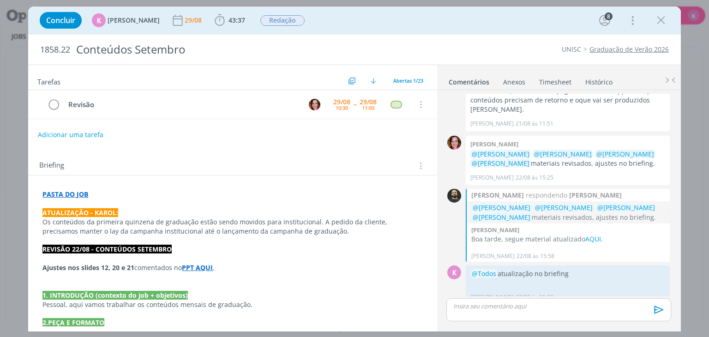
click at [168, 151] on div "Briefing Briefings Predefinidos Versões do Briefing Ver Briefing do Projeto" at bounding box center [232, 163] width 409 height 25
drag, startPoint x: 659, startPoint y: 17, endPoint x: 517, endPoint y: 0, distance: 143.6
click at [659, 17] on icon "dialog" at bounding box center [661, 20] width 14 height 14
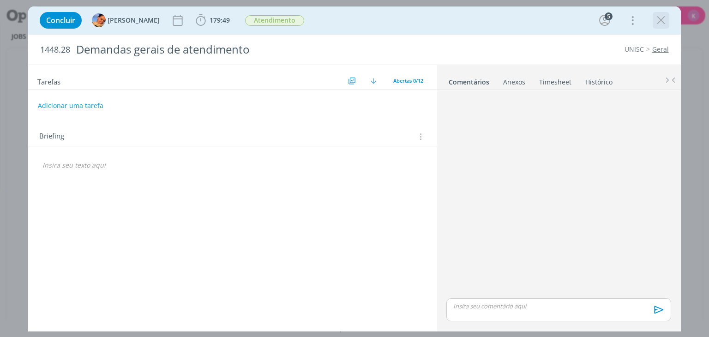
click at [666, 21] on icon "dialog" at bounding box center [661, 20] width 14 height 14
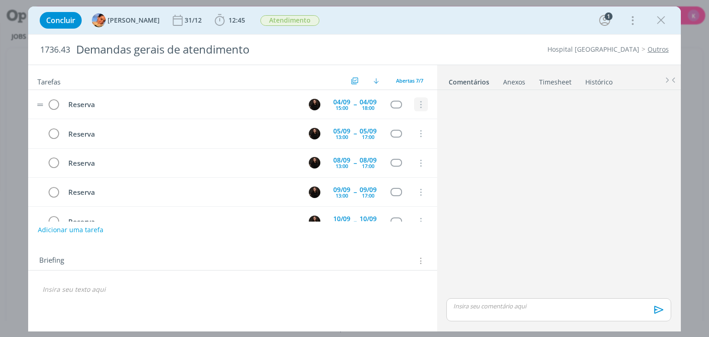
click at [419, 105] on icon "dialog" at bounding box center [421, 105] width 10 height 8
click at [395, 125] on link "Cancelar" at bounding box center [391, 120] width 73 height 15
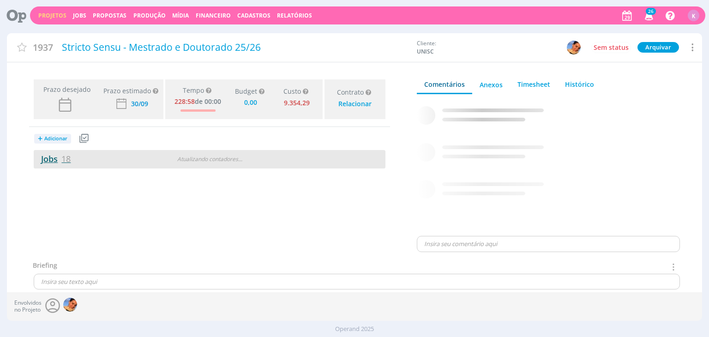
type input "0,00"
click at [54, 158] on link "Jobs 18" at bounding box center [52, 158] width 37 height 11
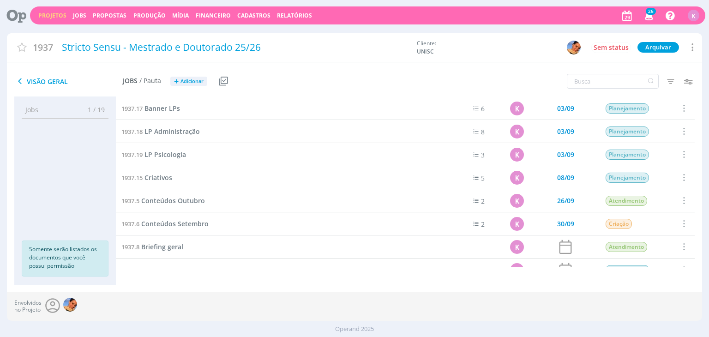
scroll to position [246, 0]
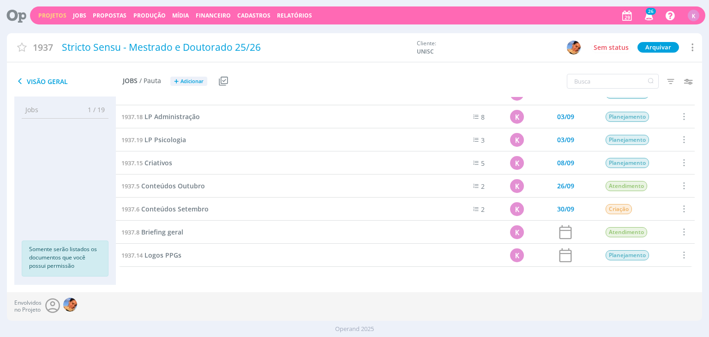
click at [162, 154] on div "1937.15 Criativos" at bounding box center [274, 162] width 316 height 23
click at [163, 164] on span "Criativos" at bounding box center [159, 162] width 28 height 9
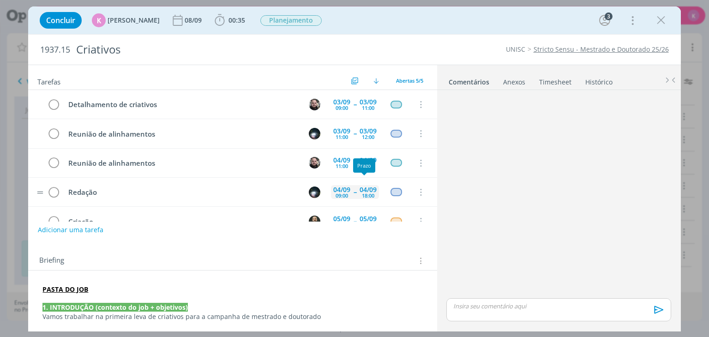
scroll to position [20, 0]
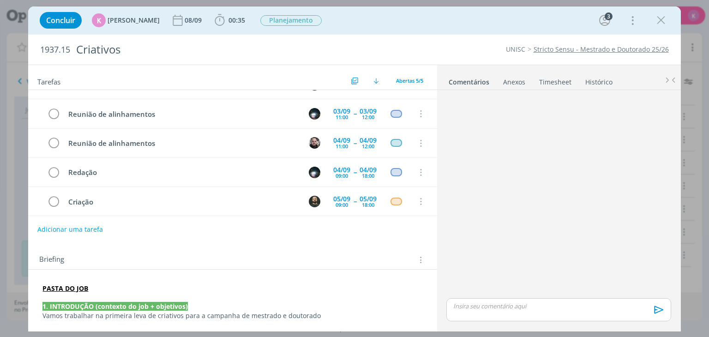
click at [83, 228] on button "Adicionar uma tarefa" at bounding box center [70, 230] width 66 height 16
type input "v"
type input "Vídeo"
click at [193, 228] on input "Vídeo" at bounding box center [171, 228] width 254 height 13
click at [192, 228] on input "Vídeo" at bounding box center [171, 228] width 254 height 13
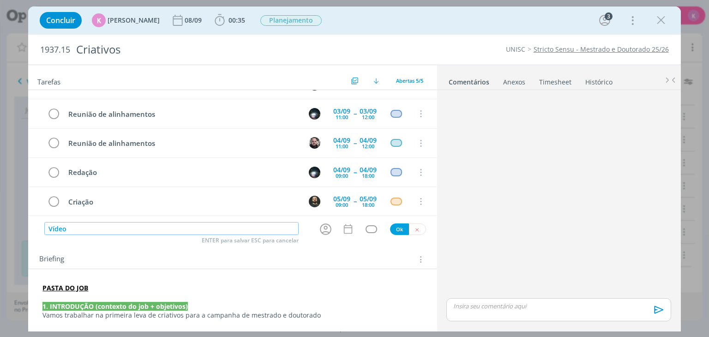
click at [192, 228] on input "Vídeo" at bounding box center [171, 228] width 254 height 13
click at [323, 231] on icon "dialog" at bounding box center [326, 229] width 12 height 12
type input "Redação"
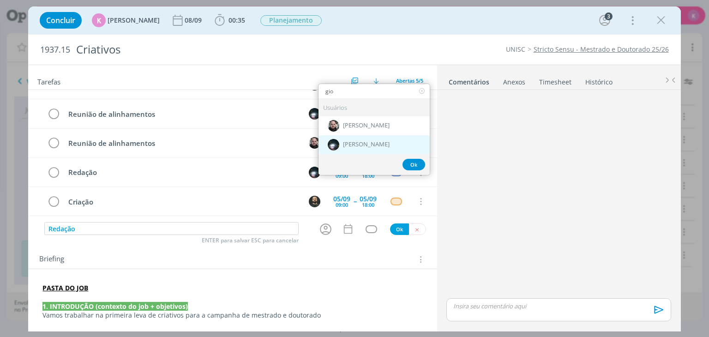
type input "gio"
click at [399, 140] on div "[PERSON_NAME]" at bounding box center [374, 144] width 111 height 19
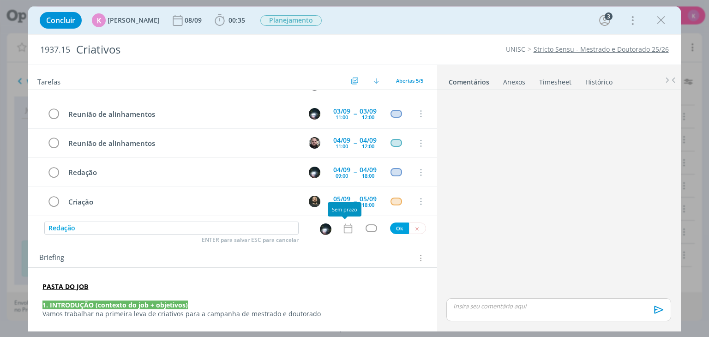
click at [347, 232] on icon "dialog" at bounding box center [348, 228] width 8 height 10
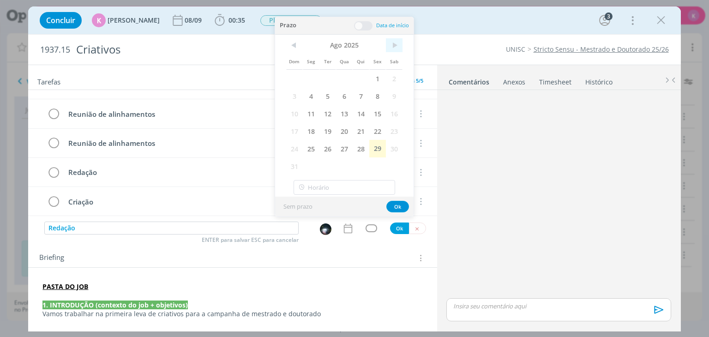
click at [398, 41] on span ">" at bounding box center [394, 45] width 17 height 14
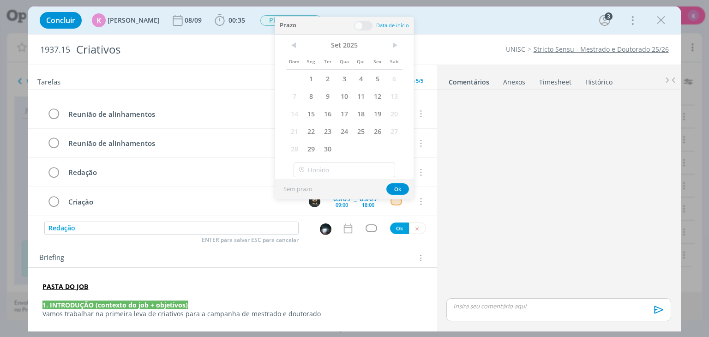
click at [441, 41] on div "1937.15 Criativos UNISC Stricto Sensu - Mestrado e Doutorado 25/26" at bounding box center [354, 50] width 652 height 30
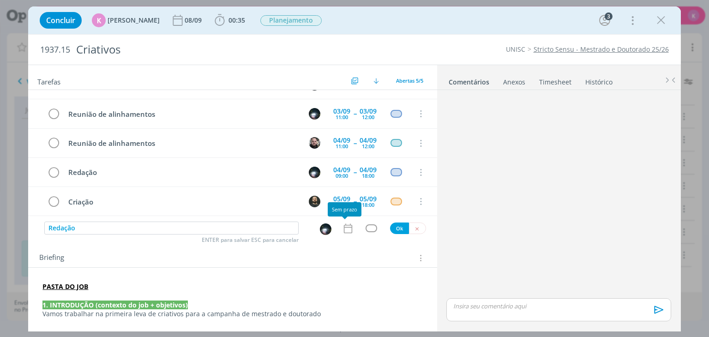
click at [345, 229] on icon "dialog" at bounding box center [348, 229] width 12 height 12
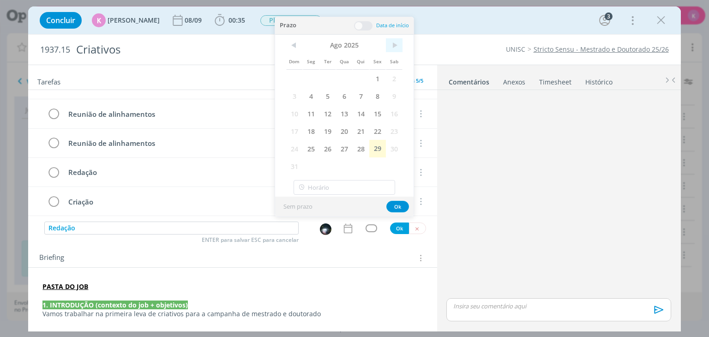
click at [394, 45] on span ">" at bounding box center [394, 45] width 17 height 14
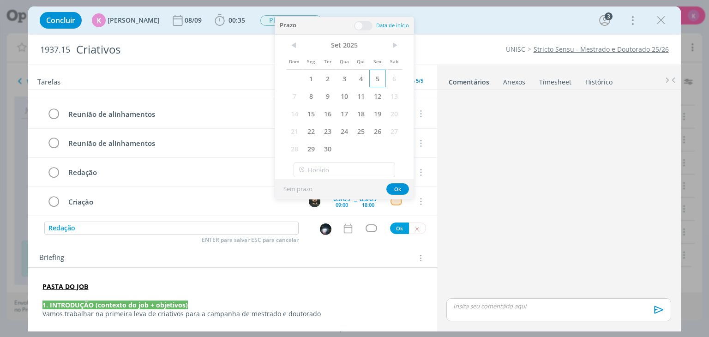
click at [376, 74] on span "5" at bounding box center [377, 79] width 17 height 18
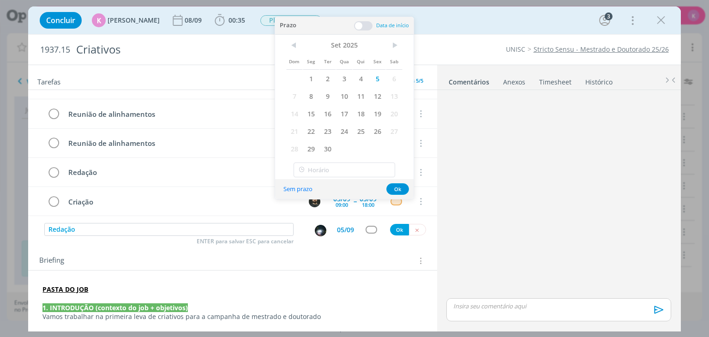
click at [364, 26] on span at bounding box center [363, 25] width 18 height 9
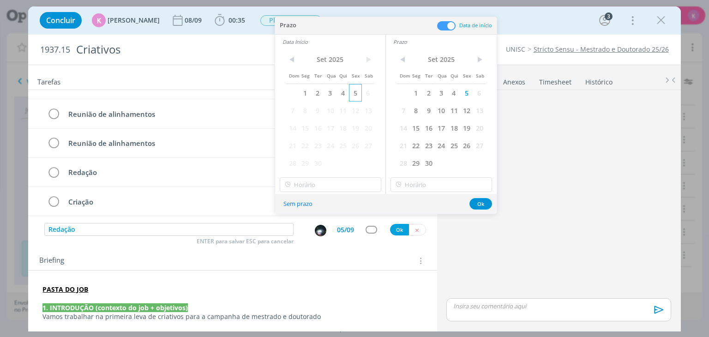
click at [360, 93] on span "5" at bounding box center [355, 93] width 12 height 18
click at [332, 187] on input "12:00" at bounding box center [331, 184] width 102 height 15
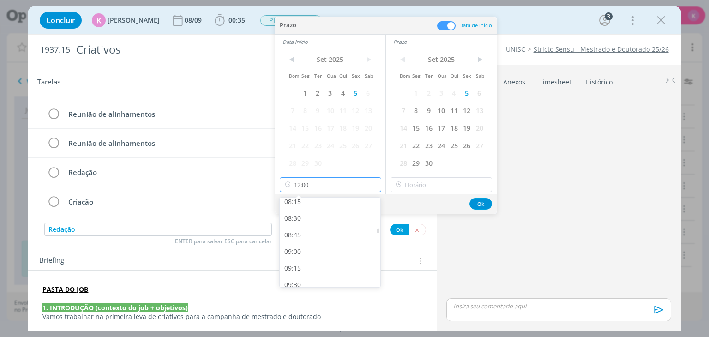
scroll to position [543, 0]
click at [308, 257] on div "09:00" at bounding box center [331, 261] width 103 height 17
type input "09:00"
type input "12:00"
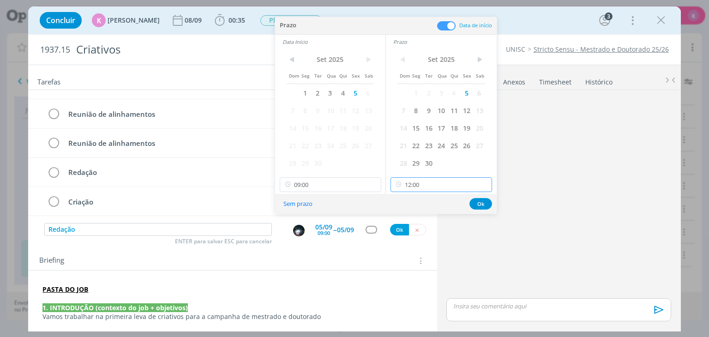
click at [439, 184] on input "12:00" at bounding box center [442, 184] width 102 height 15
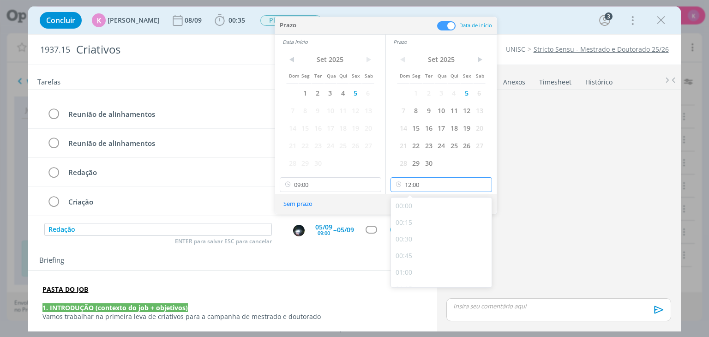
scroll to position [728, 0]
click at [410, 274] on div "12:00" at bounding box center [442, 276] width 103 height 17
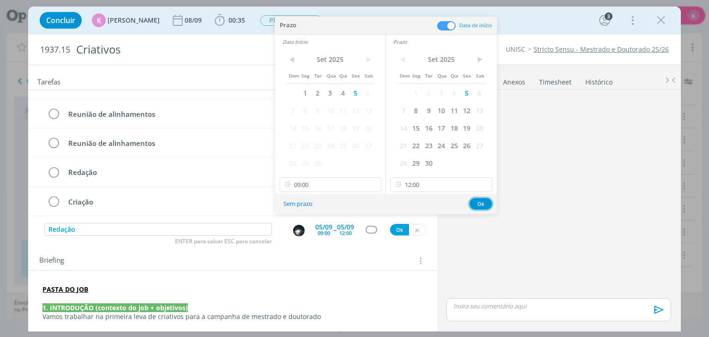
click at [485, 202] on button "Ok" at bounding box center [481, 204] width 23 height 12
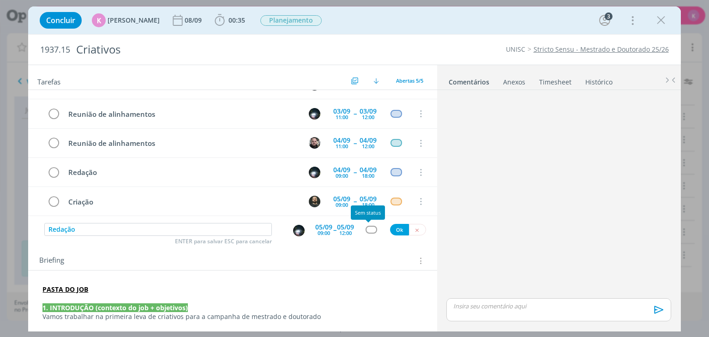
click at [368, 231] on div "dialog" at bounding box center [372, 230] width 12 height 8
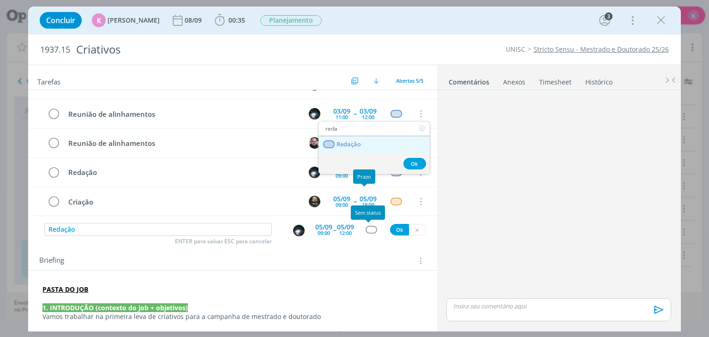
type input "reda"
click at [374, 147] on link "Redação" at bounding box center [374, 144] width 111 height 17
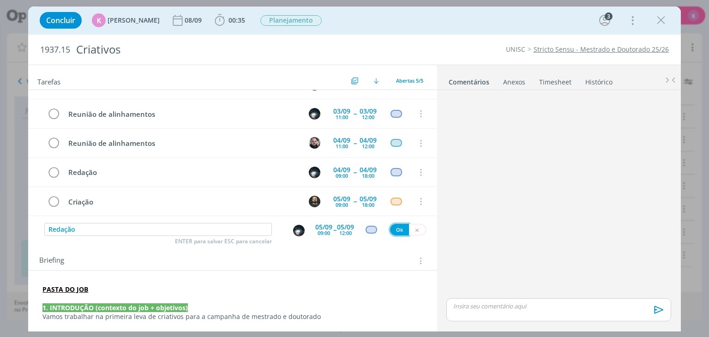
click at [393, 231] on button "Ok" at bounding box center [399, 230] width 19 height 12
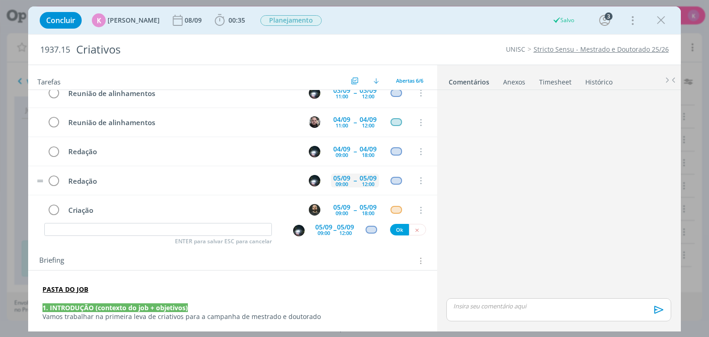
click at [338, 177] on div "05/09" at bounding box center [341, 178] width 17 height 6
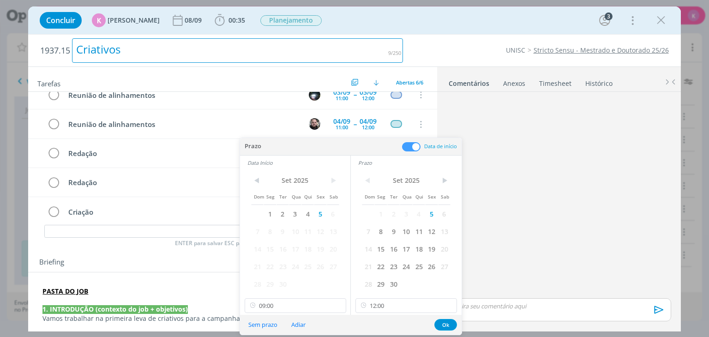
click at [310, 54] on div "Criativos" at bounding box center [237, 50] width 331 height 24
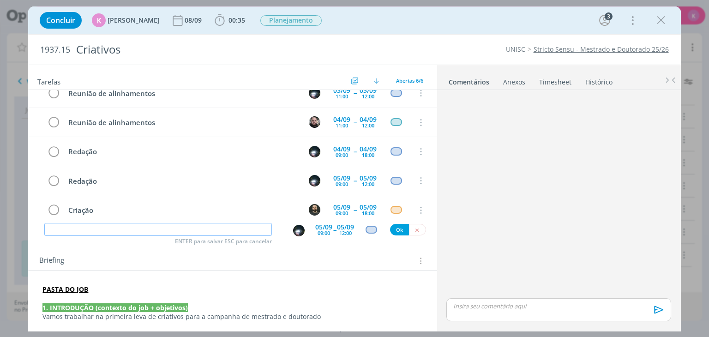
click at [241, 228] on input "dialog" at bounding box center [158, 229] width 228 height 13
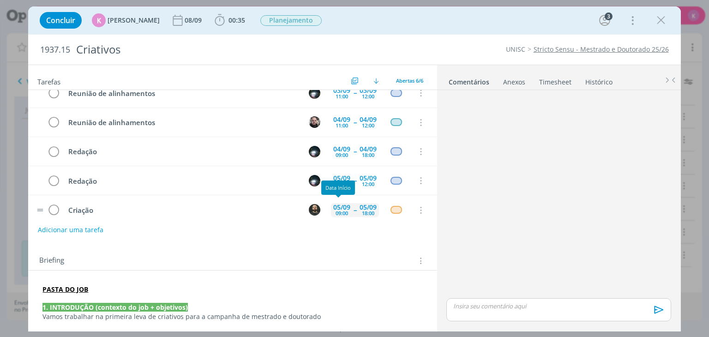
click at [338, 205] on div "05/09" at bounding box center [341, 207] width 17 height 6
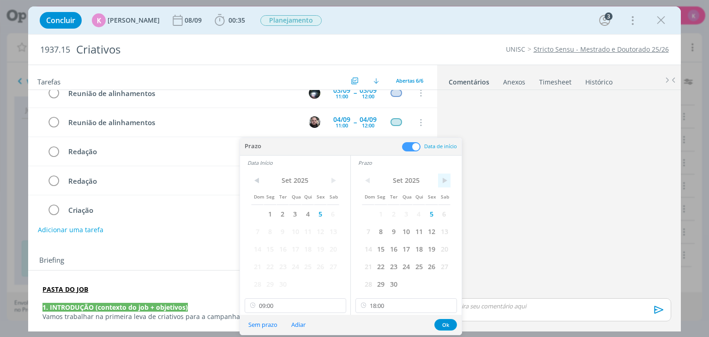
click at [446, 178] on span ">" at bounding box center [444, 181] width 12 height 14
click at [367, 181] on span "<" at bounding box center [368, 181] width 12 height 14
click at [380, 233] on span "8" at bounding box center [380, 232] width 12 height 18
click at [380, 235] on span "8" at bounding box center [380, 232] width 12 height 18
click at [332, 178] on span ">" at bounding box center [333, 181] width 12 height 14
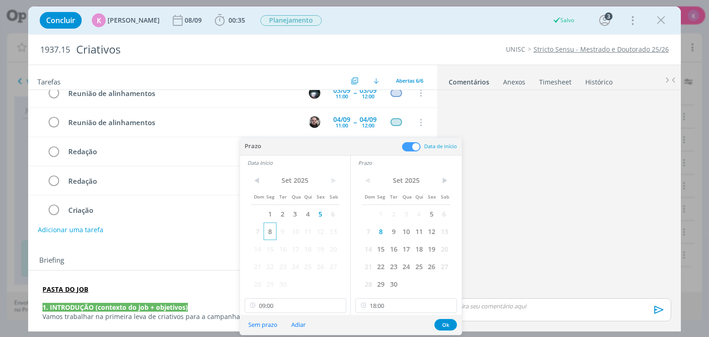
click at [270, 235] on span "8" at bounding box center [270, 232] width 12 height 18
click at [440, 320] on button "Ok" at bounding box center [445, 325] width 23 height 12
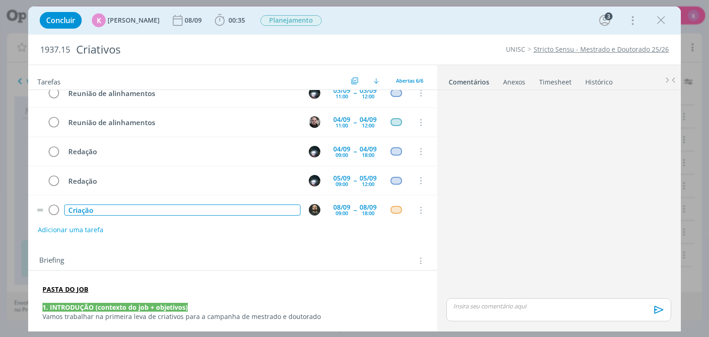
click at [99, 208] on div "Criação" at bounding box center [182, 211] width 236 height 12
click at [98, 208] on div "Criação" at bounding box center [182, 211] width 236 height 12
copy div "Criação"
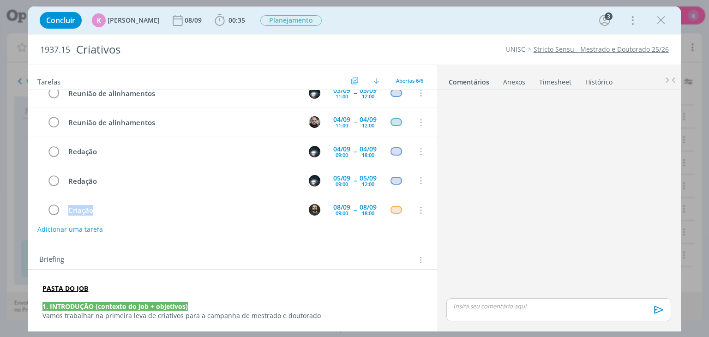
click at [72, 232] on button "Adicionar uma tarefa" at bounding box center [70, 230] width 66 height 16
paste input "Criação"
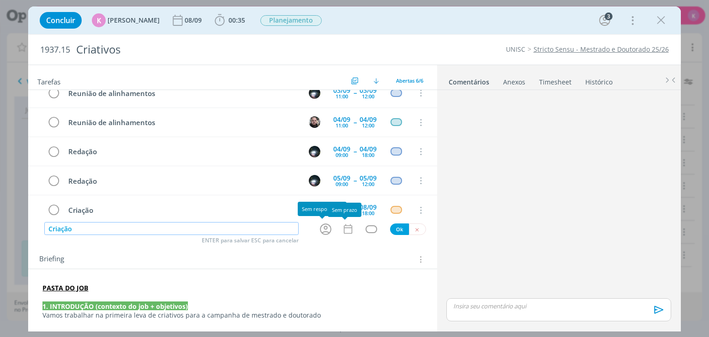
click at [321, 228] on icon "dialog" at bounding box center [326, 229] width 12 height 12
type input "Criação"
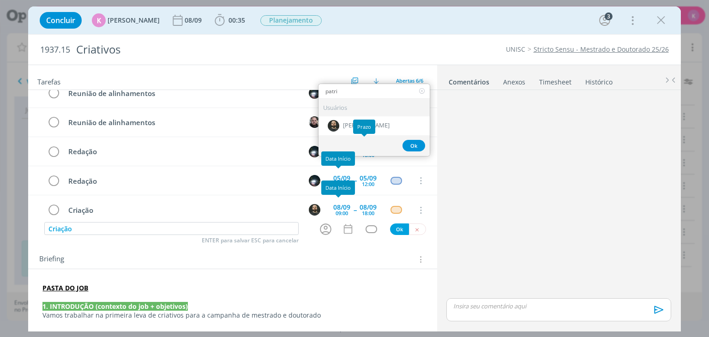
type input "patri"
click at [368, 127] on div "Prazo" at bounding box center [364, 127] width 22 height 14
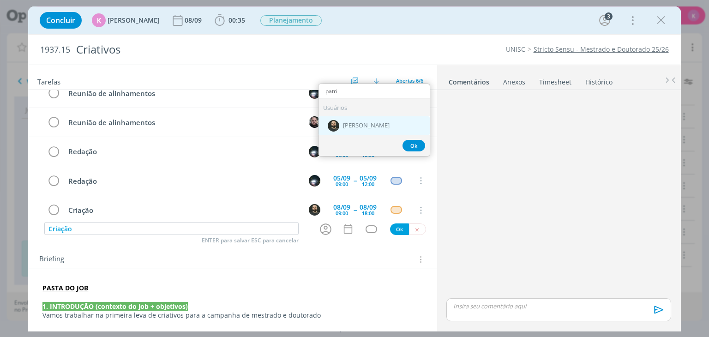
click at [409, 118] on div "[PERSON_NAME]" at bounding box center [374, 125] width 111 height 19
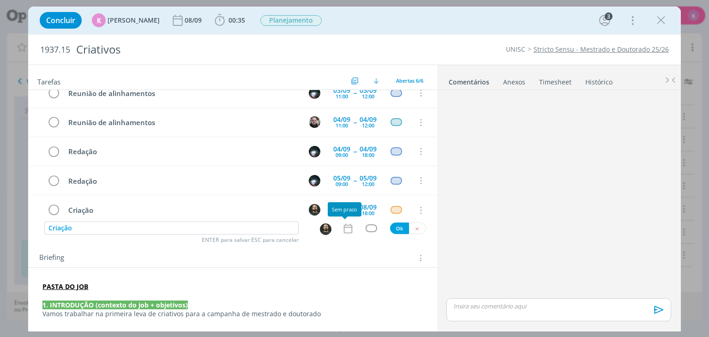
click at [345, 226] on icon "dialog" at bounding box center [348, 229] width 12 height 12
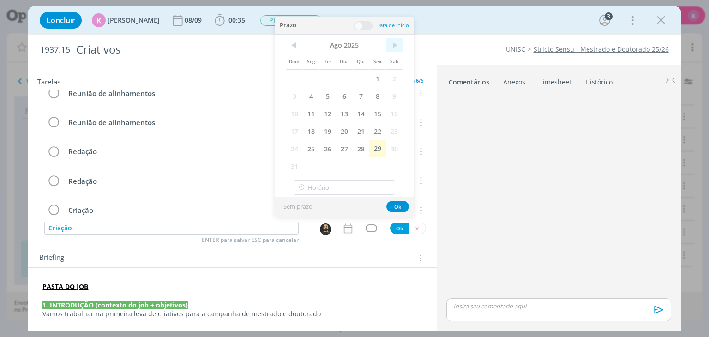
click at [394, 47] on span ">" at bounding box center [394, 45] width 17 height 14
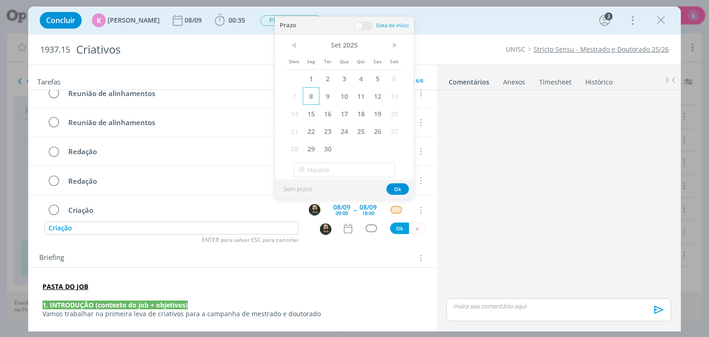
click at [310, 97] on span "8" at bounding box center [311, 96] width 17 height 18
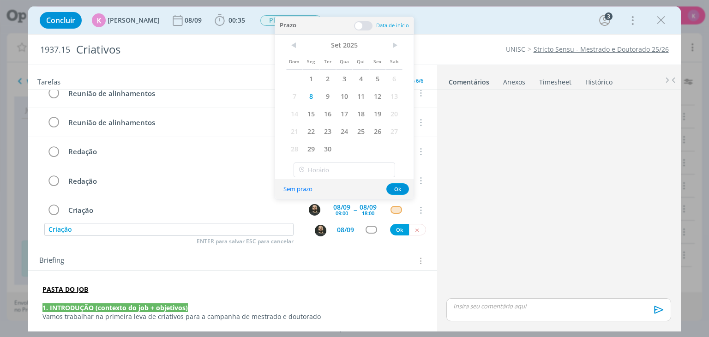
click at [359, 23] on span at bounding box center [363, 25] width 18 height 9
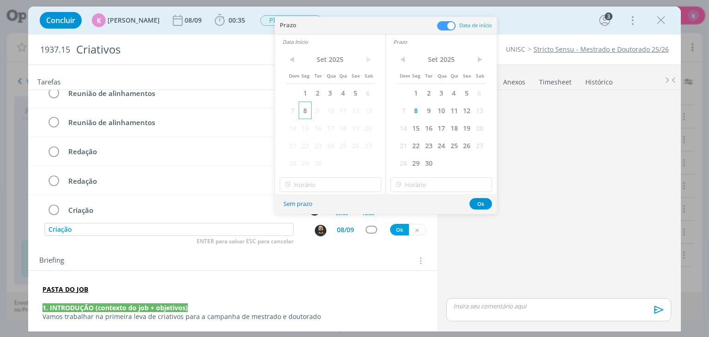
click at [304, 116] on span "8" at bounding box center [305, 111] width 12 height 18
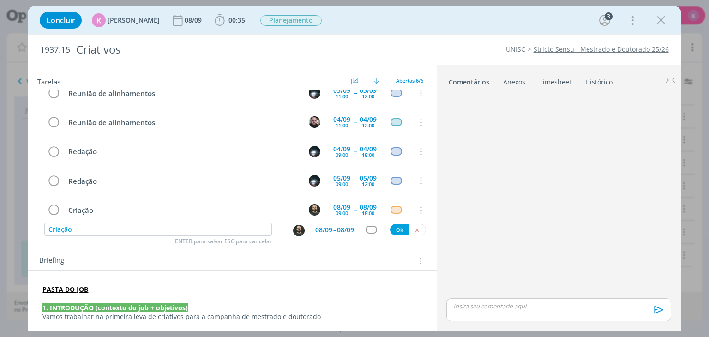
click at [327, 228] on div "08/09" at bounding box center [323, 230] width 17 height 6
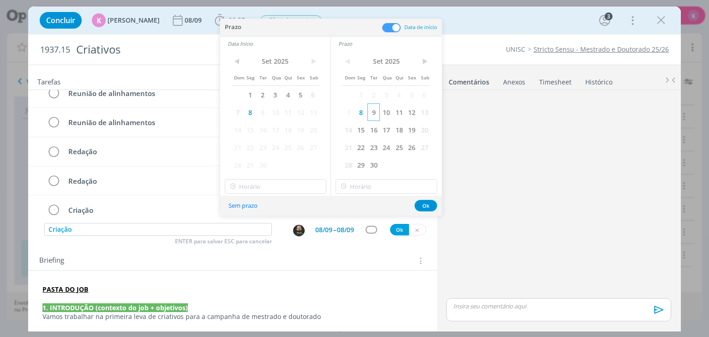
click at [378, 111] on span "9" at bounding box center [374, 112] width 12 height 18
click at [260, 109] on span "9" at bounding box center [263, 112] width 12 height 18
click at [296, 189] on input "12:00" at bounding box center [276, 186] width 102 height 15
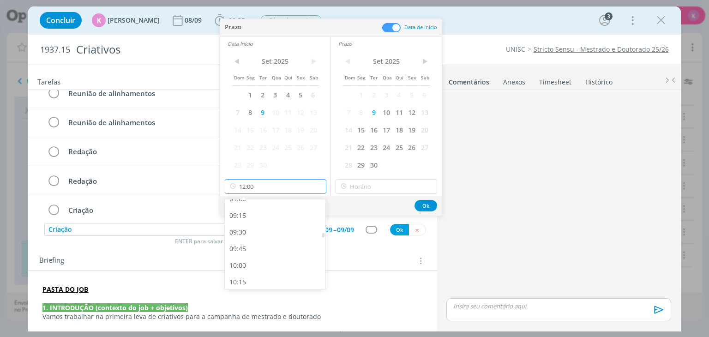
scroll to position [589, 0]
drag, startPoint x: 259, startPoint y: 218, endPoint x: 271, endPoint y: 214, distance: 12.7
click at [259, 218] on div "09:00" at bounding box center [276, 217] width 103 height 17
type input "09:00"
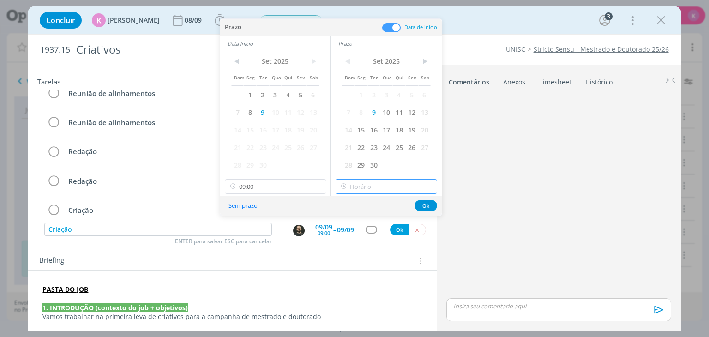
type input "12:00"
click at [392, 189] on input "12:00" at bounding box center [387, 186] width 102 height 15
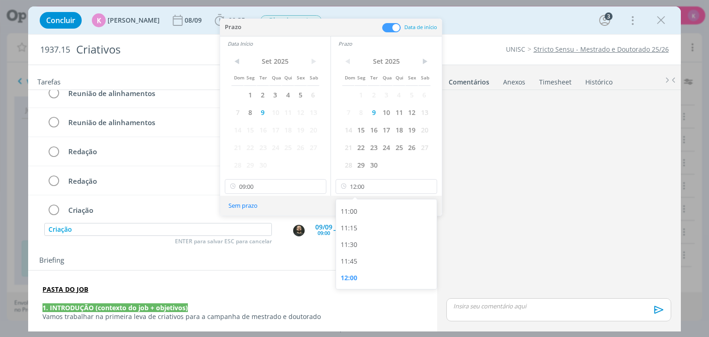
drag, startPoint x: 380, startPoint y: 274, endPoint x: 402, endPoint y: 254, distance: 30.1
click at [380, 274] on div "12:00" at bounding box center [387, 278] width 103 height 17
click at [426, 202] on button "Ok" at bounding box center [426, 206] width 23 height 12
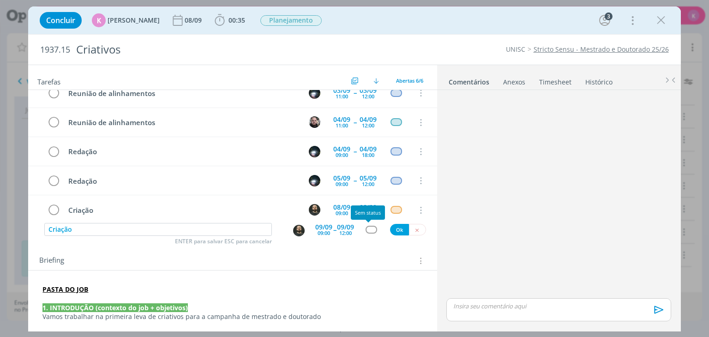
click at [366, 231] on div "dialog" at bounding box center [372, 230] width 12 height 8
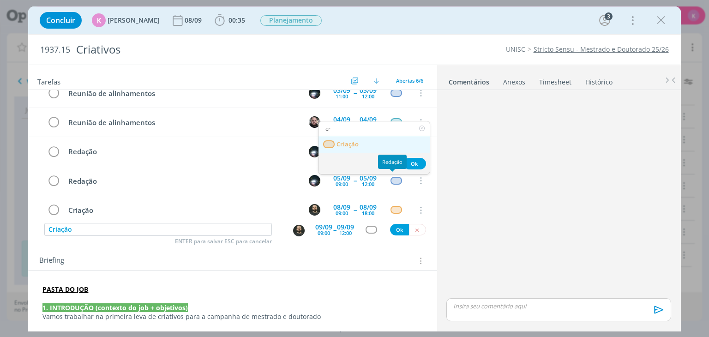
type input "cr"
click at [374, 143] on link "Criação" at bounding box center [374, 144] width 111 height 17
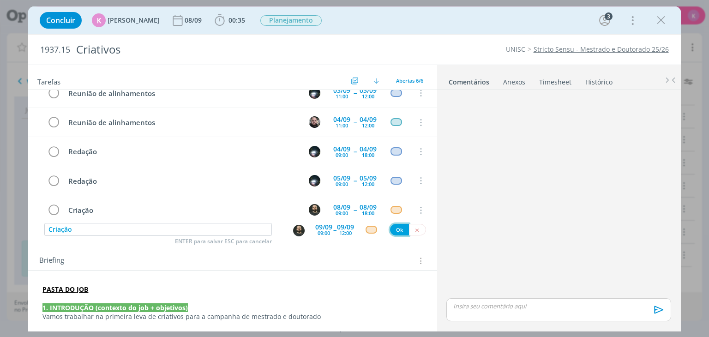
click at [390, 230] on button "Ok" at bounding box center [399, 230] width 19 height 12
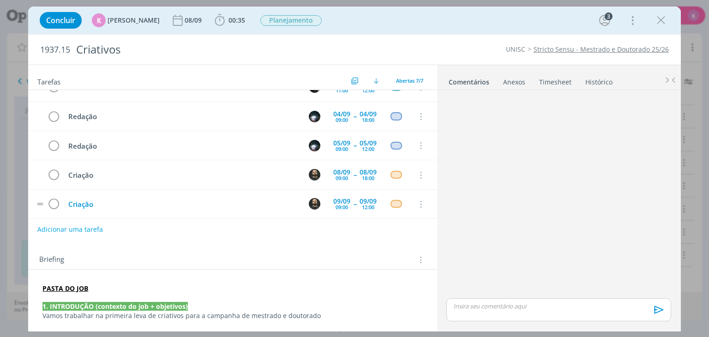
scroll to position [78, 0]
click at [74, 225] on button "Adicionar uma tarefa" at bounding box center [70, 230] width 66 height 16
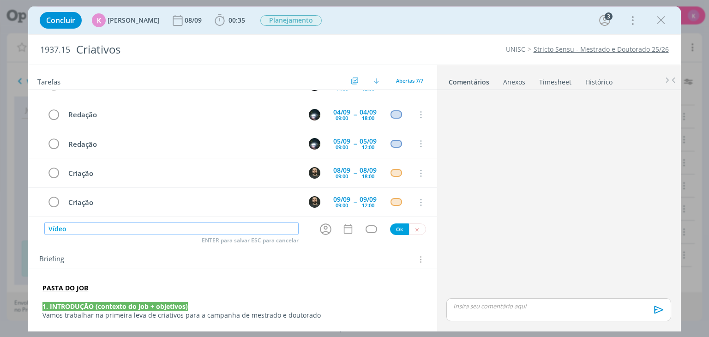
type input "Vídeo"
click at [320, 233] on icon "dialog" at bounding box center [326, 229] width 14 height 14
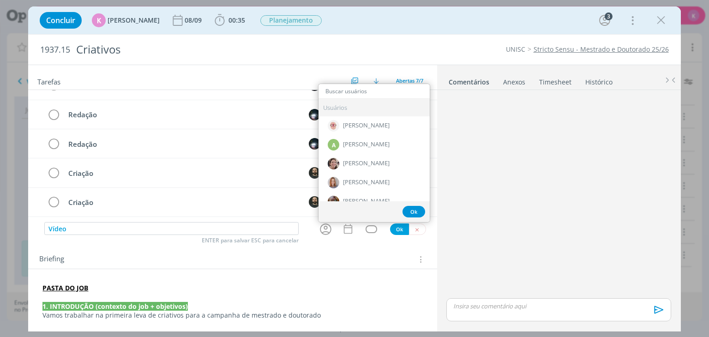
click at [303, 250] on div "Briefing Briefings Predefinidos Versões do Briefing Ver Briefing do Projeto" at bounding box center [232, 256] width 409 height 25
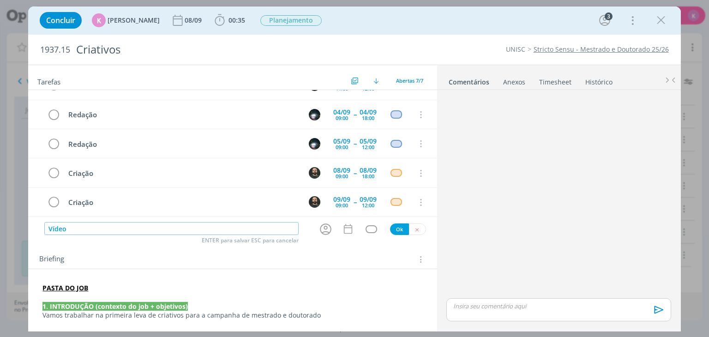
click at [190, 226] on input "Vídeo" at bounding box center [171, 228] width 254 height 13
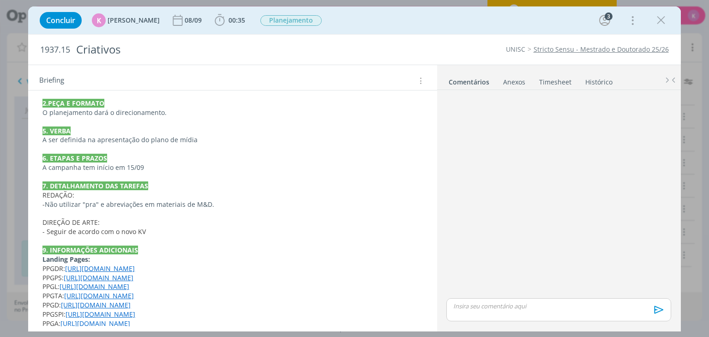
scroll to position [266, 0]
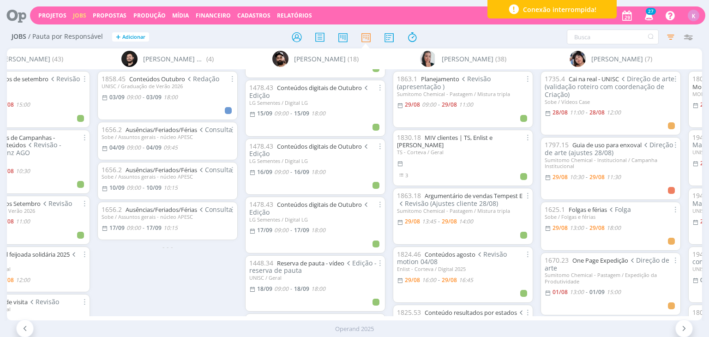
scroll to position [739, 0]
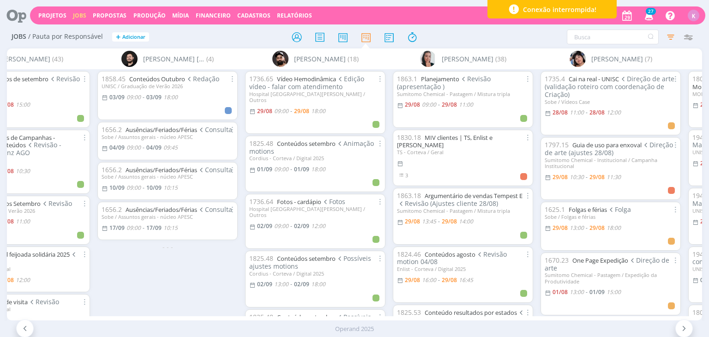
scroll to position [739, 0]
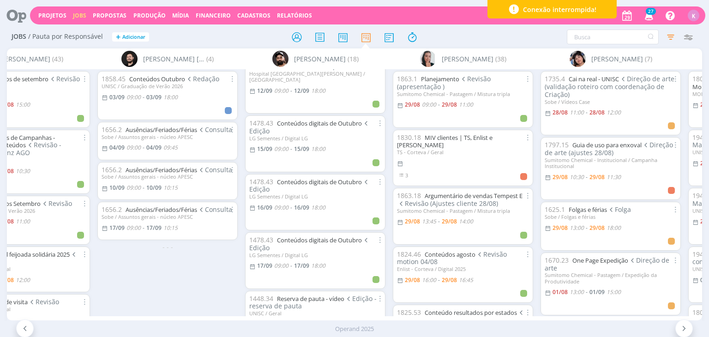
click at [94, 174] on div "1858.45 Conteúdos Outubro Redação UNISC / Graduação de Verão 2026 [DATE] 09:00 …" at bounding box center [168, 192] width 148 height 247
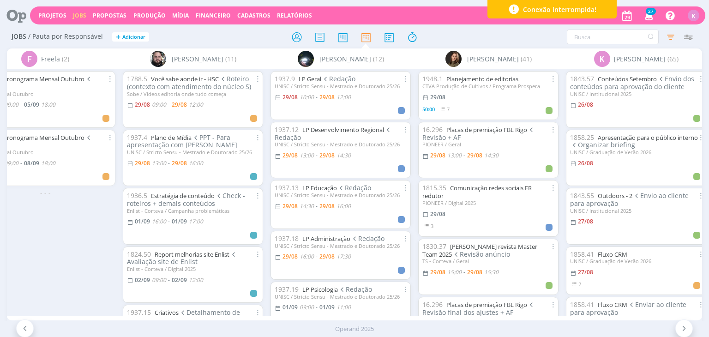
scroll to position [0, 1192]
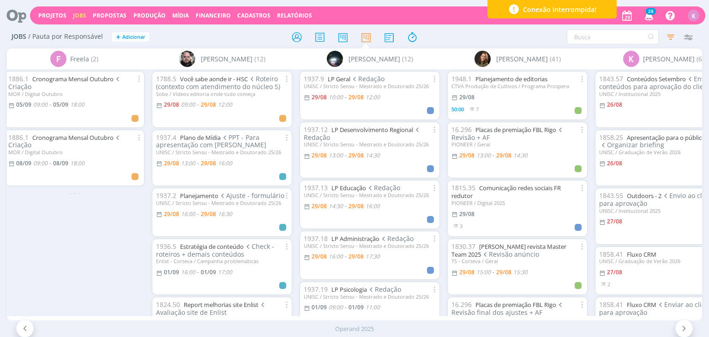
drag, startPoint x: 372, startPoint y: 314, endPoint x: 418, endPoint y: 313, distance: 46.2
click at [418, 313] on div "Sem responsável (2) [PERSON_NAME] (30) [PERSON_NAME] (43) [PERSON_NAME] Corralo…" at bounding box center [354, 184] width 695 height 272
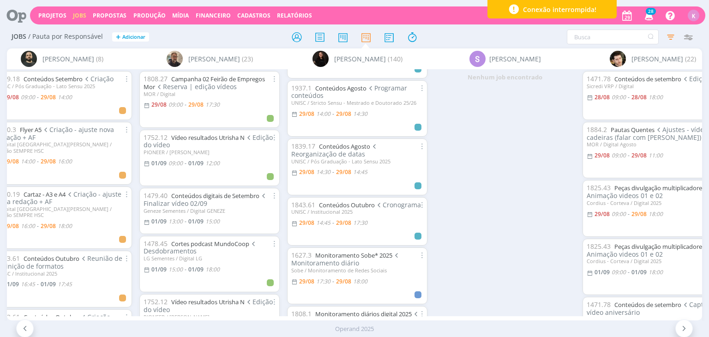
scroll to position [185, 0]
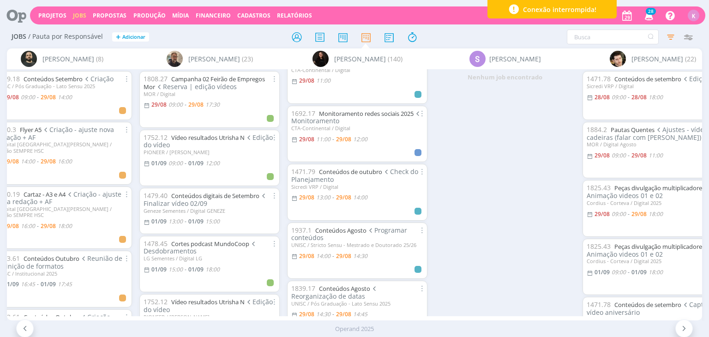
scroll to position [46, 0]
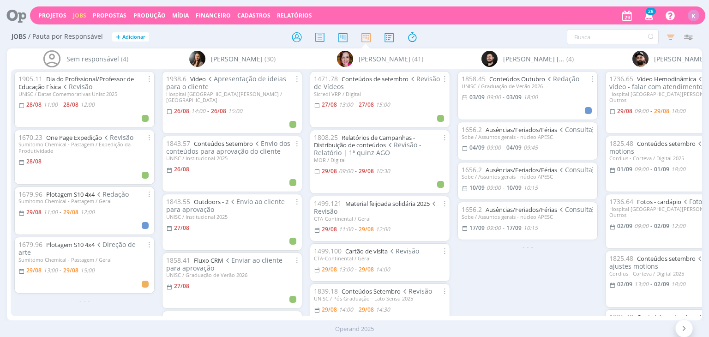
scroll to position [0, 608]
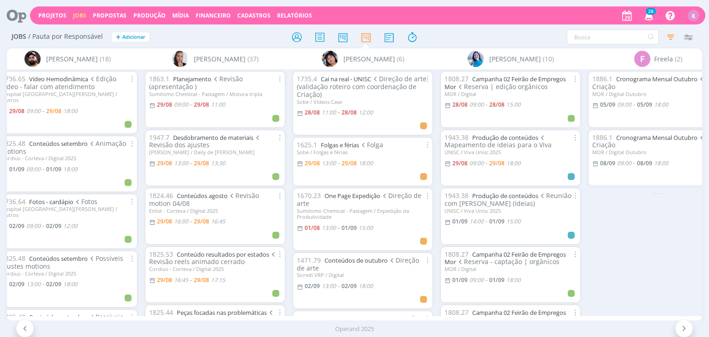
click at [255, 314] on div "Sem responsável (4) [PERSON_NAME] (30) [PERSON_NAME] (41) [PERSON_NAME] Corralo…" at bounding box center [354, 184] width 695 height 272
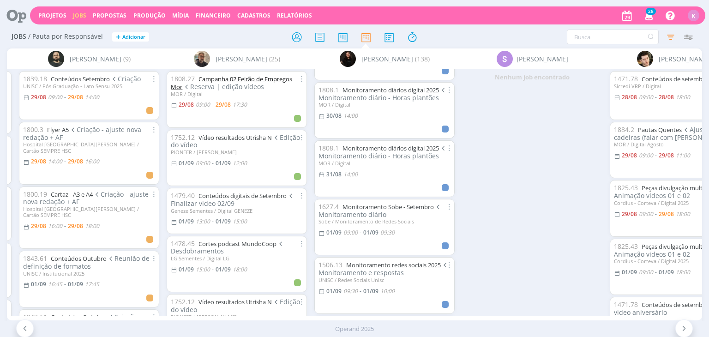
scroll to position [323, 0]
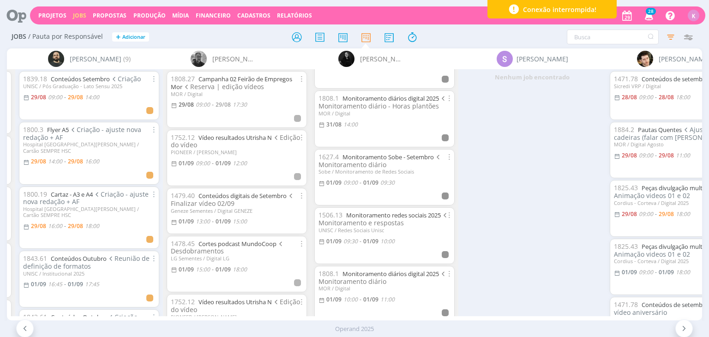
drag, startPoint x: 50, startPoint y: 1, endPoint x: 519, endPoint y: 146, distance: 490.7
click at [519, 146] on div "Nenhum job encontrado" at bounding box center [532, 192] width 148 height 247
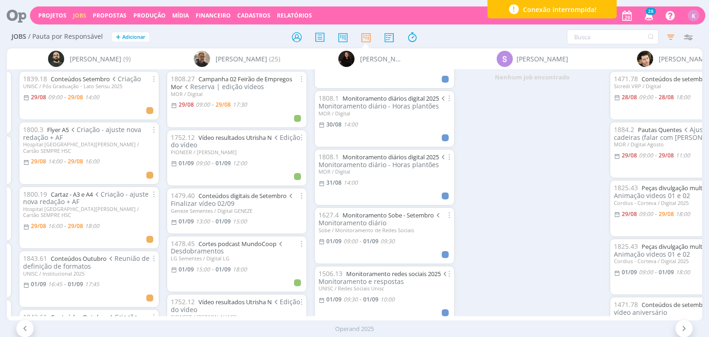
scroll to position [381, 0]
